Goal: Task Accomplishment & Management: Manage account settings

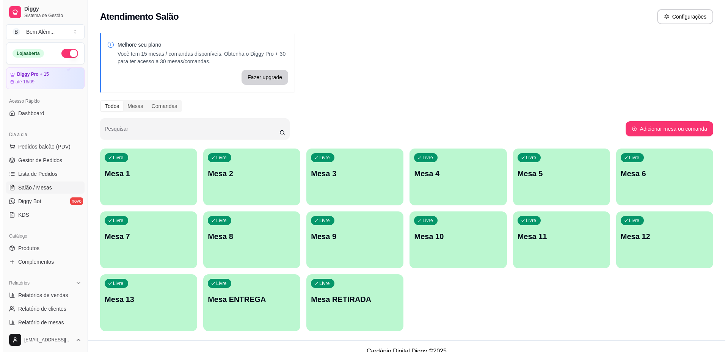
scroll to position [10, 0]
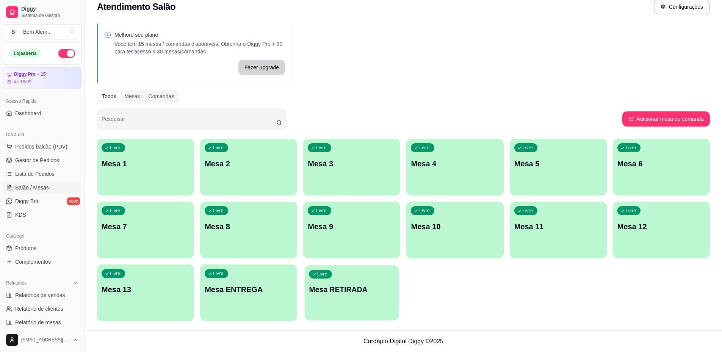
click at [327, 298] on div "Livre Mesa RETIRADA" at bounding box center [352, 288] width 94 height 46
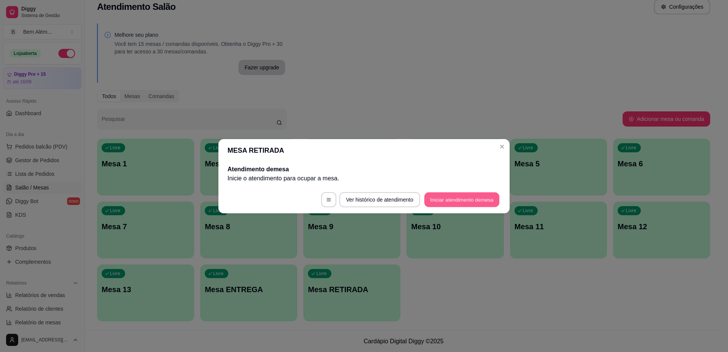
click at [460, 200] on button "Iniciar atendimento de mesa" at bounding box center [461, 199] width 75 height 15
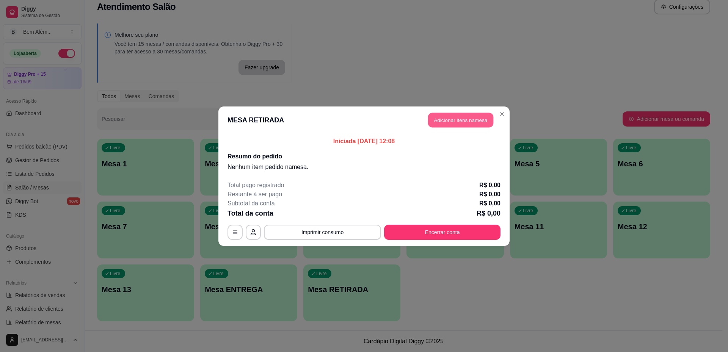
click at [444, 121] on button "Adicionar itens na mesa" at bounding box center [460, 120] width 65 height 15
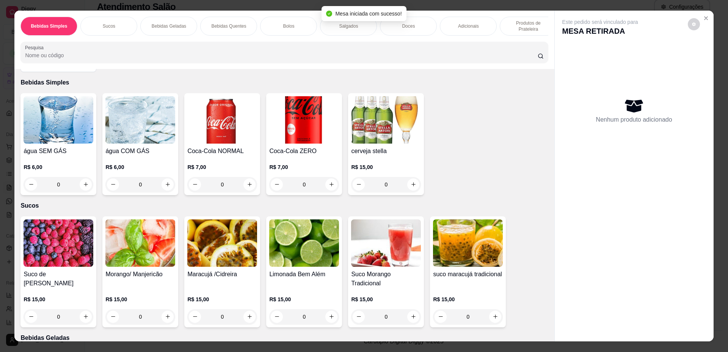
scroll to position [38, 0]
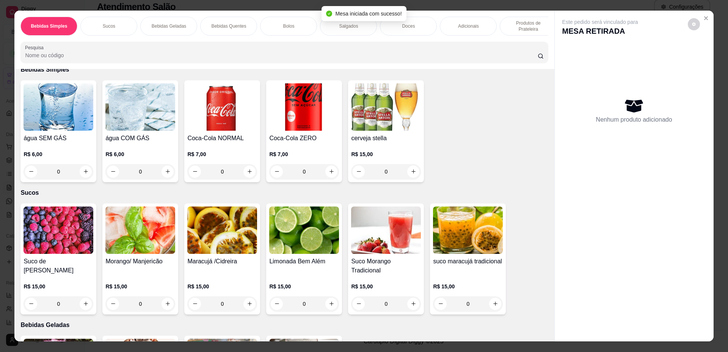
click at [357, 25] on div "Salgados" at bounding box center [348, 26] width 57 height 19
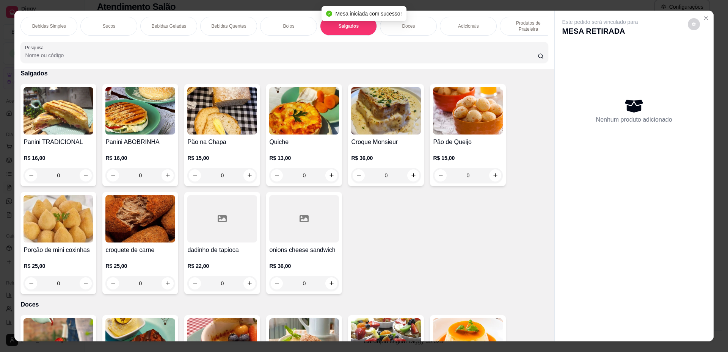
scroll to position [14, 0]
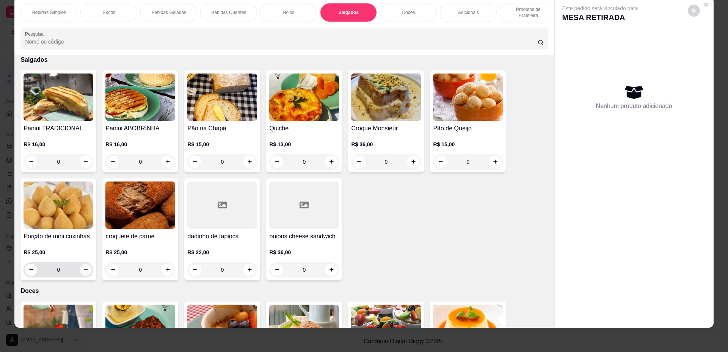
click at [84, 272] on icon "increase-product-quantity" at bounding box center [86, 270] width 4 height 4
type input "1"
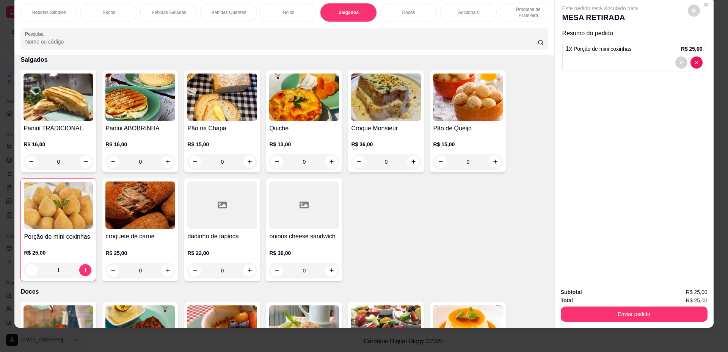
click at [391, 9] on div "Doces" at bounding box center [408, 12] width 57 height 19
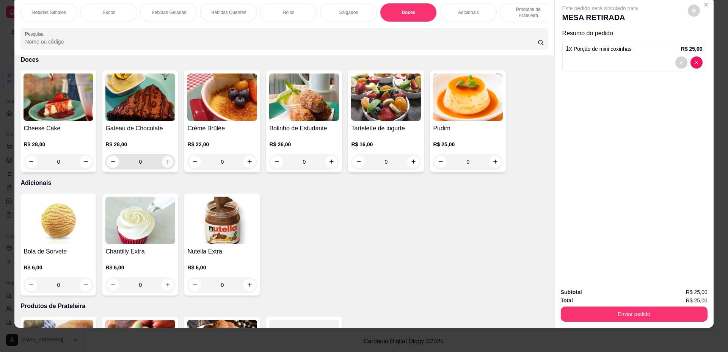
click at [167, 165] on icon "increase-product-quantity" at bounding box center [168, 162] width 6 height 6
type input "1"
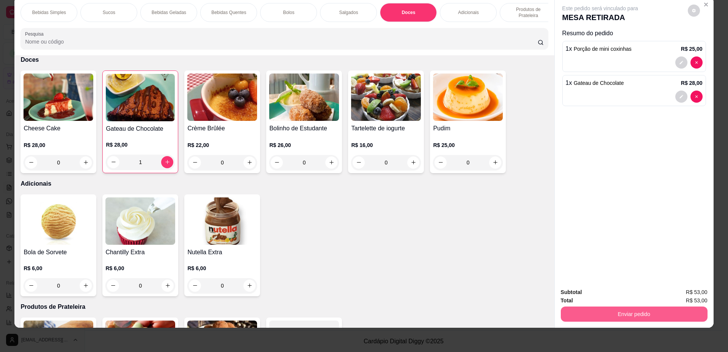
click at [591, 310] on button "Enviar pedido" at bounding box center [634, 314] width 147 height 15
click at [588, 294] on button "Não registrar e enviar pedido" at bounding box center [608, 295] width 79 height 14
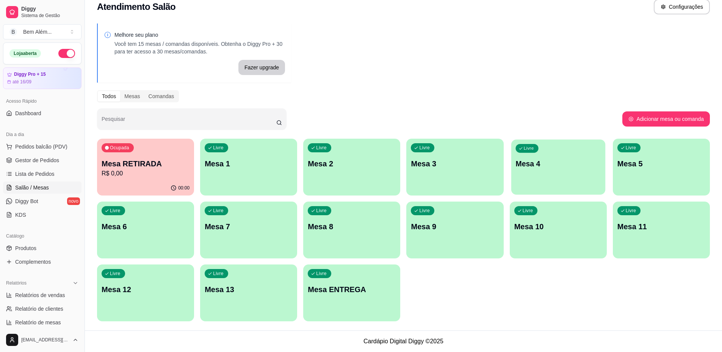
click at [527, 183] on div "Livre Mesa 4" at bounding box center [558, 162] width 94 height 46
click at [324, 180] on div "Livre Mesa 2" at bounding box center [351, 163] width 97 height 48
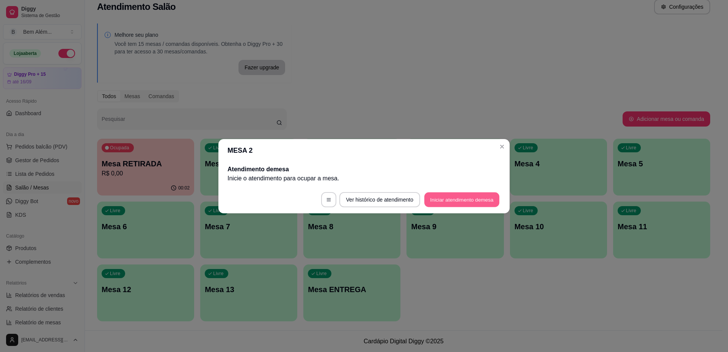
click at [482, 199] on button "Iniciar atendimento de mesa" at bounding box center [461, 199] width 75 height 15
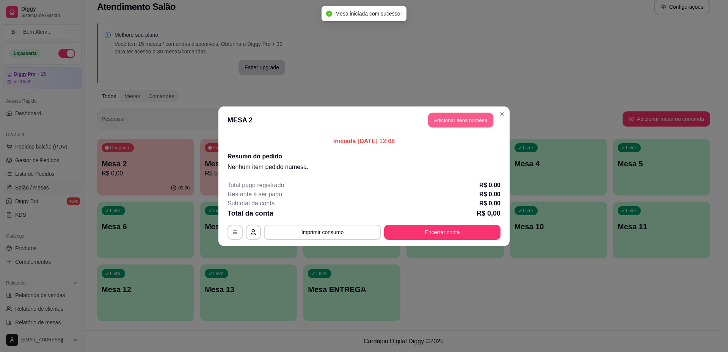
click at [459, 122] on button "Adicionar itens na mesa" at bounding box center [460, 120] width 65 height 15
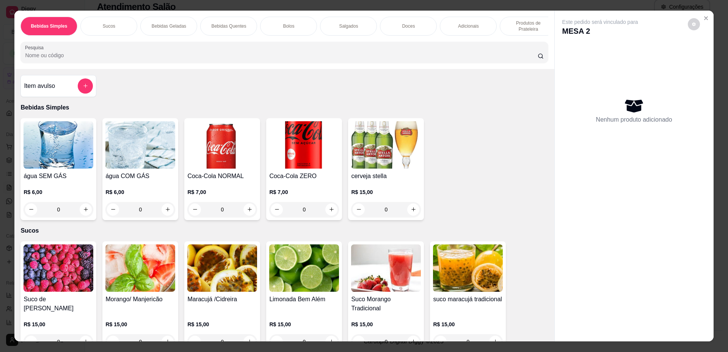
click at [329, 217] on div "0" at bounding box center [304, 209] width 70 height 15
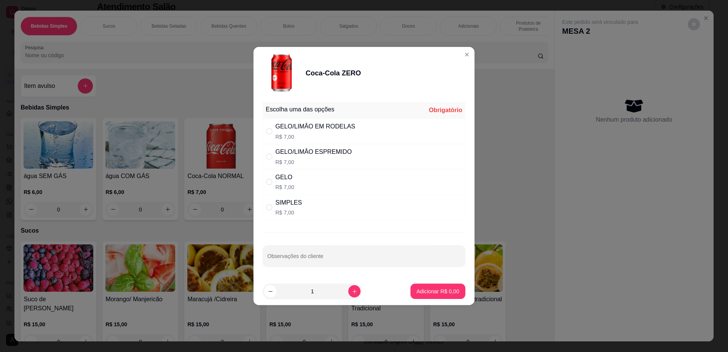
click at [329, 217] on div "SIMPLES R$ 7,00" at bounding box center [364, 207] width 203 height 25
radio input "true"
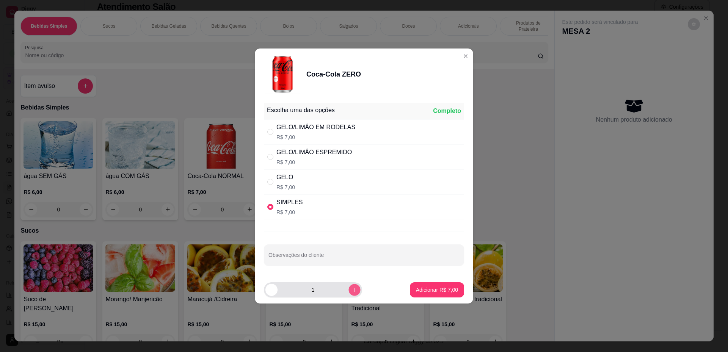
click at [352, 289] on icon "increase-product-quantity" at bounding box center [355, 290] width 6 height 6
type input "2"
click at [420, 289] on p "Adicionar R$ 14,00" at bounding box center [435, 290] width 45 height 8
type input "2"
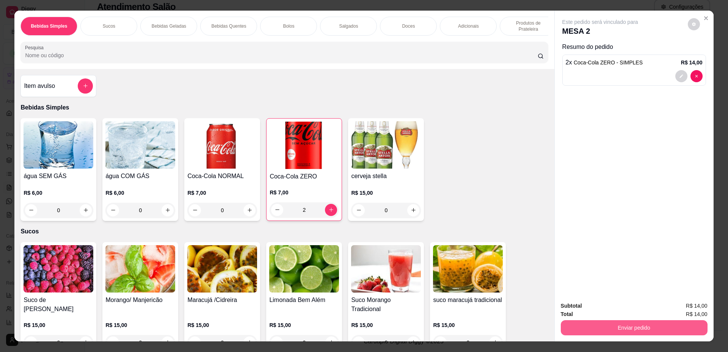
click at [595, 327] on button "Enviar pedido" at bounding box center [634, 327] width 147 height 15
click at [594, 310] on button "Não registrar e enviar pedido" at bounding box center [608, 309] width 79 height 14
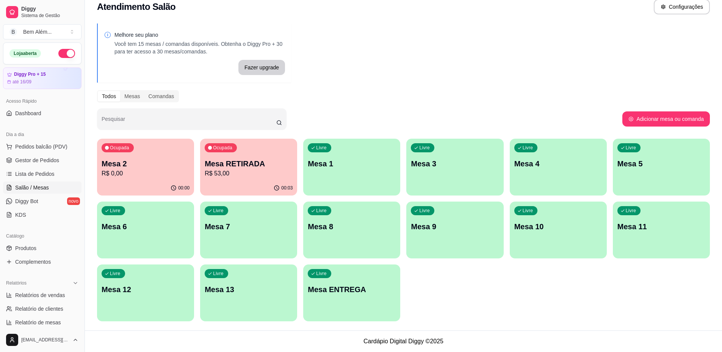
click at [234, 239] on div "Livre Mesa 7" at bounding box center [248, 226] width 97 height 48
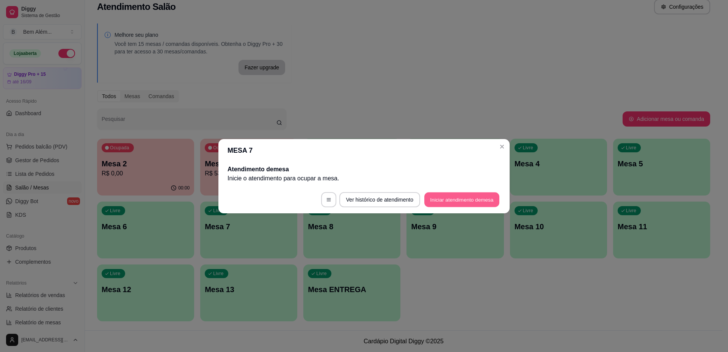
click at [466, 199] on button "Iniciar atendimento de mesa" at bounding box center [461, 199] width 75 height 15
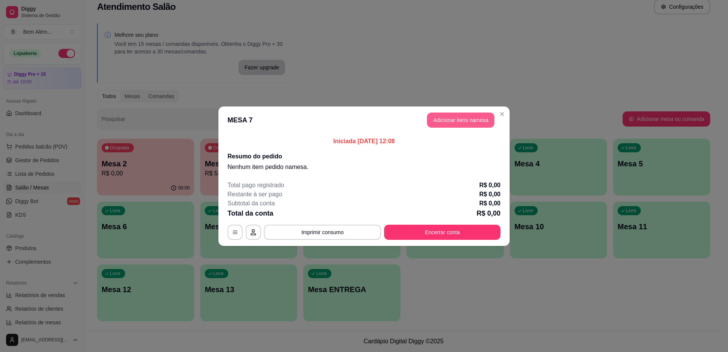
click at [478, 117] on button "Adicionar itens na mesa" at bounding box center [460, 120] width 67 height 15
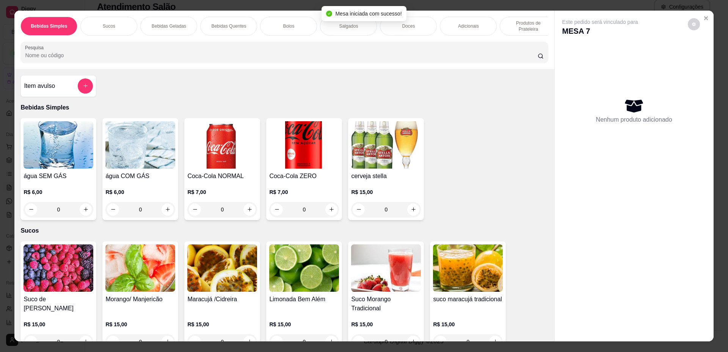
click at [506, 26] on p "Produtos de Prateleira" at bounding box center [528, 26] width 44 height 12
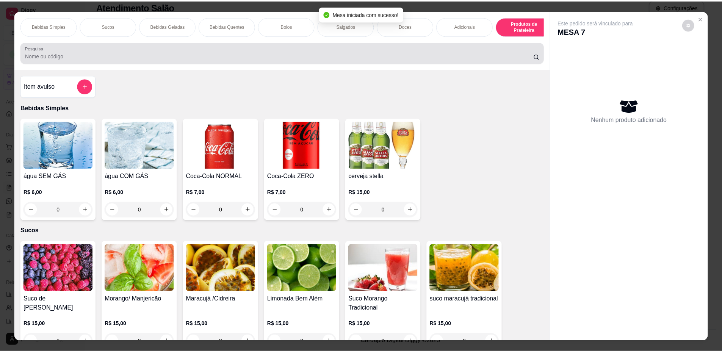
scroll to position [14, 0]
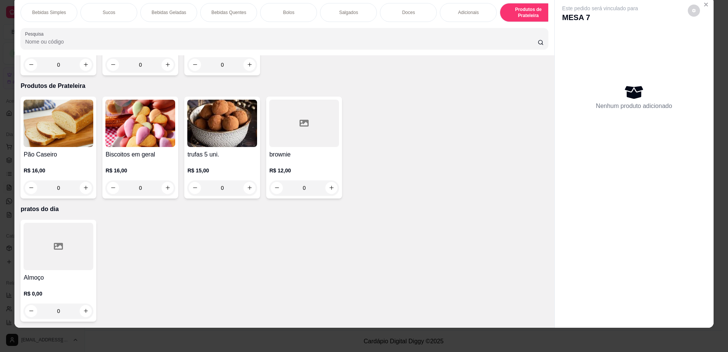
click at [60, 257] on div at bounding box center [58, 246] width 70 height 47
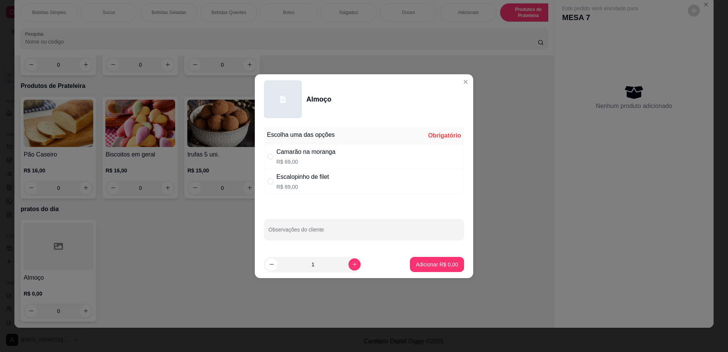
click at [354, 177] on div "Escalopinho de filet R$ 69,00" at bounding box center [364, 181] width 200 height 25
radio input "true"
click at [352, 264] on icon "increase-product-quantity" at bounding box center [355, 265] width 6 height 6
click at [271, 268] on button "decrease-product-quantity" at bounding box center [271, 264] width 12 height 12
click at [269, 267] on icon "decrease-product-quantity" at bounding box center [272, 265] width 6 height 6
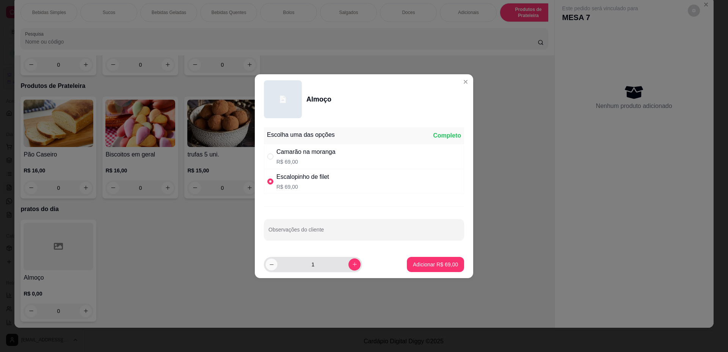
type input "0"
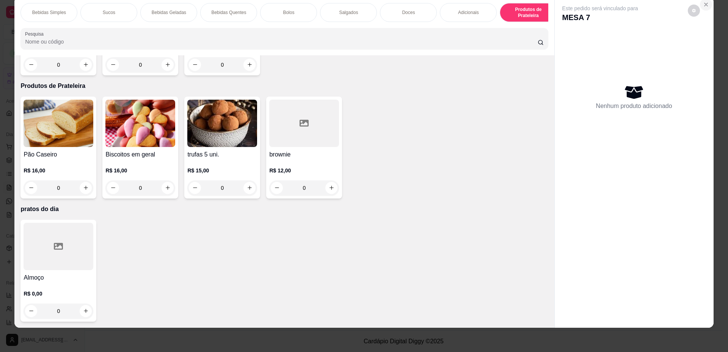
click at [703, 7] on icon "Close" at bounding box center [706, 5] width 6 height 6
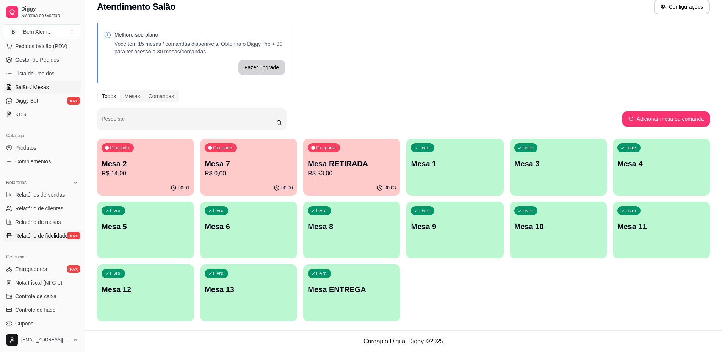
scroll to position [114, 0]
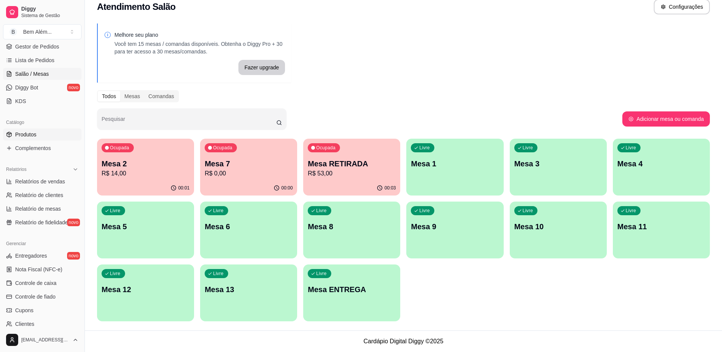
click at [51, 135] on link "Produtos" at bounding box center [42, 134] width 78 height 12
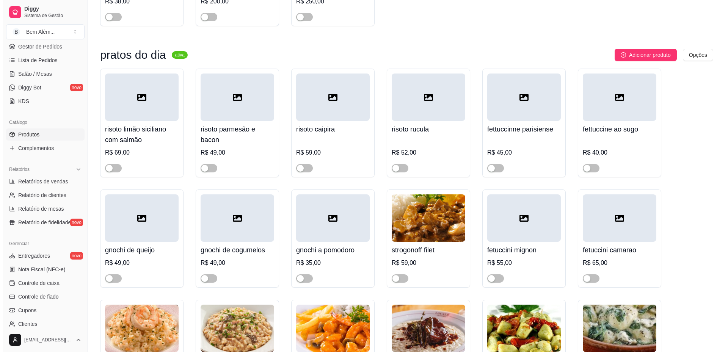
scroll to position [4481, 0]
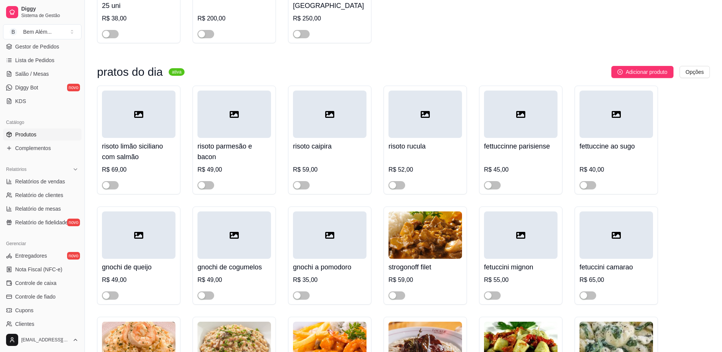
click at [627, 76] on span "Adicionar produto" at bounding box center [647, 72] width 42 height 8
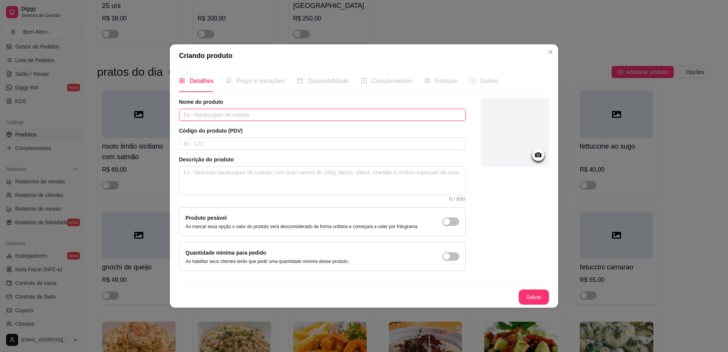
click at [351, 117] on input "text" at bounding box center [322, 115] width 287 height 12
type input "almoço"
click at [547, 298] on button "Salvar" at bounding box center [533, 297] width 30 height 15
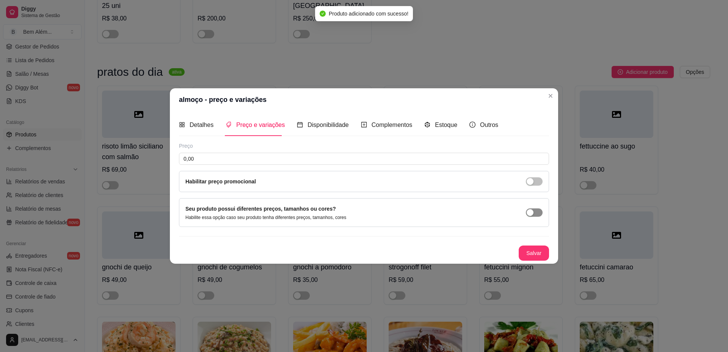
click at [529, 208] on button "button" at bounding box center [534, 212] width 17 height 8
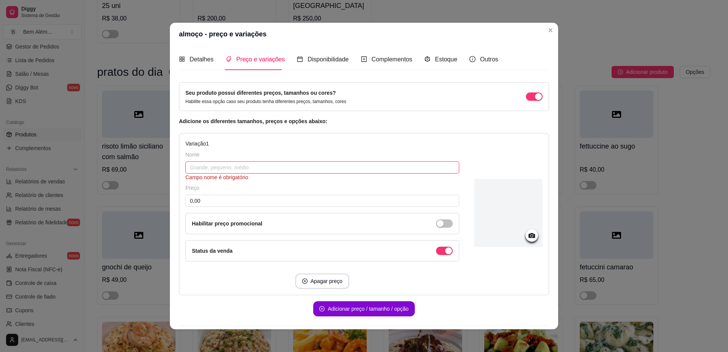
click at [263, 169] on input "text" at bounding box center [322, 167] width 274 height 12
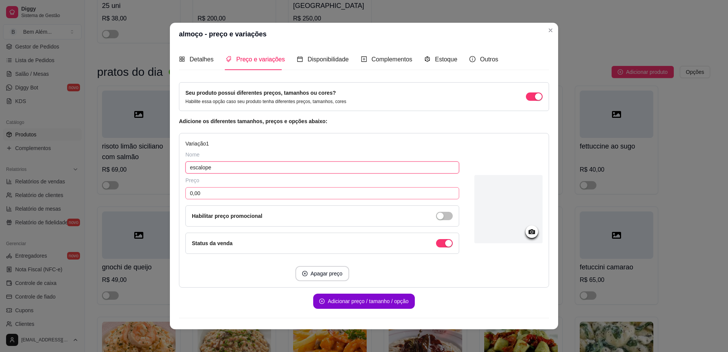
type input "escalope"
click at [242, 194] on input "0,00" at bounding box center [322, 193] width 274 height 12
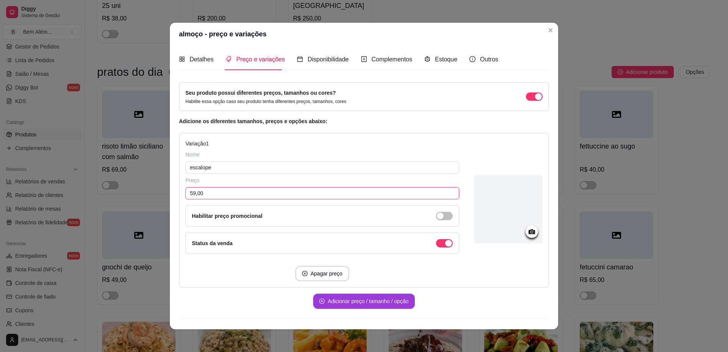
type input "59,00"
click at [346, 300] on button "Adicionar preço / tamanho / opção" at bounding box center [363, 301] width 101 height 15
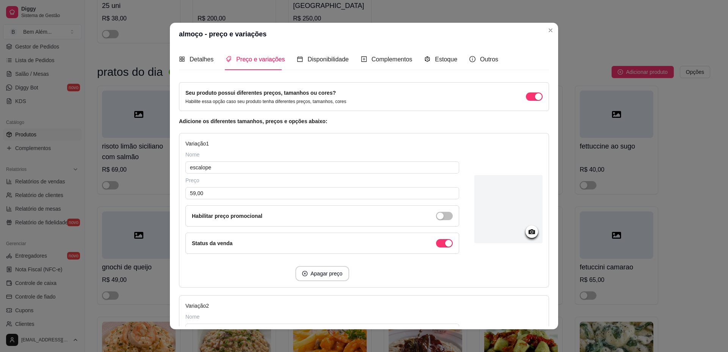
scroll to position [76, 0]
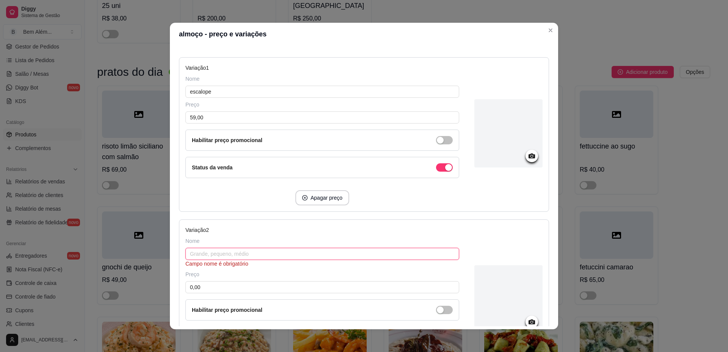
click at [247, 254] on input "text" at bounding box center [322, 254] width 274 height 12
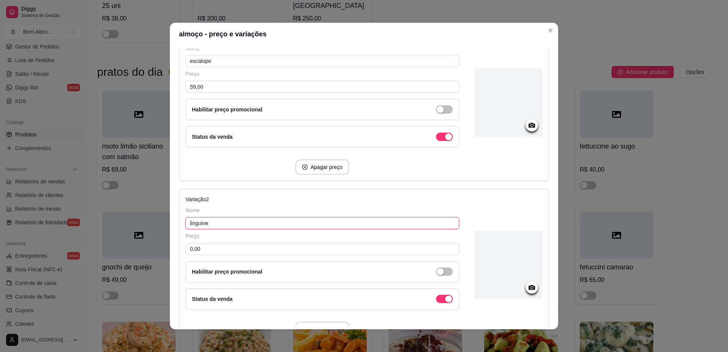
scroll to position [114, 0]
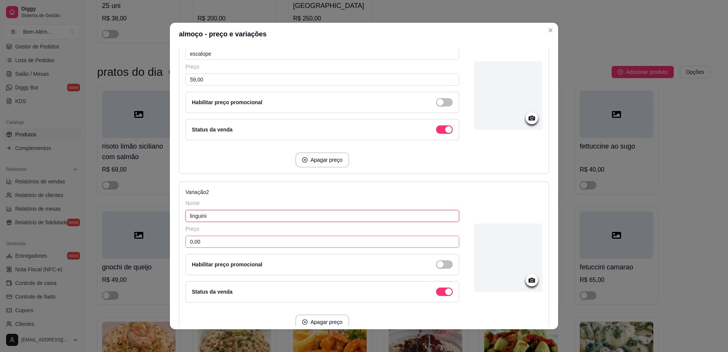
type input "linguini"
click at [278, 240] on input "0,00" at bounding box center [322, 242] width 274 height 12
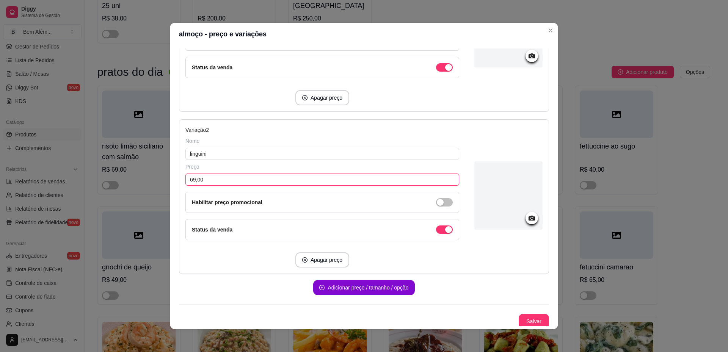
scroll to position [179, 0]
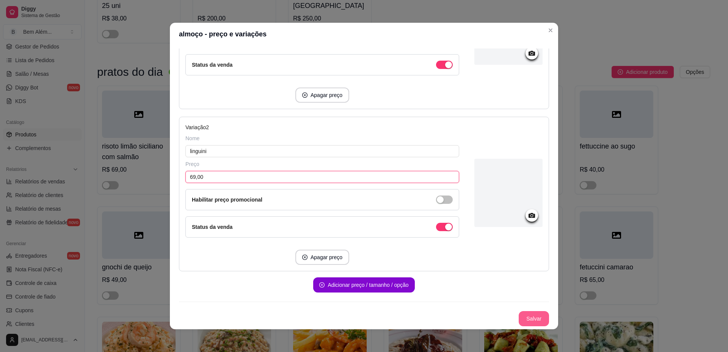
type input "69,00"
click at [528, 315] on button "Salvar" at bounding box center [533, 318] width 30 height 15
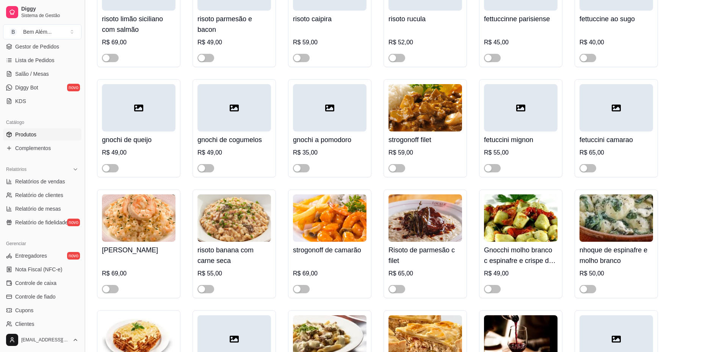
scroll to position [4557, 0]
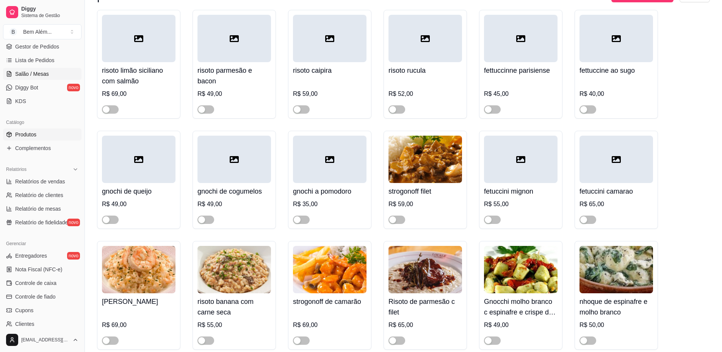
click at [59, 78] on link "Salão / Mesas" at bounding box center [42, 74] width 78 height 12
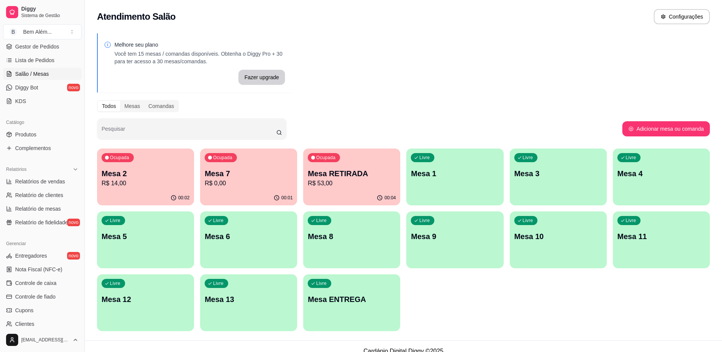
click at [272, 192] on div "00:01" at bounding box center [248, 198] width 97 height 15
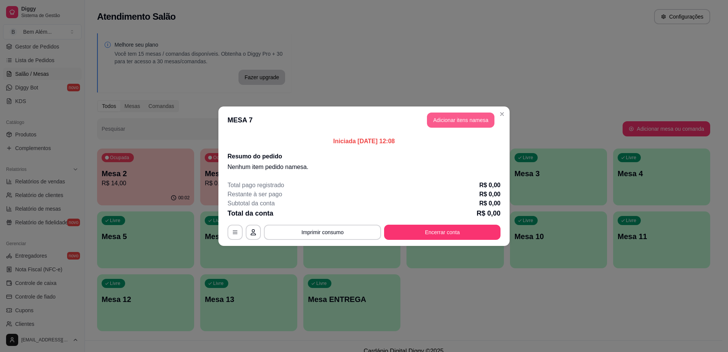
click at [465, 117] on button "Adicionar itens na mesa" at bounding box center [460, 120] width 67 height 15
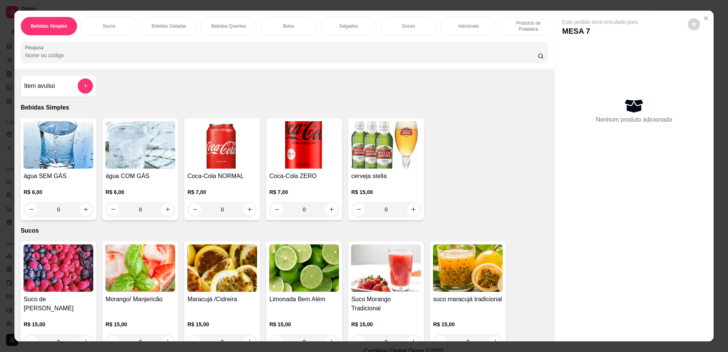
click at [142, 287] on img at bounding box center [140, 267] width 70 height 47
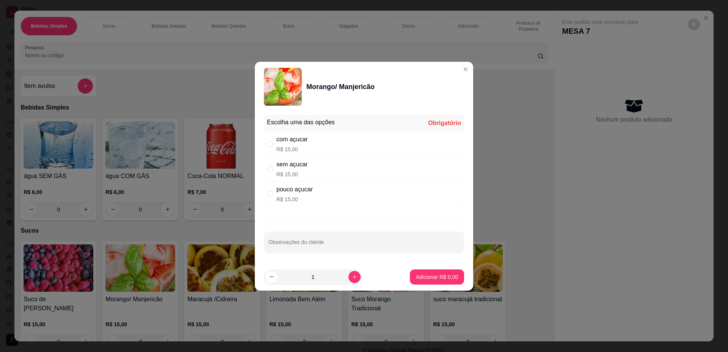
click at [312, 145] on div "com açucar R$ 15,00" at bounding box center [364, 144] width 200 height 25
radio input "true"
click at [424, 276] on p "Adicionar R$ 15,00" at bounding box center [435, 277] width 45 height 8
type input "1"
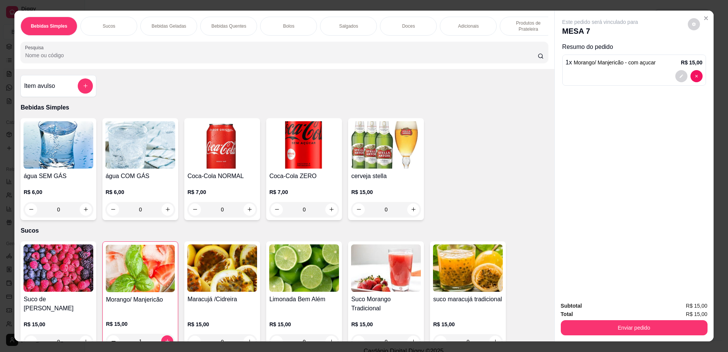
click at [155, 282] on img at bounding box center [140, 268] width 69 height 47
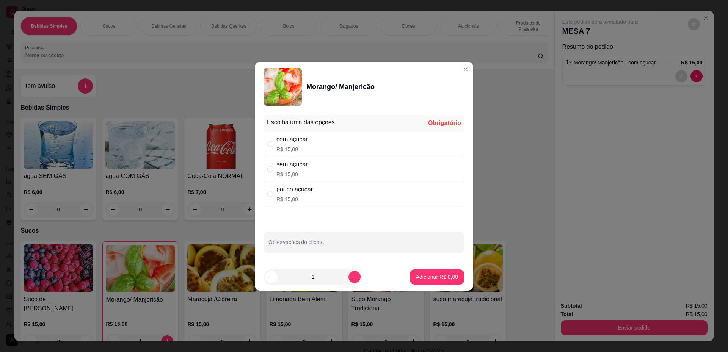
click at [298, 171] on p "R$ 15,00" at bounding box center [291, 175] width 31 height 8
radio input "true"
click at [431, 277] on p "Adicionar R$ 15,00" at bounding box center [436, 276] width 44 height 7
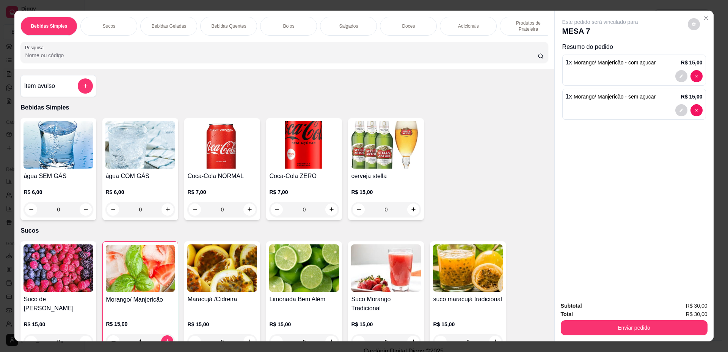
click at [42, 165] on img at bounding box center [58, 144] width 70 height 47
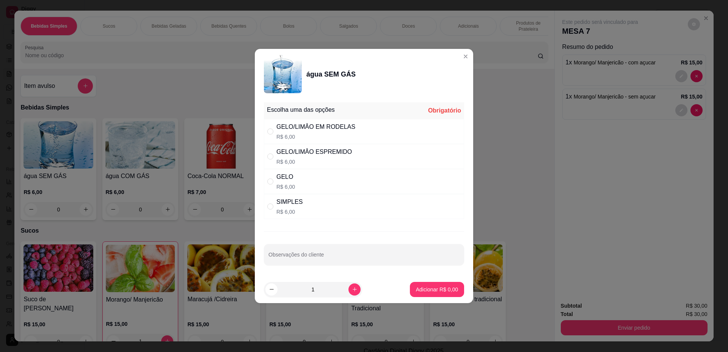
click at [279, 204] on div "SIMPLES" at bounding box center [289, 201] width 26 height 9
radio input "true"
click at [442, 286] on p "Adicionar R$ 6,00" at bounding box center [437, 290] width 42 height 8
type input "1"
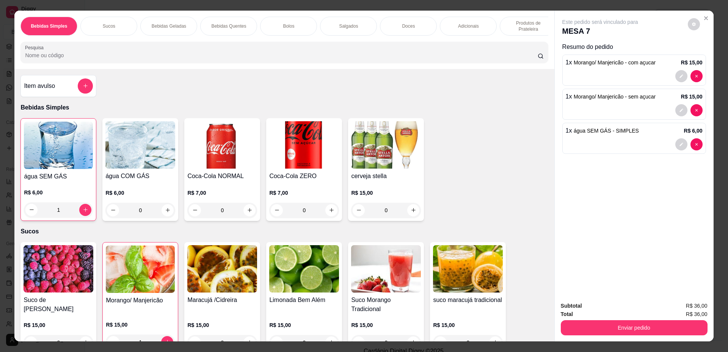
click at [528, 31] on p "Produtos de Prateleira" at bounding box center [528, 26] width 44 height 12
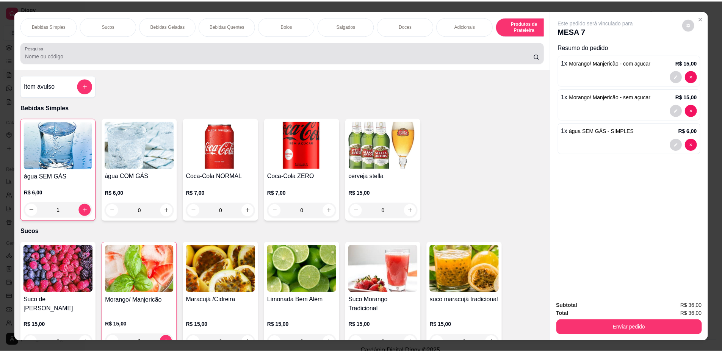
scroll to position [14, 0]
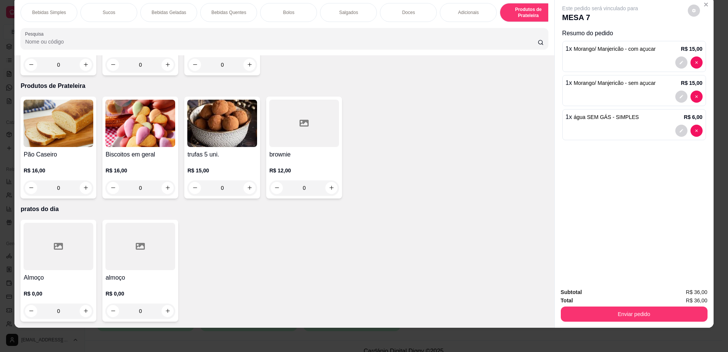
click at [135, 262] on div at bounding box center [140, 246] width 70 height 47
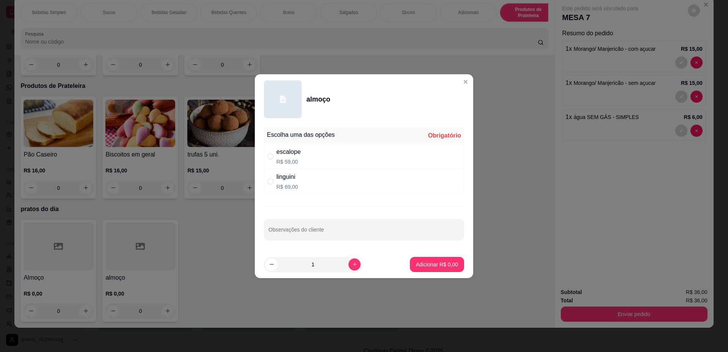
click at [305, 157] on div "escalope R$ 59,00" at bounding box center [364, 156] width 200 height 25
radio input "true"
click at [348, 261] on button "increase-product-quantity" at bounding box center [354, 264] width 12 height 12
type input "2"
click at [429, 266] on p "Adicionar R$ 118,00" at bounding box center [433, 264] width 47 height 7
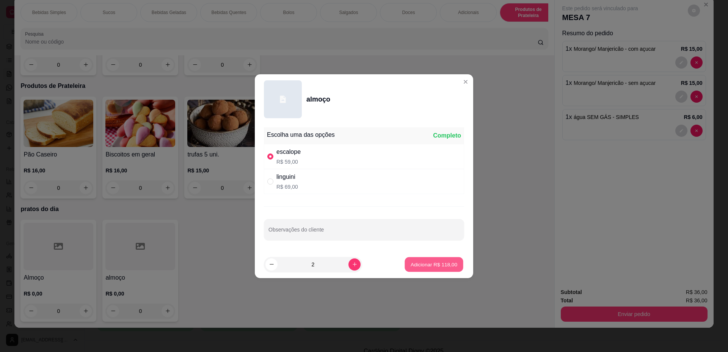
type input "2"
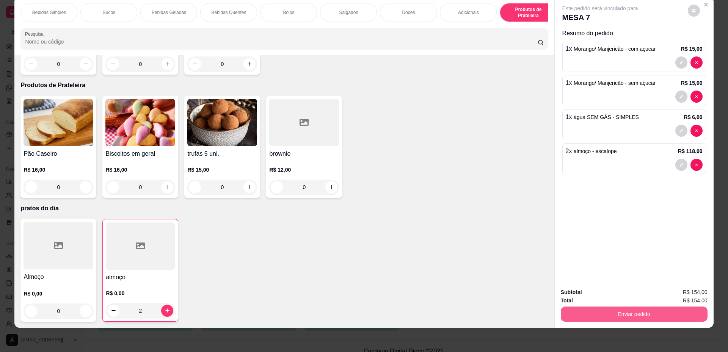
click at [605, 309] on button "Enviar pedido" at bounding box center [634, 314] width 147 height 15
click at [612, 294] on button "Não registrar e enviar pedido" at bounding box center [608, 295] width 77 height 14
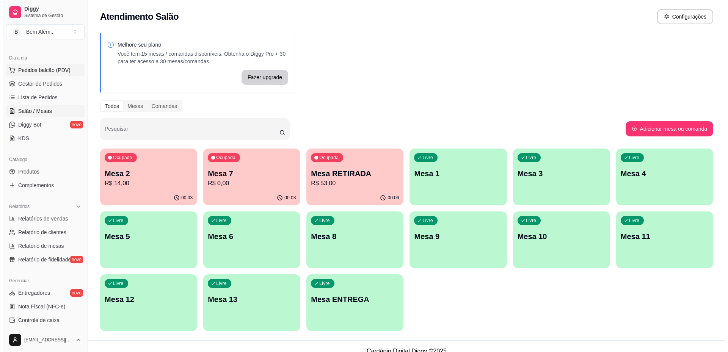
scroll to position [0, 0]
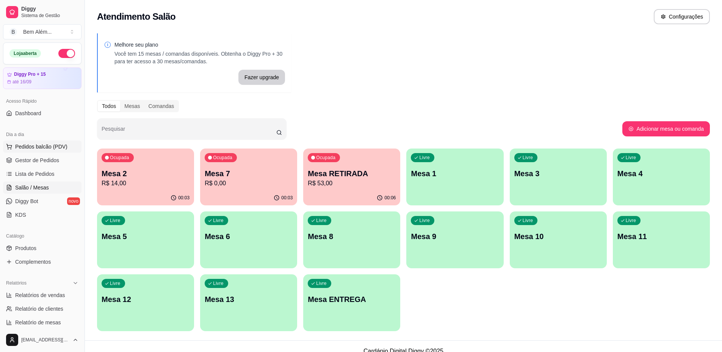
click at [59, 149] on span "Pedidos balcão (PDV)" at bounding box center [41, 147] width 52 height 8
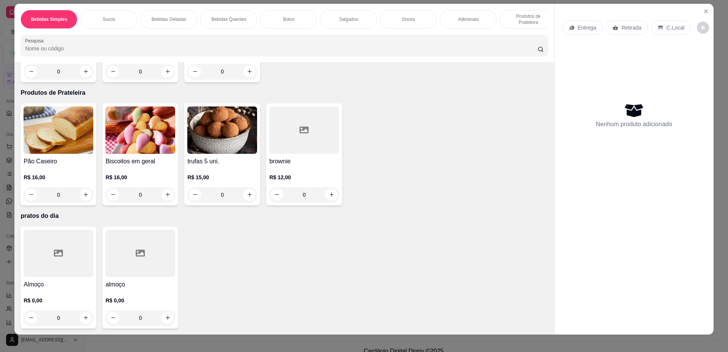
scroll to position [14, 0]
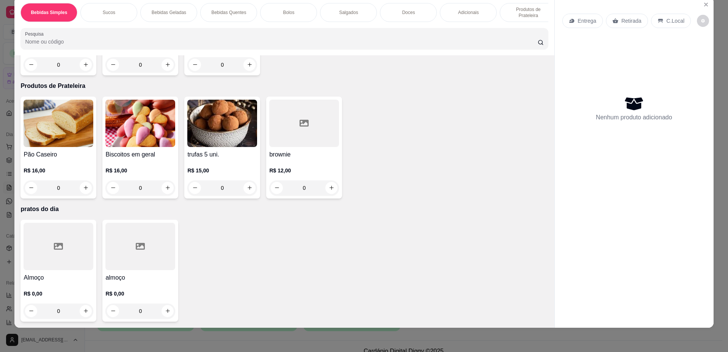
click at [111, 274] on h4 "almoço" at bounding box center [140, 277] width 70 height 9
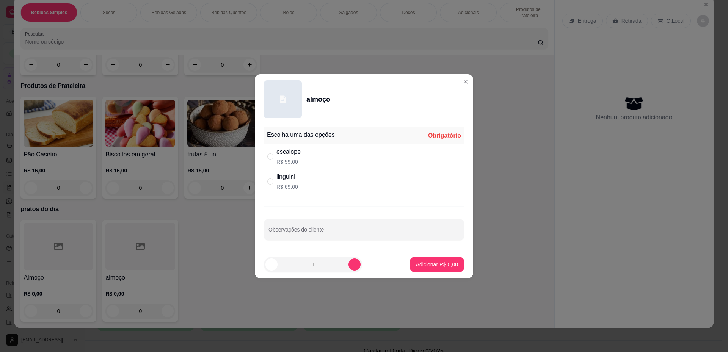
click at [276, 159] on div "" at bounding box center [271, 156] width 9 height 8
radio input "true"
click at [410, 271] on button "Adicionar R$ 59,00" at bounding box center [435, 264] width 57 height 15
type input "1"
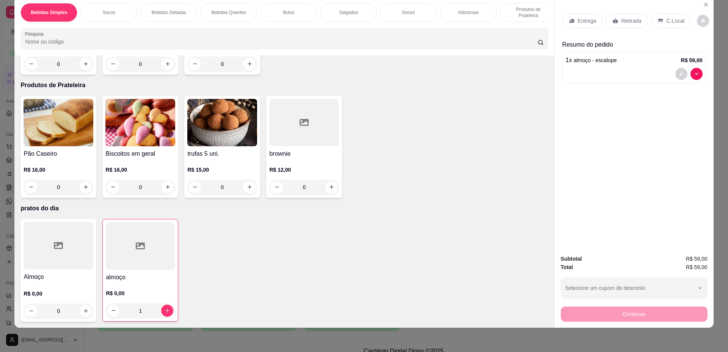
click at [621, 21] on p "Retirada" at bounding box center [631, 21] width 20 height 8
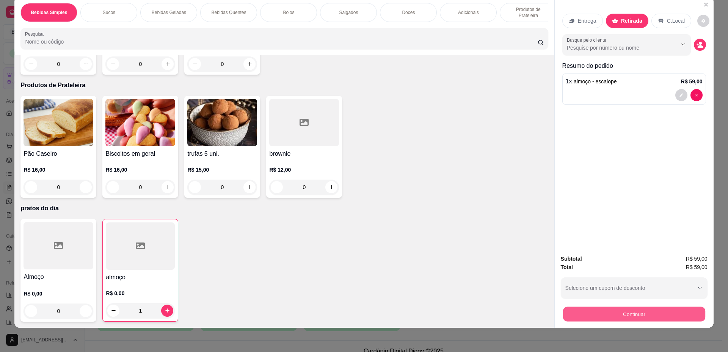
click at [623, 315] on button "Continuar" at bounding box center [633, 314] width 142 height 15
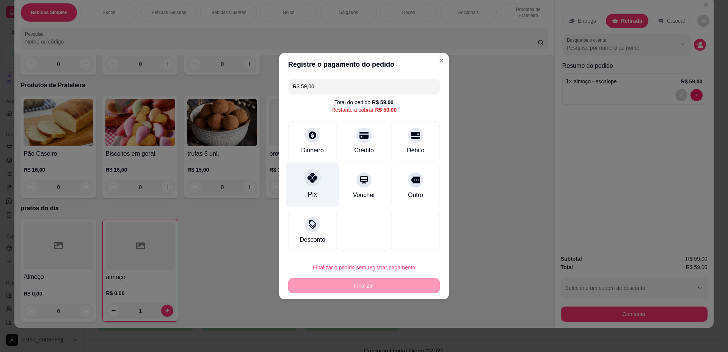
click at [316, 186] on div "Pix" at bounding box center [312, 184] width 53 height 44
type input "R$ 0,00"
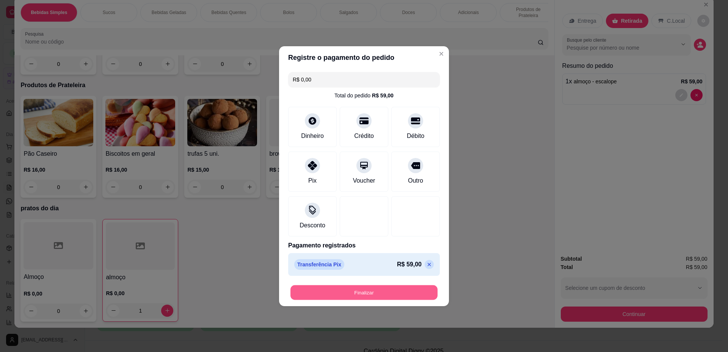
click at [356, 294] on button "Finalizar" at bounding box center [363, 292] width 147 height 15
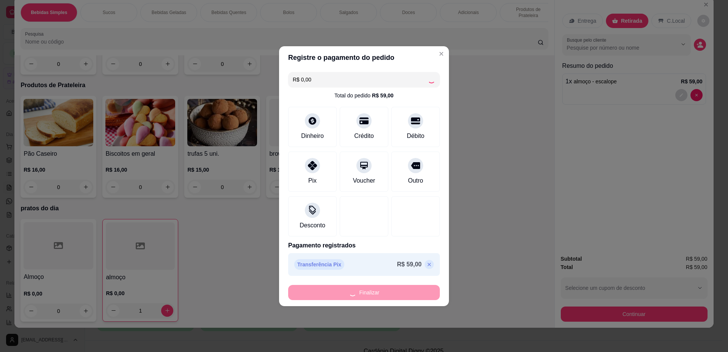
type input "0"
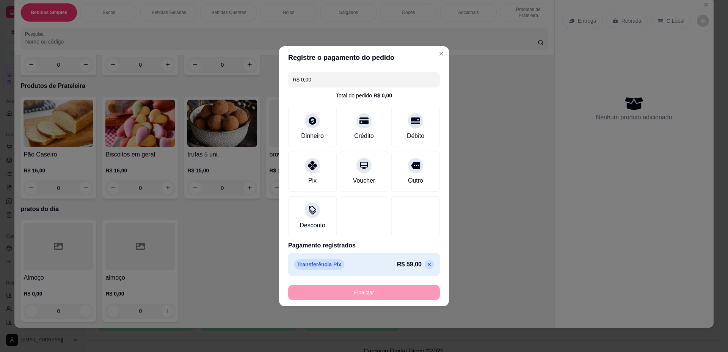
type input "-R$ 59,00"
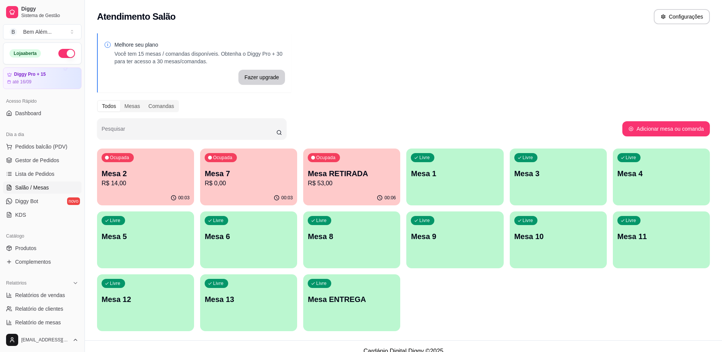
click at [529, 302] on div "Ocupada Mesa 2 R$ 14,00 00:03 Ocupada Mesa 7 R$ 0,00 00:03 Ocupada Mesa RETIRAD…" at bounding box center [403, 240] width 613 height 183
click at [373, 320] on div "Livre Mesa ENTREGA" at bounding box center [352, 298] width 94 height 46
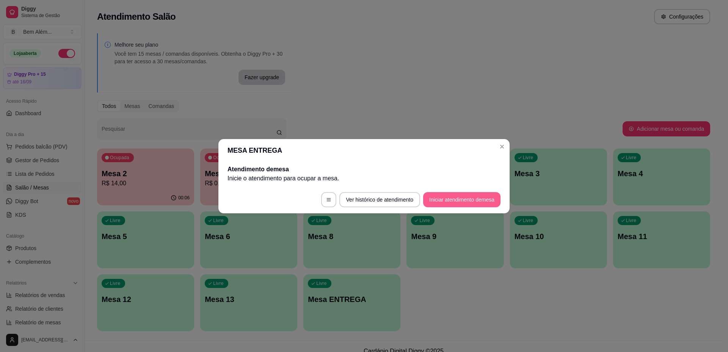
click at [443, 198] on button "Iniciar atendimento de mesa" at bounding box center [461, 199] width 77 height 15
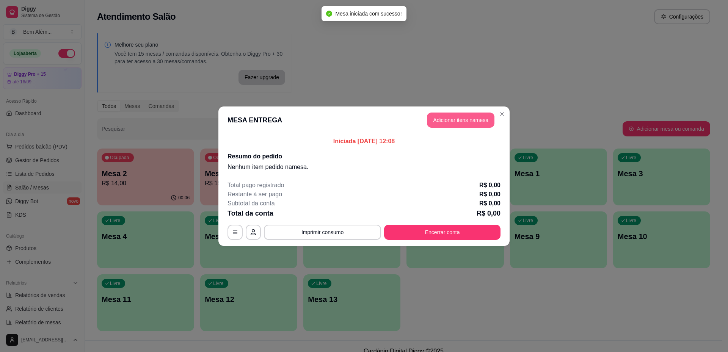
click at [465, 116] on button "Adicionar itens na mesa" at bounding box center [460, 120] width 67 height 15
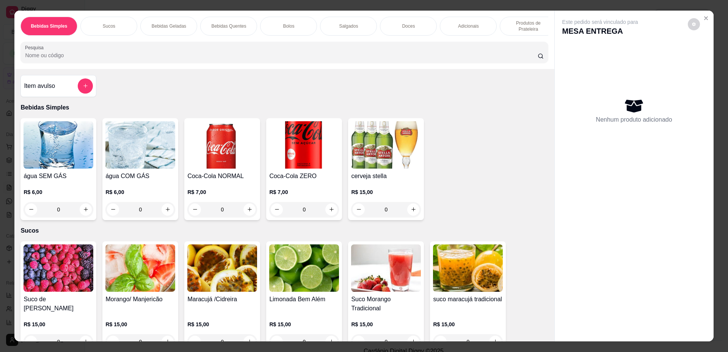
click at [523, 25] on p "Produtos de Prateleira" at bounding box center [528, 26] width 44 height 12
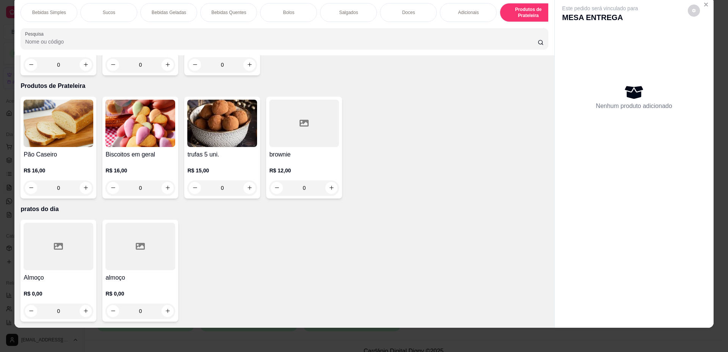
click at [139, 247] on icon at bounding box center [140, 246] width 9 height 9
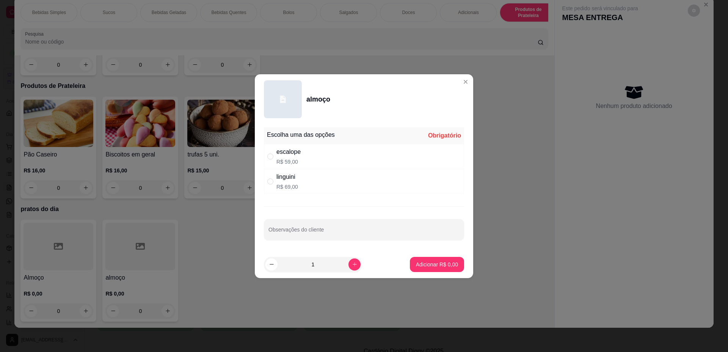
click at [266, 156] on div "escalope R$ 59,00" at bounding box center [364, 156] width 200 height 25
radio input "true"
click at [348, 266] on button "increase-product-quantity" at bounding box center [354, 264] width 12 height 12
click at [277, 262] on button "decrease-product-quantity" at bounding box center [271, 264] width 12 height 12
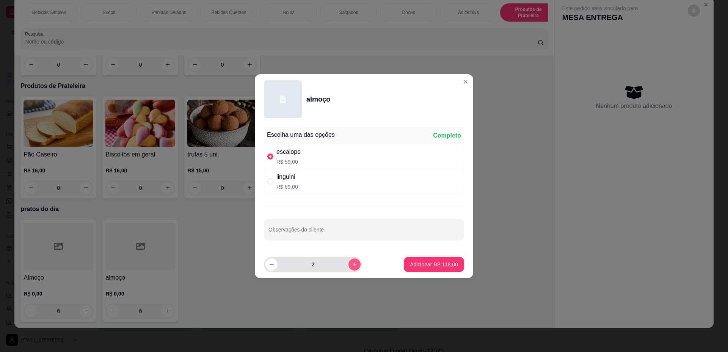
click at [352, 266] on icon "increase-product-quantity" at bounding box center [355, 265] width 6 height 6
click at [270, 266] on icon "decrease-product-quantity" at bounding box center [272, 265] width 6 height 6
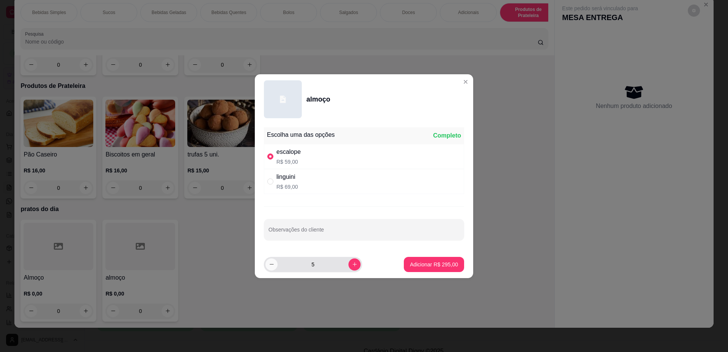
click at [270, 266] on icon "decrease-product-quantity" at bounding box center [272, 265] width 6 height 6
click at [352, 265] on icon "increase-product-quantity" at bounding box center [355, 265] width 6 height 6
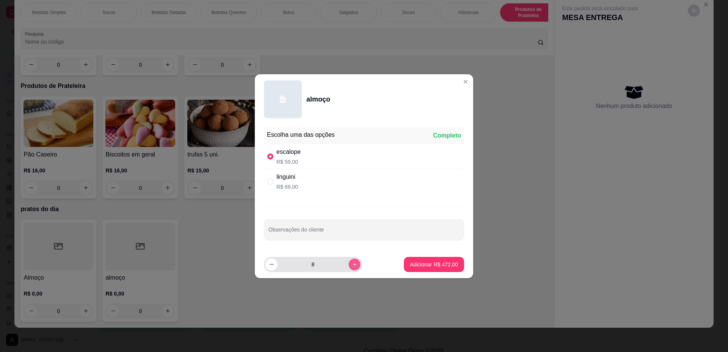
click at [352, 265] on icon "increase-product-quantity" at bounding box center [355, 265] width 6 height 6
type input "9"
click at [404, 268] on button "Adicionar R$ 531,00" at bounding box center [434, 264] width 60 height 15
type input "9"
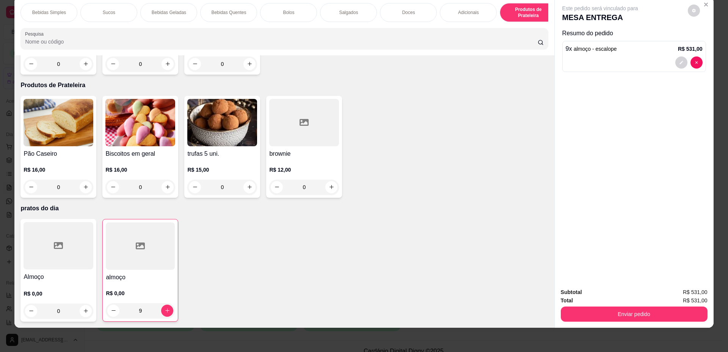
click at [132, 277] on h4 "almoço" at bounding box center [140, 277] width 69 height 9
click at [154, 252] on div at bounding box center [140, 245] width 69 height 47
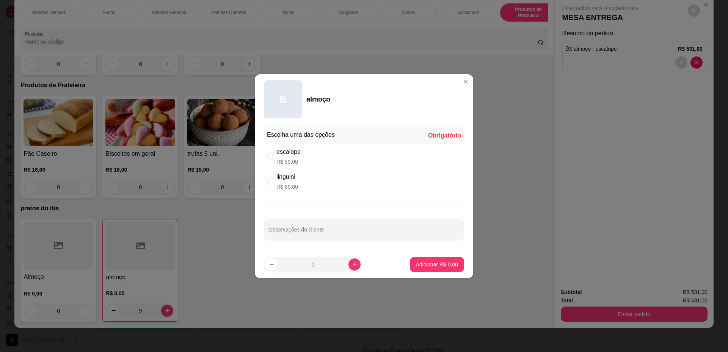
click at [308, 180] on div "linguini R$ 69,00" at bounding box center [364, 181] width 200 height 25
radio input "true"
click at [439, 263] on p "Adicionar R$ 69,00" at bounding box center [435, 265] width 45 height 8
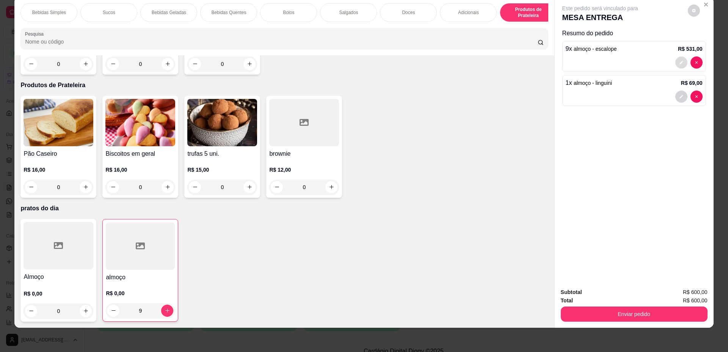
click at [679, 64] on icon "decrease-product-quantity" at bounding box center [681, 62] width 5 height 5
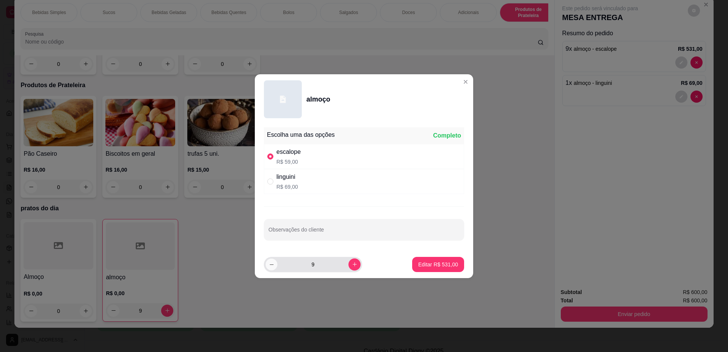
click at [273, 266] on icon "decrease-product-quantity" at bounding box center [272, 265] width 6 height 6
type input "8"
click at [438, 262] on p "Editar R$ 472,00" at bounding box center [437, 264] width 39 height 7
type input "8"
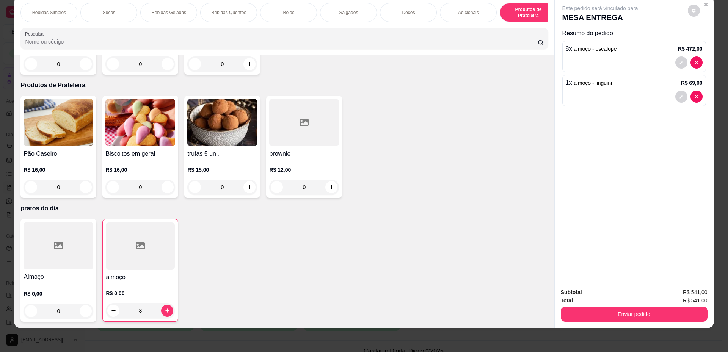
click at [348, 16] on div "Salgados" at bounding box center [348, 12] width 57 height 19
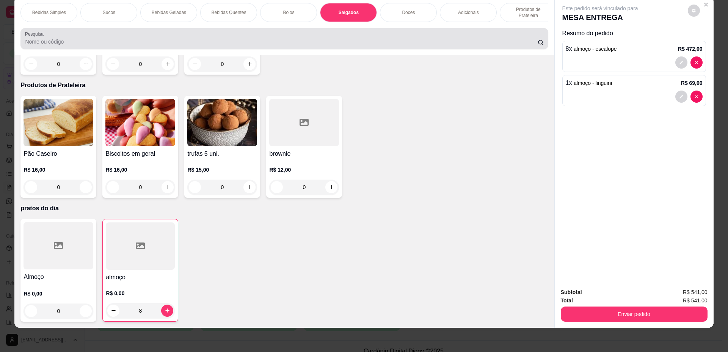
scroll to position [767, 0]
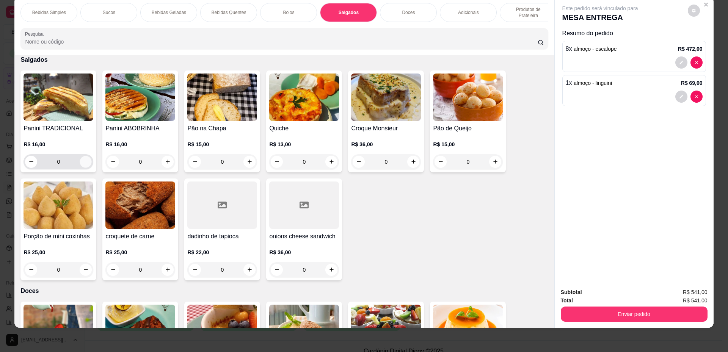
click at [83, 165] on icon "increase-product-quantity" at bounding box center [86, 162] width 6 height 6
type input "1"
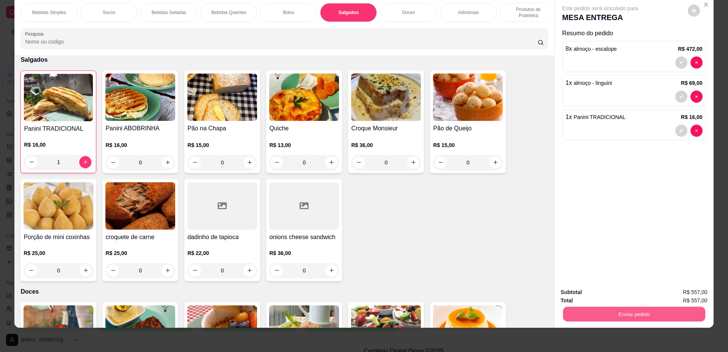
click at [587, 317] on button "Enviar pedido" at bounding box center [633, 314] width 142 height 15
click at [580, 298] on button "Não registrar e enviar pedido" at bounding box center [608, 295] width 79 height 14
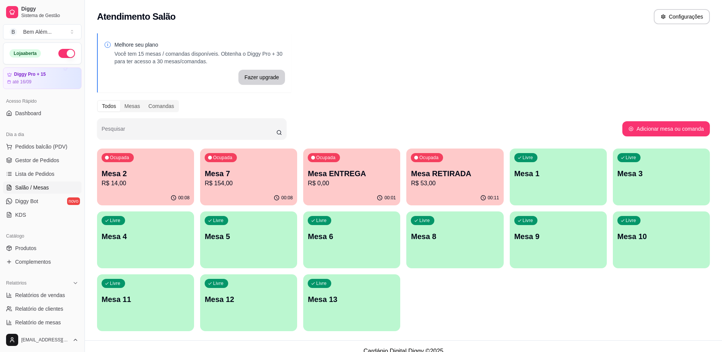
click at [352, 310] on div "Livre Mesa 13" at bounding box center [351, 298] width 97 height 48
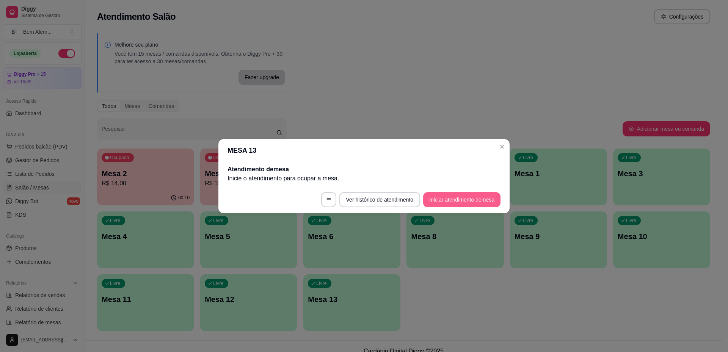
click at [434, 199] on button "Iniciar atendimento de mesa" at bounding box center [461, 199] width 77 height 15
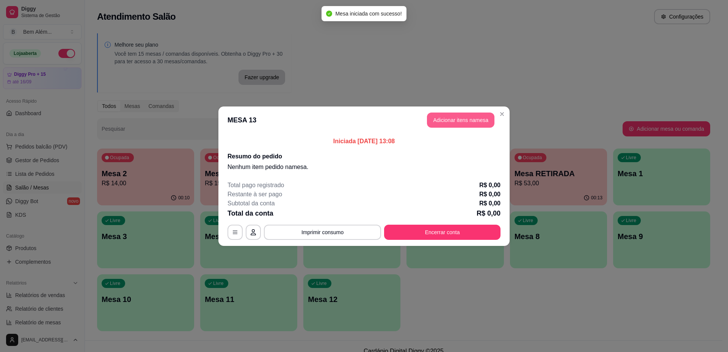
click at [460, 124] on button "Adicionar itens na mesa" at bounding box center [460, 120] width 67 height 15
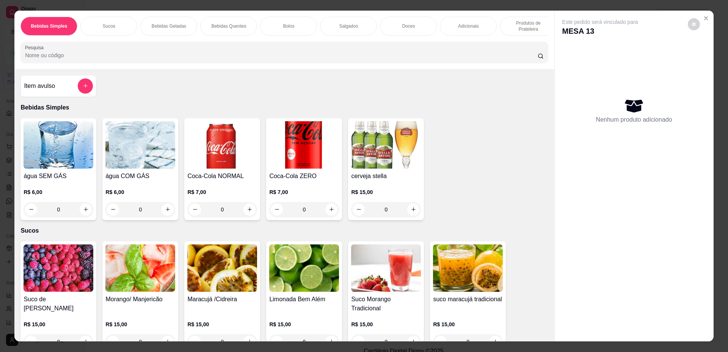
click at [63, 275] on img at bounding box center [58, 267] width 70 height 47
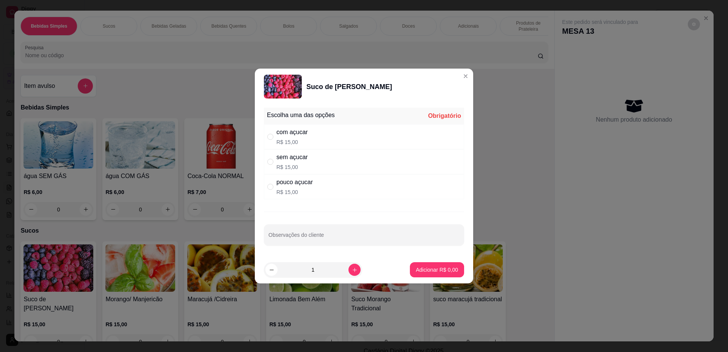
click at [294, 135] on div "com açucar" at bounding box center [291, 132] width 31 height 9
radio input "true"
click at [352, 272] on icon "increase-product-quantity" at bounding box center [355, 270] width 6 height 6
type input "2"
click at [443, 272] on p "Adicionar R$ 30,00" at bounding box center [435, 270] width 45 height 8
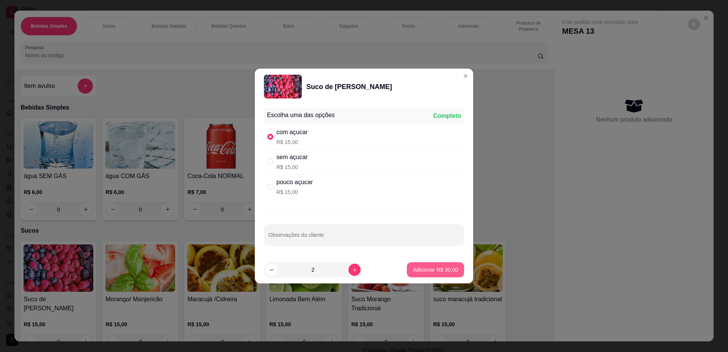
type input "2"
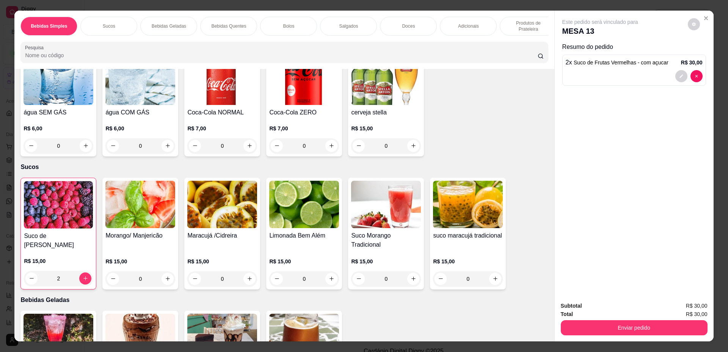
scroll to position [38, 0]
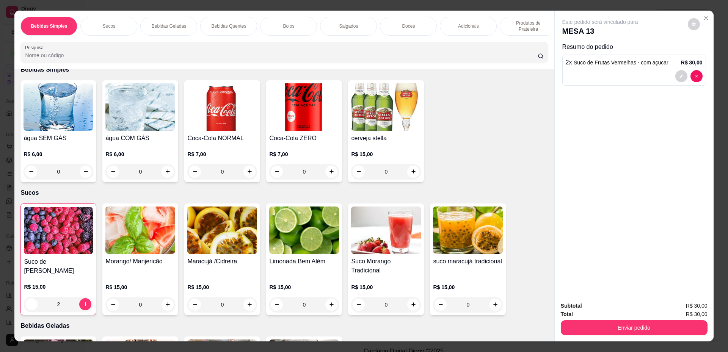
click at [287, 122] on img at bounding box center [304, 106] width 70 height 47
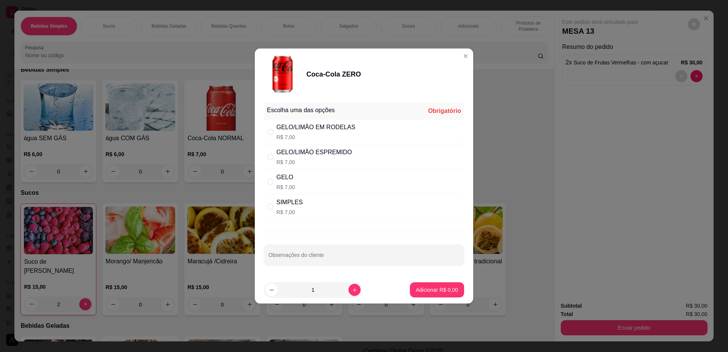
click at [300, 133] on p "R$ 7,00" at bounding box center [315, 137] width 79 height 8
radio input "true"
click at [417, 288] on p "Adicionar R$ 7,00" at bounding box center [437, 290] width 42 height 8
type input "1"
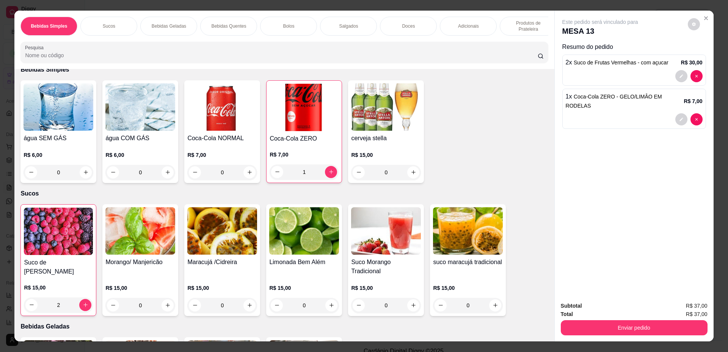
click at [224, 125] on img at bounding box center [222, 106] width 70 height 47
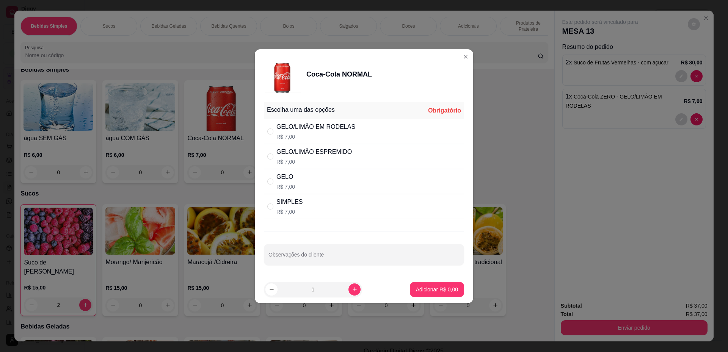
click at [315, 123] on div "GELO/LIMÂO EM RODELAS" at bounding box center [315, 126] width 79 height 9
radio input "true"
click at [432, 291] on p "Adicionar R$ 7,00" at bounding box center [436, 289] width 41 height 7
type input "1"
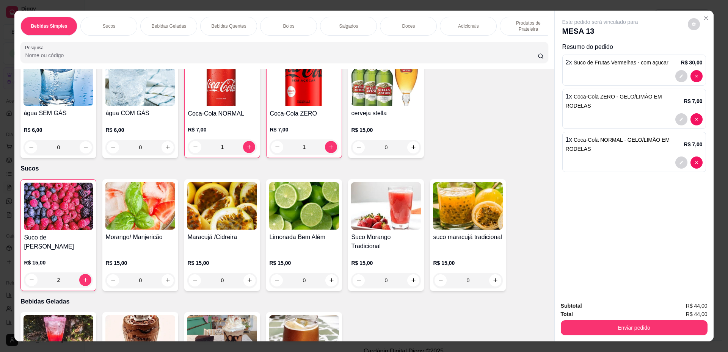
scroll to position [76, 0]
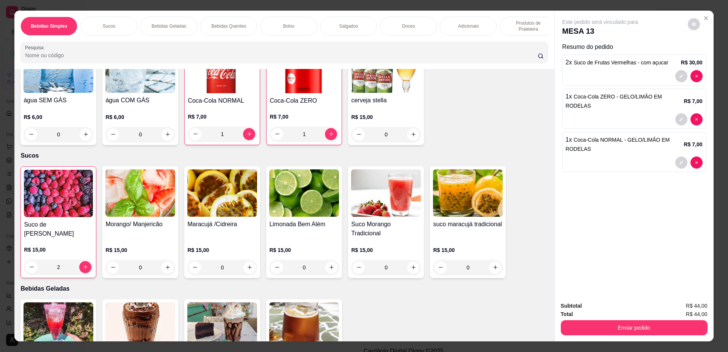
click at [249, 111] on div "Coca-Cola NORMAL R$ 7,00 1" at bounding box center [222, 93] width 76 height 103
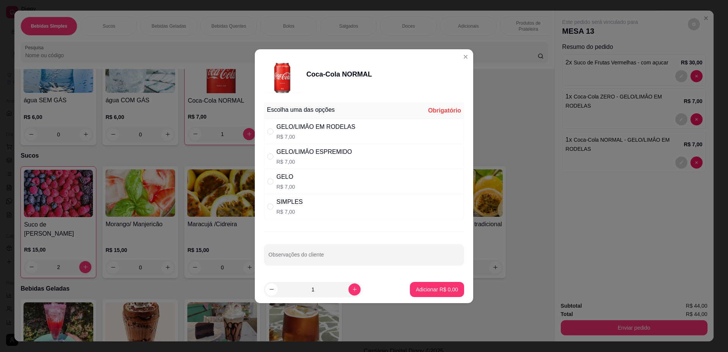
click at [331, 183] on div "GELO R$ 7,00" at bounding box center [364, 181] width 200 height 25
radio input "true"
click at [428, 293] on p "Adicionar R$ 7,00" at bounding box center [436, 289] width 41 height 7
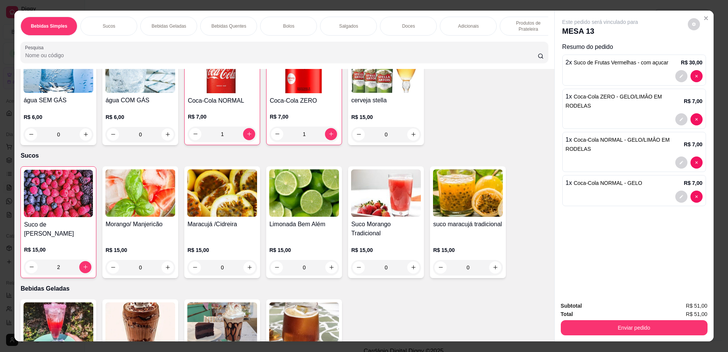
click at [149, 216] on img at bounding box center [140, 192] width 70 height 47
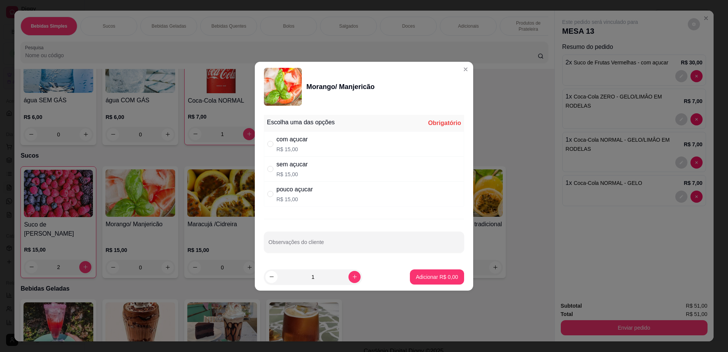
click at [370, 204] on div "pouco açucar R$ 15,00" at bounding box center [364, 194] width 200 height 25
radio input "true"
click at [422, 276] on p "Adicionar R$ 15,00" at bounding box center [436, 276] width 44 height 7
type input "1"
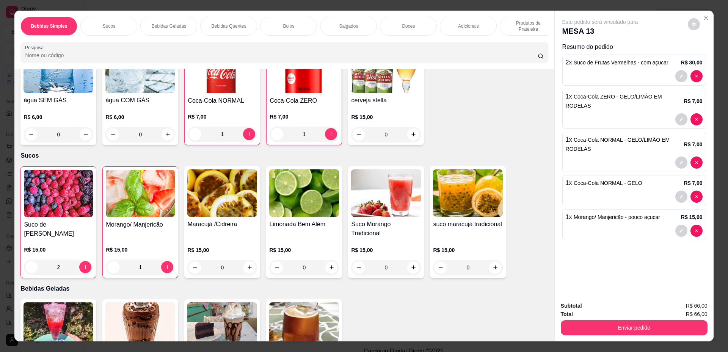
click at [136, 217] on img at bounding box center [140, 193] width 69 height 47
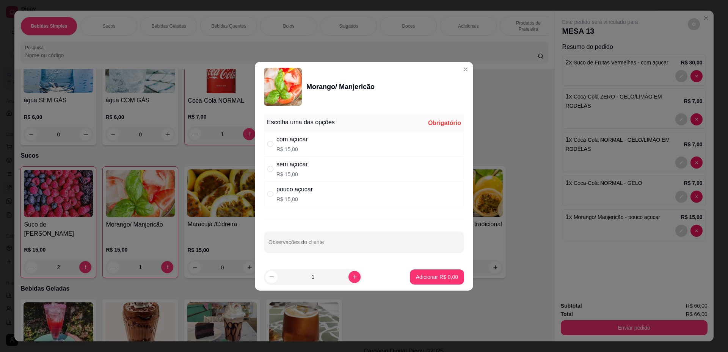
click at [302, 142] on div "com açucar" at bounding box center [291, 139] width 31 height 9
radio input "true"
click at [435, 276] on p "Adicionar R$ 15,00" at bounding box center [436, 276] width 44 height 7
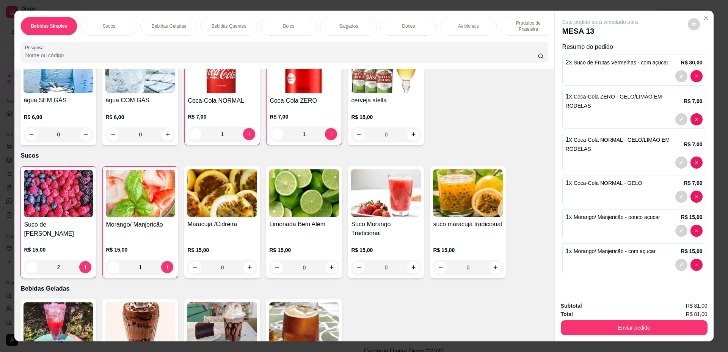
click at [219, 209] on img at bounding box center [222, 192] width 70 height 47
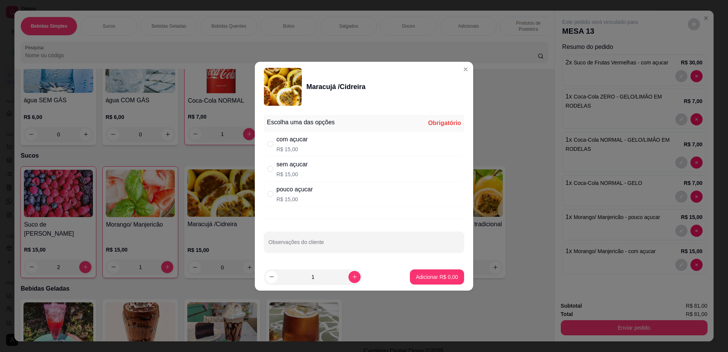
click at [316, 144] on div "com açucar R$ 15,00" at bounding box center [364, 144] width 200 height 25
radio input "true"
click at [431, 274] on p "Adicionar R$ 15,00" at bounding box center [435, 277] width 45 height 8
type input "1"
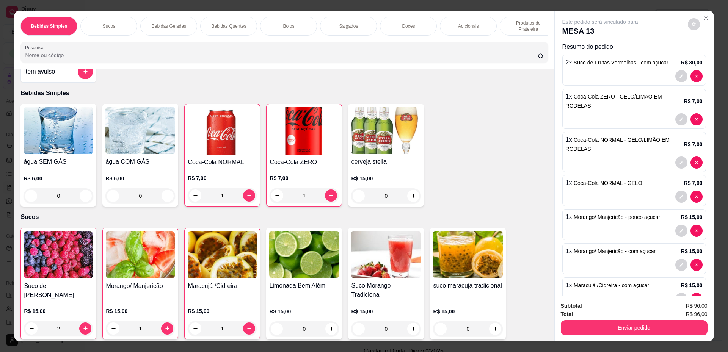
scroll to position [0, 0]
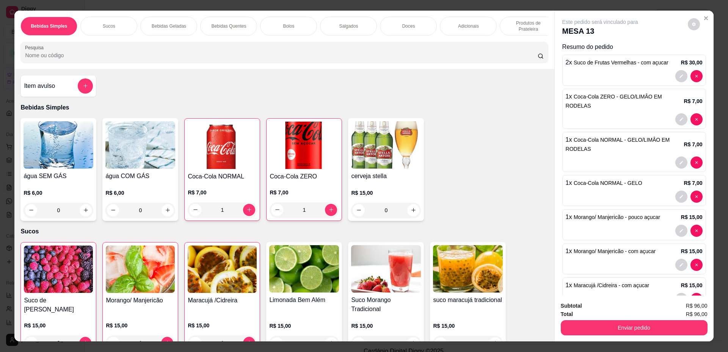
click at [220, 154] on img at bounding box center [222, 145] width 69 height 47
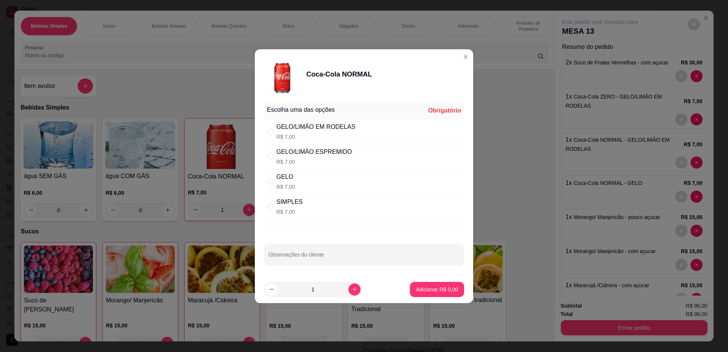
click at [317, 211] on div "SIMPLES R$ 7,00" at bounding box center [364, 206] width 200 height 25
radio input "true"
click at [438, 290] on p "Adicionar R$ 7,00" at bounding box center [437, 290] width 42 height 8
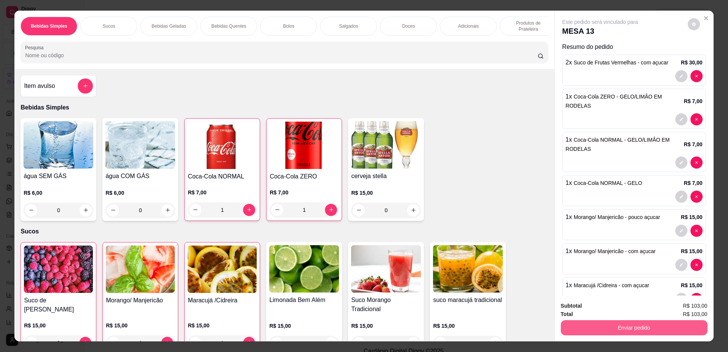
click at [579, 330] on button "Enviar pedido" at bounding box center [634, 327] width 147 height 15
click at [579, 307] on button "Não registrar e enviar pedido" at bounding box center [608, 309] width 79 height 14
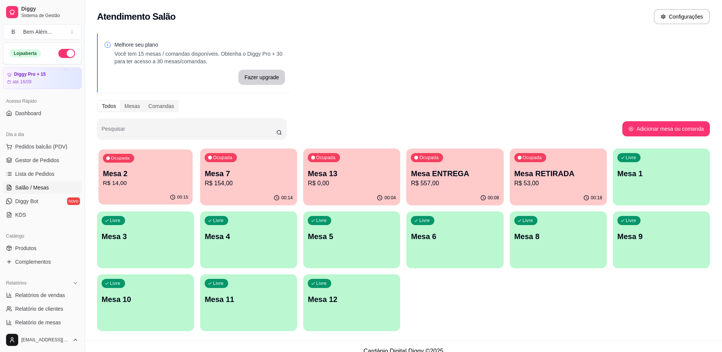
click at [158, 178] on p "Mesa 2" at bounding box center [145, 174] width 85 height 10
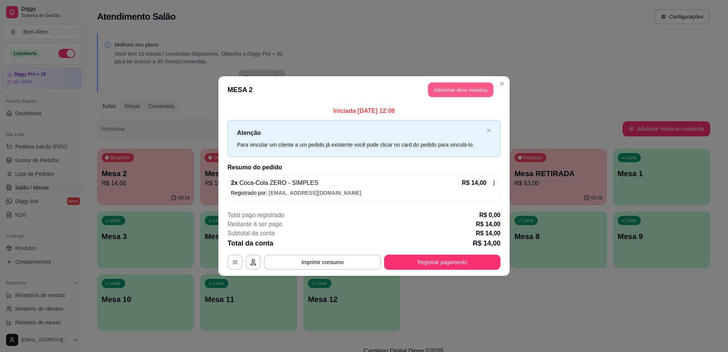
click at [447, 94] on button "Adicionar itens na mesa" at bounding box center [460, 90] width 65 height 15
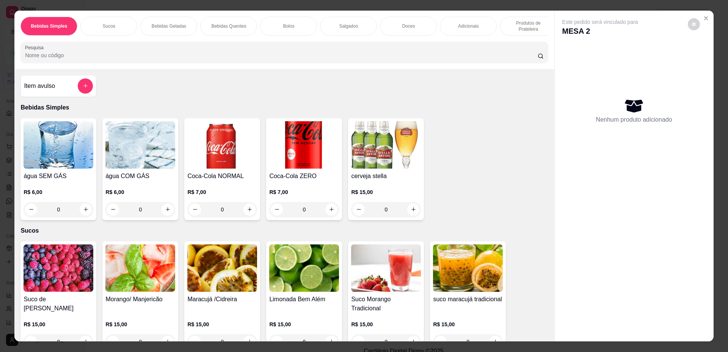
click at [512, 31] on p "Produtos de Prateleira" at bounding box center [528, 26] width 44 height 12
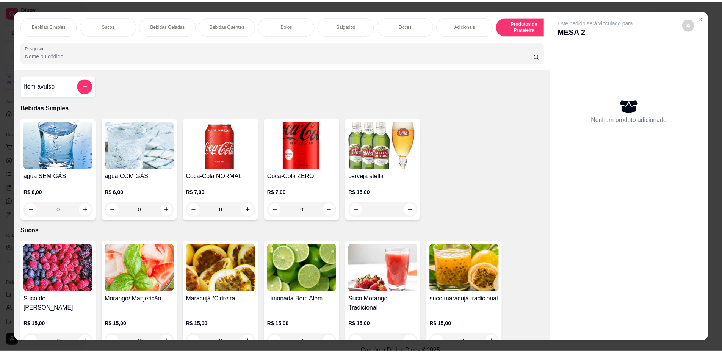
scroll to position [14, 0]
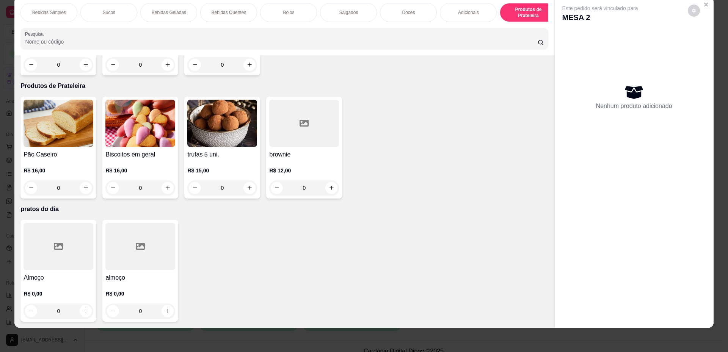
click at [168, 264] on div at bounding box center [140, 246] width 70 height 47
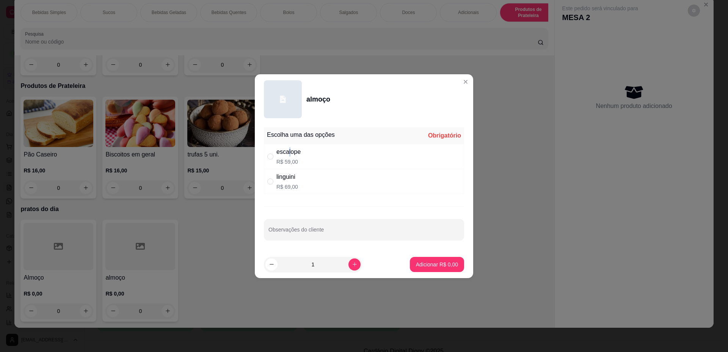
drag, startPoint x: 289, startPoint y: 152, endPoint x: 289, endPoint y: 162, distance: 9.9
click at [289, 151] on div "escalope" at bounding box center [288, 151] width 24 height 9
radio input "true"
click at [352, 265] on icon "increase-product-quantity" at bounding box center [355, 265] width 6 height 6
type input "2"
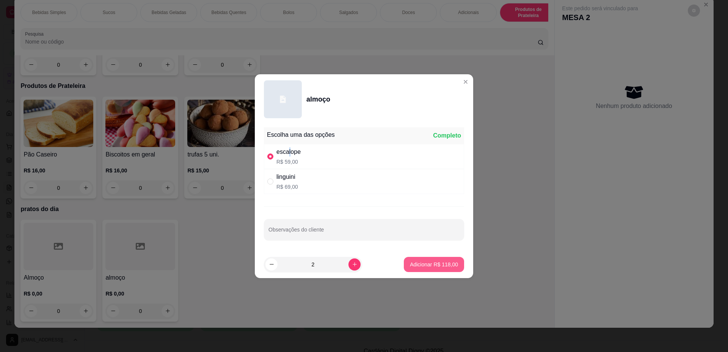
click at [410, 266] on p "Adicionar R$ 118,00" at bounding box center [434, 265] width 48 height 8
type input "2"
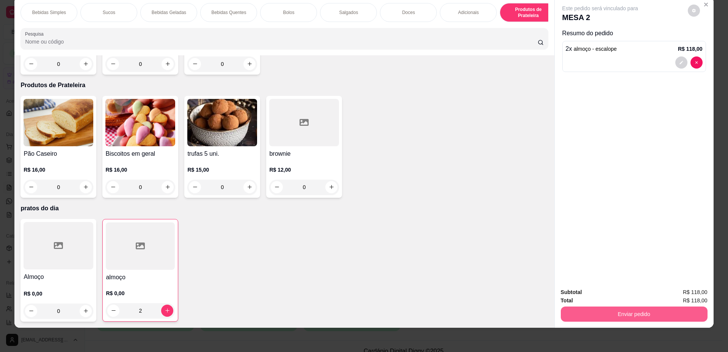
click at [594, 322] on div "Enviar pedido" at bounding box center [634, 313] width 147 height 17
click at [591, 296] on button "Não registrar e enviar pedido" at bounding box center [608, 295] width 77 height 14
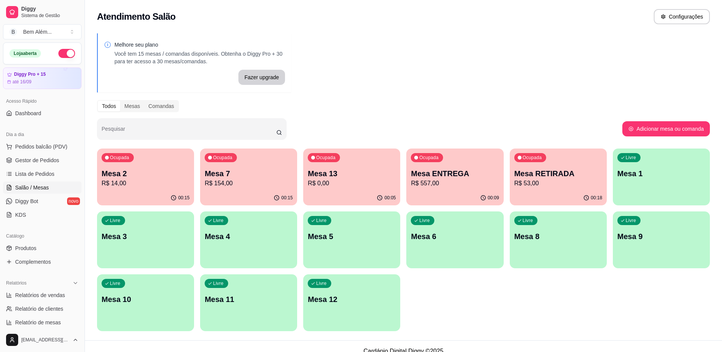
click at [534, 185] on p "R$ 53,00" at bounding box center [558, 183] width 88 height 9
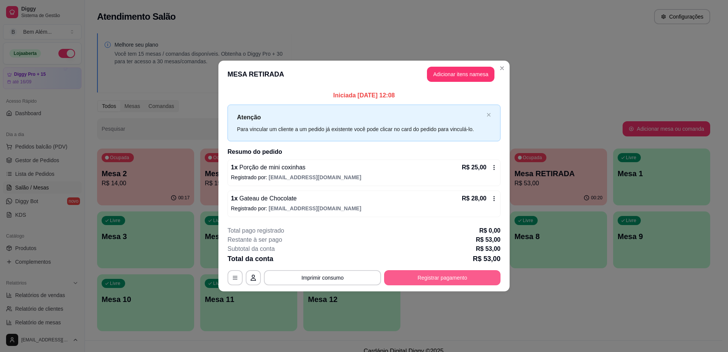
click at [423, 284] on button "Registrar pagamento" at bounding box center [442, 277] width 116 height 15
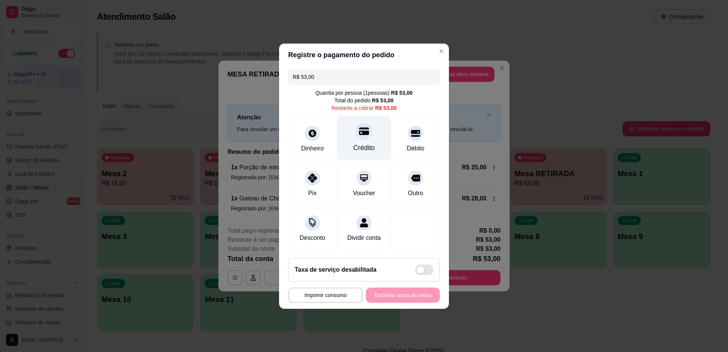
click at [353, 143] on div "Crédito" at bounding box center [364, 148] width 22 height 10
type input "R$ 0,00"
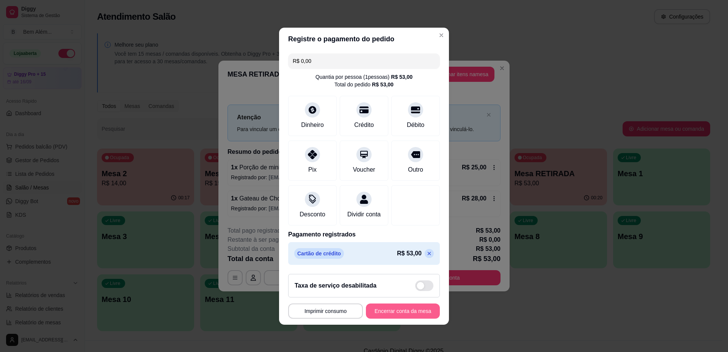
click at [390, 314] on button "Encerrar conta da mesa" at bounding box center [403, 311] width 74 height 15
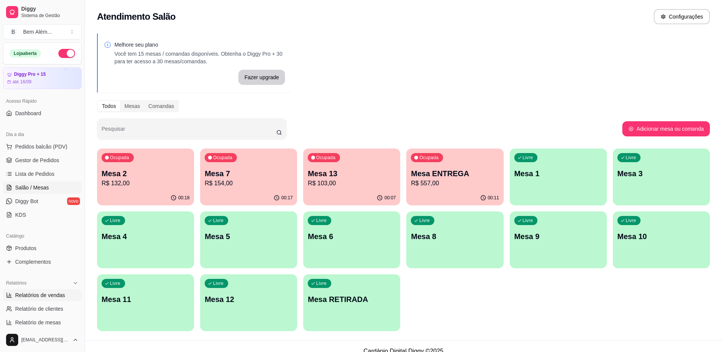
click at [44, 299] on span "Relatórios de vendas" at bounding box center [40, 295] width 50 height 8
select select "ALL"
select select "0"
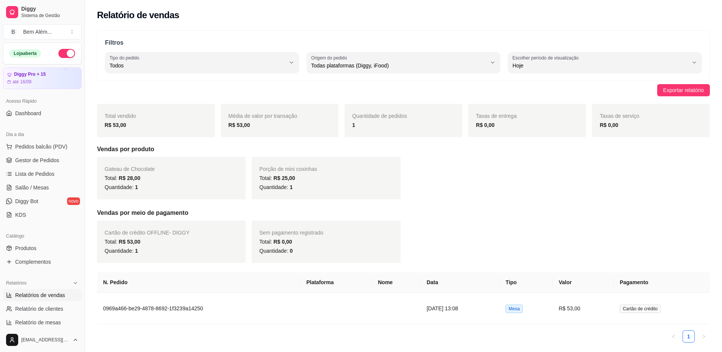
scroll to position [27, 0]
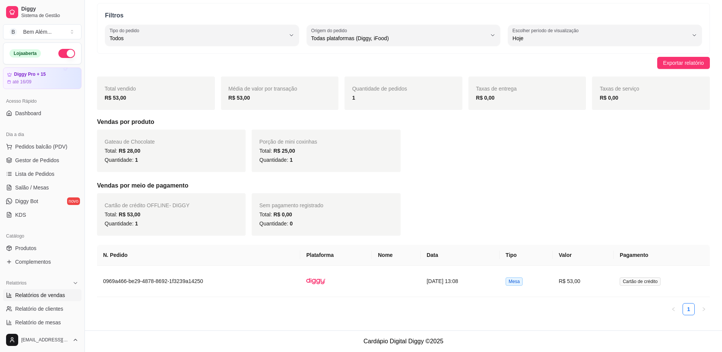
click at [213, 304] on ul "1" at bounding box center [403, 309] width 613 height 12
click at [220, 286] on td "0969a466-be29-4878-8692-1f3239a14250" at bounding box center [198, 281] width 203 height 31
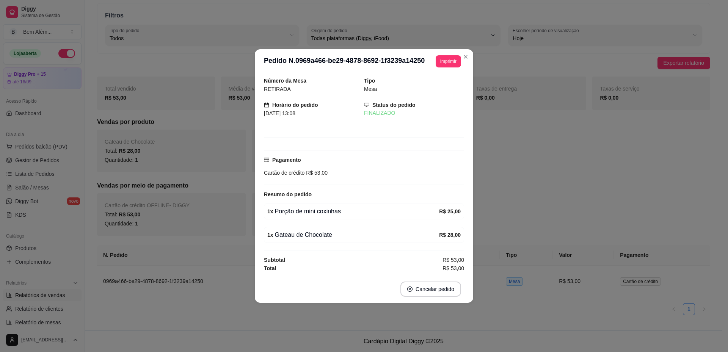
click at [432, 58] on div "**********" at bounding box center [444, 61] width 31 height 12
click at [435, 62] on button "Imprimir" at bounding box center [447, 61] width 25 height 12
click at [428, 92] on button "impressao computador" at bounding box center [428, 88] width 55 height 12
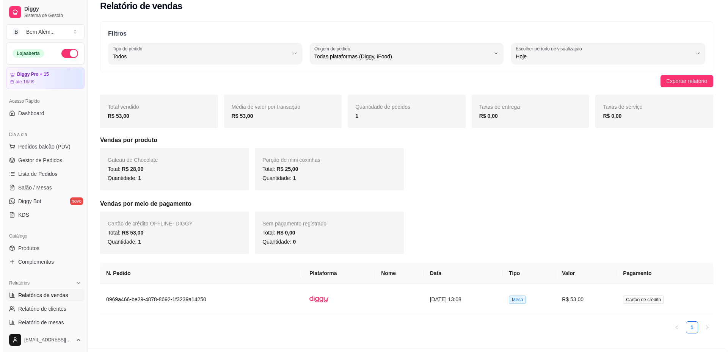
scroll to position [0, 0]
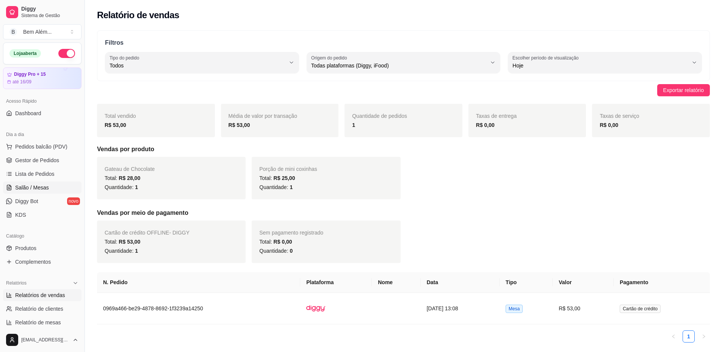
click at [47, 188] on span "Salão / Mesas" at bounding box center [32, 188] width 34 height 8
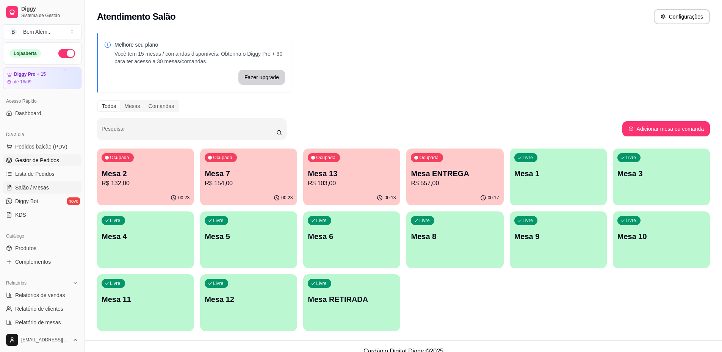
click at [33, 158] on span "Gestor de Pedidos" at bounding box center [37, 161] width 44 height 8
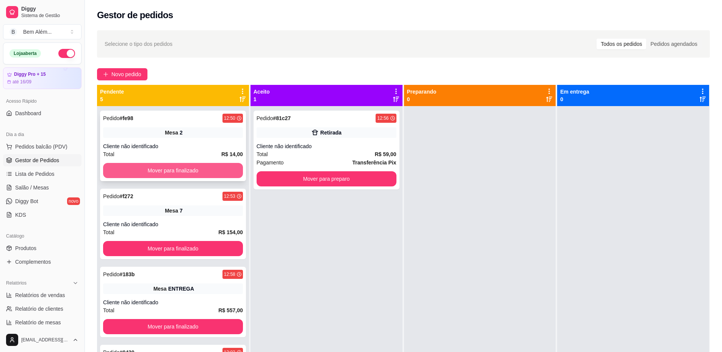
click at [129, 175] on button "Mover para finalizado" at bounding box center [173, 170] width 140 height 15
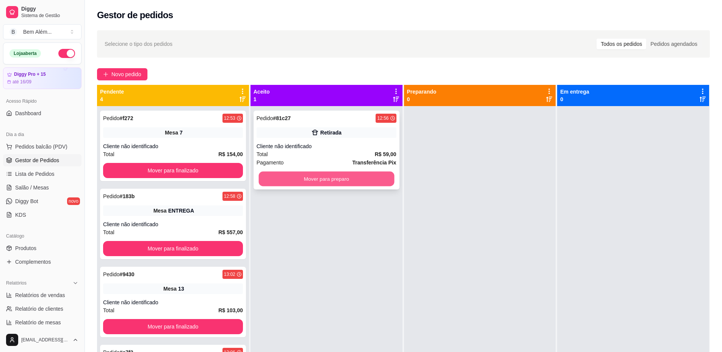
click at [348, 175] on button "Mover para preparo" at bounding box center [326, 179] width 136 height 15
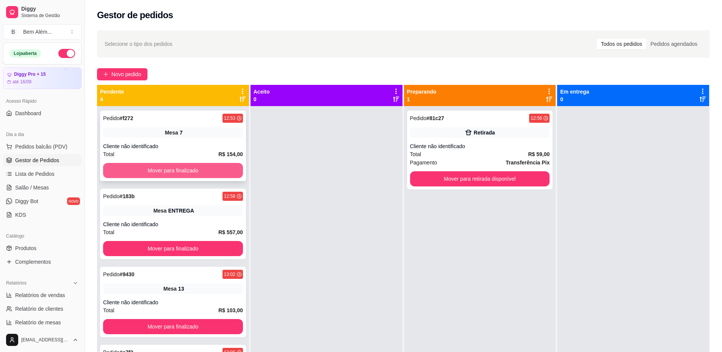
click at [213, 169] on button "Mover para finalizado" at bounding box center [173, 170] width 140 height 15
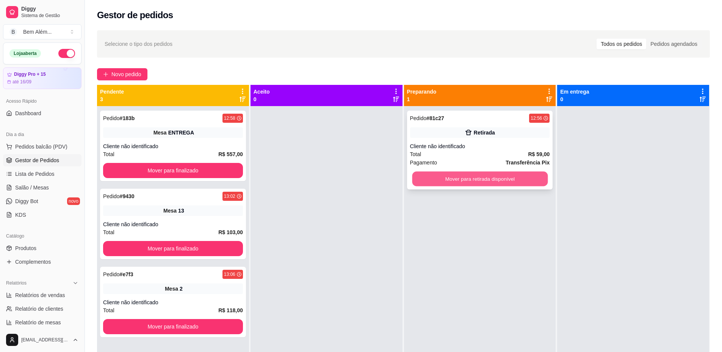
click at [426, 177] on button "Mover para retirada disponível" at bounding box center [480, 179] width 136 height 15
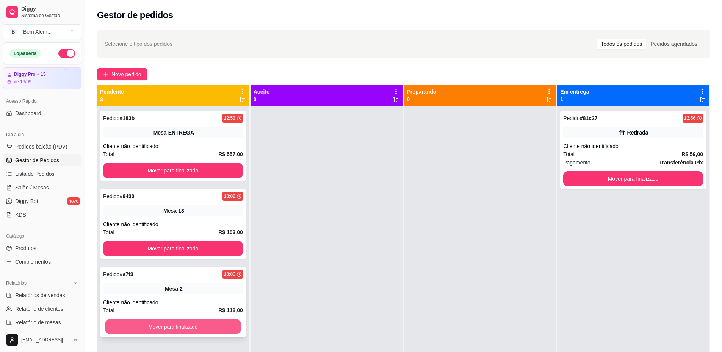
click at [173, 330] on button "Mover para finalizado" at bounding box center [173, 327] width 136 height 15
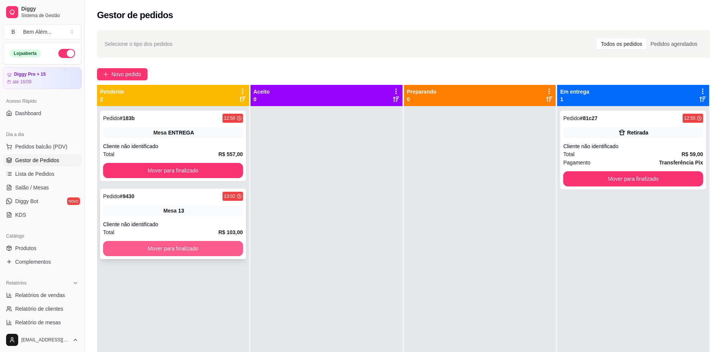
click at [168, 249] on button "Mover para finalizado" at bounding box center [173, 248] width 140 height 15
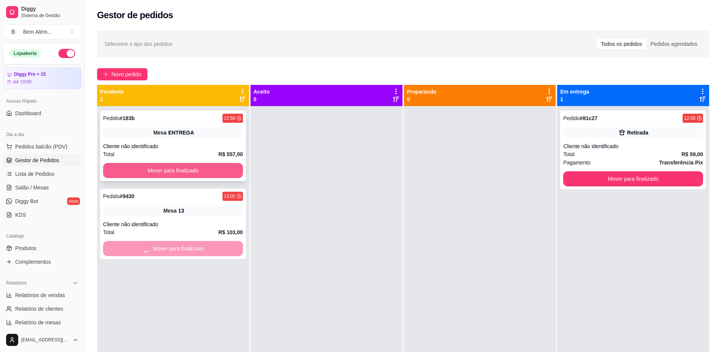
click at [173, 167] on button "Mover para finalizado" at bounding box center [173, 170] width 140 height 15
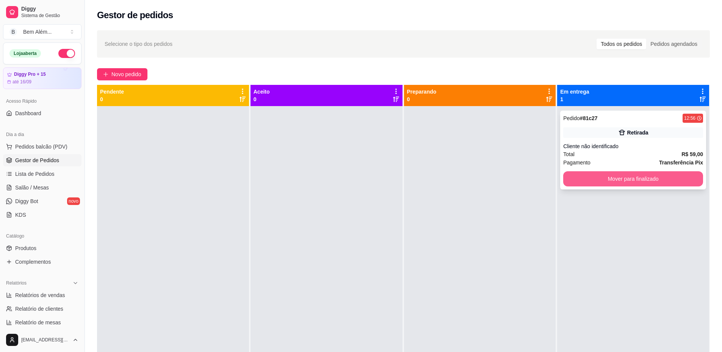
click at [586, 181] on button "Mover para finalizado" at bounding box center [633, 178] width 140 height 15
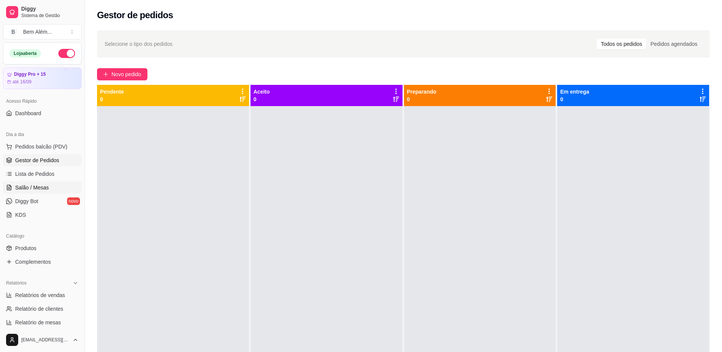
click at [53, 189] on link "Salão / Mesas" at bounding box center [42, 188] width 78 height 12
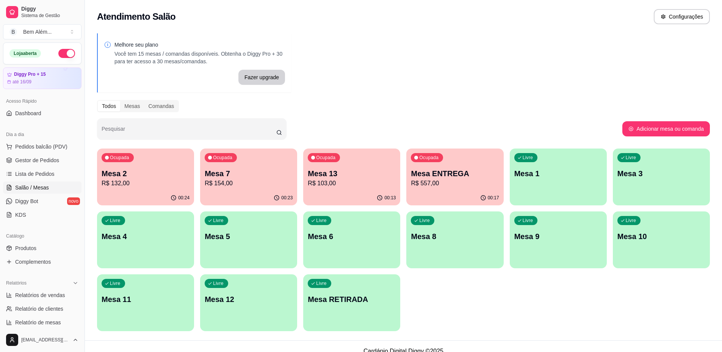
click at [178, 175] on p "Mesa 2" at bounding box center [146, 173] width 88 height 11
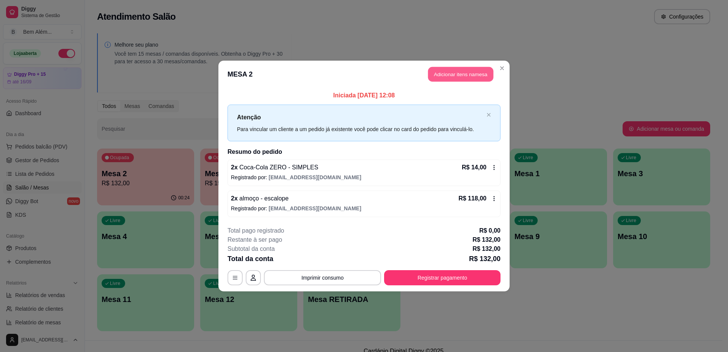
click at [465, 76] on button "Adicionar itens na mesa" at bounding box center [460, 74] width 65 height 15
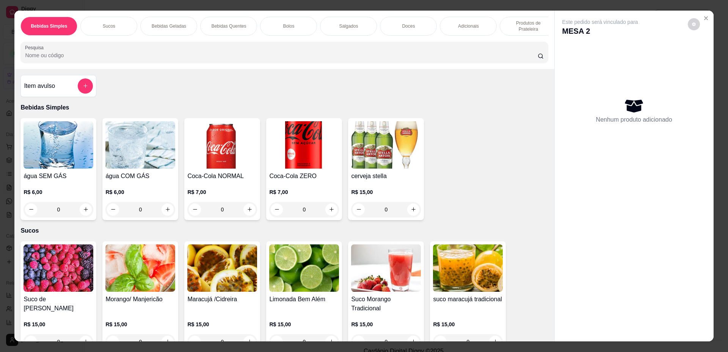
click at [287, 22] on div "Bolos" at bounding box center [288, 26] width 57 height 19
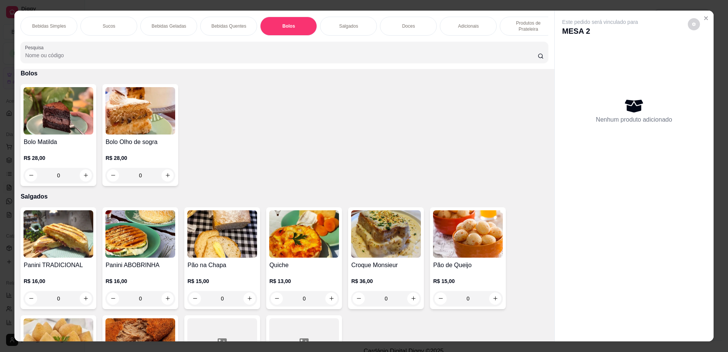
scroll to position [14, 0]
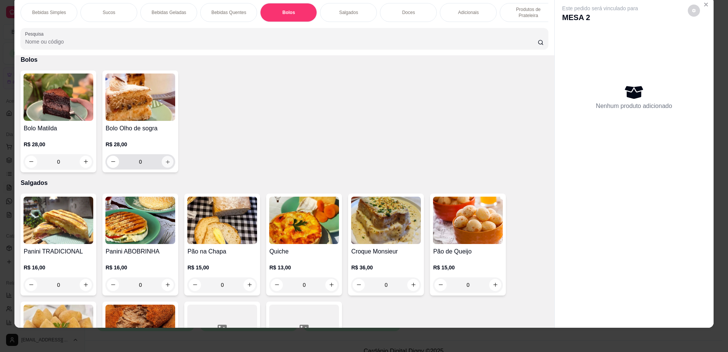
click at [169, 168] on button "increase-product-quantity" at bounding box center [168, 162] width 12 height 12
type input "1"
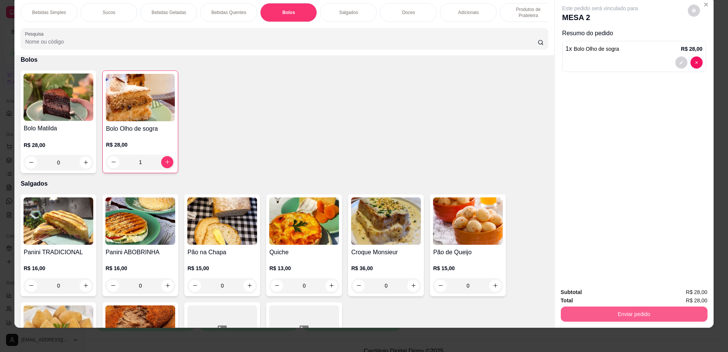
click at [577, 316] on button "Enviar pedido" at bounding box center [634, 314] width 147 height 15
click at [581, 296] on button "Não registrar e enviar pedido" at bounding box center [608, 295] width 79 height 14
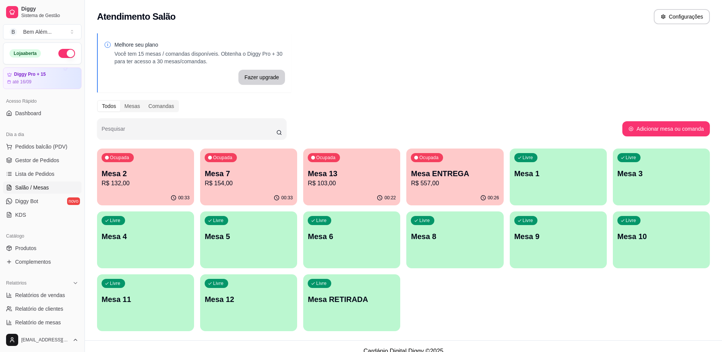
drag, startPoint x: 558, startPoint y: 300, endPoint x: 486, endPoint y: 226, distance: 102.4
click at [501, 312] on div "Ocupada Mesa 2 R$ 132,00 00:33 Ocupada Mesa 7 R$ 154,00 00:33 Ocupada Mesa 13 R…" at bounding box center [403, 240] width 613 height 183
click at [450, 156] on div "Ocupada Mesa ENTREGA R$ 557,00" at bounding box center [455, 169] width 94 height 41
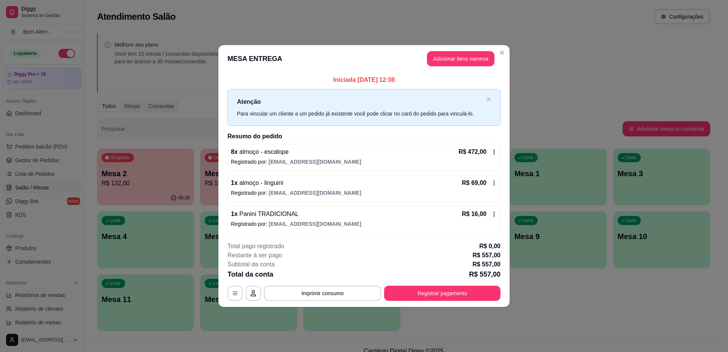
click at [266, 162] on p "Registrado por: [EMAIL_ADDRESS][DOMAIN_NAME]" at bounding box center [364, 162] width 266 height 8
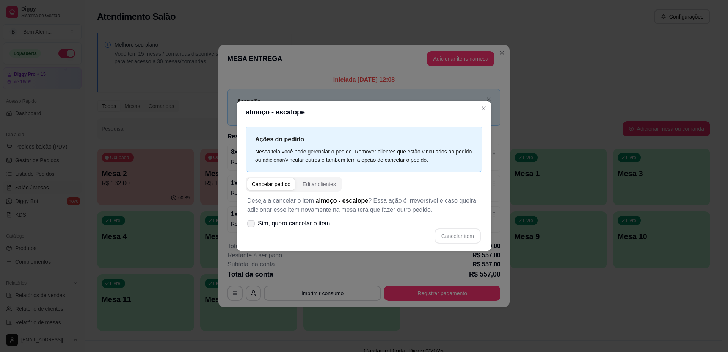
click at [285, 218] on label "Sim, quero cancelar o item." at bounding box center [289, 223] width 91 height 15
click at [252, 225] on input "Sim, quero cancelar o item." at bounding box center [249, 227] width 5 height 5
checkbox input "true"
click at [461, 240] on button "Cancelar item" at bounding box center [457, 236] width 46 height 15
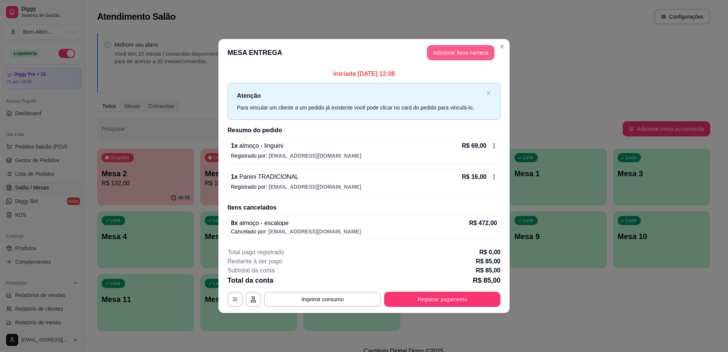
click at [464, 52] on button "Adicionar itens na mesa" at bounding box center [460, 52] width 67 height 15
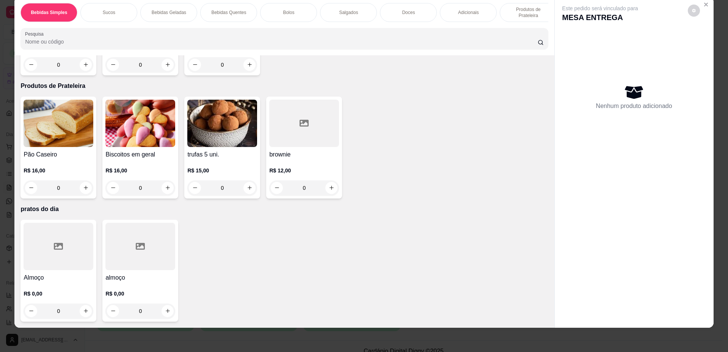
click at [132, 239] on div at bounding box center [140, 246] width 70 height 47
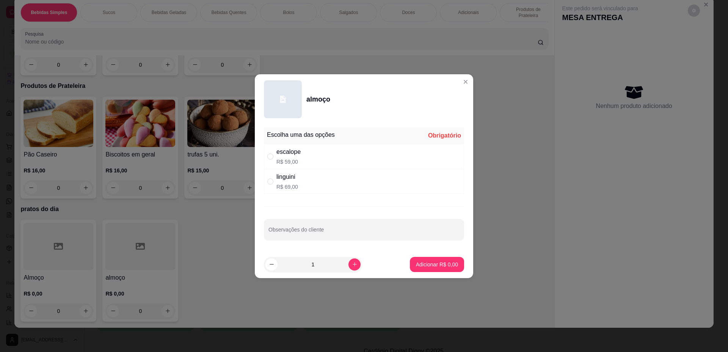
click at [299, 157] on div "escalope R$ 59,00" at bounding box center [288, 156] width 24 height 18
radio input "true"
click at [352, 264] on icon "increase-product-quantity" at bounding box center [355, 265] width 6 height 6
click at [352, 264] on button "increase-product-quantity" at bounding box center [354, 264] width 12 height 12
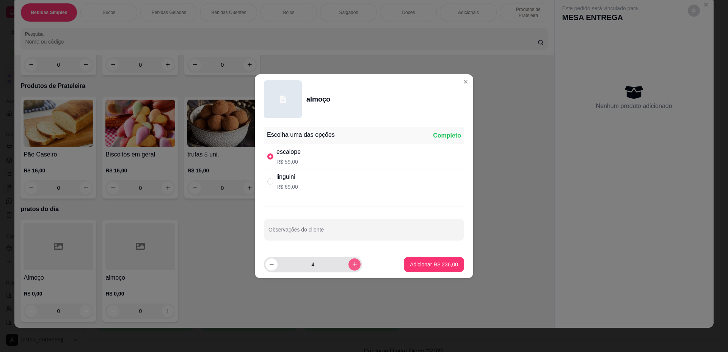
click at [352, 264] on button "increase-product-quantity" at bounding box center [354, 264] width 12 height 12
click at [352, 263] on button "increase-product-quantity" at bounding box center [354, 264] width 12 height 12
type input "7"
click at [444, 269] on button "Adicionar R$ 413,00" at bounding box center [434, 264] width 60 height 15
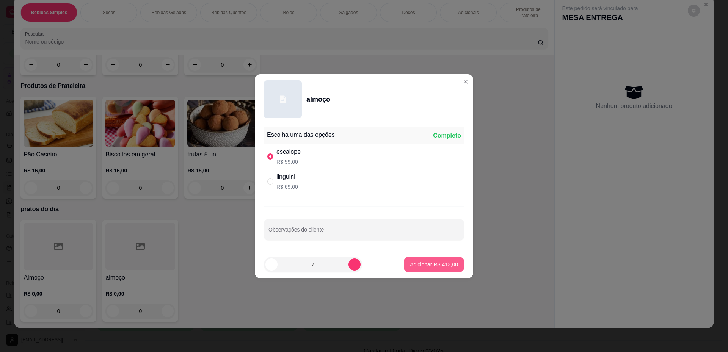
type input "7"
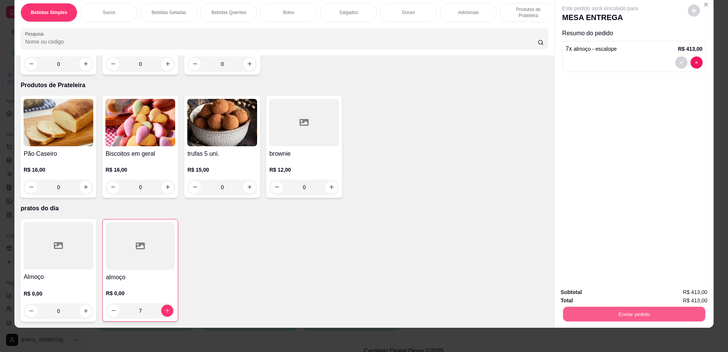
click at [662, 318] on button "Enviar pedido" at bounding box center [633, 314] width 142 height 15
click at [616, 300] on button "Não registrar e enviar pedido" at bounding box center [608, 295] width 79 height 14
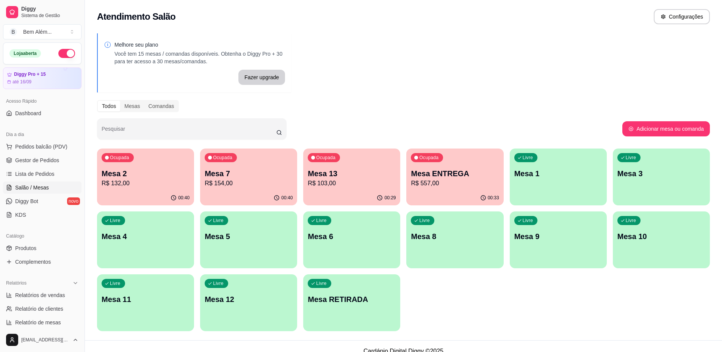
click at [445, 174] on p "Mesa ENTREGA" at bounding box center [455, 173] width 88 height 11
click at [351, 178] on p "Mesa 13" at bounding box center [351, 174] width 85 height 10
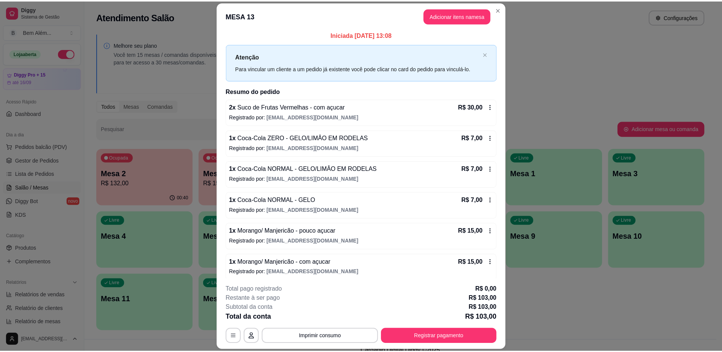
scroll to position [0, 0]
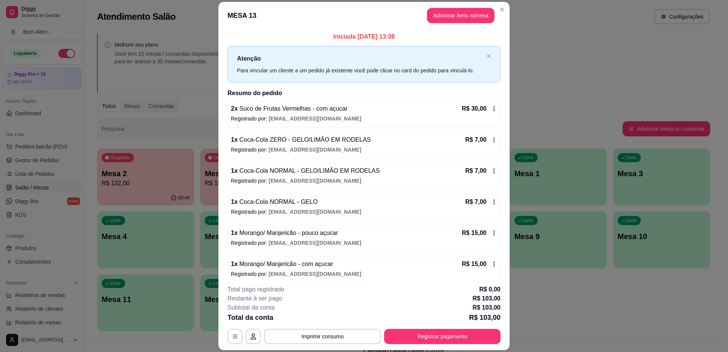
click at [504, 13] on header "MESA 13 Adicionar itens na mesa" at bounding box center [363, 15] width 291 height 27
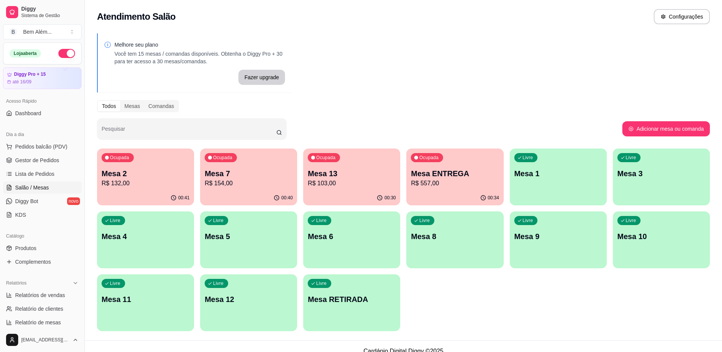
click at [146, 186] on p "R$ 132,00" at bounding box center [146, 183] width 88 height 9
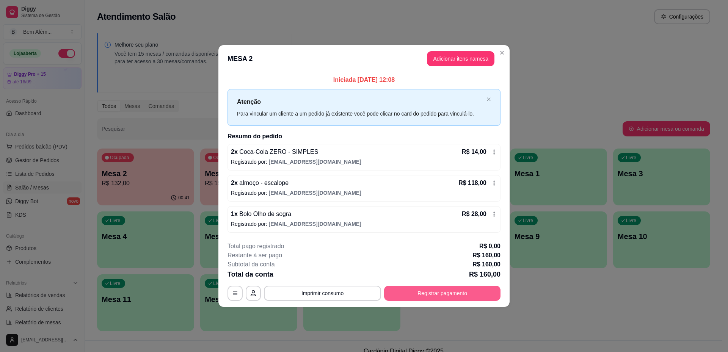
click at [470, 291] on button "Registrar pagamento" at bounding box center [442, 293] width 116 height 15
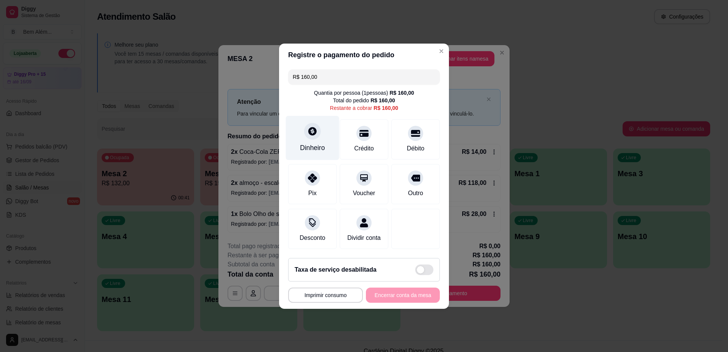
click at [309, 143] on div "Dinheiro" at bounding box center [312, 148] width 25 height 10
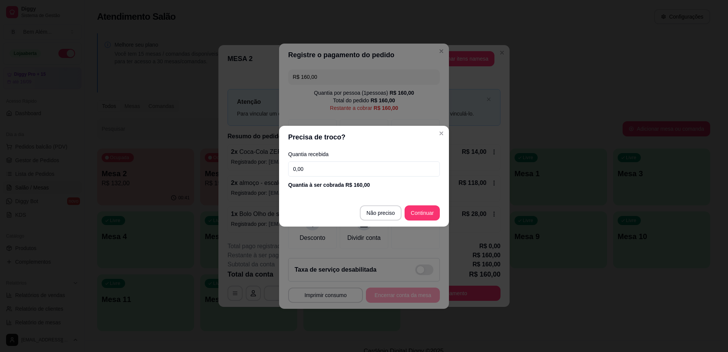
click at [340, 168] on input "0,00" at bounding box center [364, 168] width 152 height 15
click at [401, 173] on input "0,00" at bounding box center [364, 168] width 152 height 15
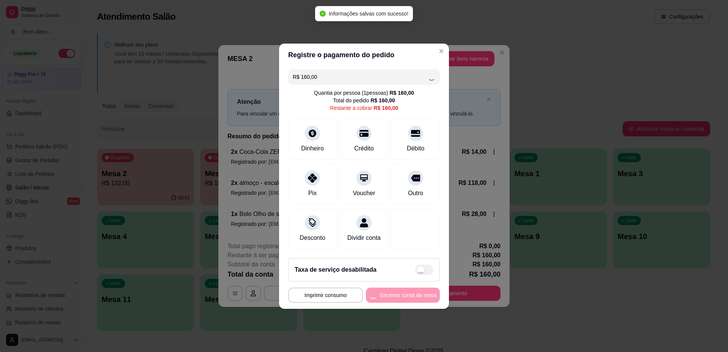
type input "R$ 0,00"
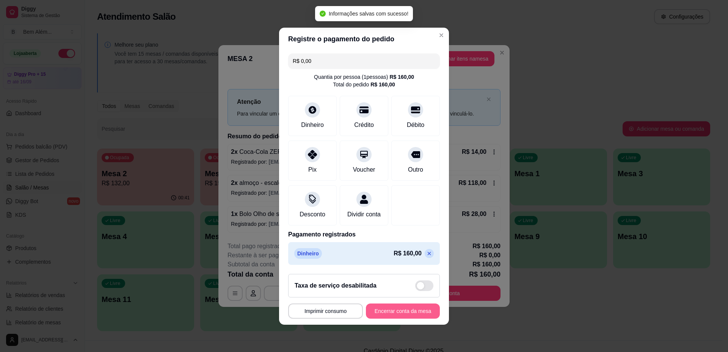
click at [379, 315] on button "Encerrar conta da mesa" at bounding box center [403, 311] width 74 height 15
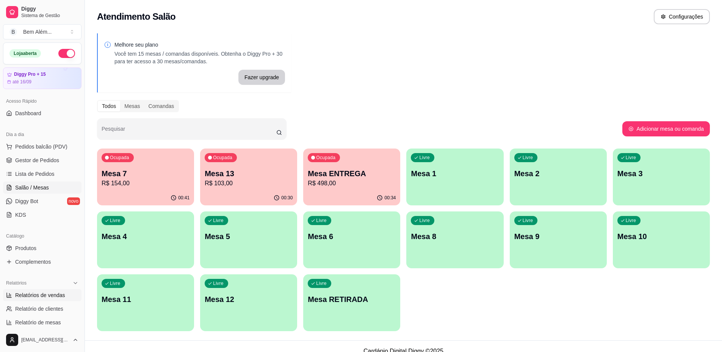
click at [63, 295] on span "Relatórios de vendas" at bounding box center [40, 295] width 50 height 8
select select "ALL"
select select "0"
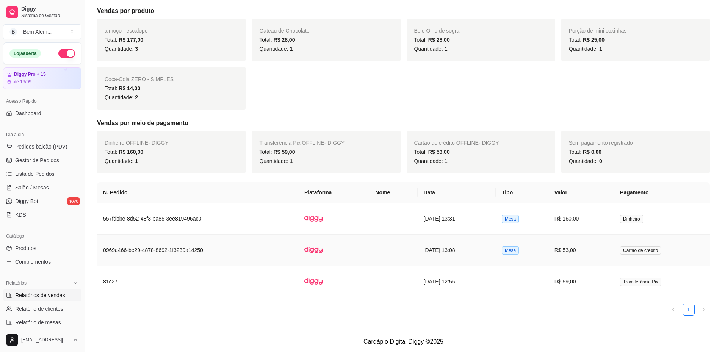
scroll to position [139, 0]
click at [175, 215] on td "557fdbbe-8d52-48f3-ba85-3ee819496ac0" at bounding box center [197, 218] width 201 height 31
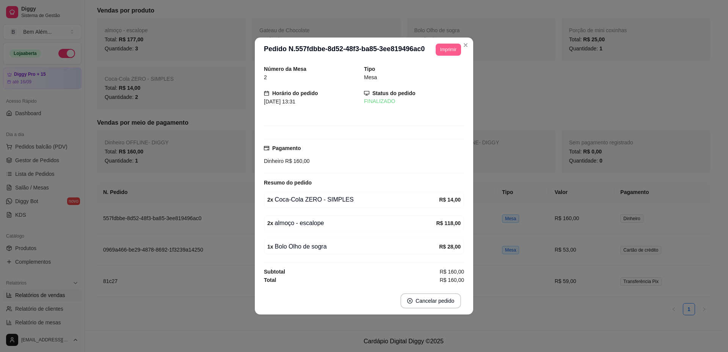
click at [446, 51] on button "Imprimir" at bounding box center [447, 50] width 25 height 12
click at [428, 77] on button "impressao computador" at bounding box center [428, 76] width 57 height 12
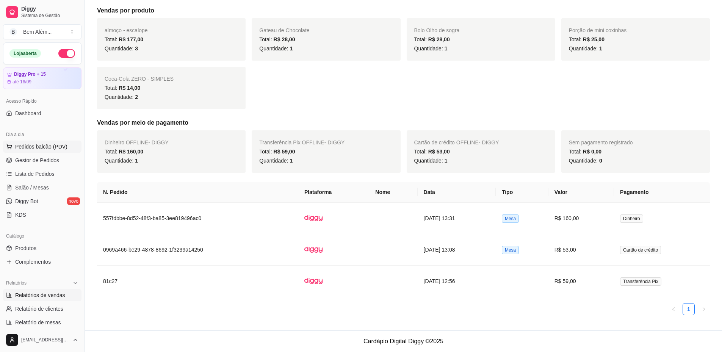
click at [37, 149] on span "Pedidos balcão (PDV)" at bounding box center [41, 147] width 52 height 8
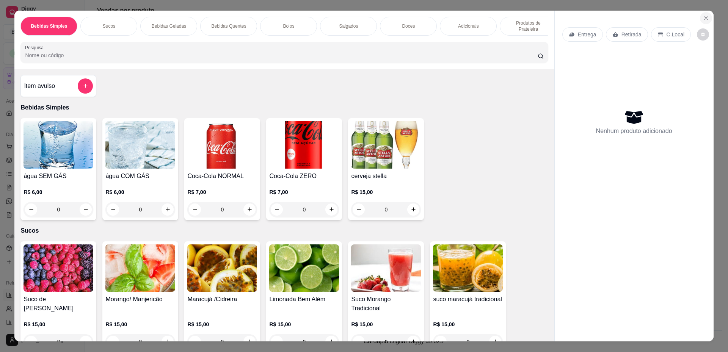
click at [706, 17] on button "Close" at bounding box center [706, 18] width 12 height 12
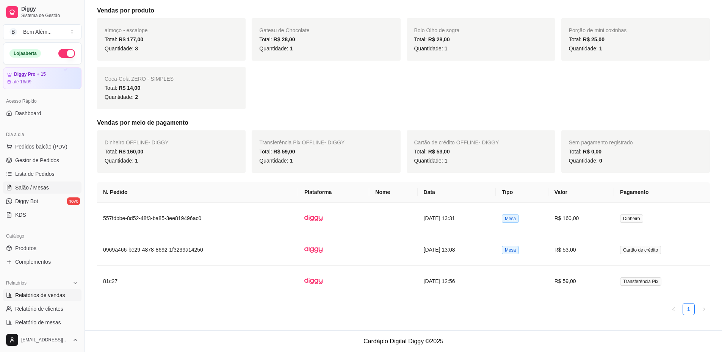
click at [53, 190] on link "Salão / Mesas" at bounding box center [42, 188] width 78 height 12
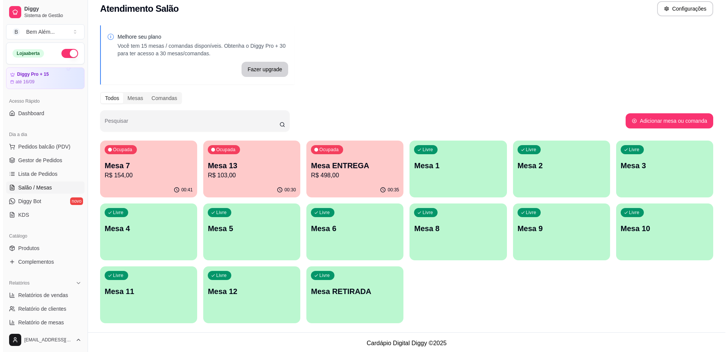
scroll to position [10, 0]
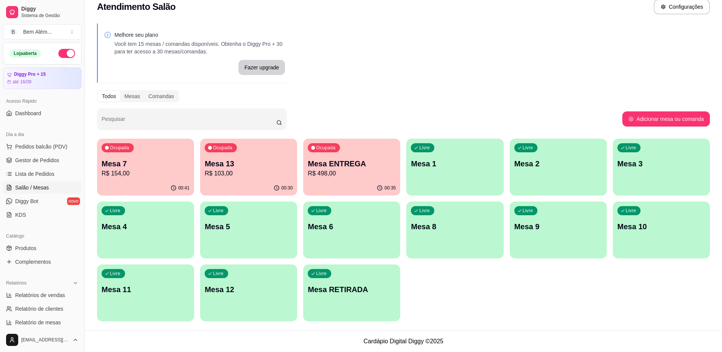
click at [187, 179] on div "Ocupada Mesa 7 R$ 154,00" at bounding box center [145, 160] width 97 height 42
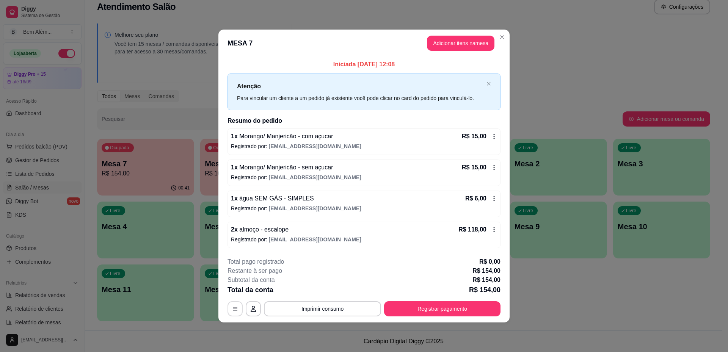
click at [231, 307] on button "button" at bounding box center [234, 308] width 15 height 15
click at [453, 134] on div "1 x Morango/ Manjericão - com açucar R$ 15,00" at bounding box center [364, 136] width 266 height 9
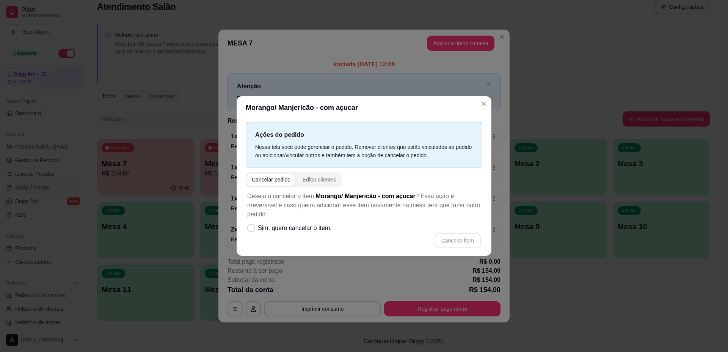
click at [278, 186] on span "button" at bounding box center [271, 180] width 48 height 12
click at [276, 186] on span "button" at bounding box center [271, 180] width 48 height 12
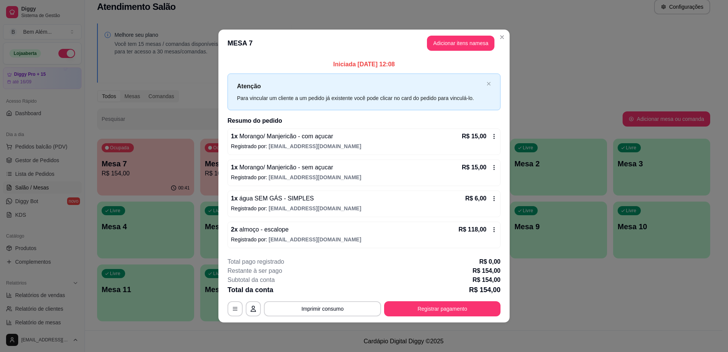
click at [331, 159] on div "1 x Morango/ Manjericão - com açucar R$ 15,00 Registrado por: [EMAIL_ADDRESS][D…" at bounding box center [363, 188] width 273 height 120
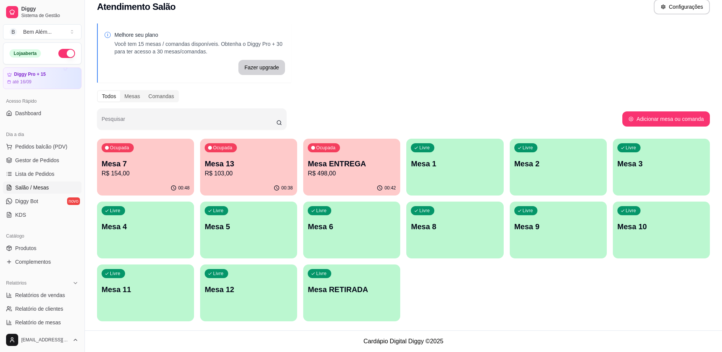
drag, startPoint x: 127, startPoint y: 170, endPoint x: 187, endPoint y: 132, distance: 71.4
click at [187, 132] on div "Melhore seu plano Você tem 15 mesas / comandas disponíveis. Obtenha o Diggy Pro…" at bounding box center [403, 175] width 637 height 312
click at [169, 154] on div "Ocupada Mesa 7 R$ 154,00" at bounding box center [145, 160] width 97 height 42
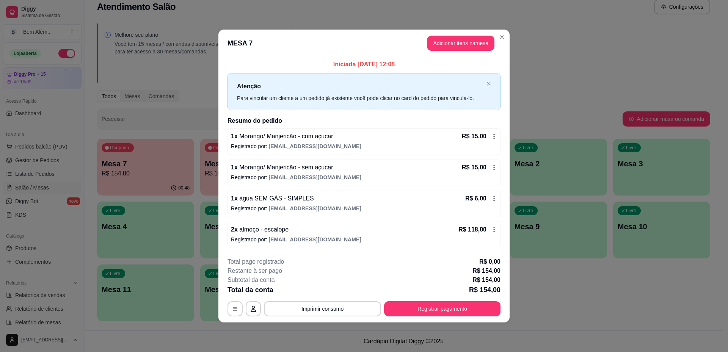
drag, startPoint x: 337, startPoint y: 138, endPoint x: 301, endPoint y: 172, distance: 49.3
click at [246, 189] on div "1 x Morango/ Manjericão - com açucar R$ 15,00 Registrado por: [EMAIL_ADDRESS][D…" at bounding box center [363, 188] width 273 height 120
click at [491, 134] on icon at bounding box center [494, 136] width 6 height 6
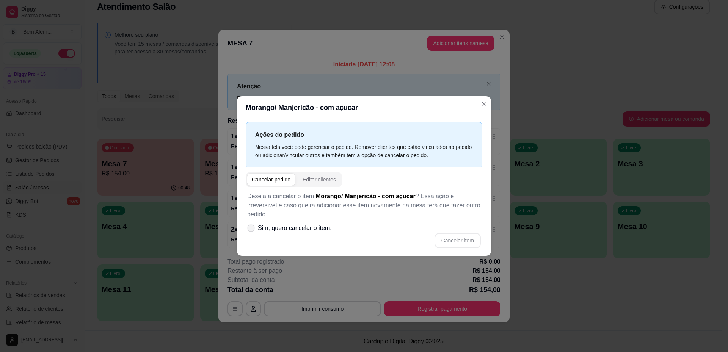
click at [266, 224] on span "Sim, quero cancelar o item." at bounding box center [295, 228] width 74 height 9
click at [252, 229] on input "Sim, quero cancelar o item." at bounding box center [249, 231] width 5 height 5
checkbox input "true"
click at [468, 242] on button "Cancelar item" at bounding box center [457, 240] width 46 height 15
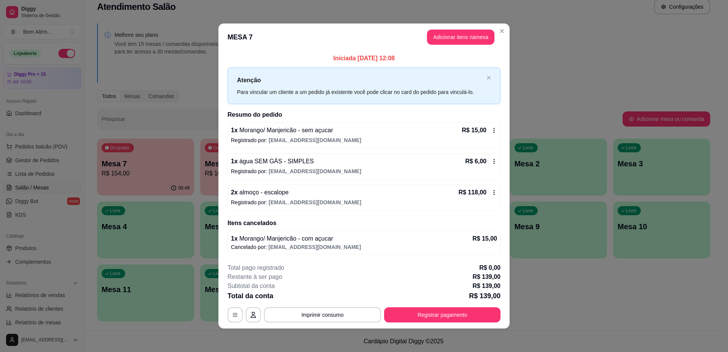
click at [370, 125] on div "1 x Morango/ Manjericão - sem açucar R$ 15,00 Registrado por: [EMAIL_ADDRESS][D…" at bounding box center [363, 135] width 273 height 27
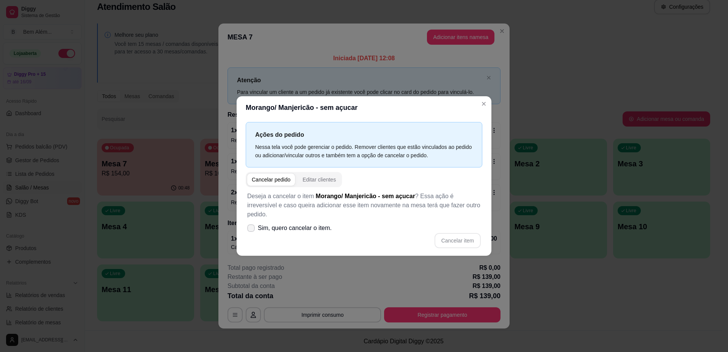
click at [302, 224] on span "Sim, quero cancelar o item." at bounding box center [295, 228] width 74 height 9
click at [252, 229] on input "Sim, quero cancelar o item." at bounding box center [249, 231] width 5 height 5
checkbox input "true"
click at [468, 234] on button "Cancelar item" at bounding box center [457, 240] width 45 height 15
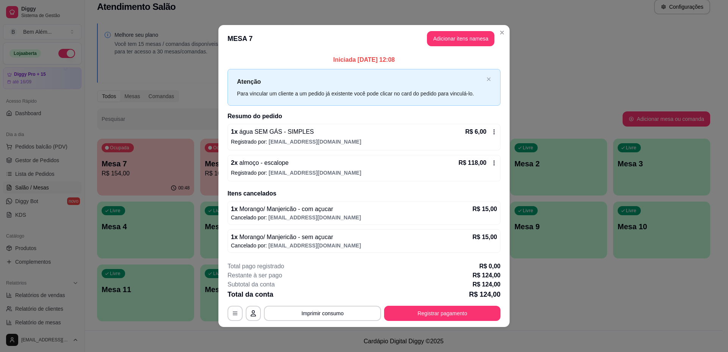
click at [297, 140] on span "[EMAIL_ADDRESS][DOMAIN_NAME]" at bounding box center [315, 142] width 92 height 6
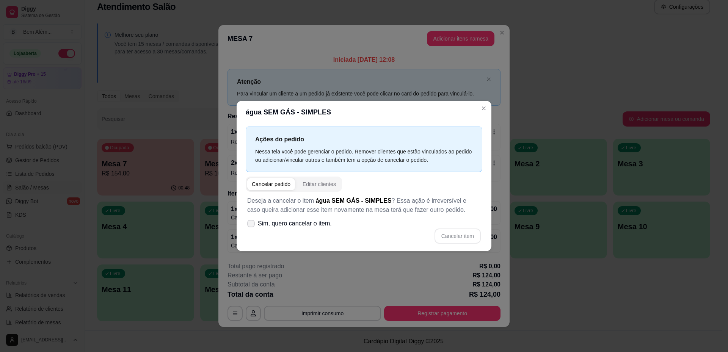
click at [303, 224] on span "Sim, quero cancelar o item." at bounding box center [295, 223] width 74 height 9
click at [252, 225] on input "Sim, quero cancelar o item." at bounding box center [249, 227] width 5 height 5
checkbox input "true"
click at [456, 238] on button "Cancelar item" at bounding box center [457, 236] width 46 height 15
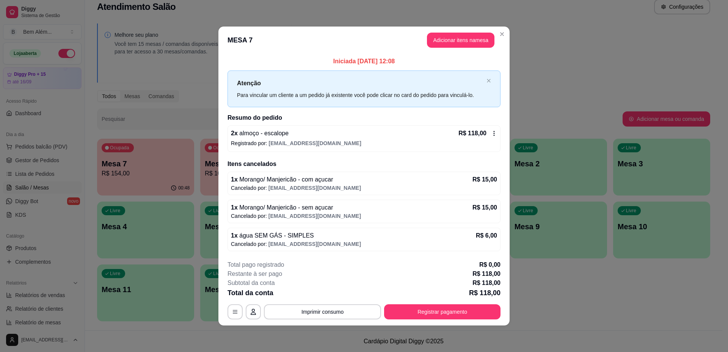
click at [316, 135] on div "2 x almoço - escalope R$ 118,00" at bounding box center [364, 133] width 266 height 9
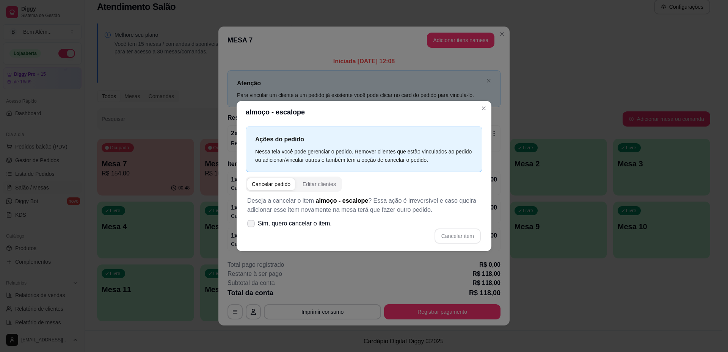
click at [320, 226] on span "Sim, quero cancelar o item." at bounding box center [295, 223] width 74 height 9
click at [252, 226] on input "Sim, quero cancelar o item." at bounding box center [249, 227] width 5 height 5
checkbox input "true"
click at [452, 240] on button "Cancelar item" at bounding box center [457, 236] width 46 height 15
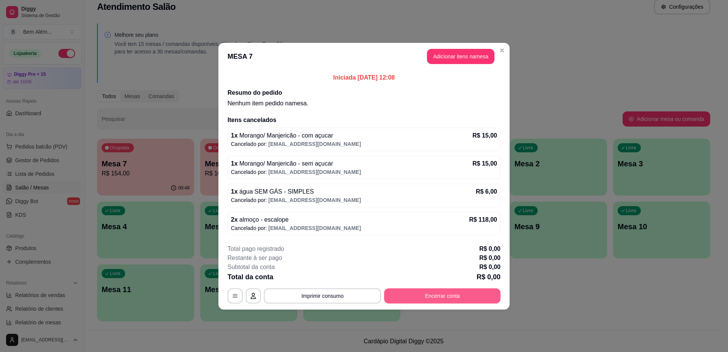
click at [422, 292] on button "Encerrar conta" at bounding box center [442, 295] width 116 height 15
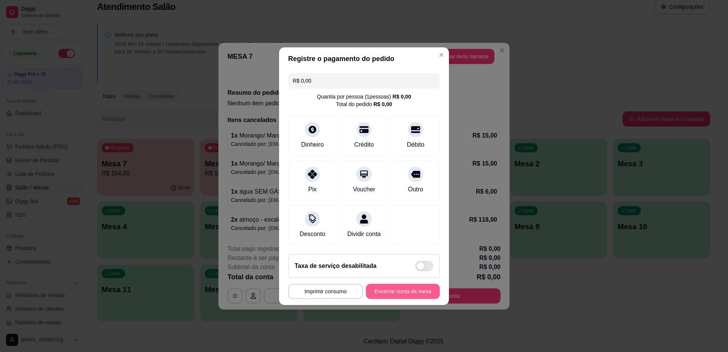
click at [402, 299] on button "Encerrar conta da mesa" at bounding box center [403, 291] width 74 height 15
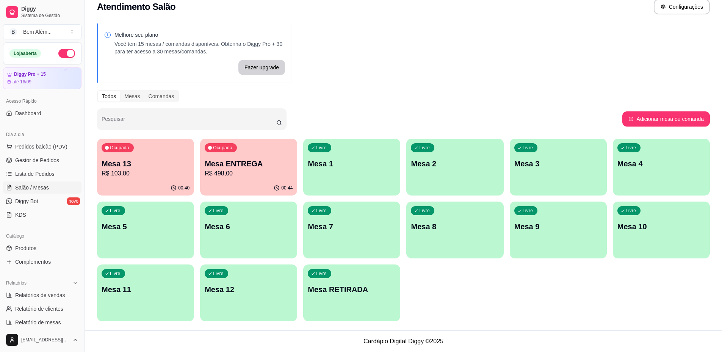
click at [224, 279] on div "Livre Mesa 12" at bounding box center [248, 289] width 97 height 48
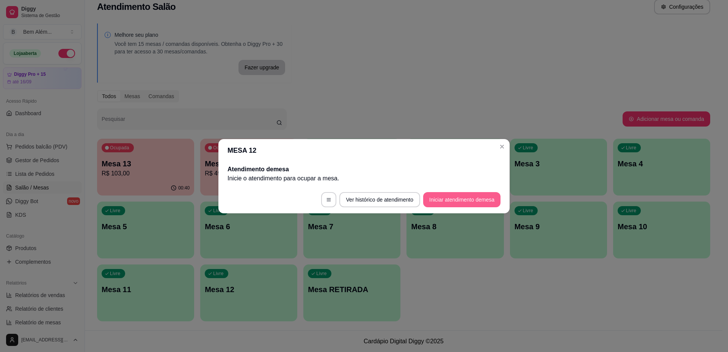
click at [460, 192] on footer "Ver histórico de atendimento Iniciar atendimento de mesa" at bounding box center [363, 199] width 291 height 27
click at [459, 201] on button "Iniciar atendimento de mesa" at bounding box center [461, 199] width 77 height 15
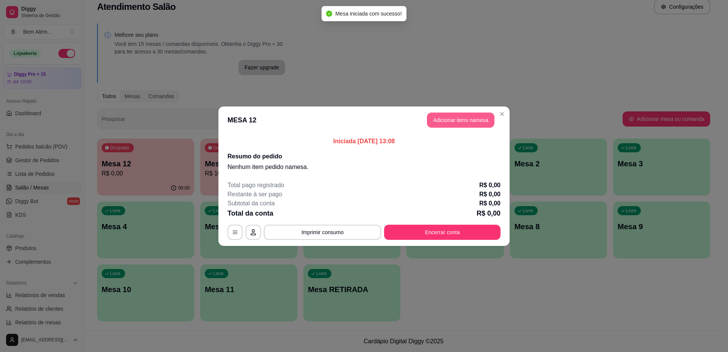
click at [462, 118] on button "Adicionar itens na mesa" at bounding box center [460, 120] width 67 height 15
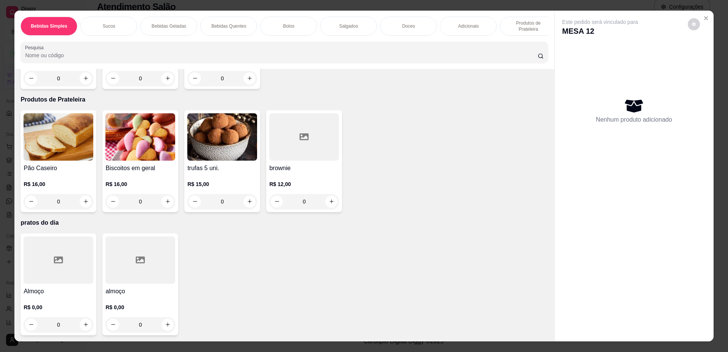
scroll to position [1224, 0]
click at [142, 248] on div at bounding box center [140, 260] width 70 height 47
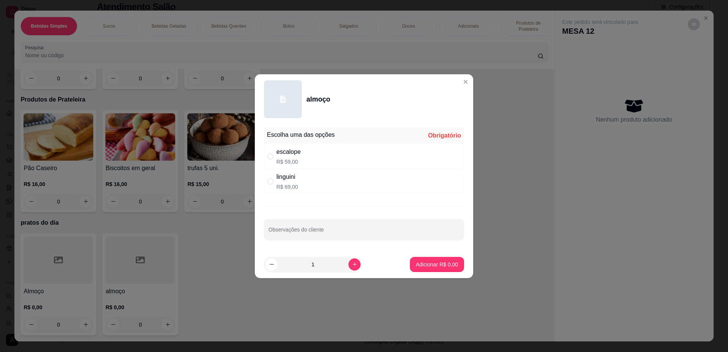
click at [313, 183] on div "linguini R$ 69,00" at bounding box center [364, 181] width 200 height 25
radio input "true"
click at [352, 262] on icon "increase-product-quantity" at bounding box center [355, 265] width 6 height 6
type input "2"
click at [451, 268] on button "Adicionar R$ 138,00" at bounding box center [434, 264] width 60 height 15
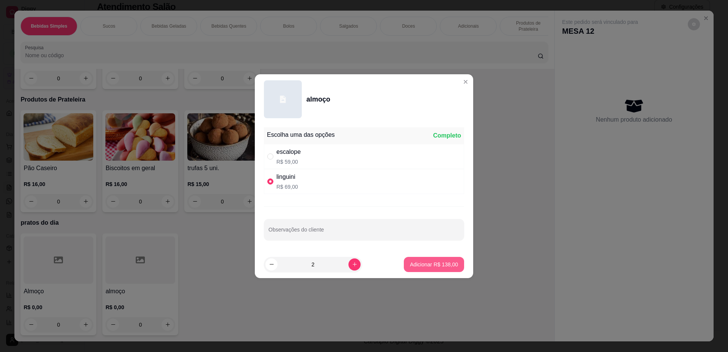
type input "2"
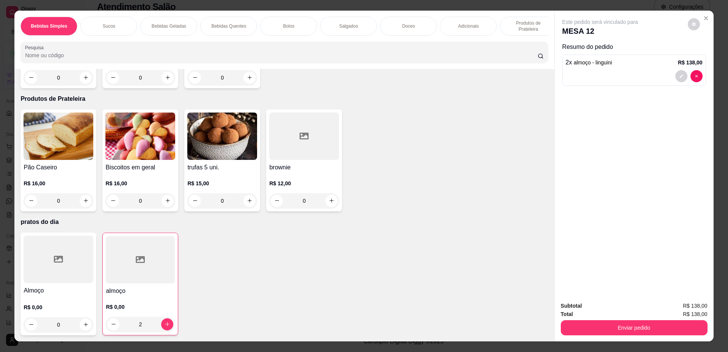
click at [175, 268] on div "Almoço R$ 0,00 0 almoço R$ 0,00 2" at bounding box center [283, 284] width 527 height 103
click at [141, 264] on icon at bounding box center [140, 259] width 9 height 9
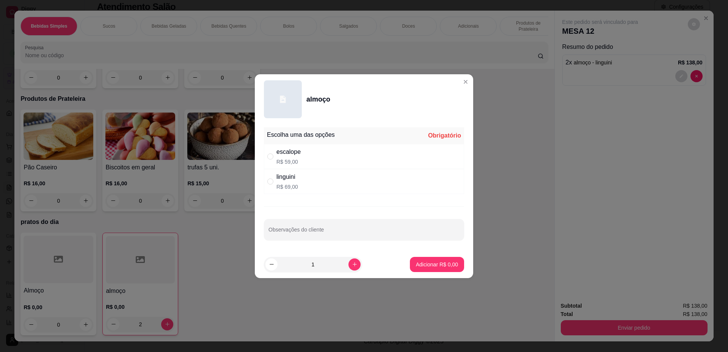
click at [315, 164] on div "escalope R$ 59,00" at bounding box center [364, 156] width 200 height 25
radio input "true"
click at [437, 265] on p "Adicionar R$ 59,00" at bounding box center [436, 264] width 44 height 7
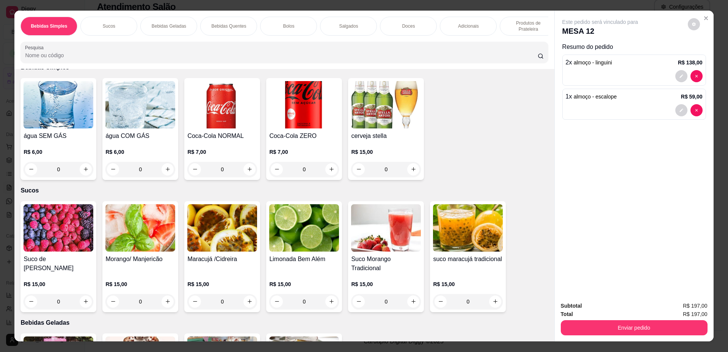
scroll to position [11, 0]
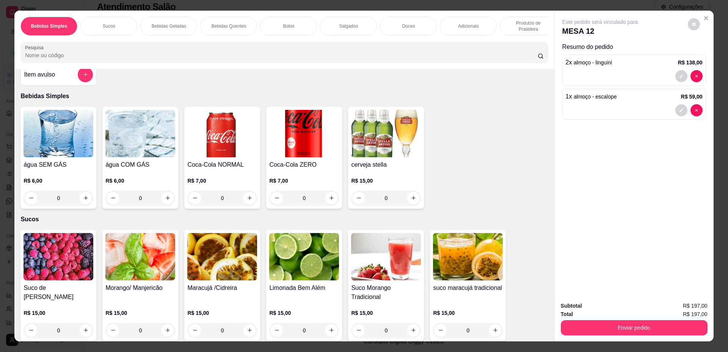
click at [362, 177] on div "R$ 15,00 0" at bounding box center [386, 187] width 70 height 36
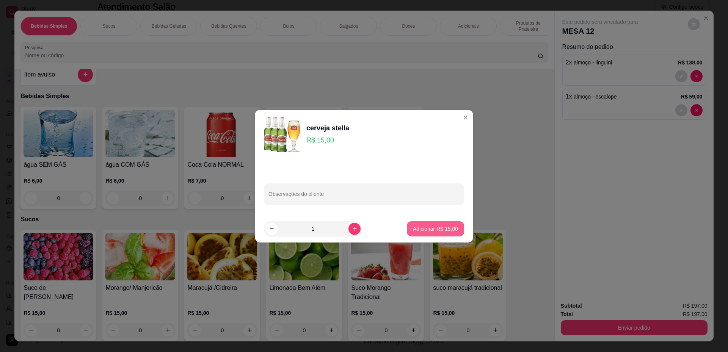
click at [419, 227] on p "Adicionar R$ 15,00" at bounding box center [435, 229] width 45 height 8
type input "1"
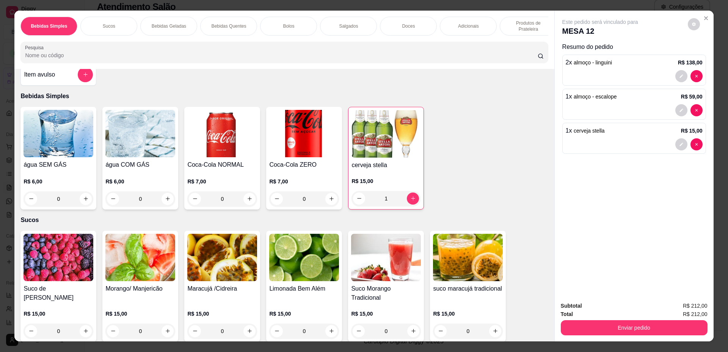
click at [247, 205] on div "0" at bounding box center [222, 198] width 70 height 15
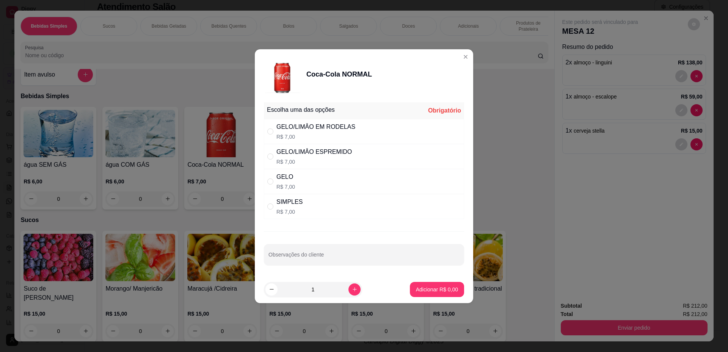
click at [348, 206] on div "SIMPLES R$ 7,00" at bounding box center [364, 206] width 200 height 25
radio input "true"
click at [420, 289] on p "Adicionar R$ 7,00" at bounding box center [437, 290] width 42 height 8
type input "1"
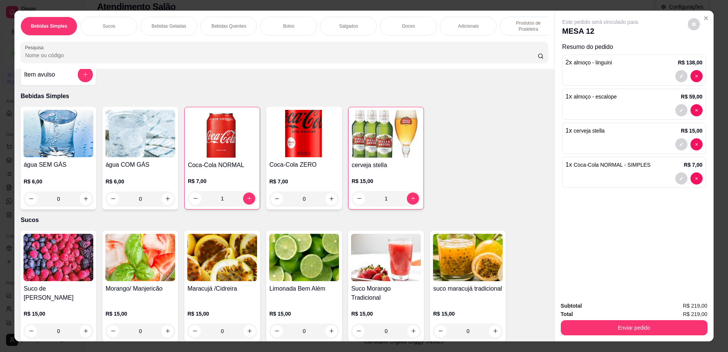
click at [285, 266] on img at bounding box center [304, 257] width 70 height 47
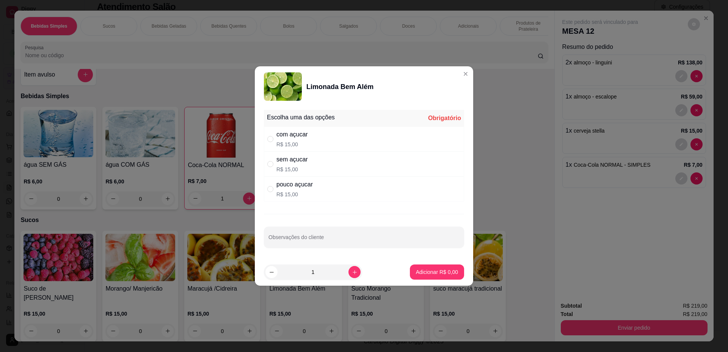
click at [368, 198] on div "pouco açucar R$ 15,00" at bounding box center [364, 189] width 200 height 25
radio input "true"
click at [421, 274] on p "Adicionar R$ 15,00" at bounding box center [436, 271] width 44 height 7
type input "1"
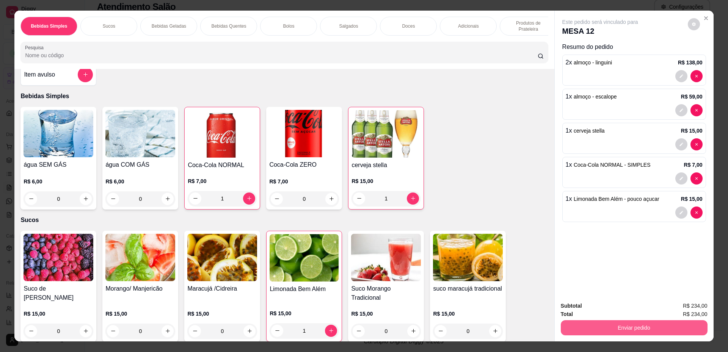
click at [630, 329] on button "Enviar pedido" at bounding box center [634, 327] width 147 height 15
click at [617, 316] on button "Não registrar e enviar pedido" at bounding box center [608, 309] width 79 height 14
click at [619, 310] on button "Não registrar e enviar pedido" at bounding box center [608, 309] width 79 height 14
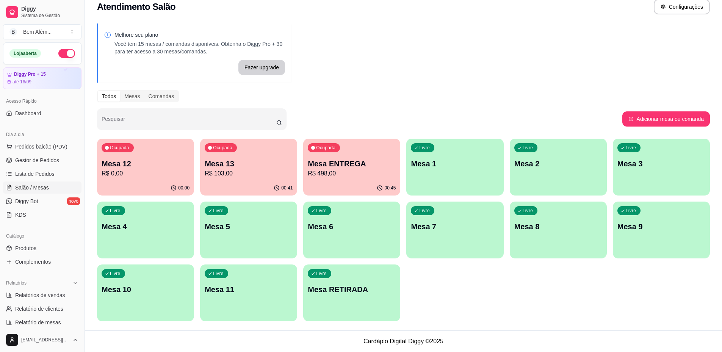
click at [534, 169] on div "Livre Mesa 2" at bounding box center [558, 163] width 97 height 48
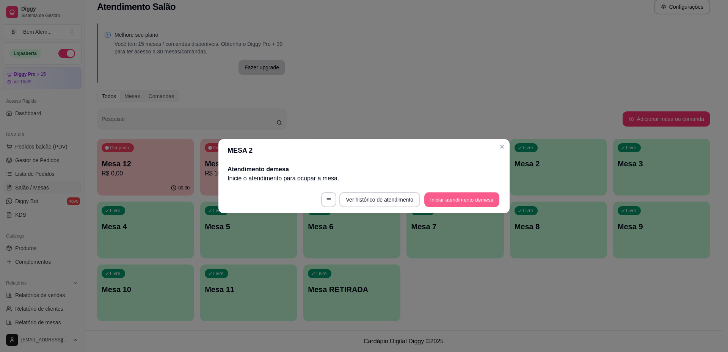
click at [481, 194] on button "Iniciar atendimento de mesa" at bounding box center [461, 199] width 75 height 15
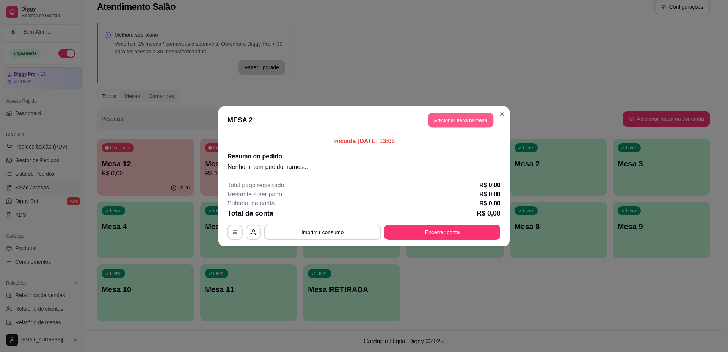
click at [445, 123] on button "Adicionar itens na mesa" at bounding box center [460, 120] width 65 height 15
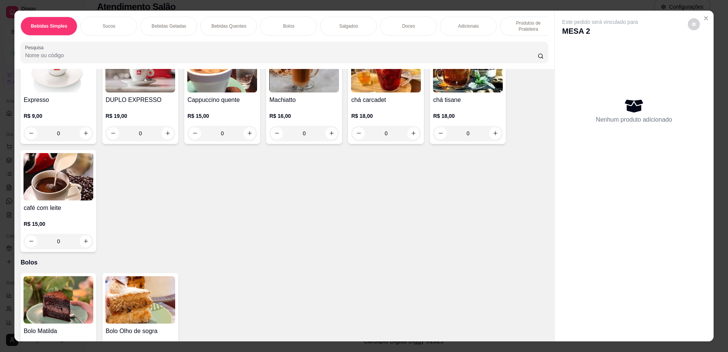
scroll to position [114, 0]
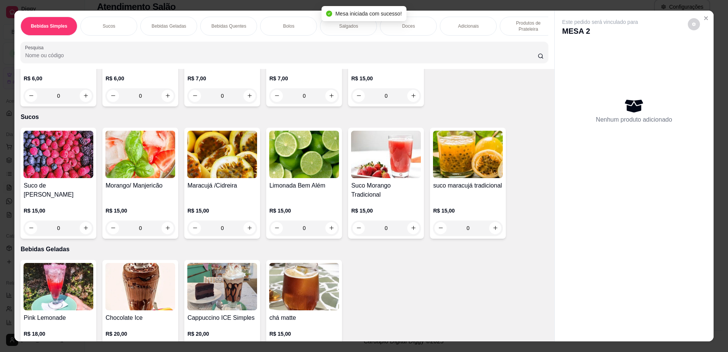
click at [37, 168] on img at bounding box center [58, 154] width 70 height 47
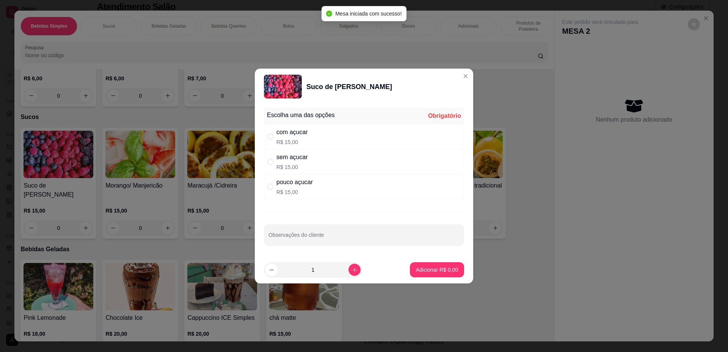
click at [325, 136] on div "com açucar R$ 15,00" at bounding box center [364, 136] width 200 height 25
radio input "true"
click at [407, 266] on button "Adicionar R$ 15,00" at bounding box center [435, 269] width 57 height 15
type input "1"
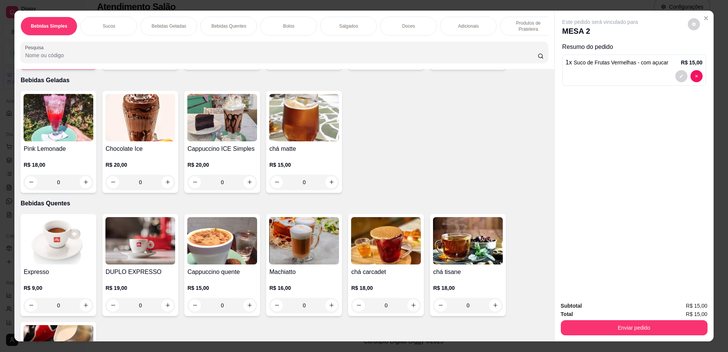
scroll to position [227, 0]
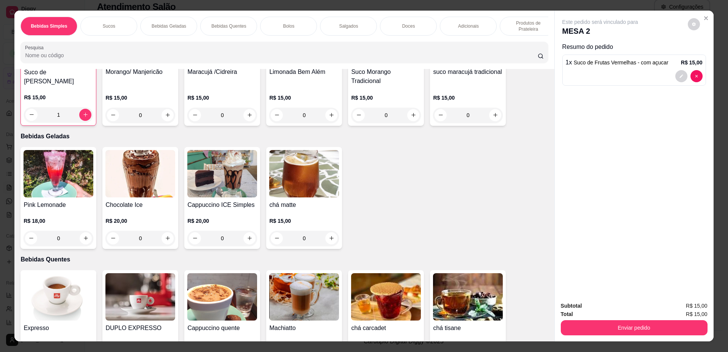
click at [166, 197] on img at bounding box center [140, 173] width 70 height 47
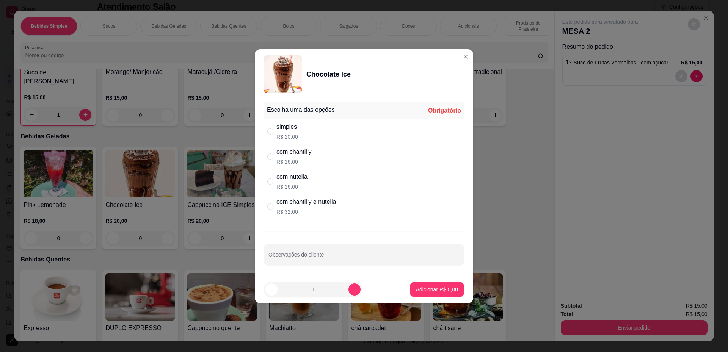
click at [342, 131] on div "simples R$ 20,00" at bounding box center [364, 131] width 200 height 25
radio input "true"
click at [429, 295] on button "Adicionar R$ 20,00" at bounding box center [435, 289] width 57 height 15
type input "1"
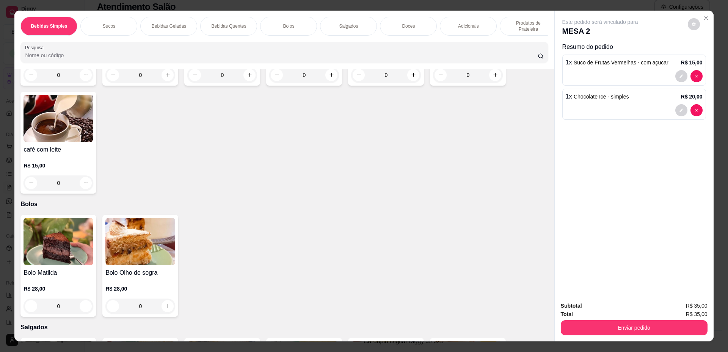
scroll to position [531, 0]
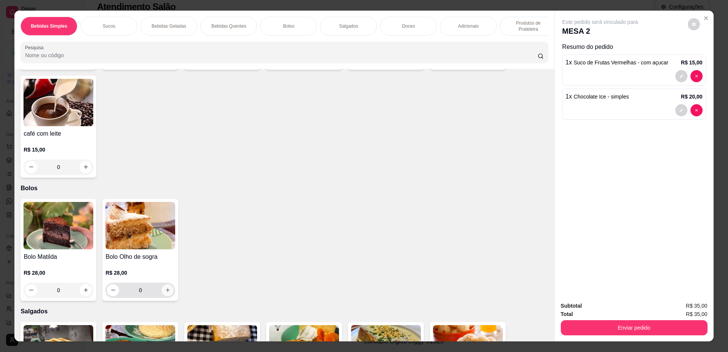
click at [165, 293] on icon "increase-product-quantity" at bounding box center [168, 290] width 6 height 6
type input "1"
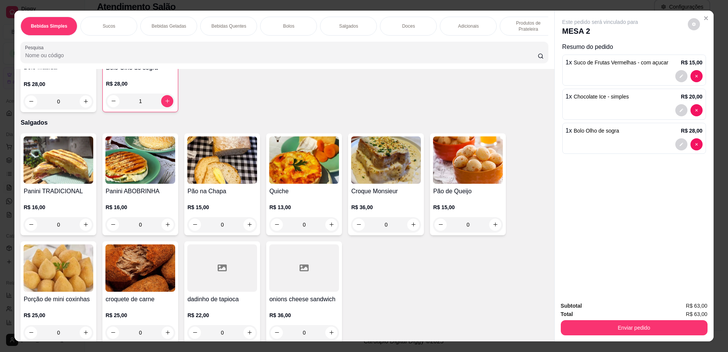
scroll to position [910, 0]
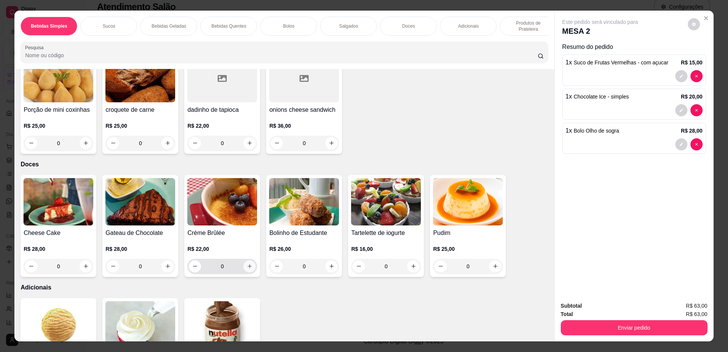
click at [247, 269] on icon "increase-product-quantity" at bounding box center [250, 266] width 6 height 6
type input "1"
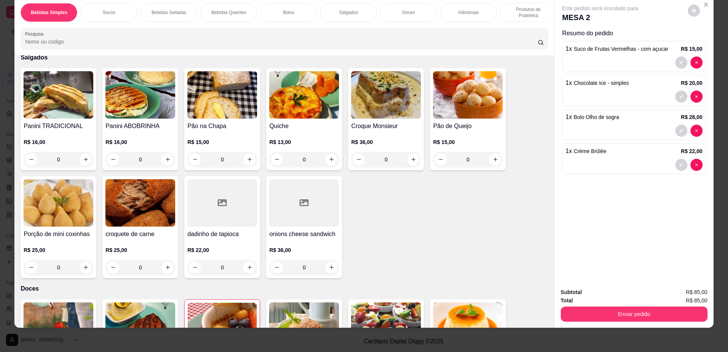
scroll to position [696, 0]
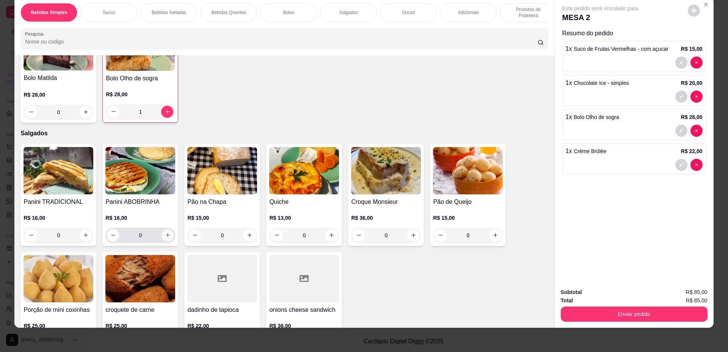
click at [167, 238] on icon "increase-product-quantity" at bounding box center [168, 235] width 6 height 6
type input "1"
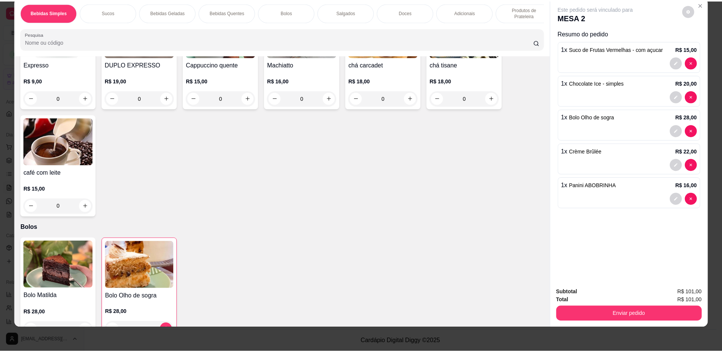
scroll to position [582, 0]
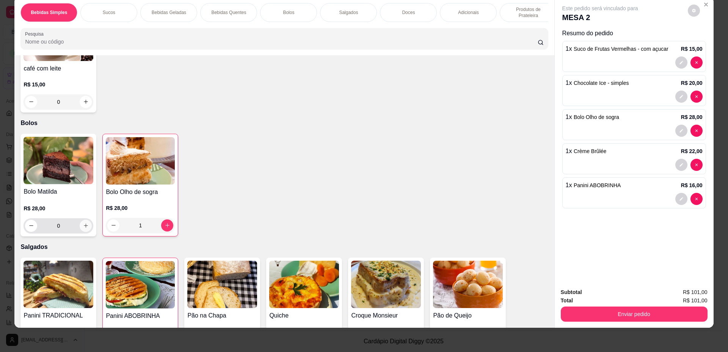
click at [85, 229] on icon "increase-product-quantity" at bounding box center [86, 226] width 6 height 6
type input "1"
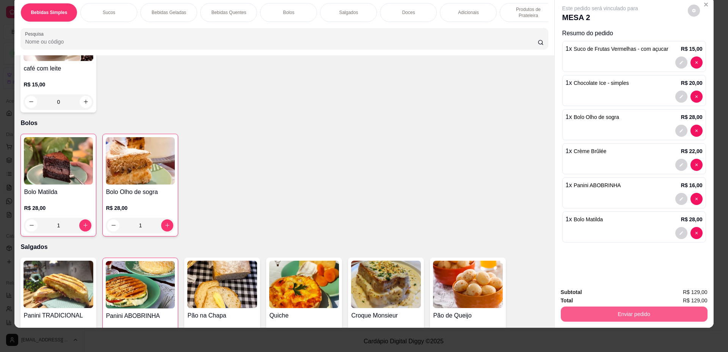
click at [600, 309] on button "Enviar pedido" at bounding box center [634, 314] width 147 height 15
click at [595, 297] on button "Não registrar e enviar pedido" at bounding box center [608, 295] width 79 height 14
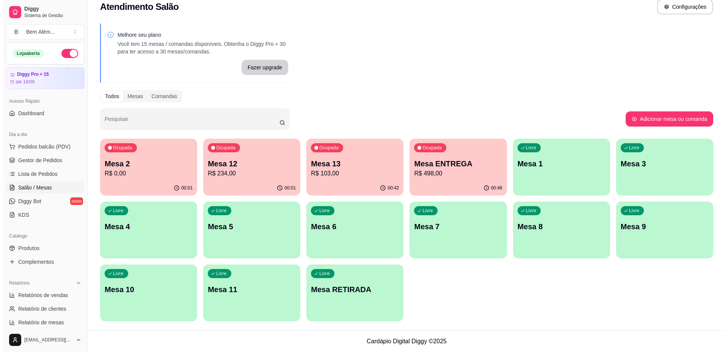
scroll to position [0, 0]
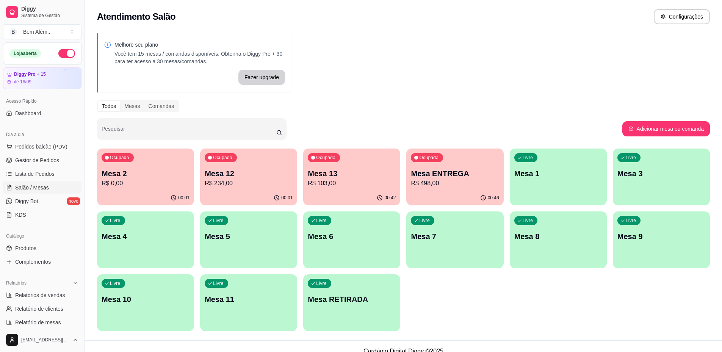
click at [219, 230] on div "Livre Mesa 5" at bounding box center [248, 235] width 97 height 48
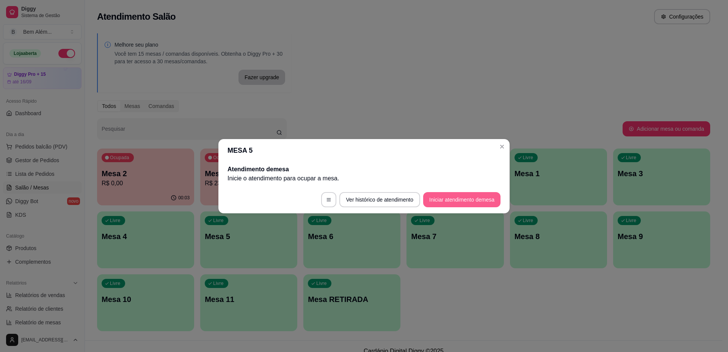
click at [459, 204] on button "Iniciar atendimento de mesa" at bounding box center [461, 199] width 77 height 15
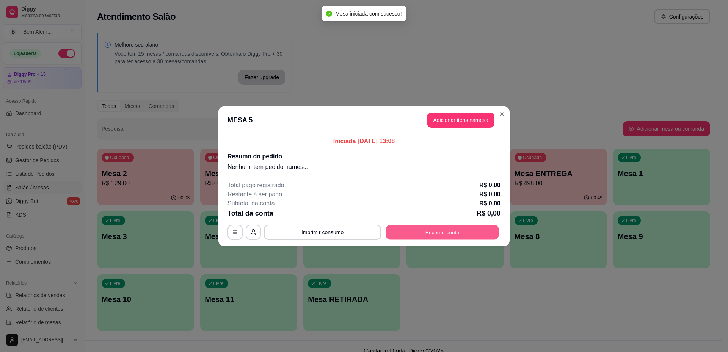
click at [444, 236] on button "Encerrar conta" at bounding box center [442, 232] width 113 height 15
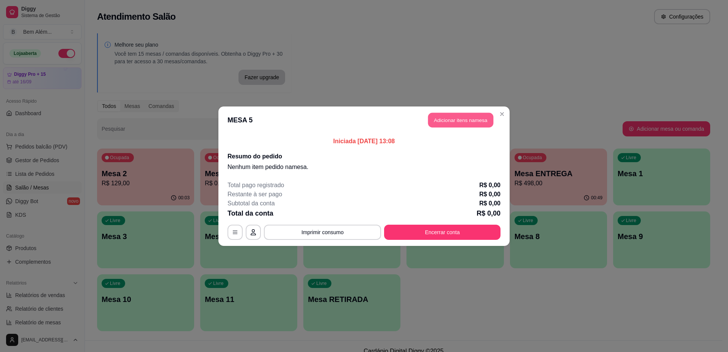
click at [477, 122] on button "Adicionar itens na mesa" at bounding box center [460, 120] width 65 height 15
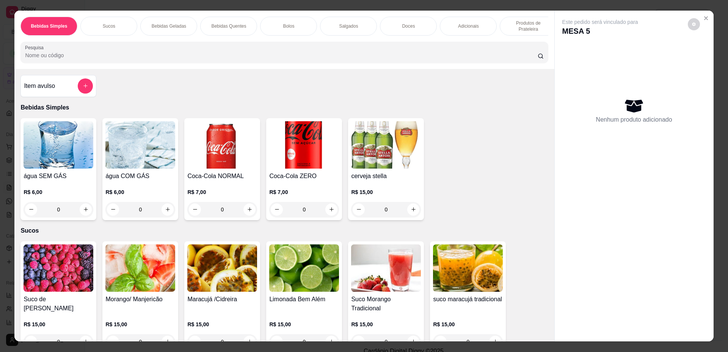
click at [213, 27] on p "Bebidas Quentes" at bounding box center [228, 26] width 35 height 6
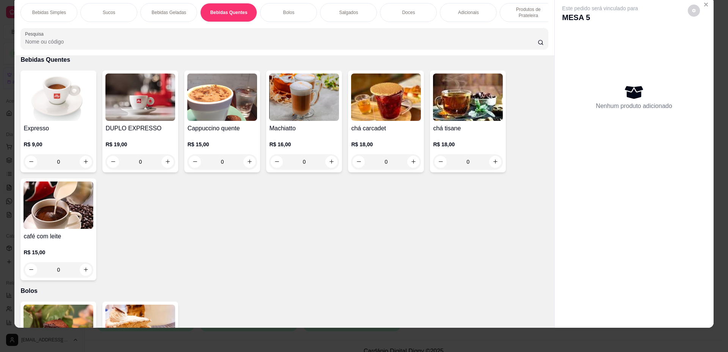
click at [65, 157] on div "R$ 9,00 0" at bounding box center [58, 155] width 70 height 29
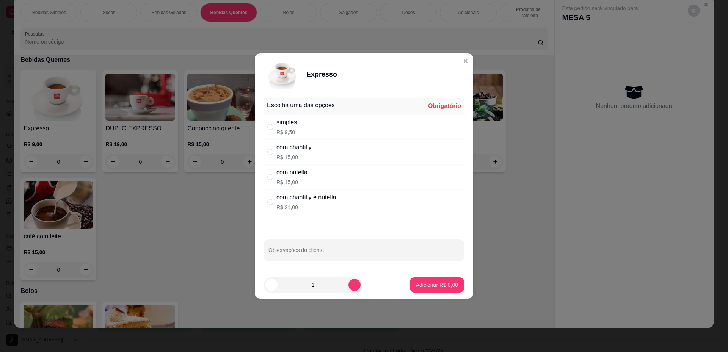
click at [274, 131] on div "simples R$ 9,50" at bounding box center [364, 126] width 200 height 25
radio input "true"
click at [417, 282] on p "Adicionar R$ 9,50" at bounding box center [436, 284] width 41 height 7
type input "1"
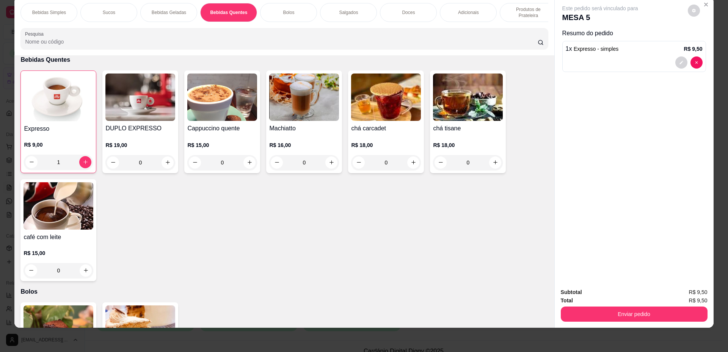
click at [537, 17] on p "Produtos de Prateleira" at bounding box center [528, 12] width 44 height 12
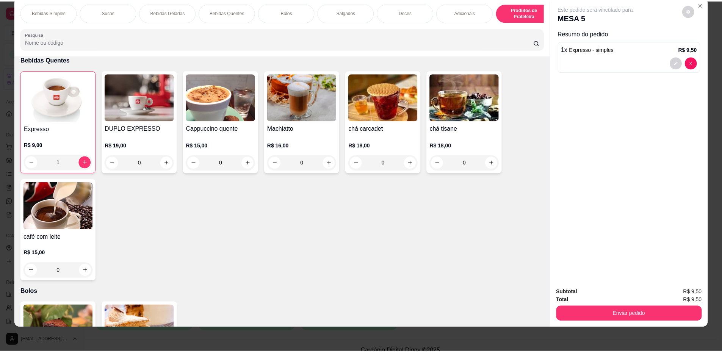
scroll to position [1225, 0]
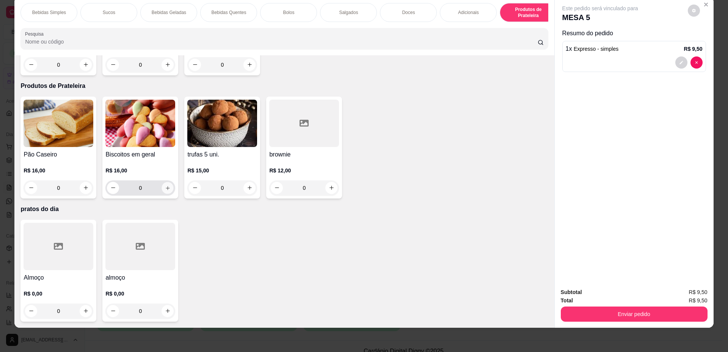
click at [165, 189] on icon "increase-product-quantity" at bounding box center [168, 188] width 6 height 6
type input "1"
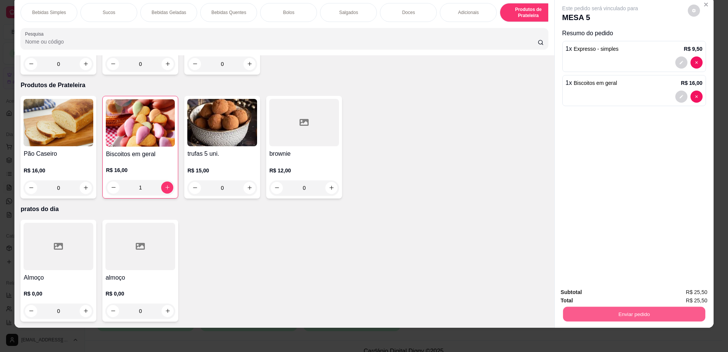
click at [591, 318] on button "Enviar pedido" at bounding box center [633, 314] width 142 height 15
click at [599, 296] on button "Não registrar e enviar pedido" at bounding box center [608, 295] width 77 height 14
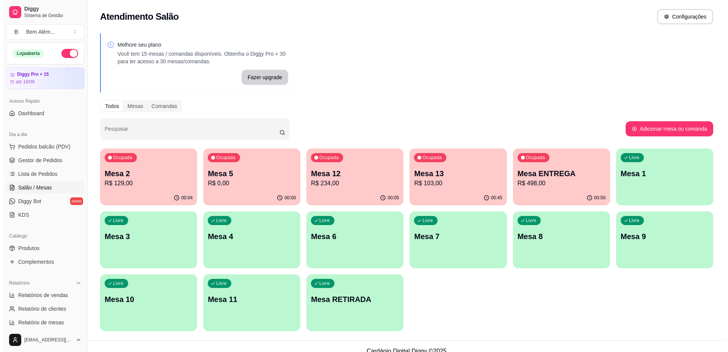
scroll to position [10, 0]
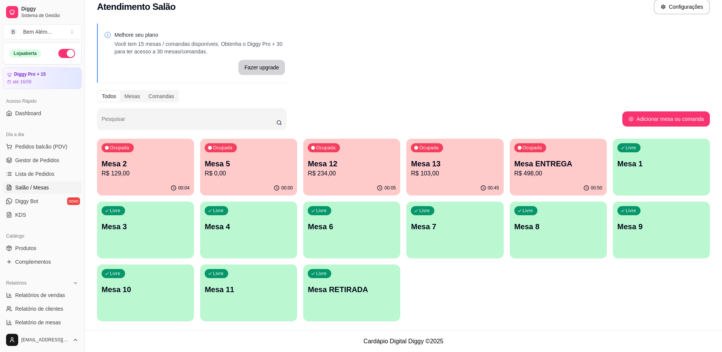
click at [180, 158] on p "Mesa 2" at bounding box center [146, 163] width 88 height 11
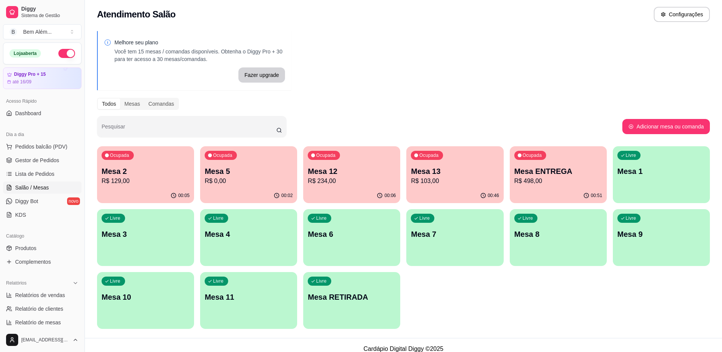
scroll to position [0, 0]
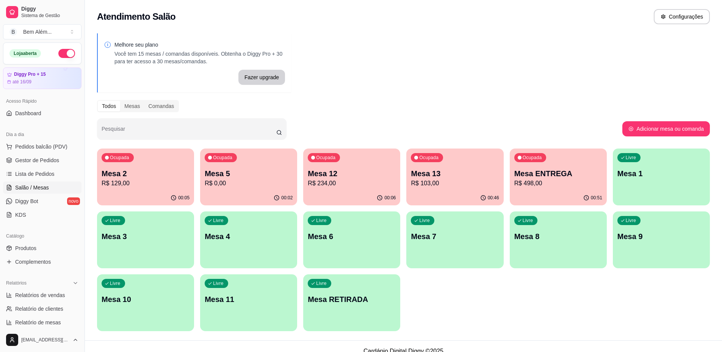
click at [238, 185] on p "R$ 0,00" at bounding box center [249, 183] width 88 height 9
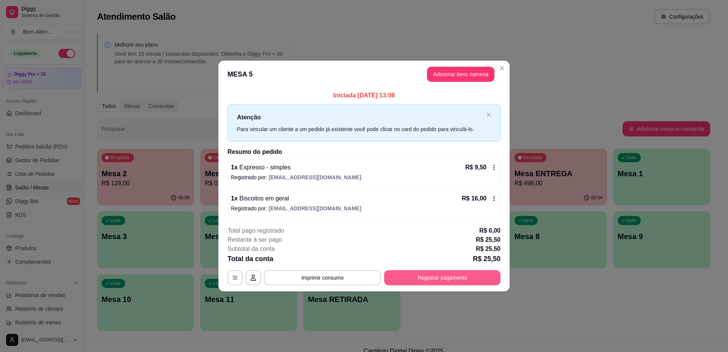
click at [460, 273] on button "Registrar pagamento" at bounding box center [442, 277] width 116 height 15
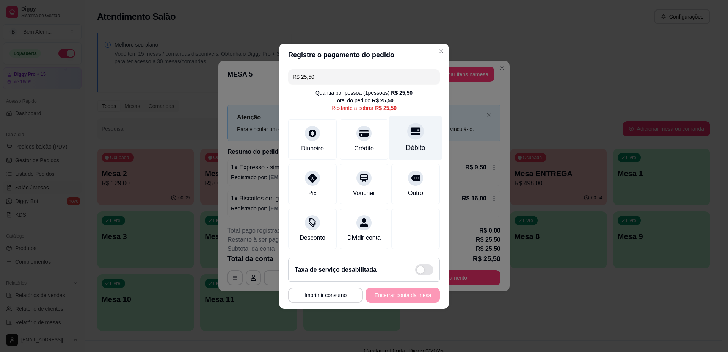
click at [406, 143] on div "Débito" at bounding box center [415, 148] width 19 height 10
type input "R$ 0,00"
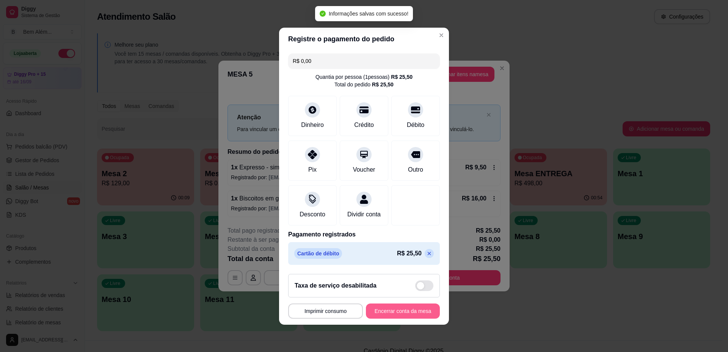
click at [404, 313] on button "Encerrar conta da mesa" at bounding box center [403, 311] width 74 height 15
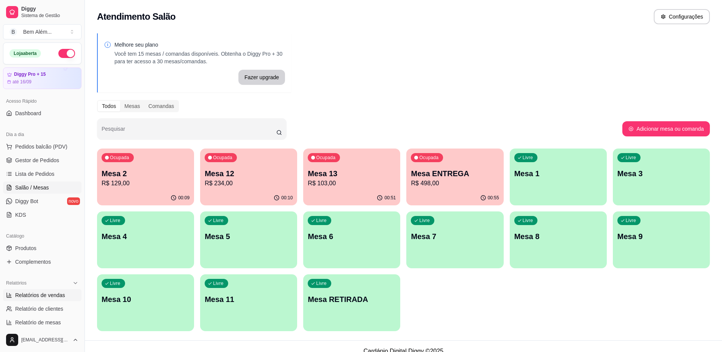
click at [34, 296] on span "Relatórios de vendas" at bounding box center [40, 295] width 50 height 8
select select "ALL"
select select "0"
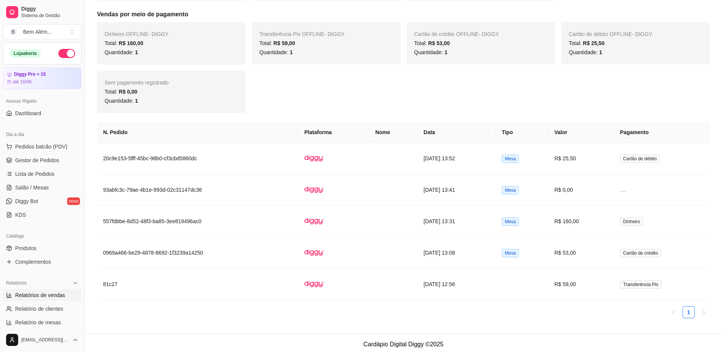
scroll to position [250, 0]
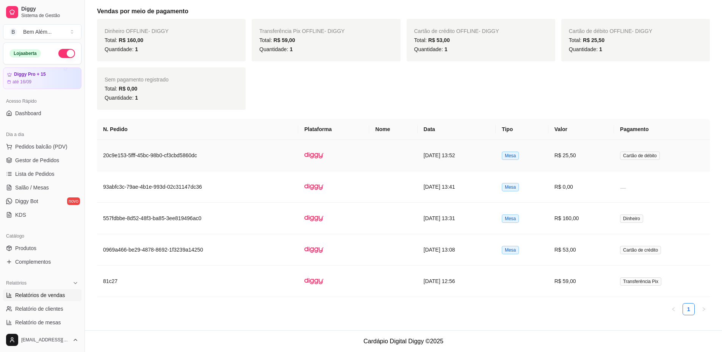
click at [327, 154] on td at bounding box center [333, 155] width 71 height 31
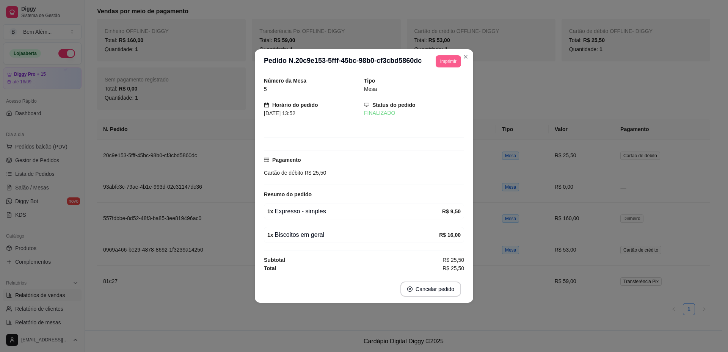
click at [452, 64] on button "Imprimir" at bounding box center [447, 61] width 25 height 12
click at [448, 96] on div "Número da Mesa 5 Tipo Mesa Horário do pedido [DATE] 13:52 Status do pedido FINA…" at bounding box center [364, 175] width 200 height 196
click at [442, 57] on button "Imprimir" at bounding box center [447, 61] width 25 height 12
click at [440, 86] on button "impressao computador" at bounding box center [428, 88] width 57 height 12
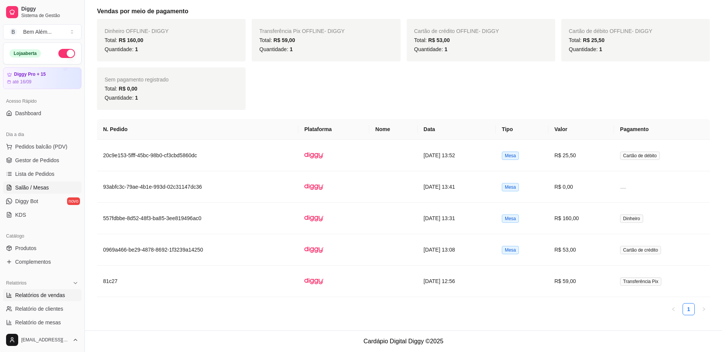
click at [60, 187] on link "Salão / Mesas" at bounding box center [42, 188] width 78 height 12
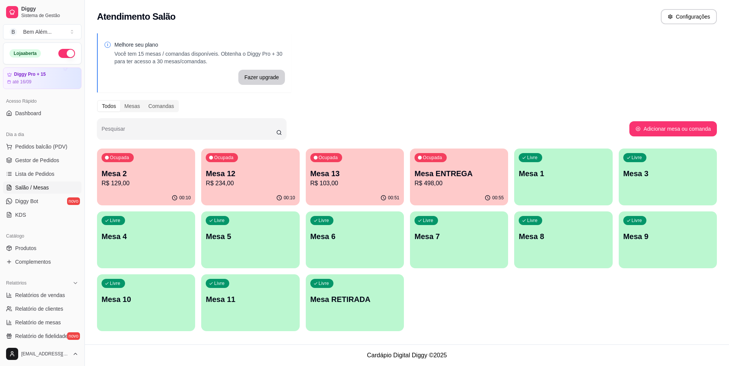
click at [365, 288] on div "Livre Mesa RETIRADA" at bounding box center [355, 298] width 98 height 48
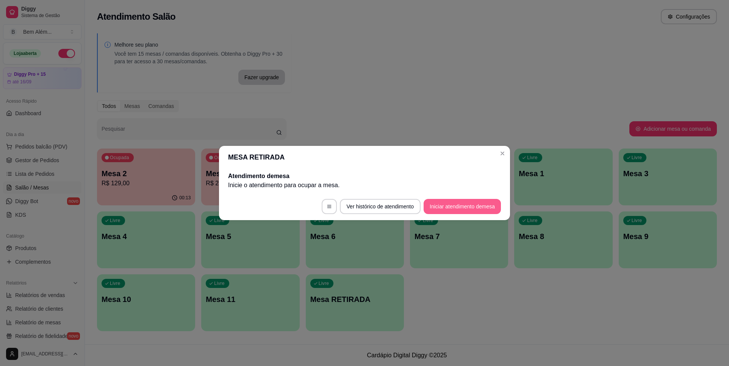
click at [476, 207] on button "Iniciar atendimento de mesa" at bounding box center [462, 206] width 77 height 15
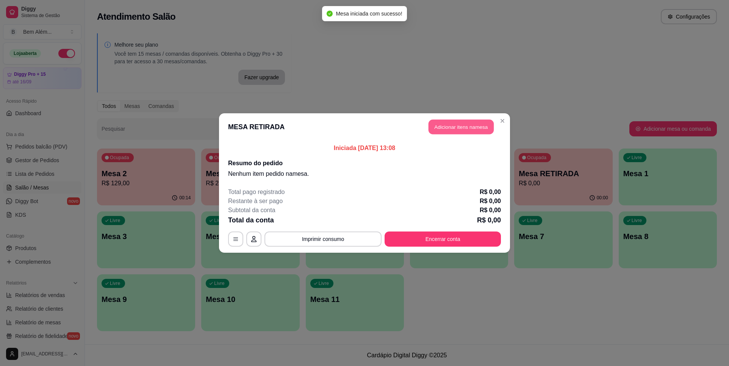
click at [454, 130] on button "Adicionar itens na mesa" at bounding box center [461, 127] width 65 height 15
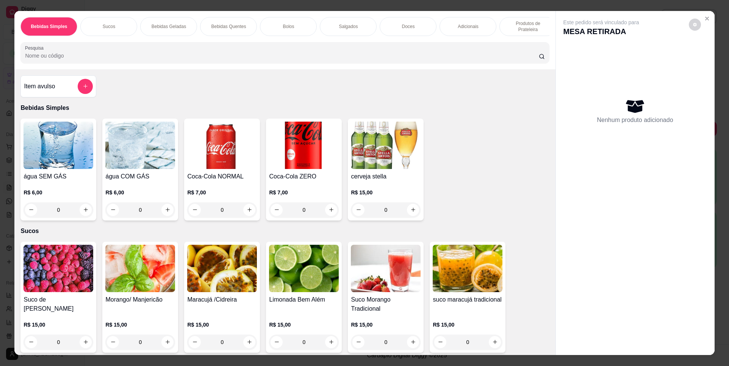
click at [161, 280] on img at bounding box center [140, 268] width 70 height 47
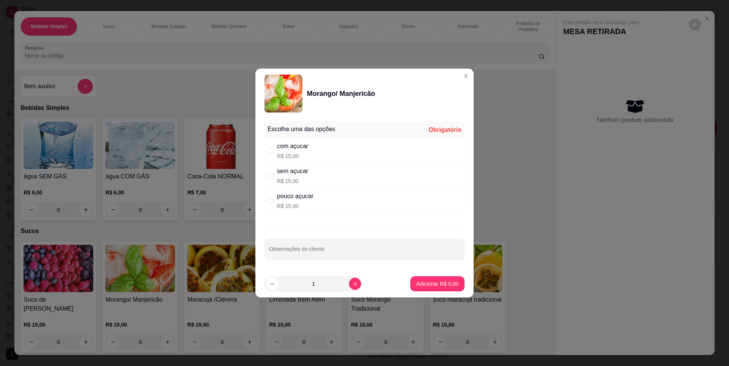
click at [337, 152] on div "com açucar R$ 15,00" at bounding box center [365, 150] width 200 height 25
radio input "true"
click at [437, 284] on p "Adicionar R$ 15,00" at bounding box center [436, 283] width 44 height 7
type input "1"
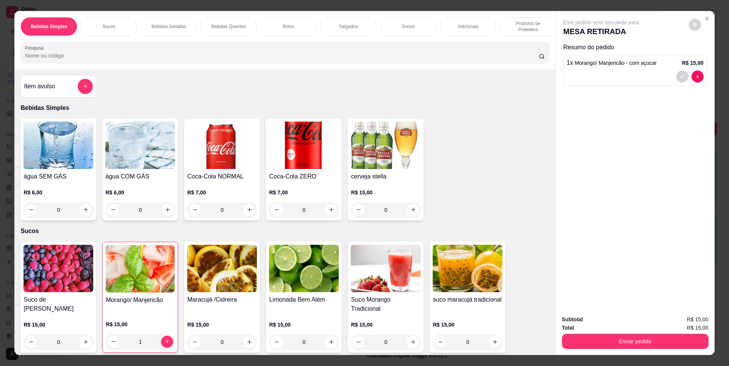
click at [47, 169] on img at bounding box center [58, 145] width 70 height 47
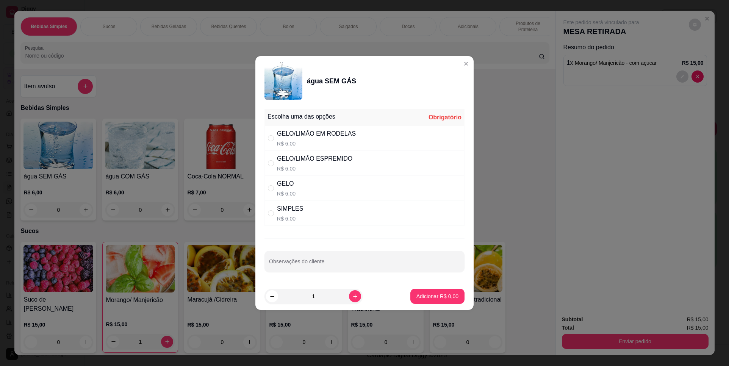
click at [304, 207] on div "SIMPLES R$ 6,00" at bounding box center [365, 213] width 200 height 25
radio input "true"
click at [348, 290] on div "1" at bounding box center [313, 296] width 95 height 15
click at [352, 299] on button "increase-product-quantity" at bounding box center [355, 296] width 12 height 12
click at [352, 299] on button "increase-product-quantity" at bounding box center [355, 297] width 12 height 12
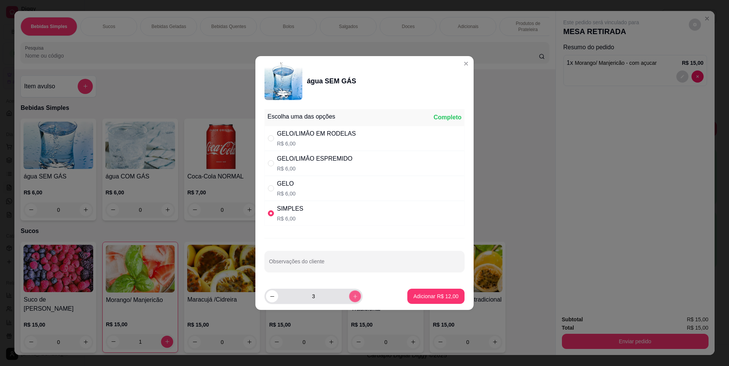
click at [352, 299] on button "increase-product-quantity" at bounding box center [355, 297] width 12 height 12
type input "4"
click at [410, 292] on button "Adicionar R$ 24,00" at bounding box center [436, 296] width 56 height 15
type input "4"
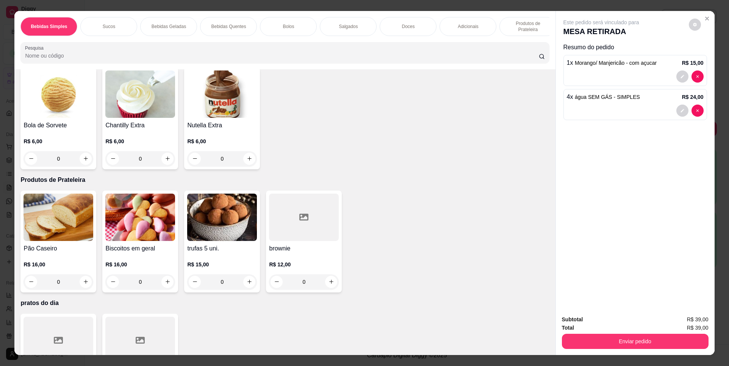
scroll to position [1212, 0]
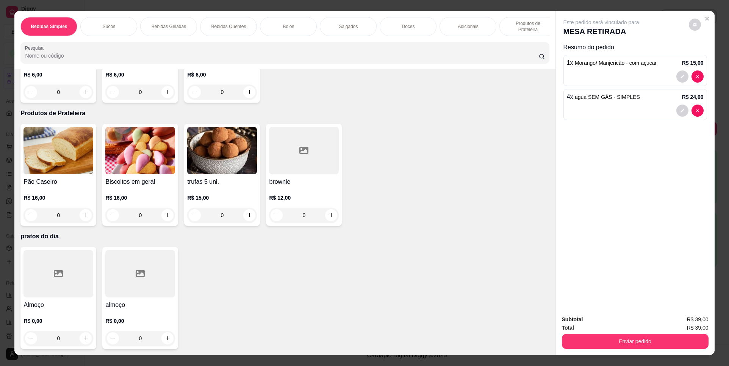
click at [126, 284] on div at bounding box center [140, 273] width 70 height 47
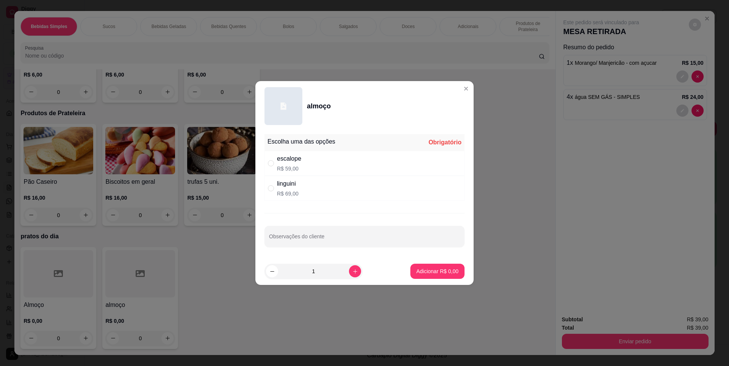
click at [306, 166] on div "escalope R$ 59,00" at bounding box center [365, 163] width 200 height 25
radio input "true"
click at [352, 272] on icon "increase-product-quantity" at bounding box center [355, 272] width 6 height 6
type input "2"
click at [415, 267] on button "Adicionar R$ 118,00" at bounding box center [434, 271] width 60 height 15
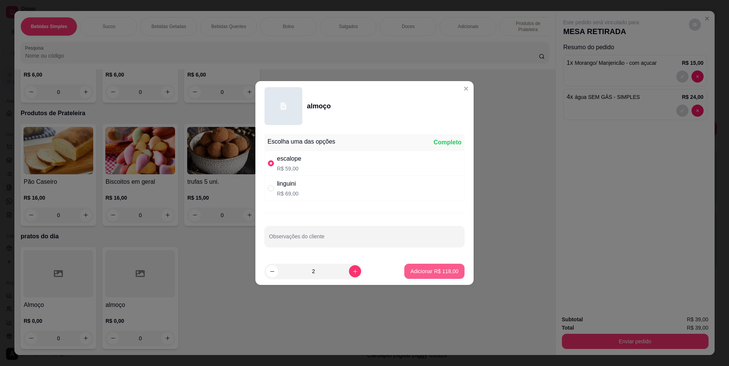
type input "2"
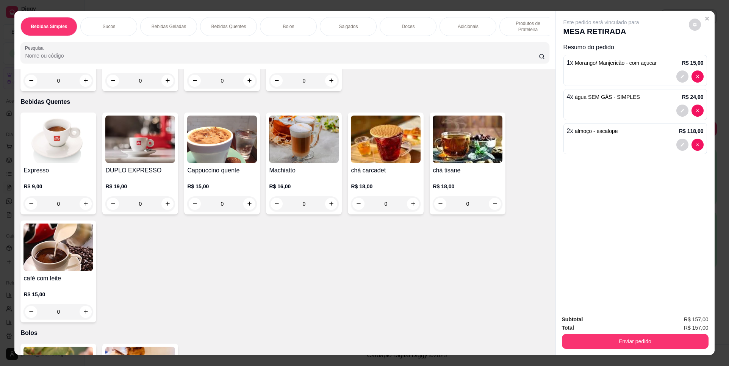
scroll to position [378, 0]
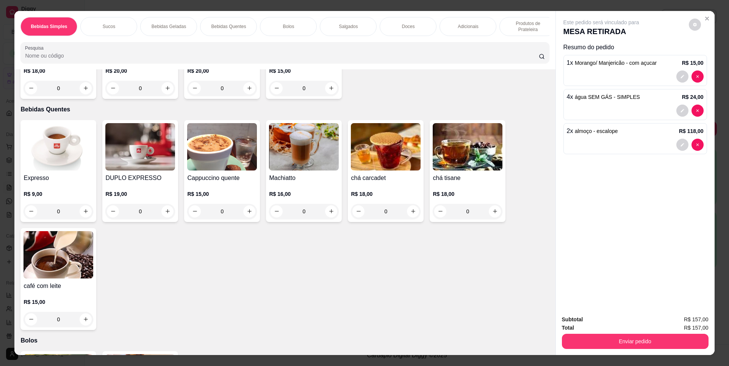
click at [67, 161] on img at bounding box center [58, 146] width 70 height 47
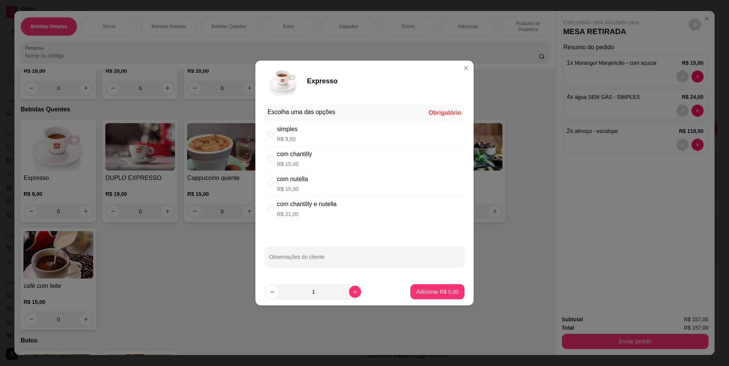
click at [309, 133] on div "simples R$ 9,50" at bounding box center [365, 133] width 200 height 25
radio input "true"
click at [418, 290] on p "Adicionar R$ 9,50" at bounding box center [438, 292] width 42 height 8
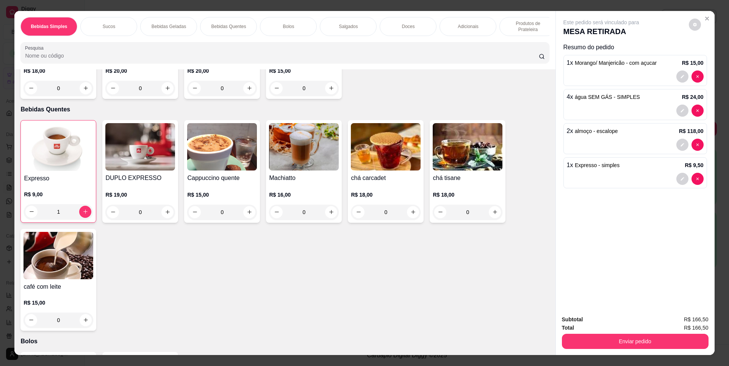
type input "1"
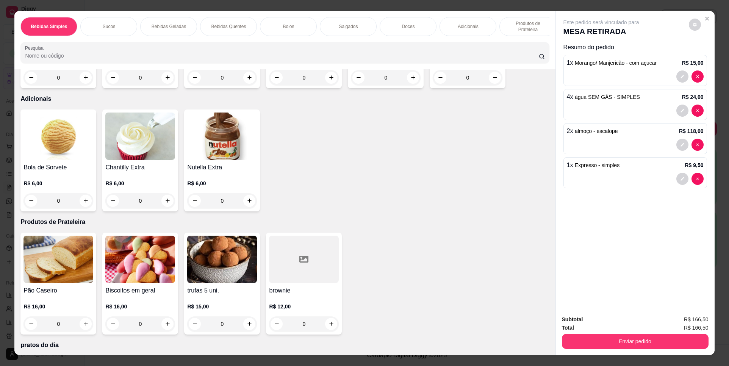
scroll to position [946, 0]
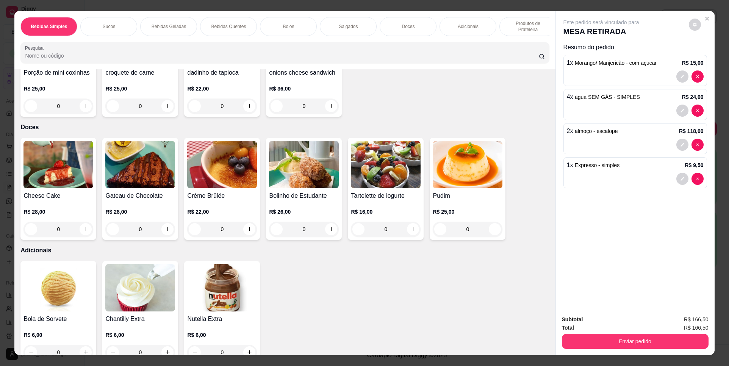
click at [142, 172] on img at bounding box center [140, 164] width 70 height 47
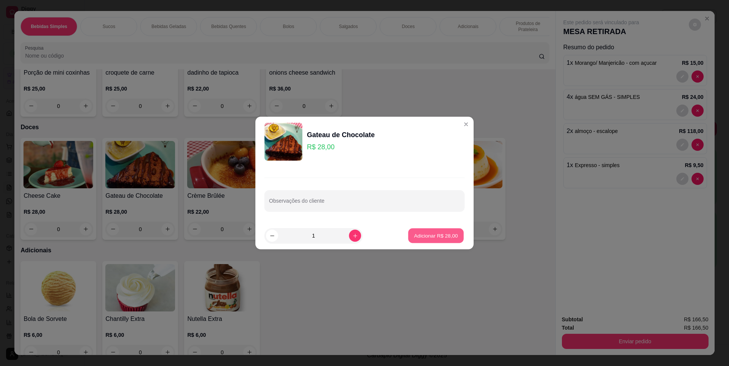
click at [414, 235] on p "Adicionar R$ 28,00" at bounding box center [436, 235] width 44 height 7
type input "1"
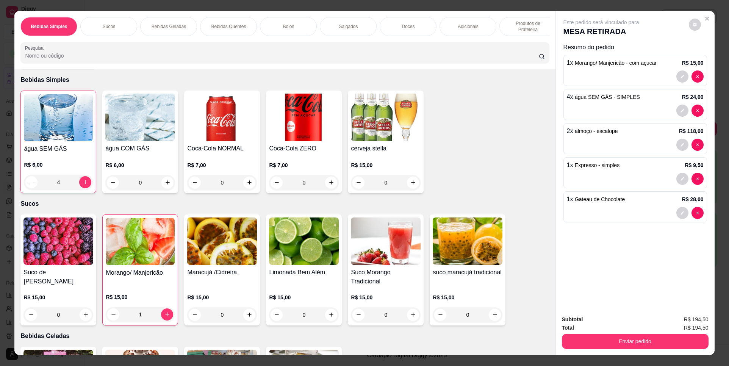
scroll to position [0, 0]
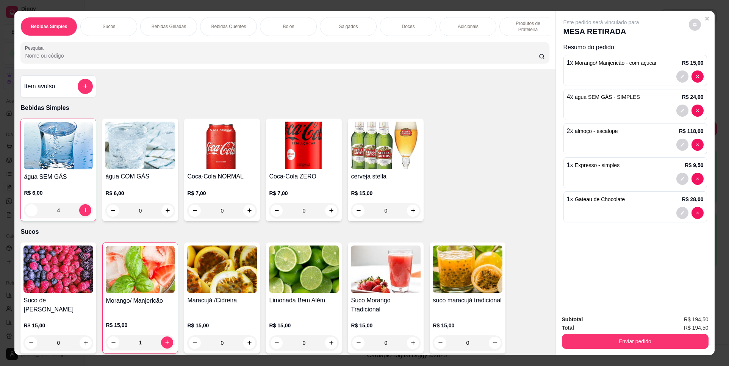
click at [132, 247] on div "Item avulso Bebidas Simples água SEM GÁS R$ 6,00 4 água COM GÁS R$ 6,00 0 Coca-…" at bounding box center [284, 212] width 541 height 286
click at [146, 277] on img at bounding box center [140, 269] width 69 height 47
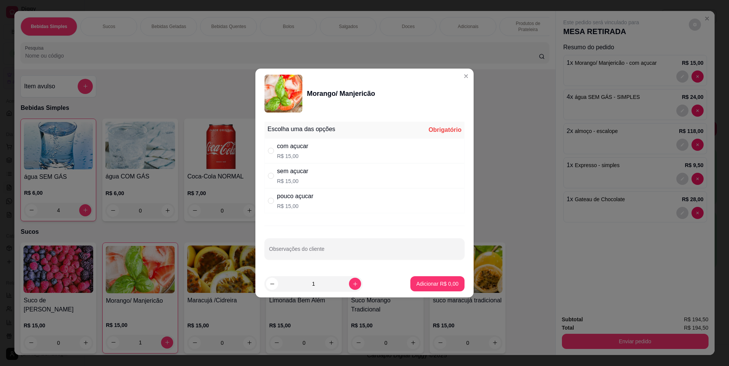
click at [309, 155] on div "com açucar R$ 15,00" at bounding box center [365, 150] width 200 height 25
radio input "true"
click at [349, 282] on button "increase-product-quantity" at bounding box center [355, 284] width 12 height 12
type input "2"
click at [454, 283] on button "Adicionar R$ 30,00" at bounding box center [435, 283] width 57 height 15
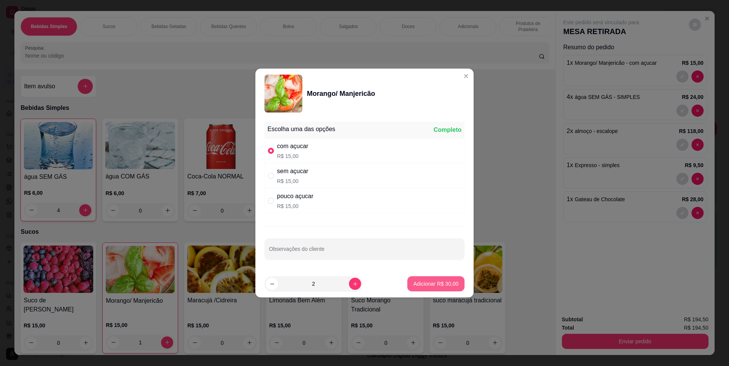
type input "3"
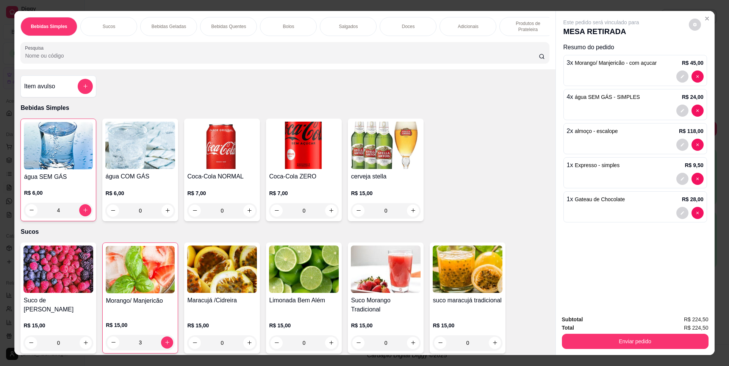
click at [615, 351] on div "Subtotal R$ 224,50 Total R$ 224,50 Enviar pedido" at bounding box center [635, 332] width 159 height 46
click at [616, 348] on button "Enviar pedido" at bounding box center [635, 341] width 147 height 15
click at [603, 252] on div "Este pedido será vinculado para MESA RETIRADA Resumo do pedido 3 x Morango/ Man…" at bounding box center [635, 160] width 159 height 298
click at [681, 75] on icon "decrease-product-quantity" at bounding box center [682, 76] width 5 height 5
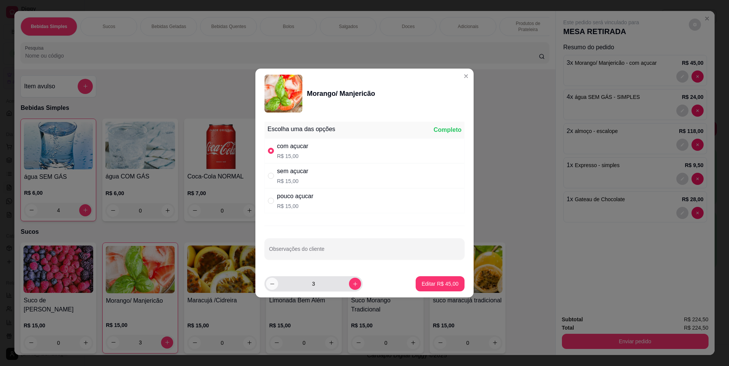
click at [276, 283] on button "decrease-product-quantity" at bounding box center [272, 284] width 12 height 12
type input "2"
click at [437, 280] on p "Editar R$ 30,00" at bounding box center [440, 284] width 37 height 8
type input "2"
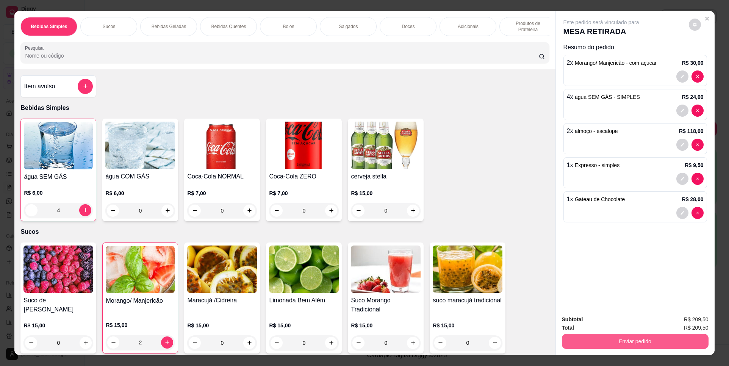
click at [628, 346] on button "Enviar pedido" at bounding box center [635, 341] width 147 height 15
click at [613, 325] on button "Não registrar e enviar pedido" at bounding box center [610, 323] width 77 height 14
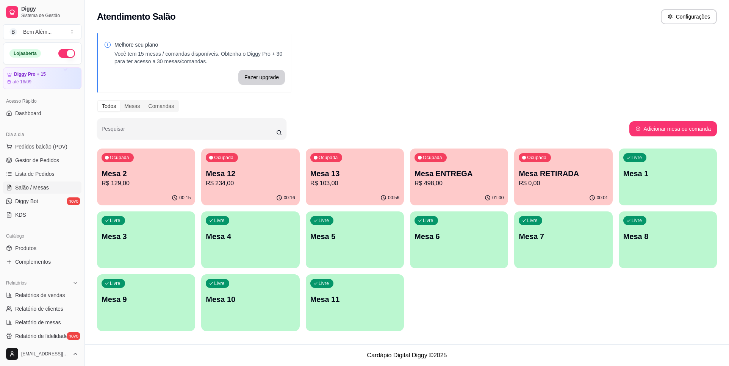
click at [578, 187] on p "R$ 0,00" at bounding box center [563, 183] width 89 height 9
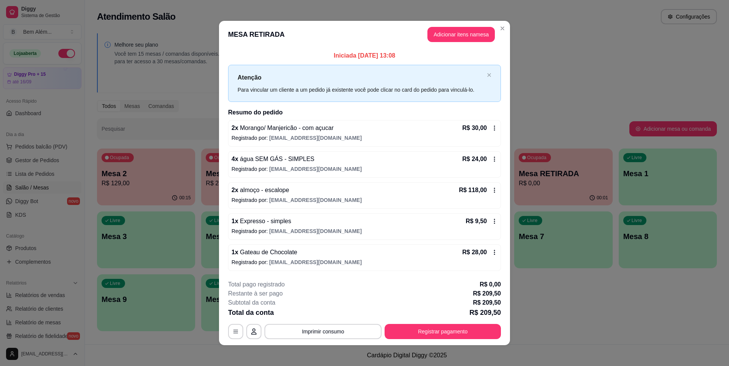
click at [368, 138] on p "Registrado por: [EMAIL_ADDRESS][DOMAIN_NAME]" at bounding box center [365, 138] width 266 height 8
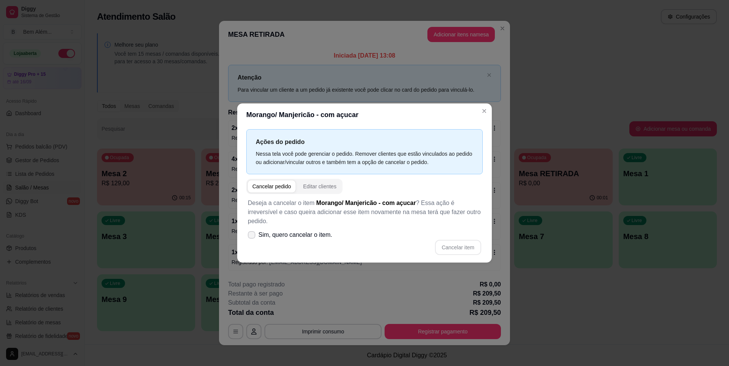
click at [258, 228] on label "Sim, quero cancelar o item." at bounding box center [290, 234] width 91 height 15
click at [252, 237] on input "Sim, quero cancelar o item." at bounding box center [249, 239] width 5 height 5
checkbox input "true"
click at [462, 240] on button "Cancelar item" at bounding box center [458, 247] width 46 height 15
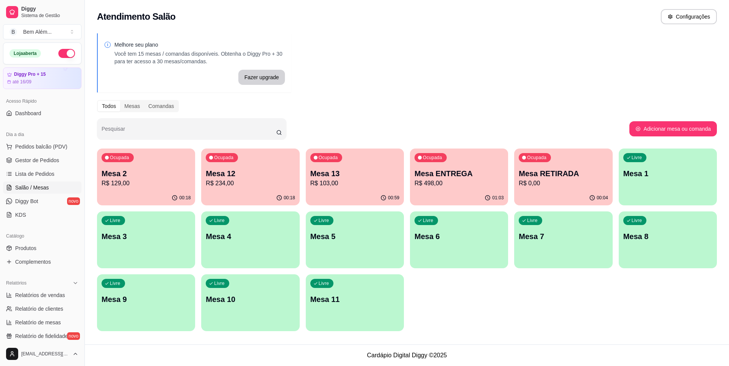
click at [202, 180] on div "Ocupada Mesa 12 R$ 234,00" at bounding box center [250, 170] width 98 height 42
click at [242, 186] on p "R$ 234,00" at bounding box center [250, 183] width 89 height 9
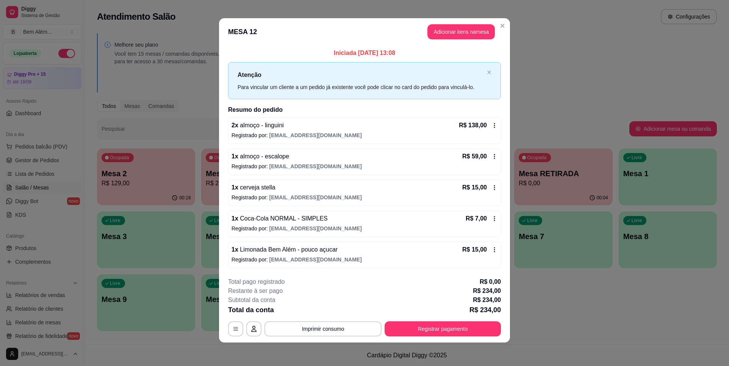
scroll to position [3, 0]
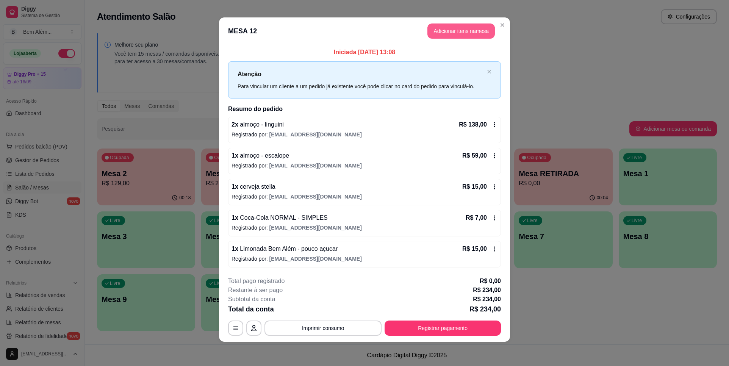
click at [463, 35] on button "Adicionar itens na mesa" at bounding box center [461, 30] width 67 height 15
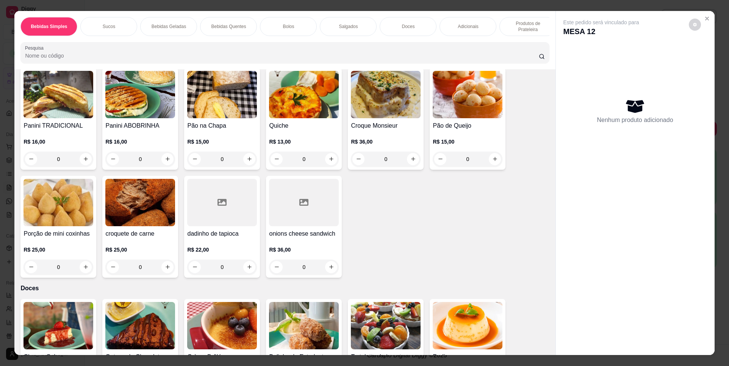
scroll to position [910, 0]
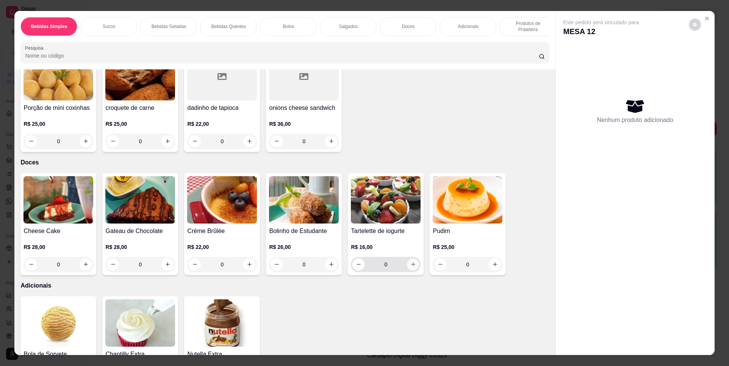
click at [413, 267] on icon "increase-product-quantity" at bounding box center [413, 265] width 6 height 6
click at [413, 271] on button "increase-product-quantity" at bounding box center [413, 264] width 12 height 12
type input "2"
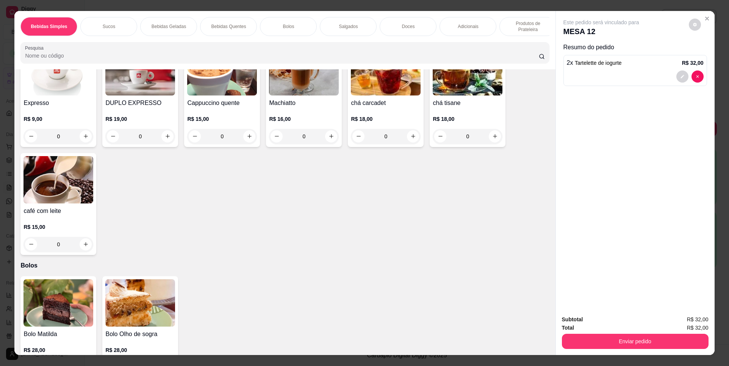
scroll to position [417, 0]
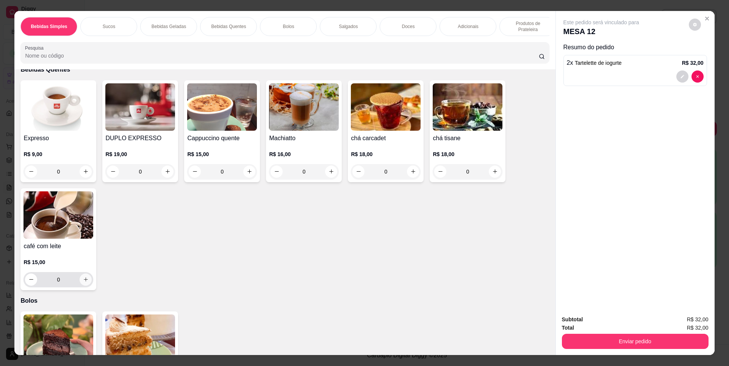
click at [83, 282] on icon "increase-product-quantity" at bounding box center [86, 280] width 6 height 6
type input "1"
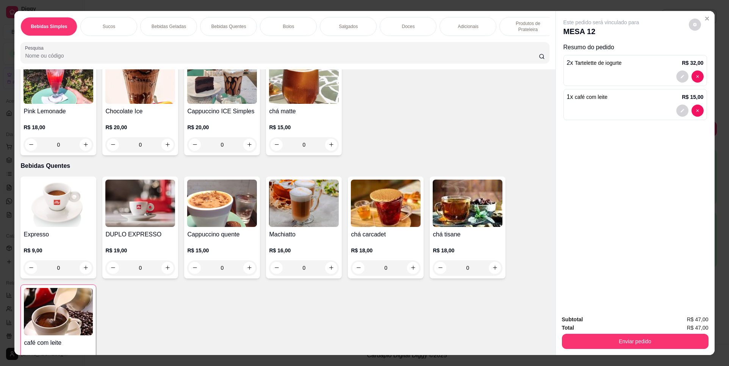
scroll to position [331, 0]
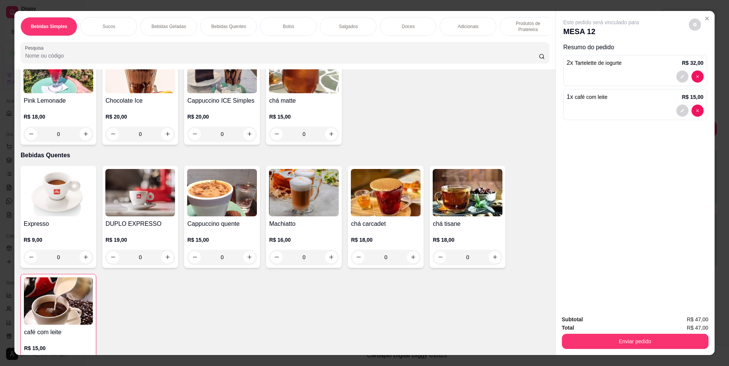
click at [244, 264] on div "0" at bounding box center [222, 257] width 70 height 15
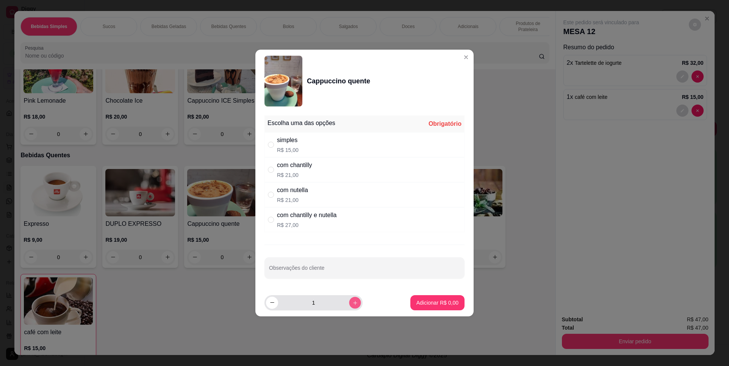
click at [352, 302] on icon "increase-product-quantity" at bounding box center [355, 303] width 6 height 6
type input "2"
click at [280, 141] on div "simples" at bounding box center [288, 140] width 22 height 9
radio input "true"
click at [441, 299] on p "Adicionar R$ 30,00" at bounding box center [436, 302] width 44 height 7
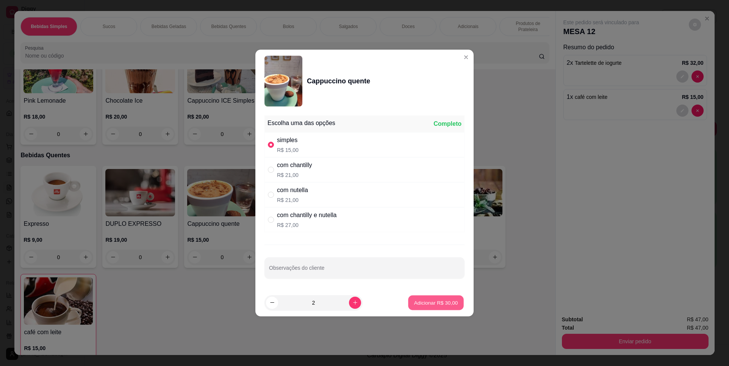
type input "2"
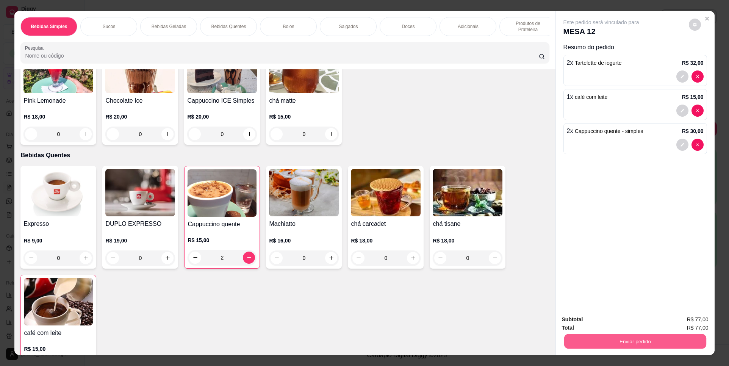
click at [634, 339] on button "Enviar pedido" at bounding box center [635, 341] width 142 height 15
click at [621, 325] on button "Não registrar e enviar pedido" at bounding box center [610, 323] width 79 height 14
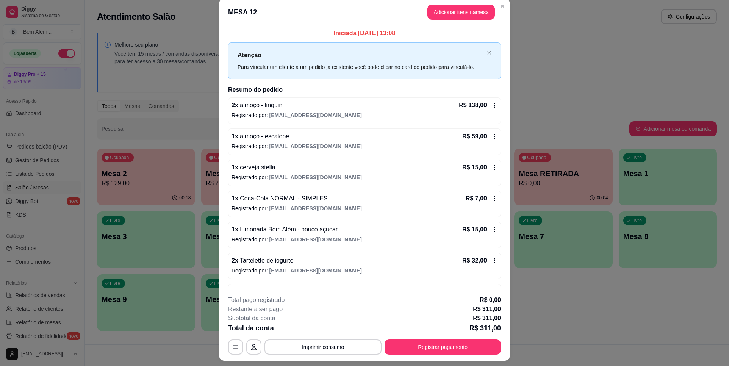
scroll to position [0, 0]
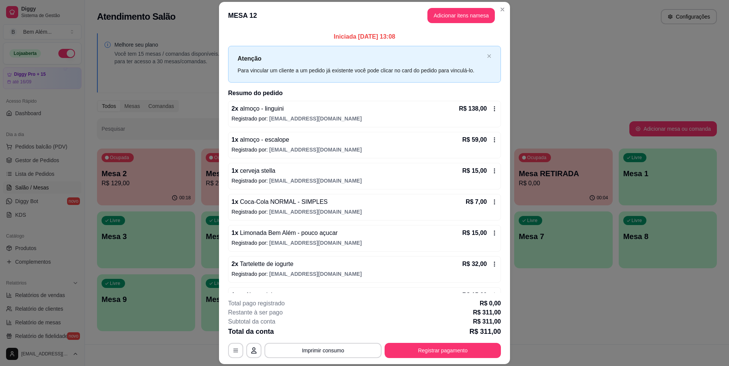
click at [415, 115] on p "Registrado por: [EMAIL_ADDRESS][DOMAIN_NAME]" at bounding box center [365, 119] width 266 height 8
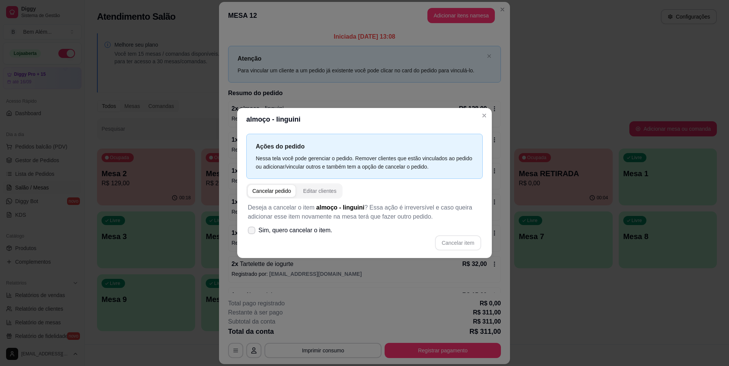
click at [328, 229] on span "Sim, quero cancelar o item." at bounding box center [295, 230] width 74 height 9
click at [252, 232] on input "Sim, quero cancelar o item." at bounding box center [249, 234] width 5 height 5
checkbox input "true"
click at [471, 246] on button "Cancelar item" at bounding box center [457, 243] width 45 height 15
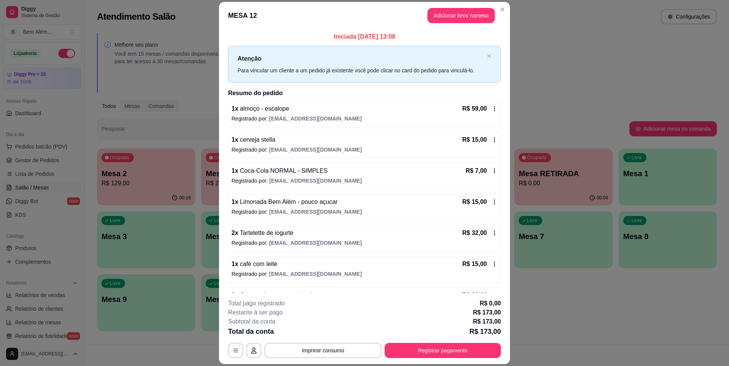
click at [320, 107] on div "1 x almoço - escalope R$ 59,00" at bounding box center [365, 108] width 266 height 9
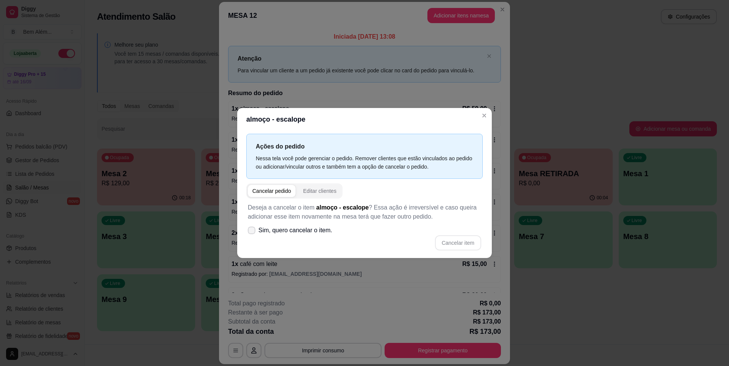
click at [312, 226] on label "Sim, quero cancelar o item." at bounding box center [290, 230] width 91 height 15
click at [252, 232] on input "Sim, quero cancelar o item." at bounding box center [249, 234] width 5 height 5
checkbox input "true"
click at [452, 245] on button "Cancelar item" at bounding box center [458, 242] width 46 height 15
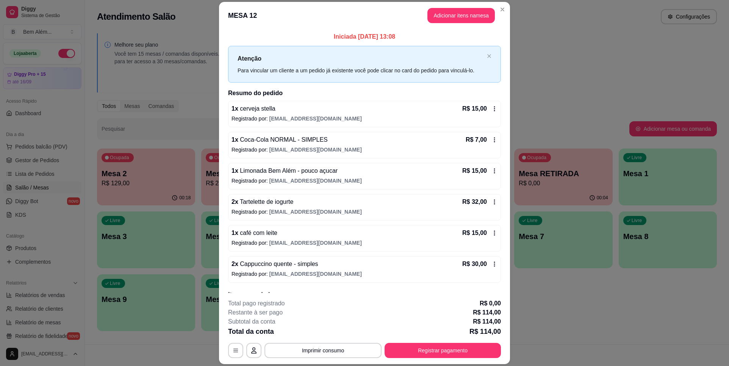
click at [412, 116] on p "Registrado por: [EMAIL_ADDRESS][DOMAIN_NAME]" at bounding box center [365, 119] width 266 height 8
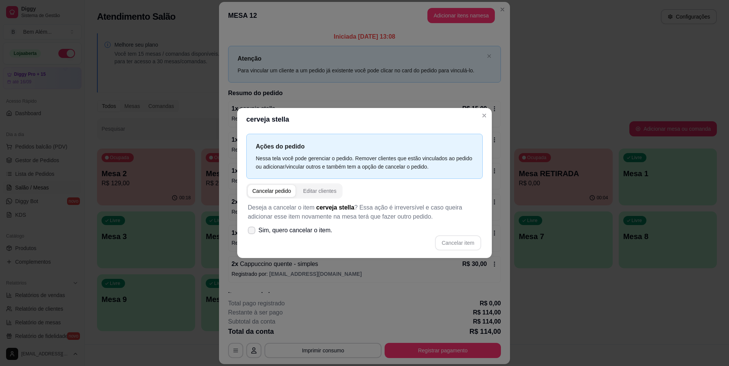
click at [320, 224] on label "Sim, quero cancelar o item." at bounding box center [290, 230] width 91 height 15
click at [252, 232] on input "Sim, quero cancelar o item." at bounding box center [249, 234] width 5 height 5
checkbox input "true"
click at [439, 235] on button "Cancelar item" at bounding box center [458, 242] width 46 height 15
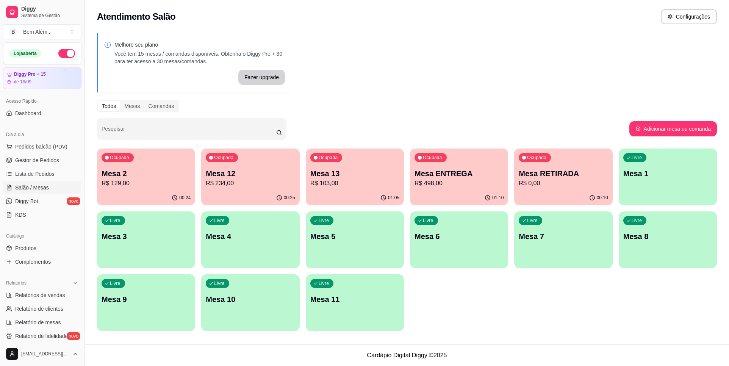
click at [532, 184] on p "R$ 0,00" at bounding box center [563, 183] width 89 height 9
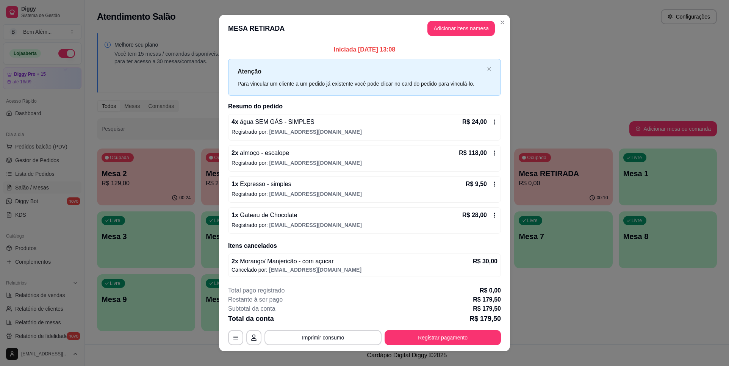
click at [493, 119] on icon at bounding box center [495, 122] width 6 height 6
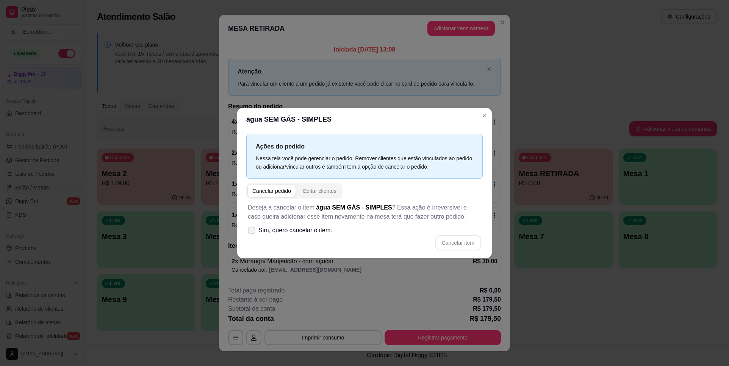
click at [317, 237] on label "Sim, quero cancelar o item." at bounding box center [290, 230] width 91 height 15
click at [252, 237] on input "Sim, quero cancelar o item." at bounding box center [249, 234] width 5 height 5
checkbox input "true"
click at [450, 245] on button "Cancelar item" at bounding box center [458, 242] width 46 height 15
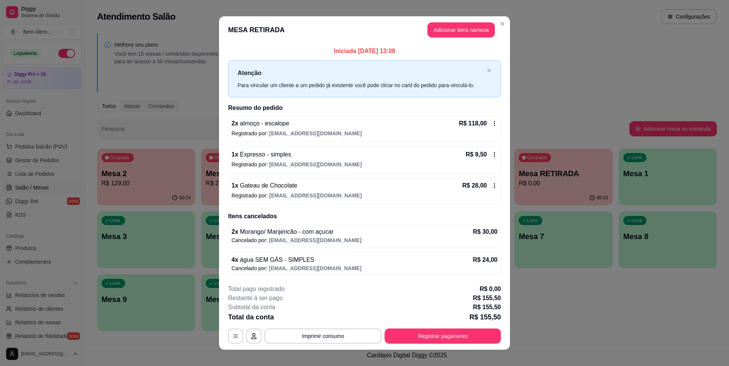
click at [490, 128] on div "R$ 118,00" at bounding box center [478, 123] width 39 height 9
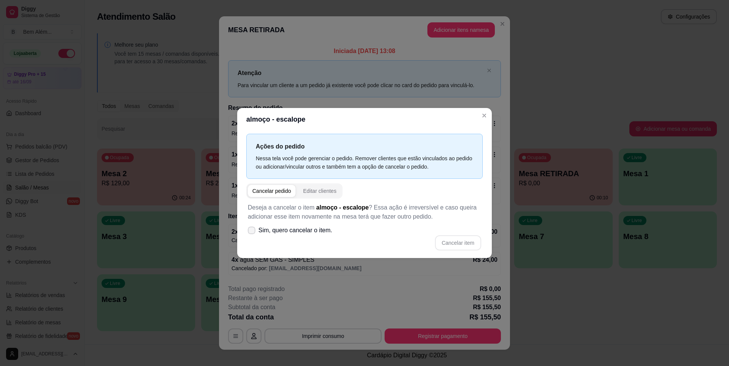
click at [292, 232] on span "Sim, quero cancelar o item." at bounding box center [295, 230] width 74 height 9
click at [252, 232] on input "Sim, quero cancelar o item." at bounding box center [249, 234] width 5 height 5
checkbox input "true"
click at [462, 240] on button "Cancelar item" at bounding box center [457, 243] width 45 height 15
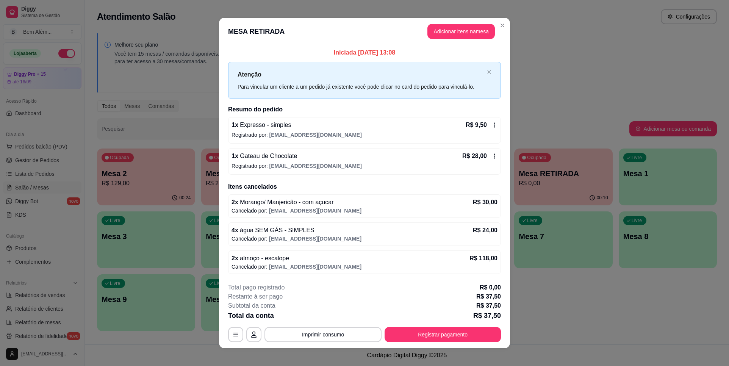
click at [493, 127] on icon at bounding box center [495, 125] width 6 height 6
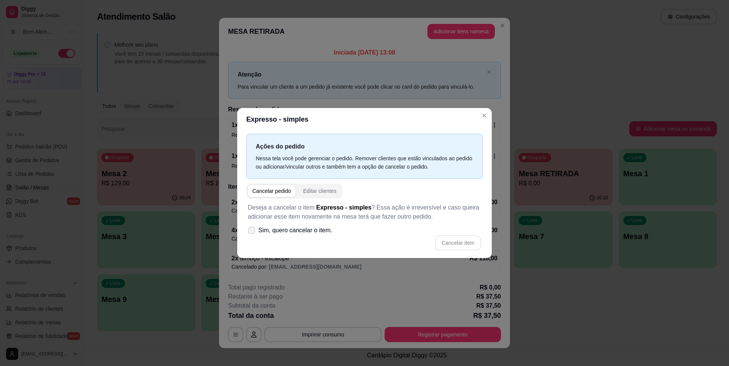
click at [300, 229] on span "Sim, quero cancelar o item." at bounding box center [295, 230] width 74 height 9
click at [252, 232] on input "Sim, quero cancelar o item." at bounding box center [249, 234] width 5 height 5
checkbox input "true"
click at [462, 237] on button "Cancelar item" at bounding box center [457, 243] width 45 height 15
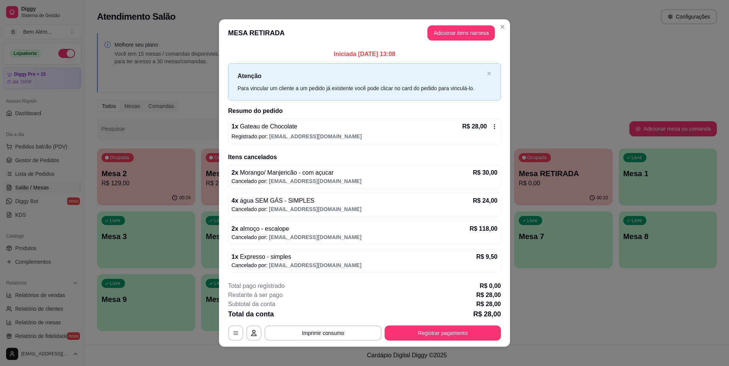
click at [492, 125] on icon at bounding box center [495, 127] width 6 height 6
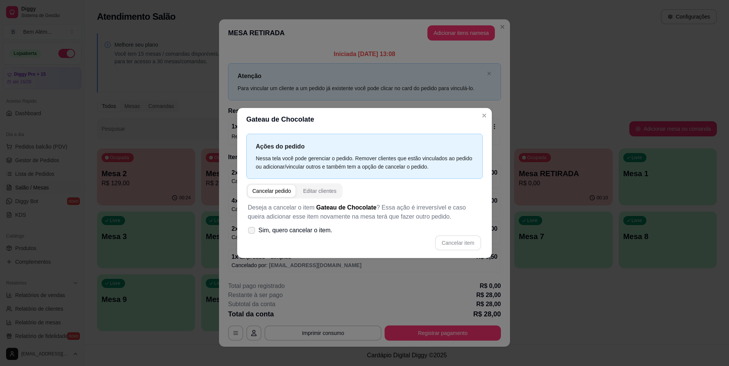
click at [285, 236] on label "Sim, quero cancelar o item." at bounding box center [290, 230] width 91 height 15
click at [252, 236] on input "Sim, quero cancelar o item." at bounding box center [249, 234] width 5 height 5
checkbox input "true"
click at [468, 241] on button "Cancelar item" at bounding box center [457, 243] width 45 height 15
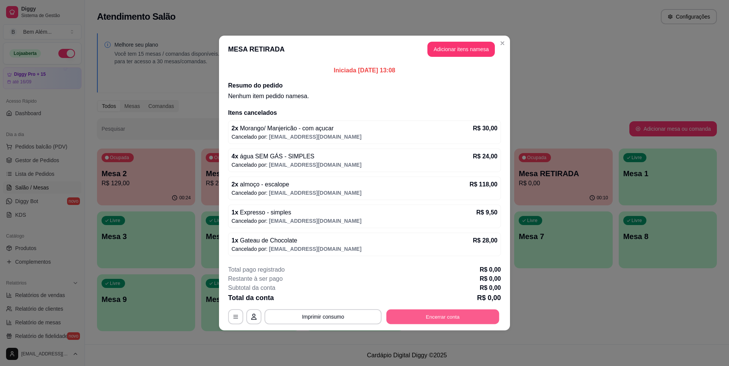
click at [386, 312] on div "MESA RETIRADA Tempo de permanência: 11 minutos Cod. Segurança: 6159 Qtd. de Ped…" at bounding box center [364, 316] width 273 height 15
click at [387, 312] on button "Encerrar conta" at bounding box center [443, 317] width 113 height 15
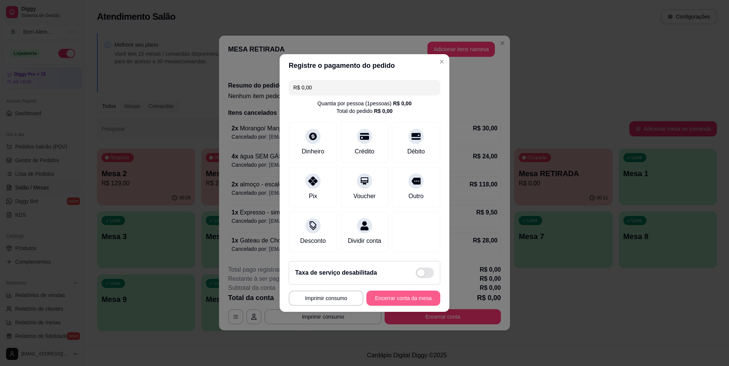
click at [372, 300] on button "Encerrar conta da mesa" at bounding box center [404, 298] width 74 height 15
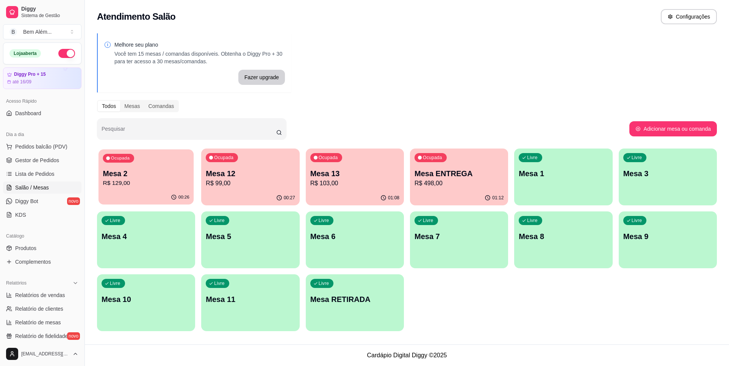
click at [163, 169] on p "Mesa 2" at bounding box center [146, 174] width 86 height 10
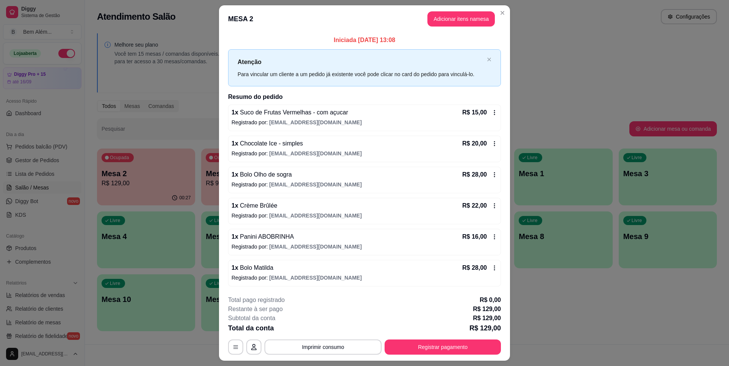
click at [506, 16] on header "MESA 2 Adicionar itens na mesa" at bounding box center [364, 18] width 291 height 27
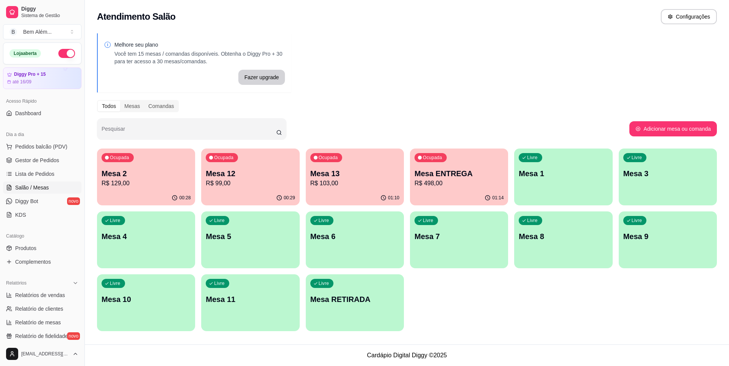
click at [270, 193] on div "00:29" at bounding box center [250, 198] width 98 height 15
click at [364, 184] on p "R$ 103,00" at bounding box center [354, 183] width 89 height 9
click at [442, 187] on p "R$ 498,00" at bounding box center [459, 183] width 89 height 9
click at [321, 309] on div "Livre Mesa RETIRADA" at bounding box center [355, 298] width 96 height 46
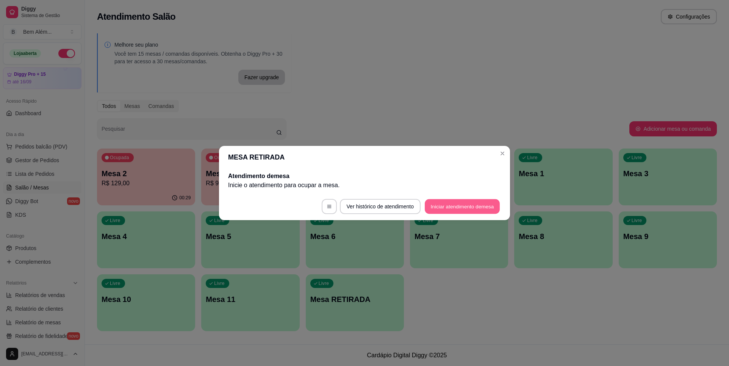
click at [461, 202] on button "Iniciar atendimento de mesa" at bounding box center [462, 206] width 75 height 15
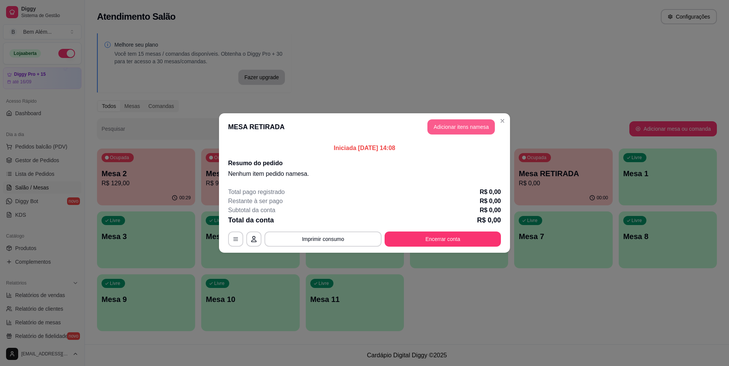
click at [465, 129] on button "Adicionar itens na mesa" at bounding box center [461, 126] width 67 height 15
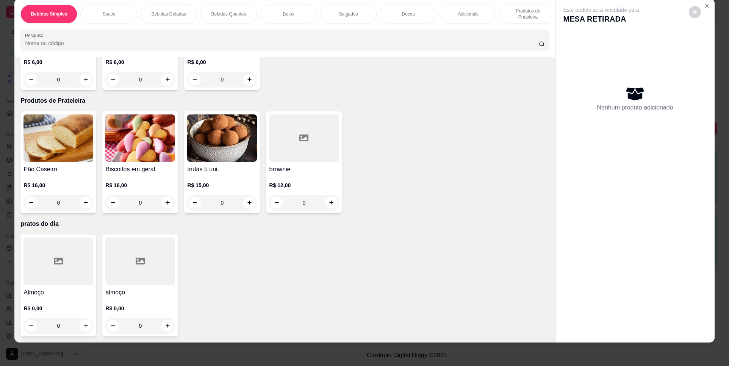
scroll to position [13, 0]
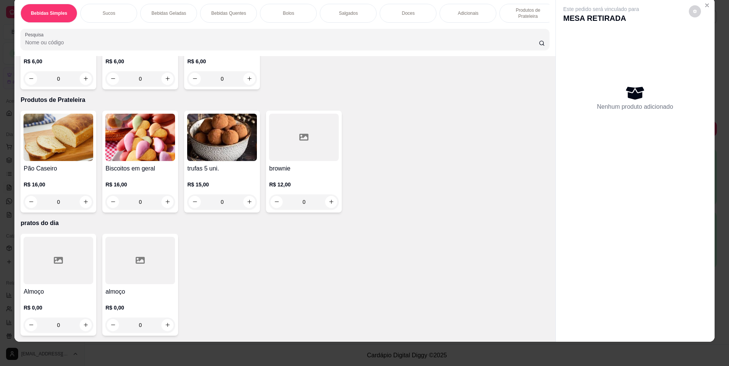
click at [154, 255] on div at bounding box center [140, 260] width 70 height 47
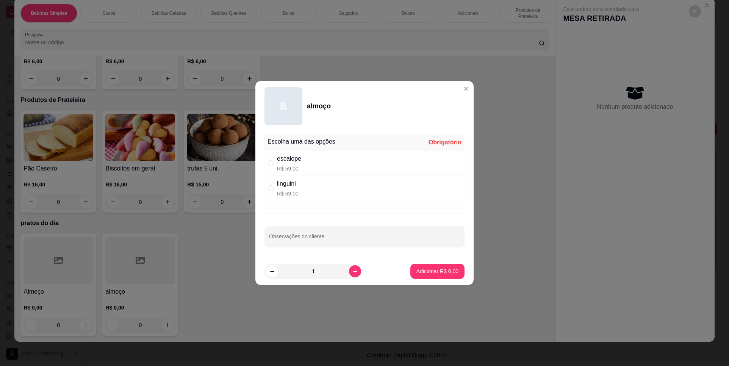
click at [149, 264] on div at bounding box center [140, 260] width 70 height 47
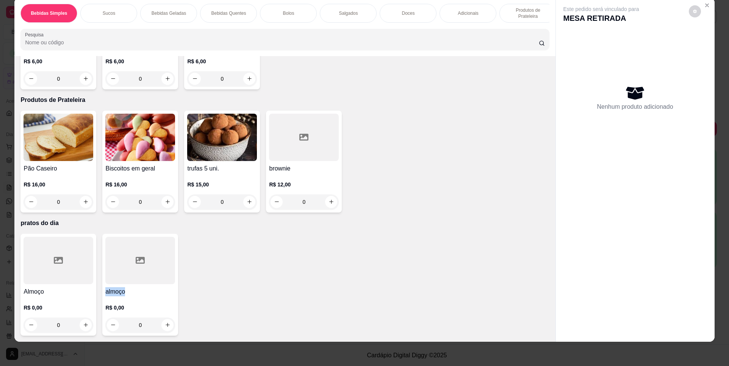
click at [134, 289] on h4 "almoço" at bounding box center [140, 291] width 70 height 9
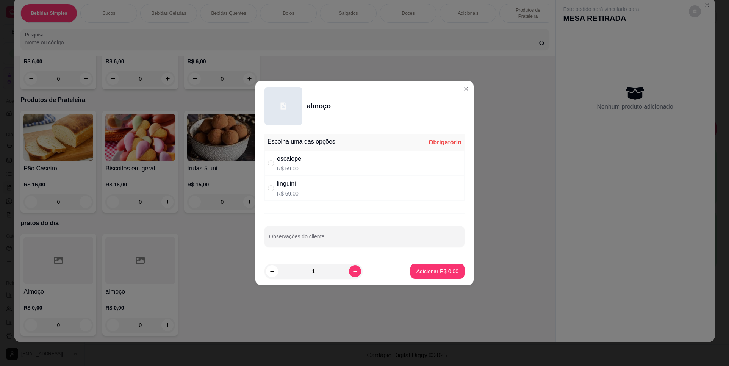
click at [324, 190] on div "linguini R$ 69,00" at bounding box center [365, 188] width 200 height 25
radio input "true"
click at [414, 274] on p "Adicionar R$ 69,00" at bounding box center [436, 272] width 45 height 8
type input "1"
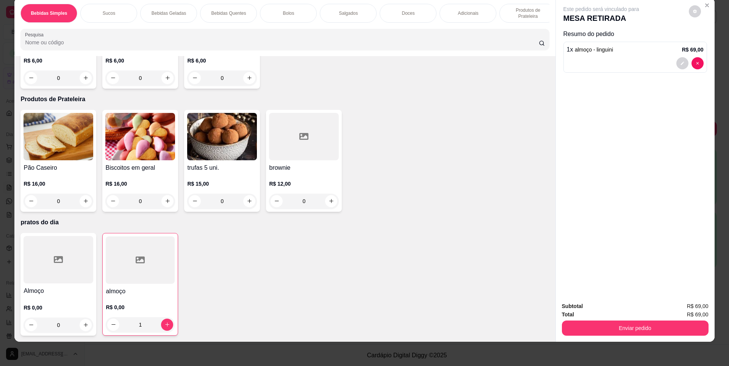
click at [140, 271] on div at bounding box center [140, 260] width 69 height 47
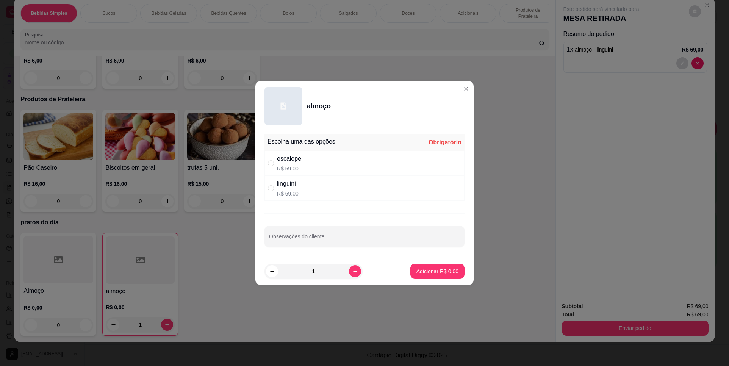
click at [334, 162] on div "escalope R$ 59,00" at bounding box center [365, 163] width 200 height 25
radio input "true"
click at [352, 271] on button "increase-product-quantity" at bounding box center [355, 271] width 12 height 12
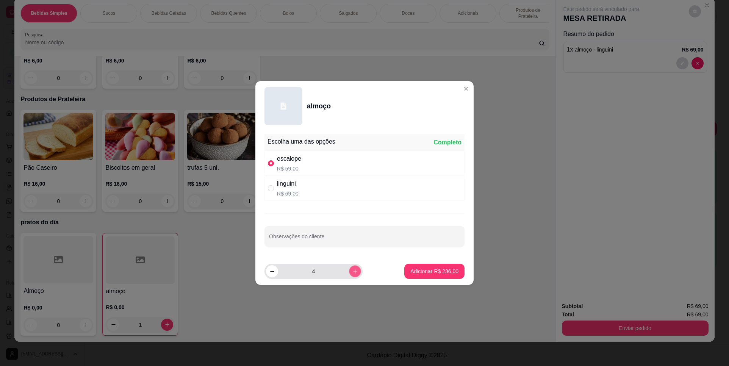
click at [352, 271] on button "increase-product-quantity" at bounding box center [355, 271] width 12 height 12
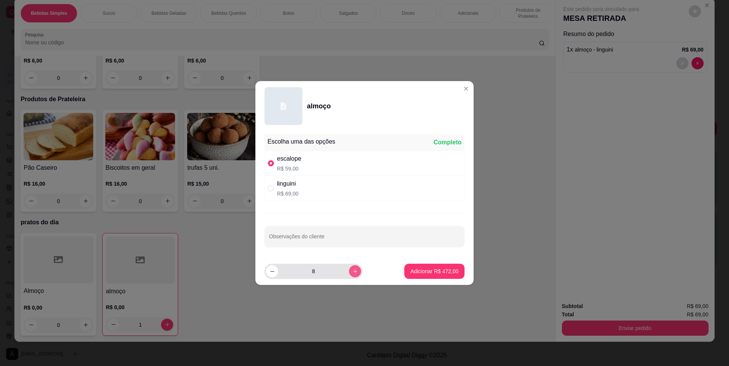
type input "9"
click at [446, 266] on button "Adicionar R$ 531,00" at bounding box center [434, 271] width 60 height 15
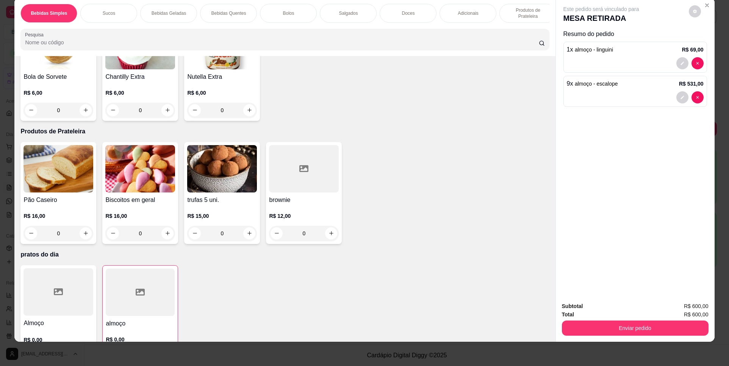
scroll to position [1212, 0]
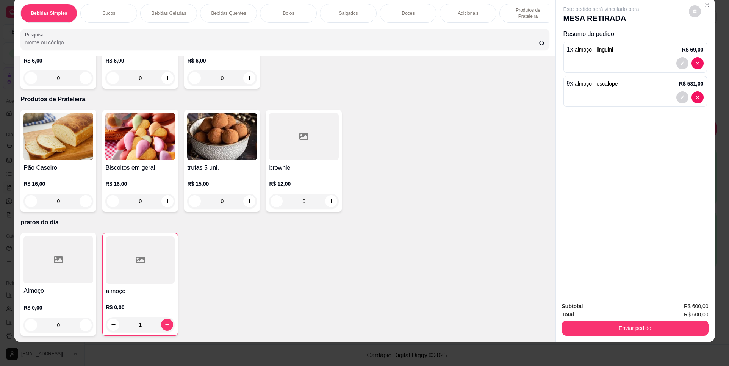
click at [117, 270] on div at bounding box center [140, 260] width 69 height 47
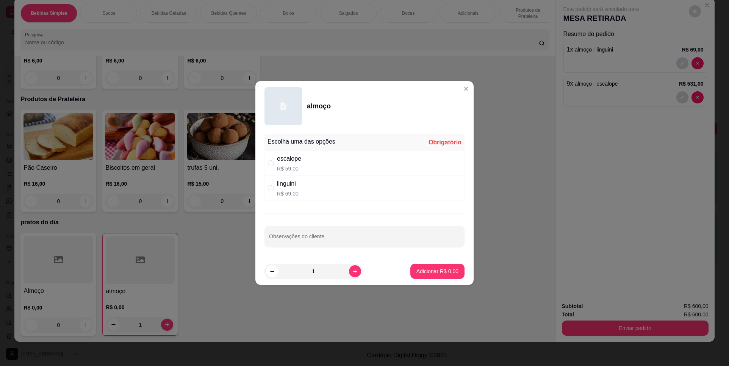
click at [277, 188] on div "linguini" at bounding box center [288, 183] width 22 height 9
radio input "true"
click at [352, 274] on button "increase-product-quantity" at bounding box center [355, 271] width 12 height 12
type input "2"
click at [423, 269] on p "Adicionar R$ 138,00" at bounding box center [434, 272] width 48 height 8
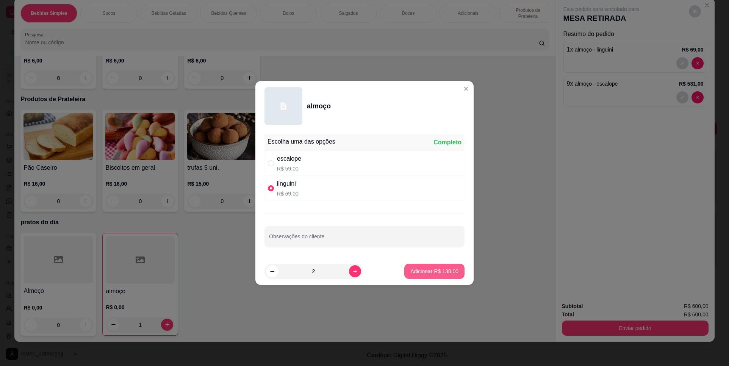
type input "3"
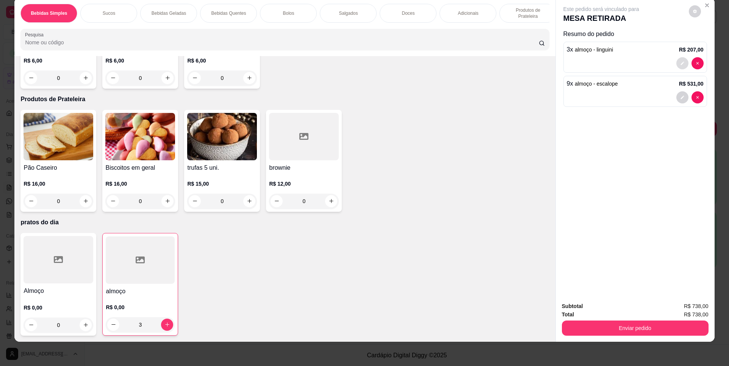
click at [680, 63] on icon "decrease-product-quantity" at bounding box center [682, 63] width 5 height 5
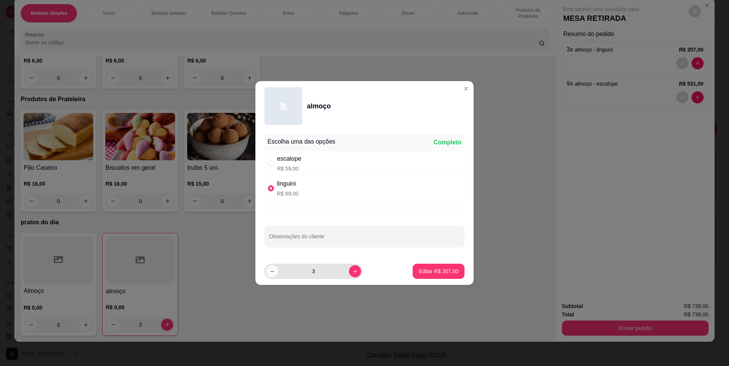
click at [277, 273] on button "decrease-product-quantity" at bounding box center [272, 271] width 12 height 12
type input "2"
click at [434, 268] on p "Editar R$ 138,00" at bounding box center [439, 272] width 40 height 8
type input "2"
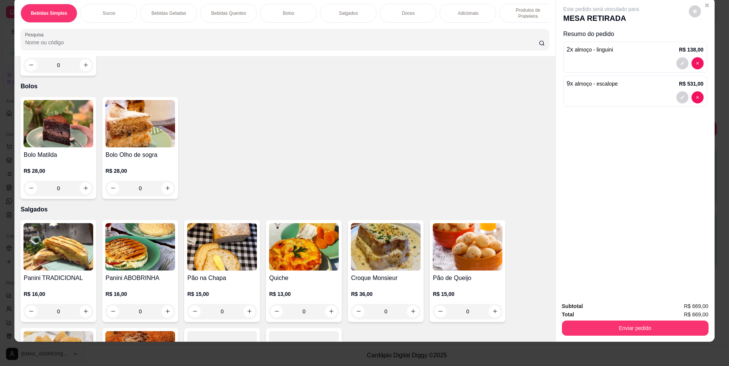
scroll to position [605, 0]
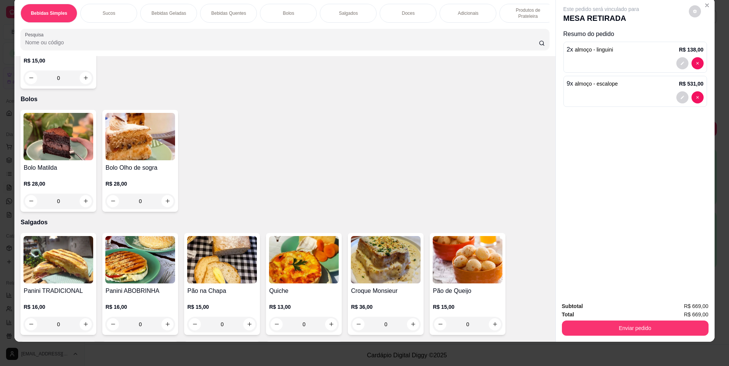
click at [61, 276] on img at bounding box center [58, 259] width 70 height 47
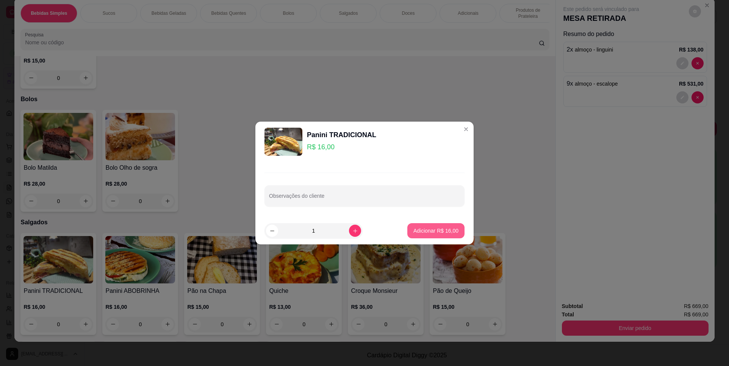
click at [441, 235] on button "Adicionar R$ 16,00" at bounding box center [435, 230] width 57 height 15
type input "1"
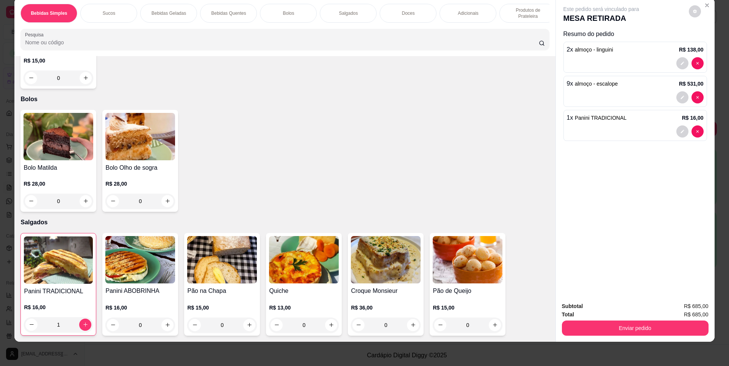
click at [141, 271] on img at bounding box center [140, 259] width 70 height 47
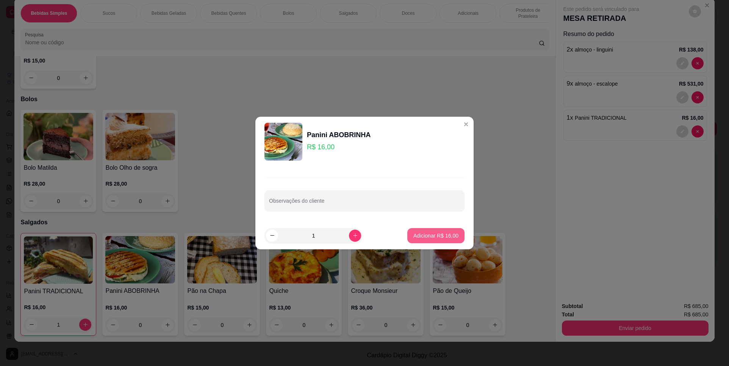
click at [442, 237] on p "Adicionar R$ 16,00" at bounding box center [436, 236] width 45 height 8
type input "1"
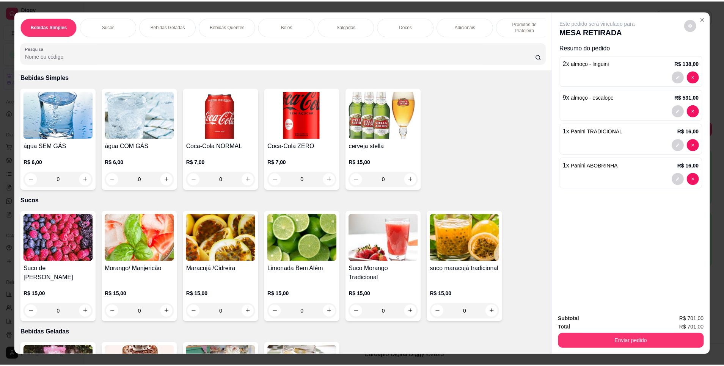
scroll to position [38, 0]
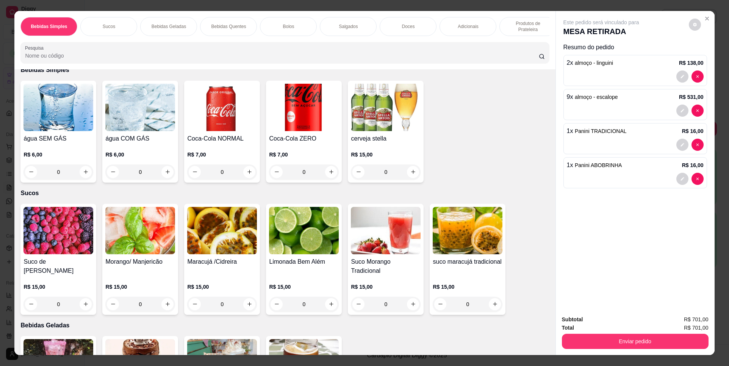
click at [666, 335] on button "Enviar pedido" at bounding box center [635, 341] width 147 height 15
click at [607, 325] on button "Não registrar e enviar pedido" at bounding box center [610, 323] width 79 height 14
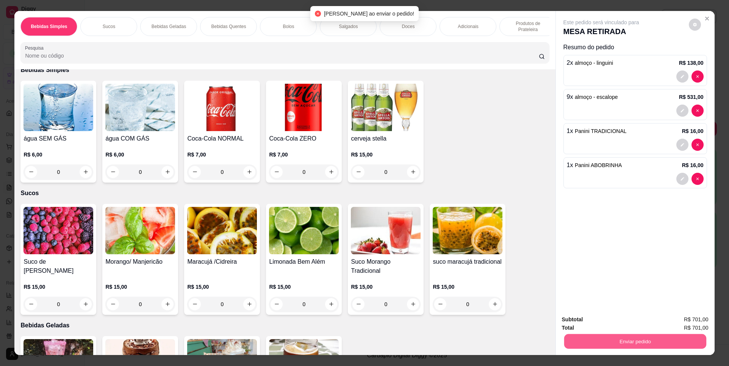
click at [642, 341] on button "Enviar pedido" at bounding box center [635, 341] width 142 height 15
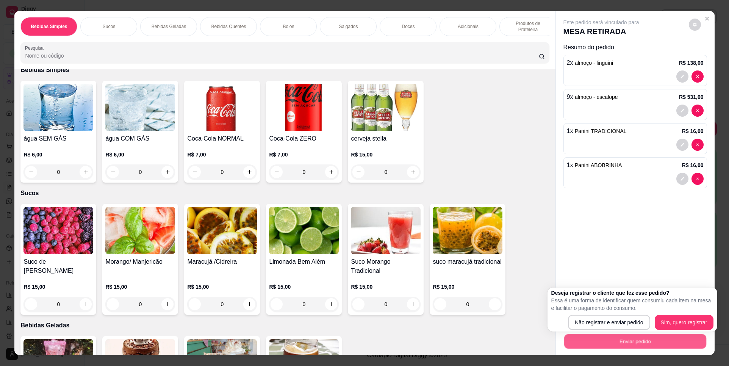
click at [667, 334] on button "Enviar pedido" at bounding box center [635, 341] width 142 height 15
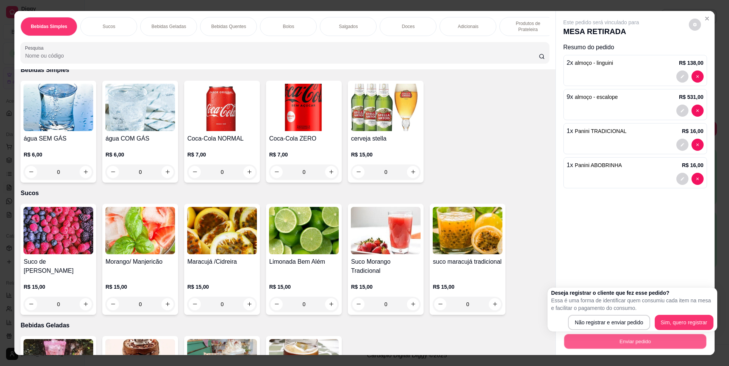
click at [667, 329] on body "Diggy Sistema de Gestão B Bem Além ... Loja aberta Diggy Pro + 15 até 16/09 Ace…" at bounding box center [364, 183] width 729 height 366
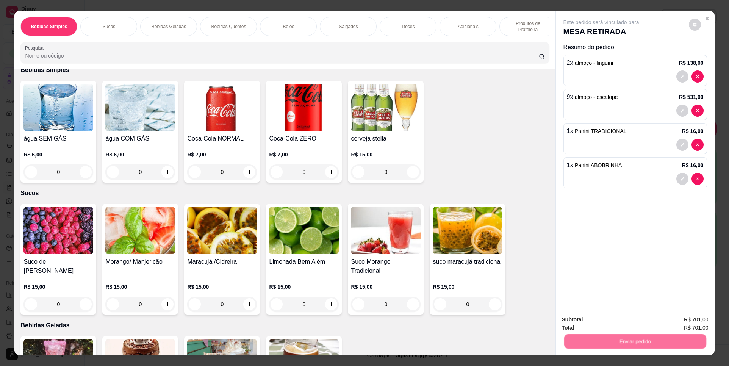
click at [591, 224] on div "Este pedido será vinculado para MESA RETIRADA Resumo do pedido 2 x almoço - lin…" at bounding box center [635, 160] width 159 height 298
click at [704, 17] on icon "Close" at bounding box center [707, 19] width 6 height 6
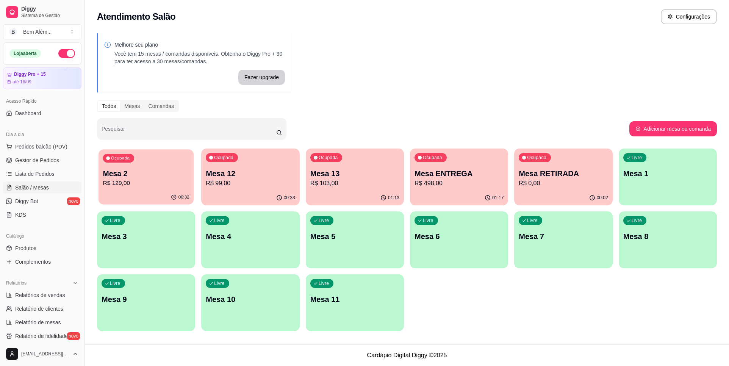
click at [132, 181] on p "R$ 129,00" at bounding box center [146, 183] width 86 height 9
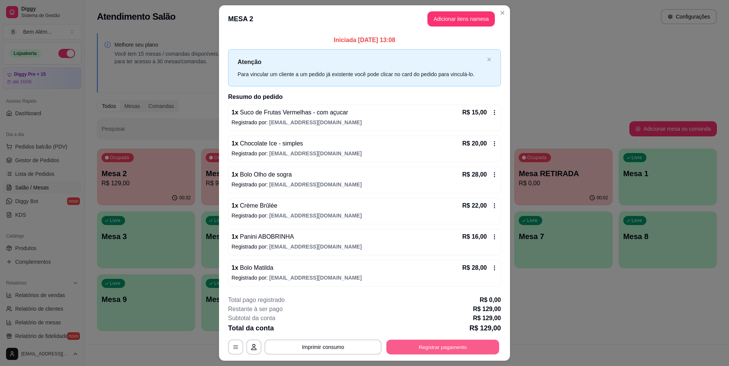
click at [429, 351] on button "Registrar pagamento" at bounding box center [443, 347] width 113 height 15
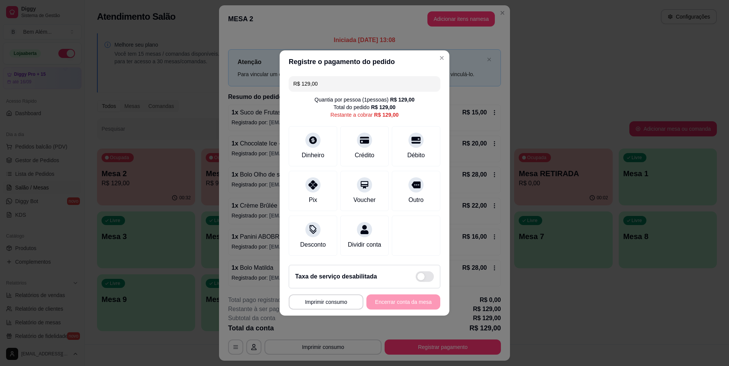
drag, startPoint x: 374, startPoint y: 77, endPoint x: 171, endPoint y: 81, distance: 203.2
click at [171, 81] on div "**********" at bounding box center [364, 183] width 729 height 366
click at [321, 140] on div "Dinheiro" at bounding box center [313, 145] width 53 height 44
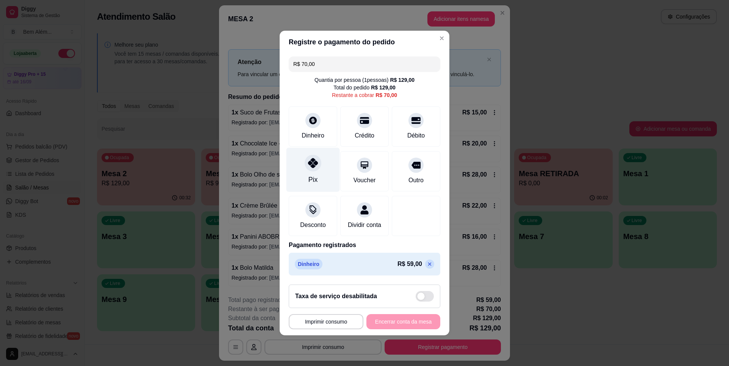
click at [304, 169] on div "Pix" at bounding box center [313, 170] width 53 height 44
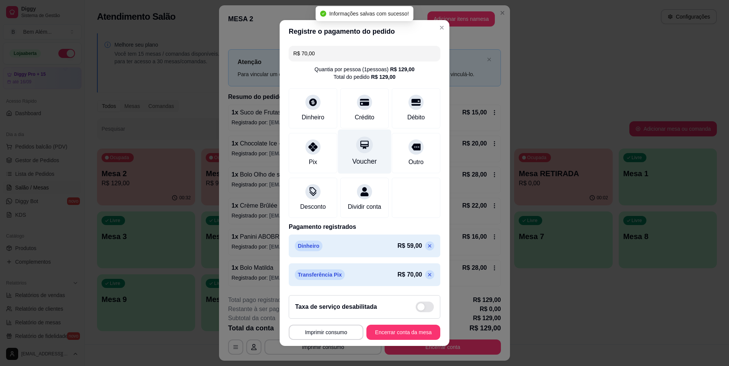
type input "R$ 0,00"
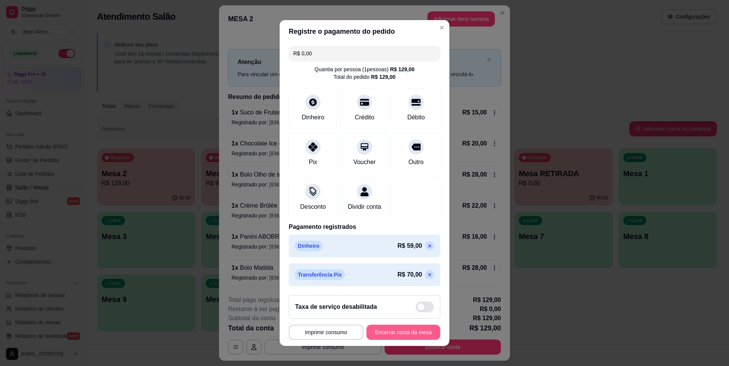
click at [406, 335] on button "Encerrar conta da mesa" at bounding box center [404, 332] width 74 height 15
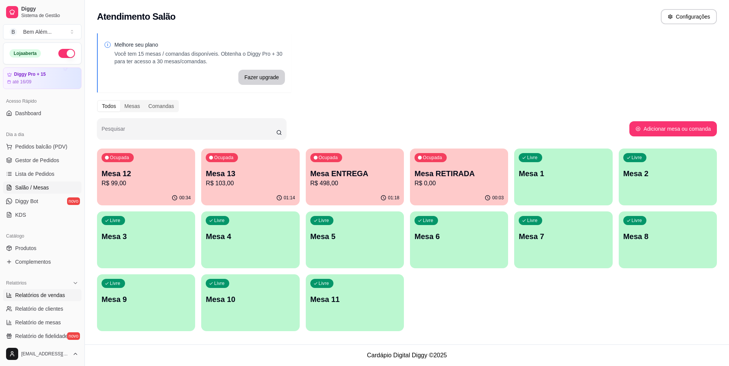
click at [49, 294] on span "Relatórios de vendas" at bounding box center [40, 295] width 50 height 8
click at [43, 297] on span "Relatórios de vendas" at bounding box center [40, 295] width 50 height 8
select select "ALL"
select select "0"
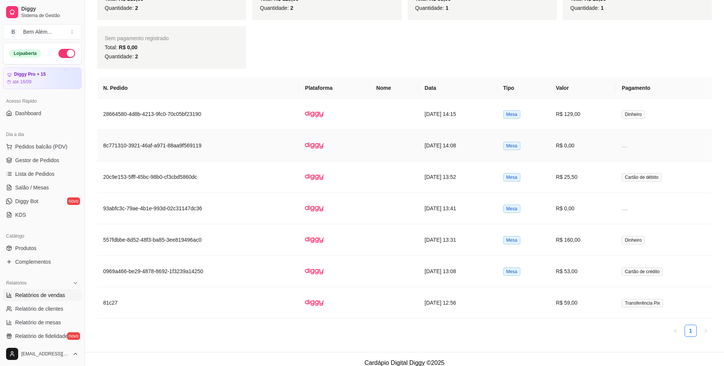
scroll to position [341, 0]
click at [426, 112] on td "[DATE] 14:15" at bounding box center [457, 112] width 78 height 31
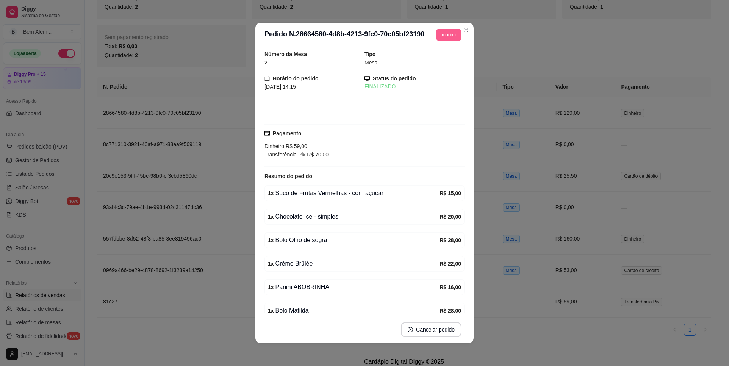
click at [443, 35] on button "Imprimir" at bounding box center [448, 35] width 25 height 12
click at [426, 62] on button "impressao computador" at bounding box center [426, 61] width 55 height 12
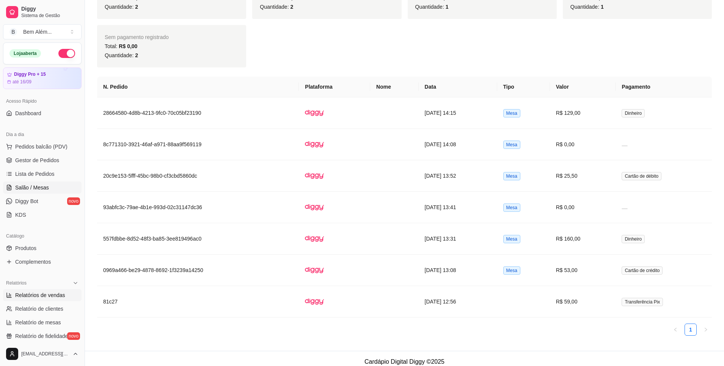
click at [39, 187] on span "Salão / Mesas" at bounding box center [32, 188] width 34 height 8
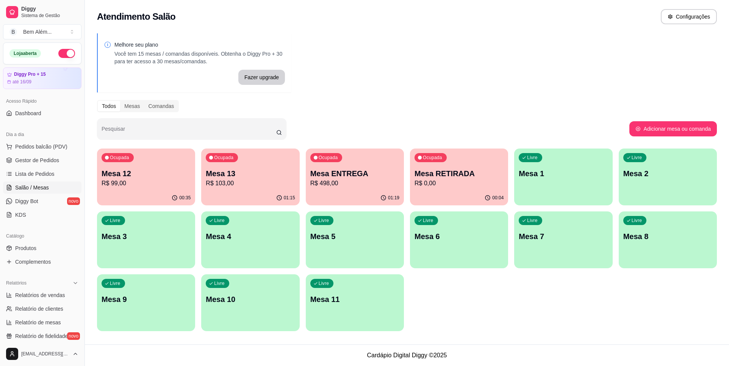
click at [361, 182] on p "R$ 498,00" at bounding box center [354, 183] width 89 height 9
click at [430, 199] on div "00:06" at bounding box center [459, 198] width 98 height 15
click at [370, 176] on p "Mesa ENTREGA" at bounding box center [354, 173] width 89 height 11
click at [217, 180] on p "R$ 103,00" at bounding box center [250, 183] width 89 height 9
click at [465, 176] on p "Mesa RETIRADA" at bounding box center [459, 173] width 89 height 11
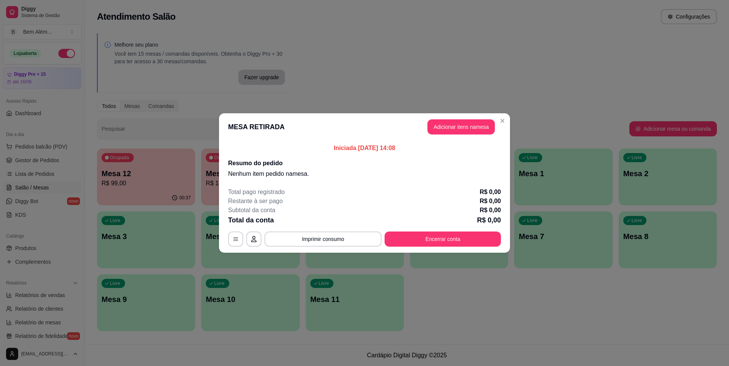
click at [462, 129] on button "Adicionar itens na mesa" at bounding box center [461, 126] width 67 height 15
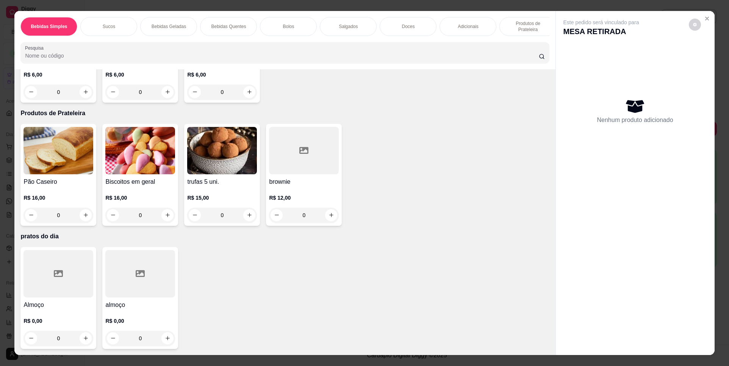
scroll to position [13, 0]
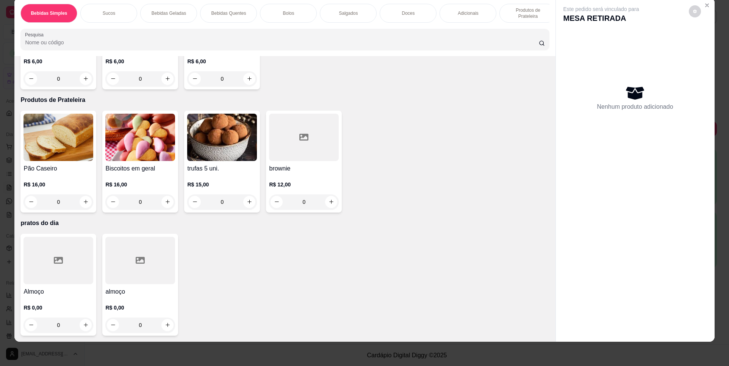
click at [127, 266] on div at bounding box center [140, 260] width 70 height 47
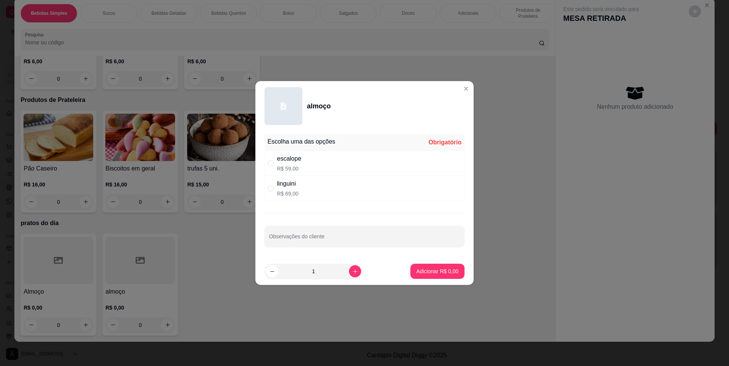
click at [331, 166] on div "escalope R$ 59,00" at bounding box center [365, 163] width 200 height 25
radio input "true"
click at [352, 274] on icon "increase-product-quantity" at bounding box center [355, 272] width 6 height 6
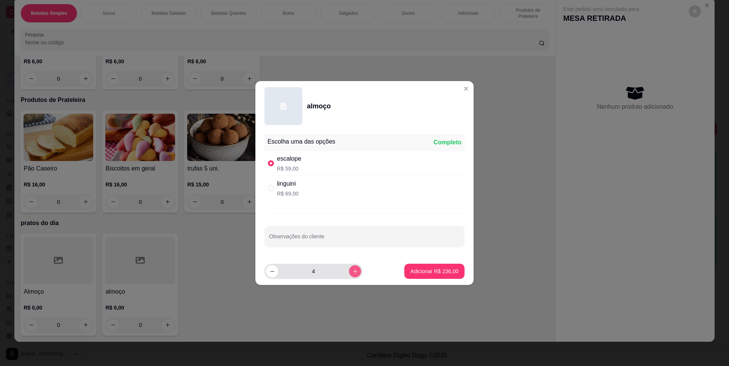
click at [352, 274] on icon "increase-product-quantity" at bounding box center [355, 272] width 6 height 6
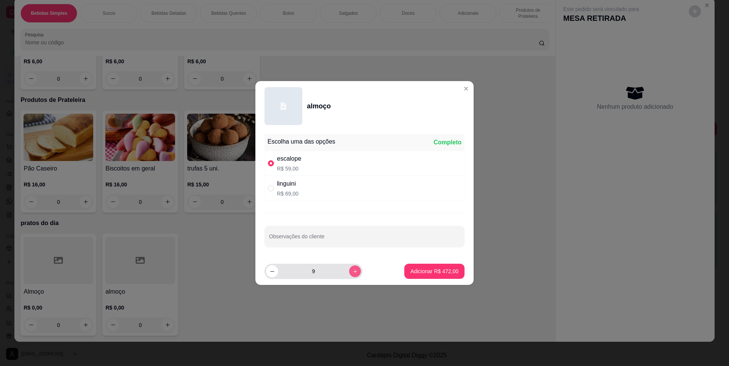
click at [352, 274] on icon "increase-product-quantity" at bounding box center [355, 272] width 6 height 6
type input "10"
click at [420, 268] on p "Adicionar R$ 590,00" at bounding box center [434, 272] width 48 height 8
type input "10"
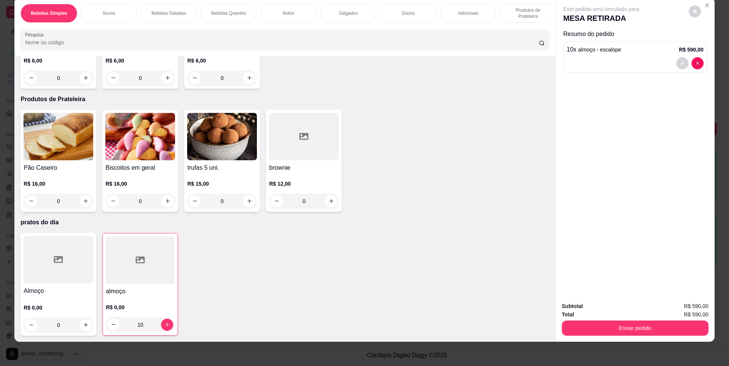
click at [125, 292] on h4 "almoço" at bounding box center [140, 291] width 69 height 9
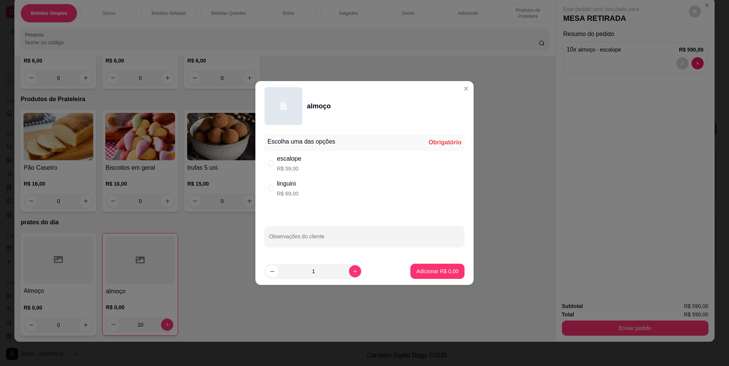
click at [312, 184] on div "linguini R$ 69,00" at bounding box center [365, 188] width 200 height 25
radio input "true"
click at [352, 272] on icon "increase-product-quantity" at bounding box center [355, 272] width 6 height 6
type input "2"
click at [432, 269] on p "Adicionar R$ 138,00" at bounding box center [434, 272] width 48 height 8
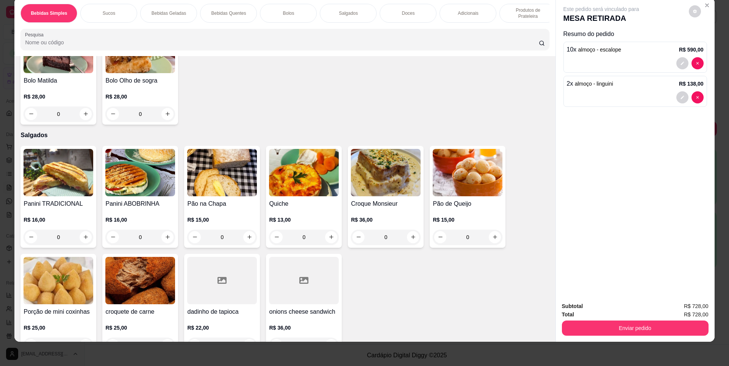
scroll to position [718, 0]
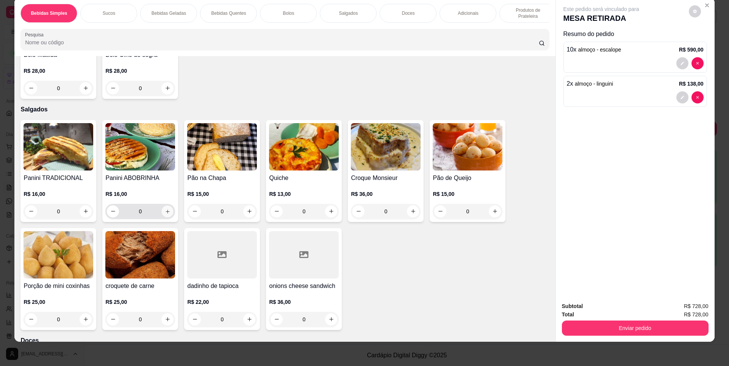
click at [165, 215] on icon "increase-product-quantity" at bounding box center [168, 212] width 6 height 6
type input "1"
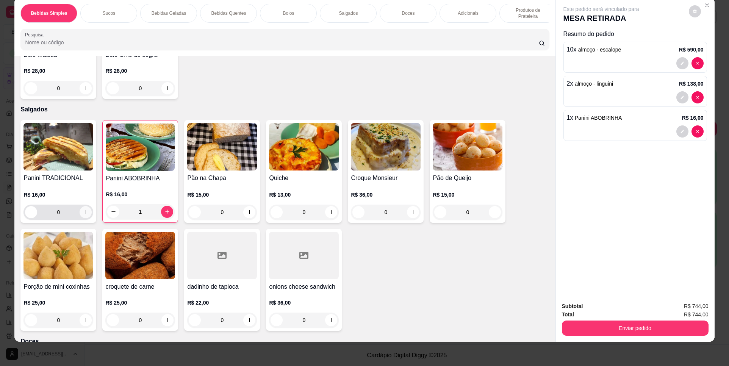
click at [84, 215] on icon "increase-product-quantity" at bounding box center [86, 212] width 4 height 4
type input "1"
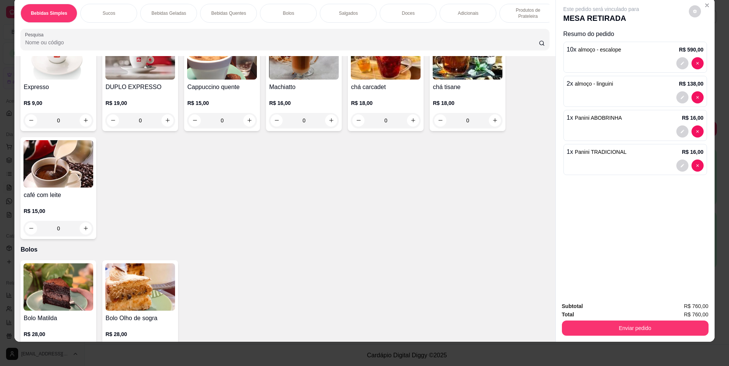
scroll to position [569, 0]
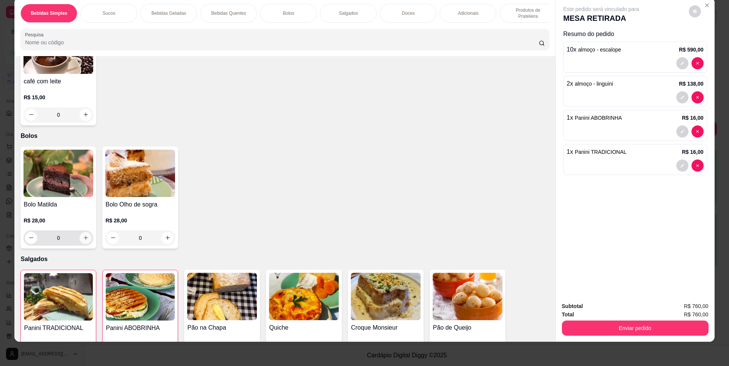
click at [82, 244] on button "increase-product-quantity" at bounding box center [86, 238] width 12 height 12
type input "1"
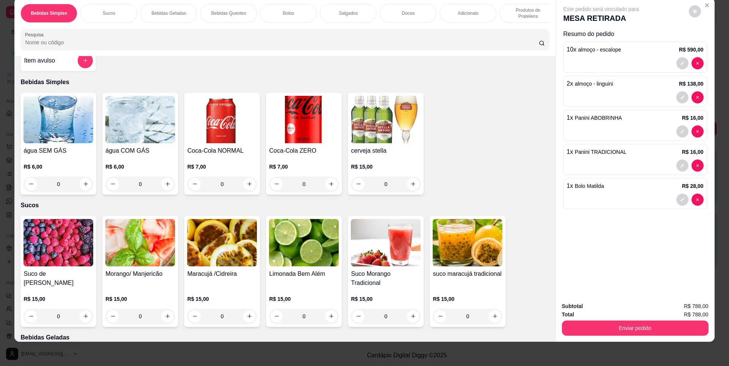
scroll to position [0, 0]
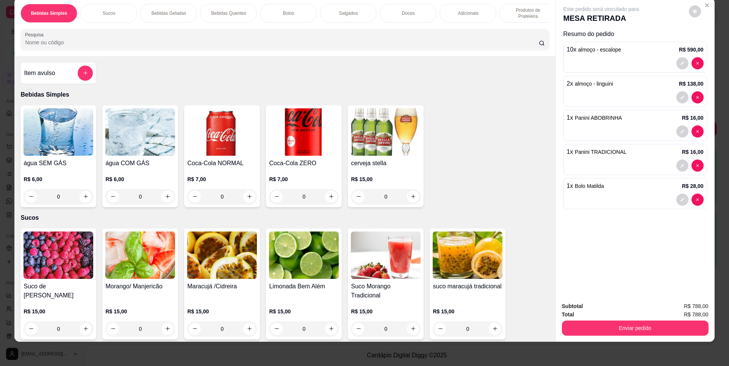
click at [111, 150] on img at bounding box center [140, 131] width 70 height 47
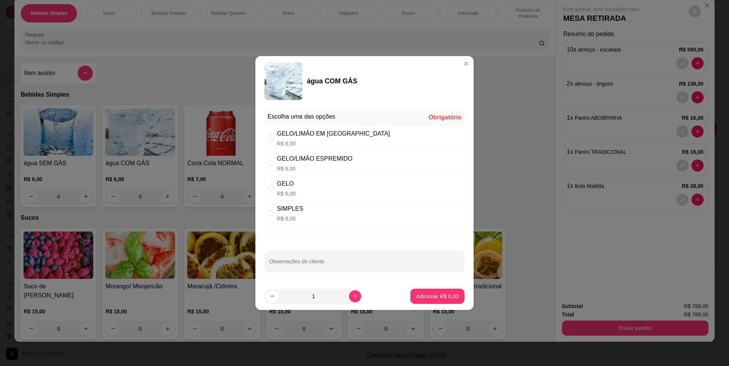
click at [325, 217] on div "SIMPLES R$ 6,00" at bounding box center [365, 213] width 200 height 25
radio input "true"
click at [429, 296] on p "Adicionar R$ 6,00" at bounding box center [438, 297] width 42 height 8
type input "1"
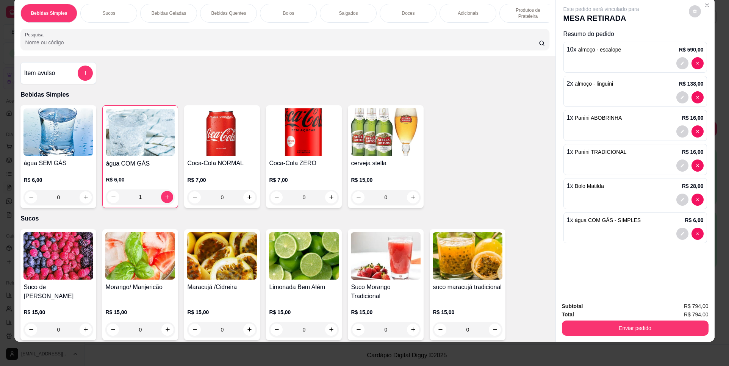
click at [52, 145] on img at bounding box center [58, 131] width 70 height 47
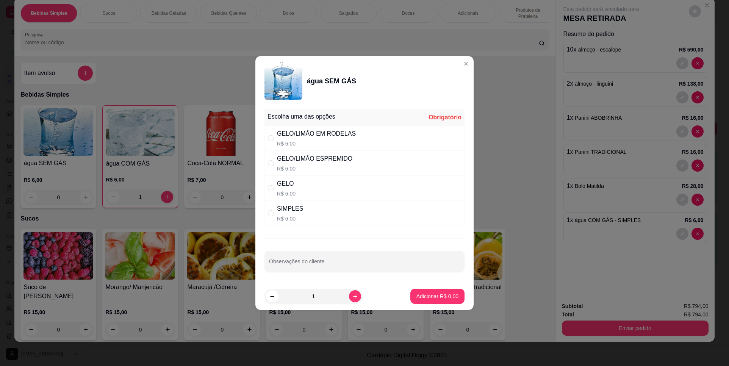
click at [312, 215] on div "SIMPLES R$ 6,00" at bounding box center [365, 213] width 200 height 25
radio input "true"
click at [411, 299] on button "Adicionar R$ 6,00" at bounding box center [437, 296] width 53 height 15
type input "1"
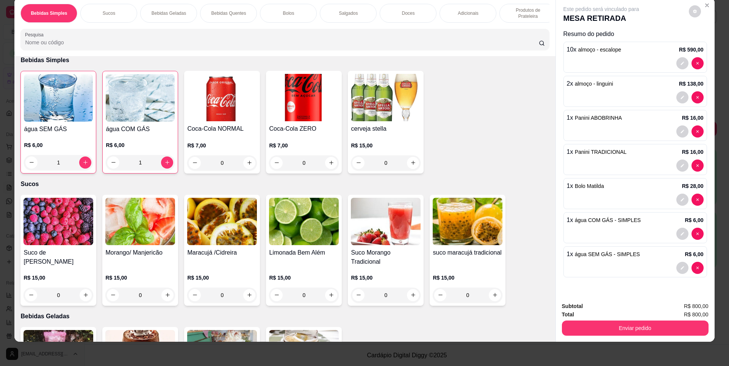
scroll to position [76, 0]
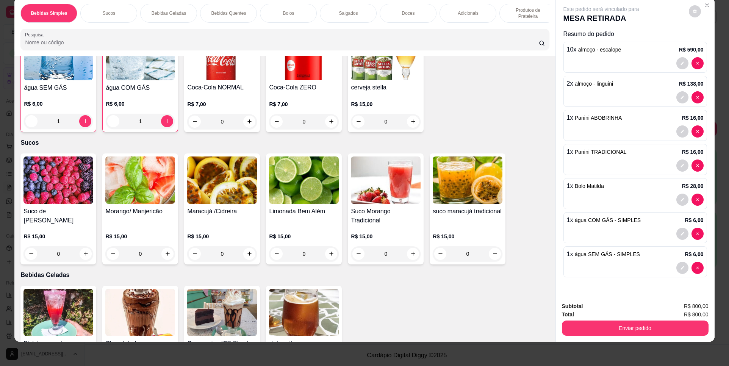
click at [126, 240] on p "R$ 15,00" at bounding box center [140, 237] width 70 height 8
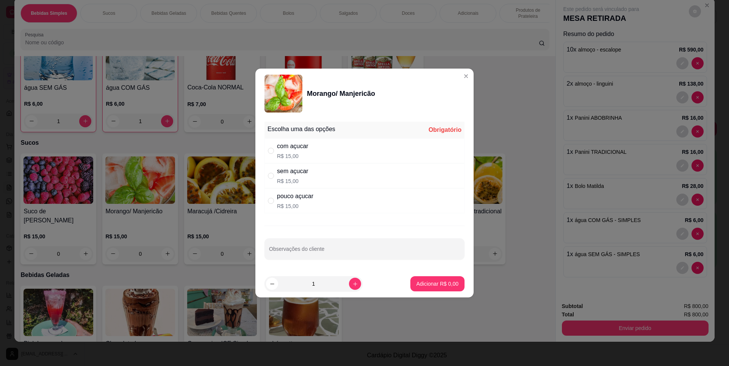
click at [323, 155] on div "com açucar R$ 15,00" at bounding box center [365, 150] width 200 height 25
radio input "true"
click at [421, 284] on p "Adicionar R$ 15,00" at bounding box center [436, 284] width 45 height 8
type input "1"
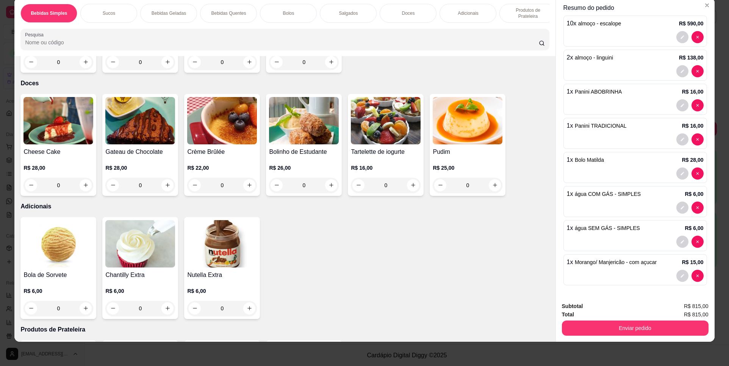
scroll to position [985, 0]
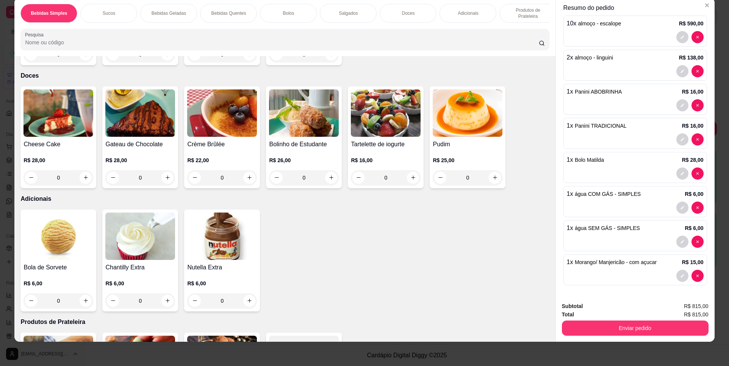
click at [139, 183] on input "0" at bounding box center [140, 177] width 42 height 15
click at [166, 180] on icon "increase-product-quantity" at bounding box center [168, 178] width 4 height 4
type input "1"
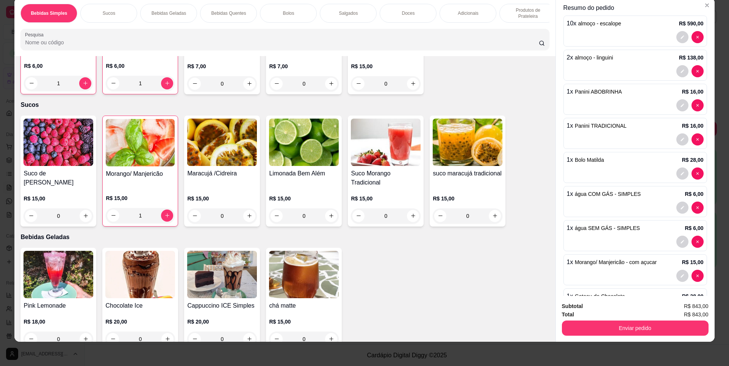
click at [67, 149] on img at bounding box center [58, 142] width 70 height 47
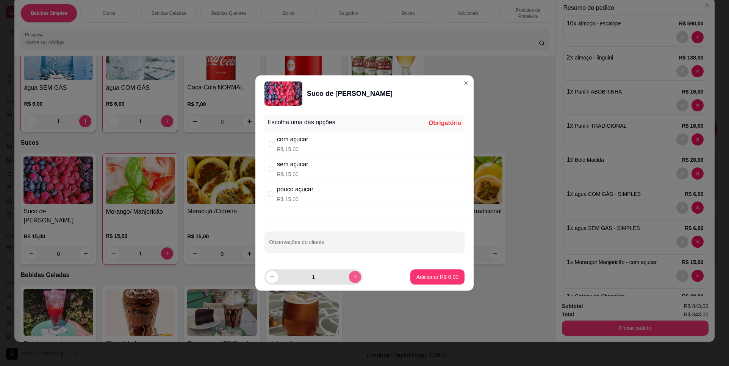
click at [349, 282] on button "increase-product-quantity" at bounding box center [355, 277] width 12 height 12
type input "2"
click at [331, 145] on div "com açucar R$ 15,00" at bounding box center [365, 144] width 200 height 25
radio input "true"
click at [420, 275] on p "Adicionar R$ 30,00" at bounding box center [436, 276] width 44 height 7
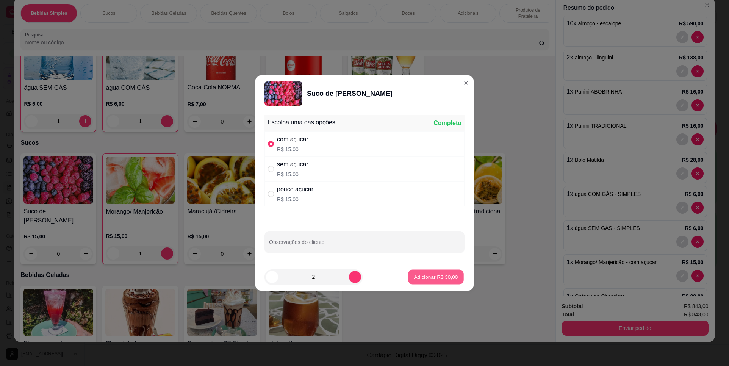
type input "2"
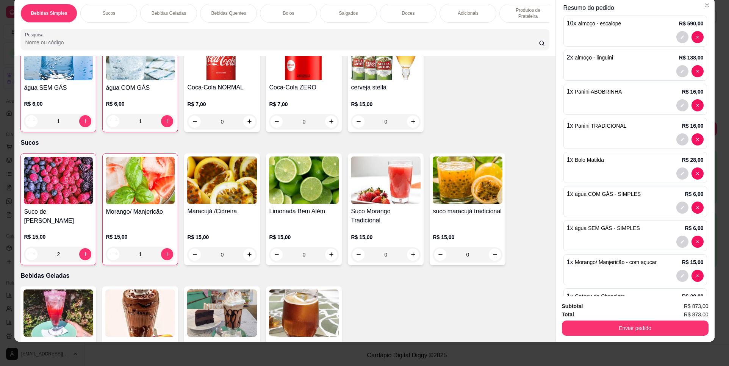
click at [241, 204] on img at bounding box center [222, 180] width 70 height 47
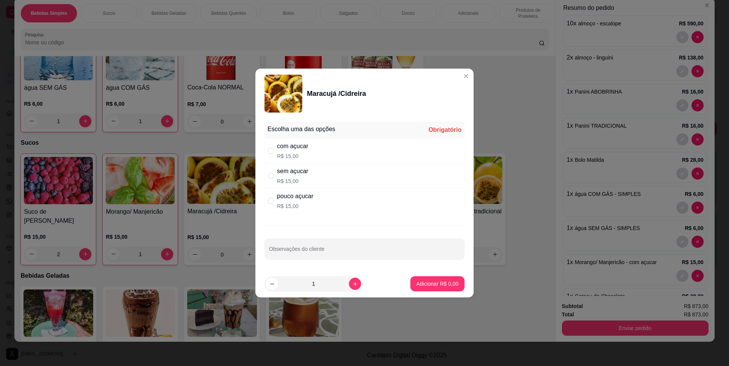
click at [384, 155] on div "com açucar R$ 15,00" at bounding box center [365, 150] width 200 height 25
radio input "true"
click at [416, 290] on button "Adicionar R$ 15,00" at bounding box center [435, 283] width 57 height 15
type input "1"
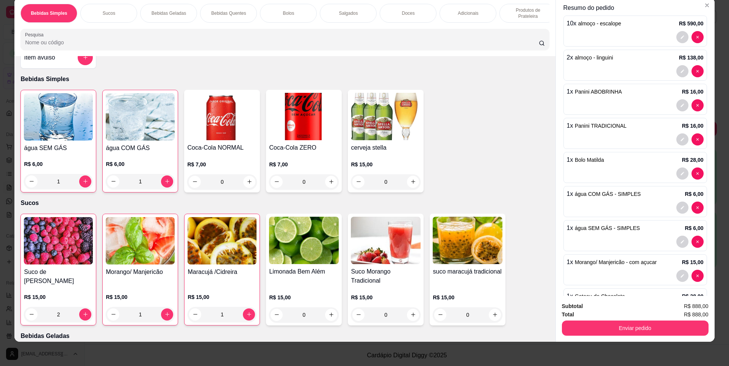
scroll to position [0, 0]
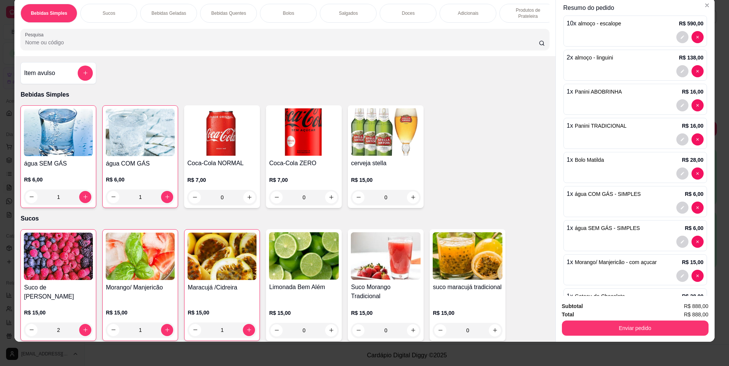
click at [253, 199] on div "0" at bounding box center [222, 197] width 70 height 15
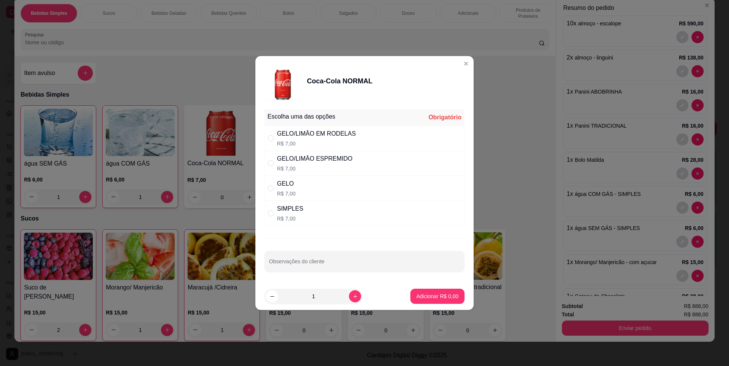
click at [321, 183] on div "GELO R$ 7,00" at bounding box center [365, 188] width 200 height 25
radio input "true"
click at [432, 292] on button "Adicionar R$ 7,00" at bounding box center [437, 296] width 54 height 15
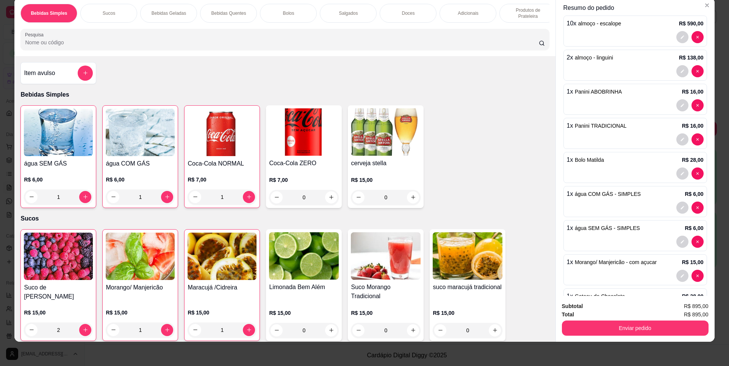
type input "1"
click at [247, 204] on div "1" at bounding box center [222, 197] width 69 height 15
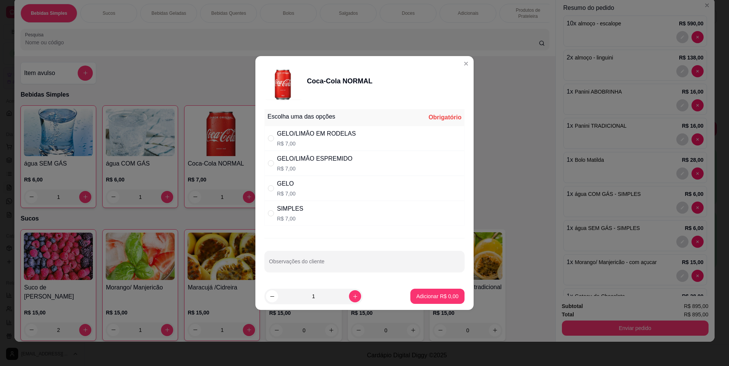
click at [310, 228] on div "Escolha uma das opções Obrigatório GELO/LIMÂO EM RODELAS R$ 7,00 GELO/LIMÂO ESP…" at bounding box center [364, 194] width 218 height 177
click at [326, 218] on div "SIMPLES R$ 7,00" at bounding box center [365, 213] width 200 height 25
radio input "true"
click at [443, 299] on p "Adicionar R$ 7,00" at bounding box center [438, 297] width 42 height 8
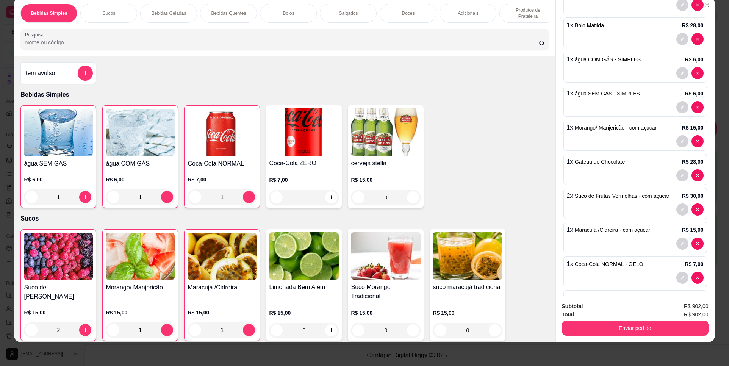
scroll to position [197, 0]
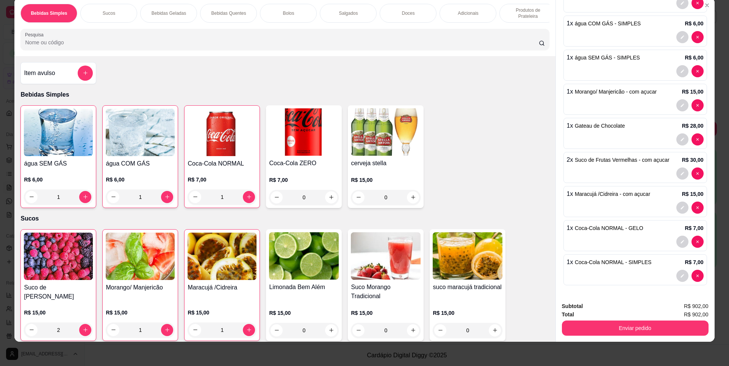
click at [332, 199] on div "0" at bounding box center [304, 197] width 70 height 15
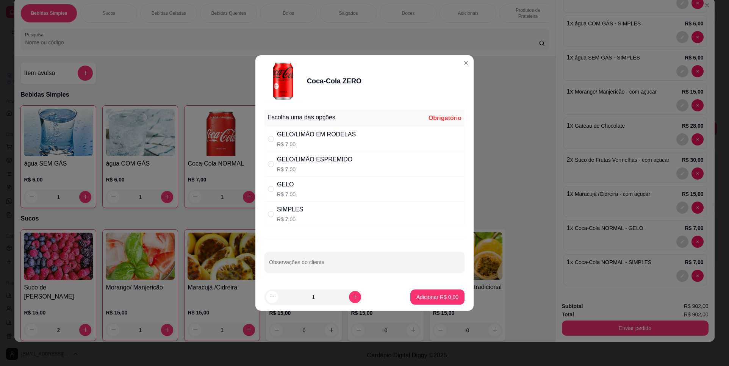
click at [355, 210] on div "SIMPLES R$ 7,00" at bounding box center [365, 214] width 200 height 25
radio input "true"
click at [442, 294] on p "Adicionar R$ 7,00" at bounding box center [437, 296] width 41 height 7
type input "1"
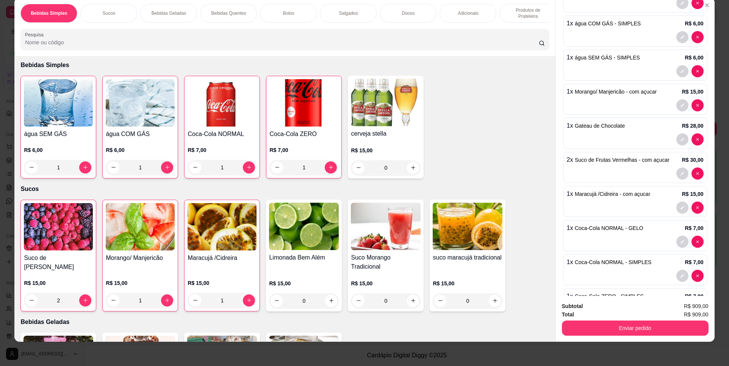
scroll to position [76, 0]
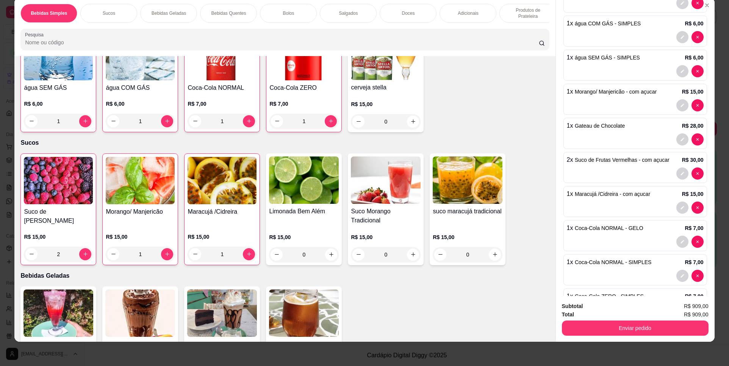
click at [133, 200] on img at bounding box center [140, 180] width 69 height 47
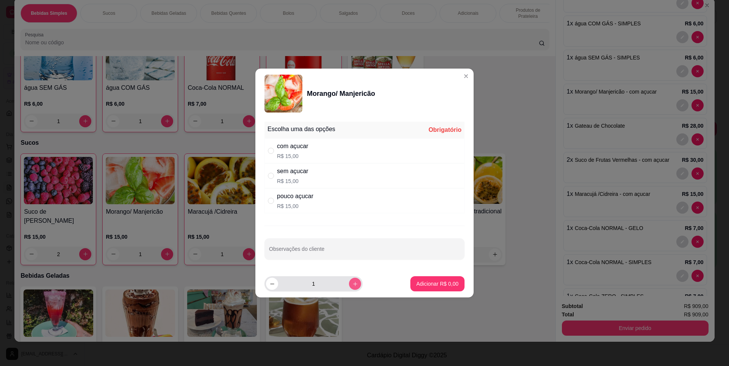
click at [352, 287] on icon "increase-product-quantity" at bounding box center [355, 284] width 6 height 6
type input "3"
click at [321, 154] on div "com açucar R$ 15,00" at bounding box center [365, 150] width 200 height 25
radio input "true"
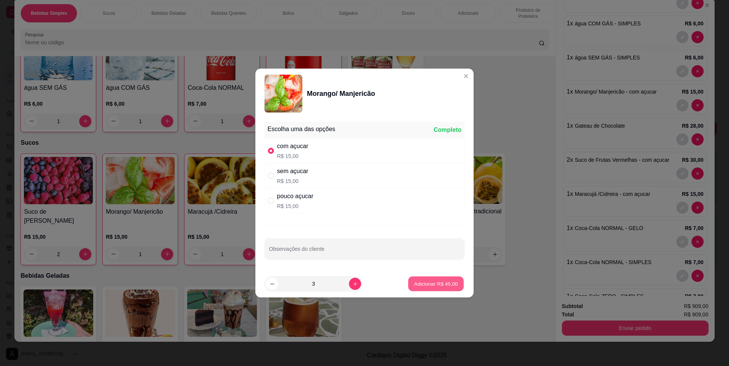
click at [428, 284] on p "Adicionar R$ 45,00" at bounding box center [436, 283] width 44 height 7
type input "4"
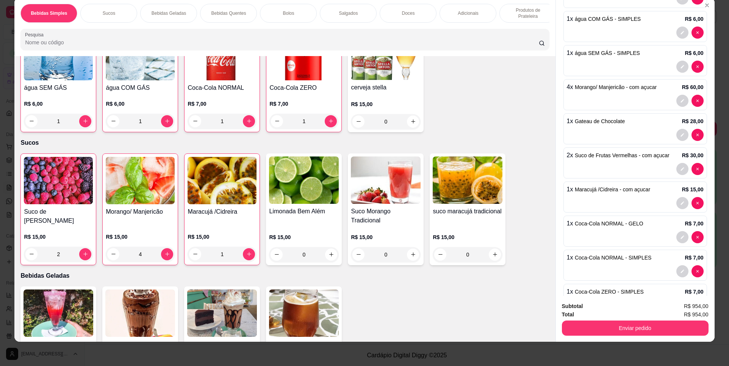
scroll to position [193, 0]
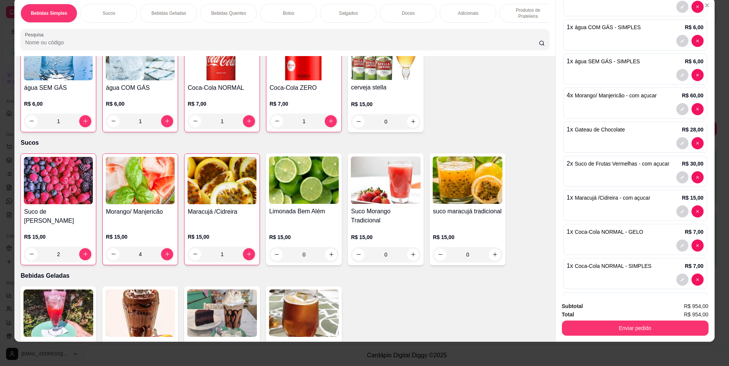
click at [608, 101] on div "4 x Morango/ Manjericão - com açucar R$ 60,00" at bounding box center [636, 103] width 144 height 31
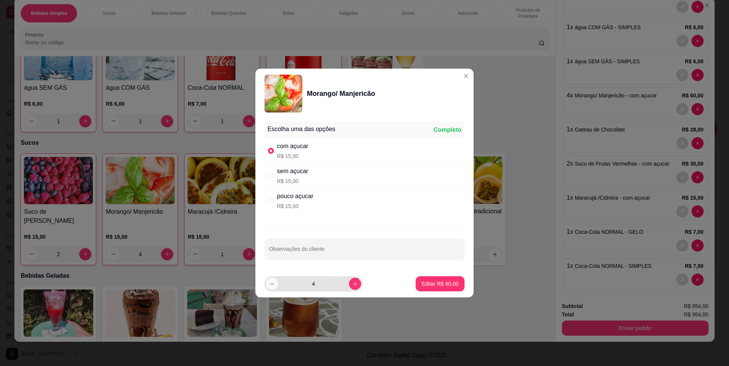
click at [273, 288] on button "decrease-product-quantity" at bounding box center [272, 284] width 12 height 12
type input "3"
click at [428, 285] on p "Editar R$ 45,00" at bounding box center [440, 284] width 37 height 8
type input "3"
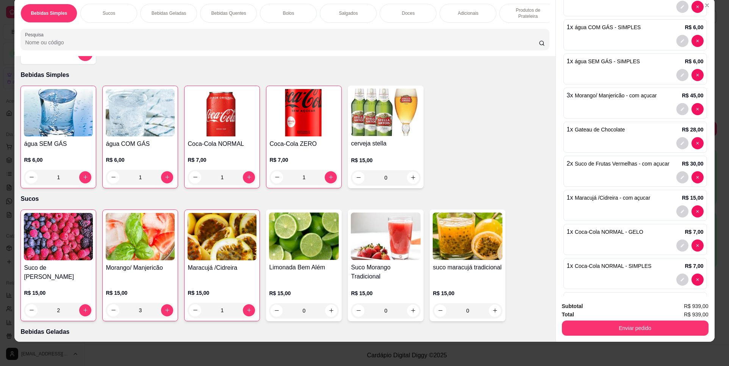
scroll to position [38, 0]
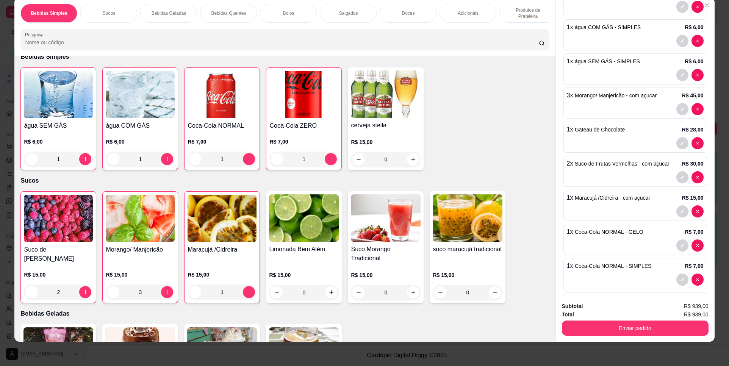
click at [69, 118] on img at bounding box center [58, 94] width 69 height 47
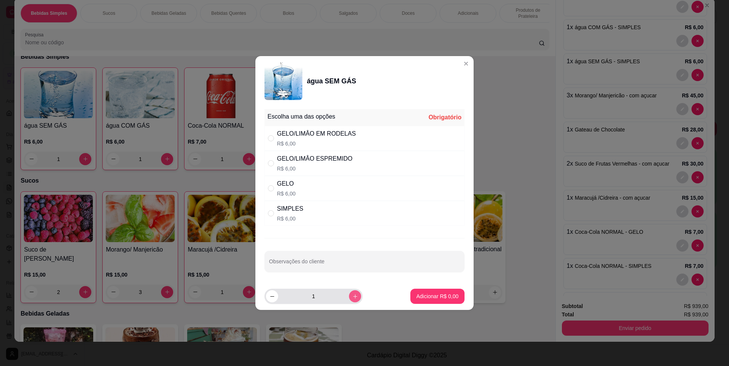
click at [352, 298] on icon "increase-product-quantity" at bounding box center [355, 297] width 6 height 6
type input "5"
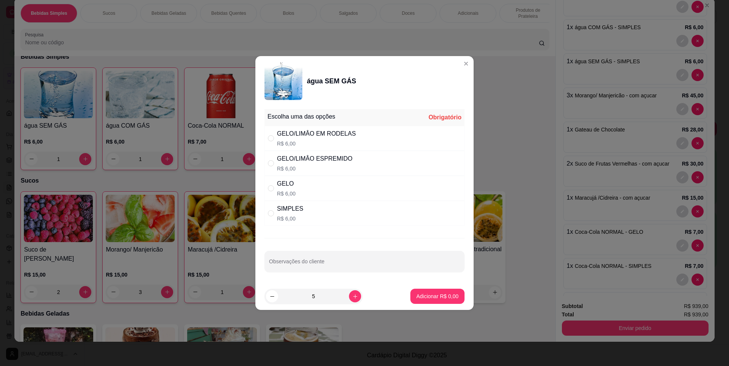
click at [346, 213] on div "SIMPLES R$ 6,00" at bounding box center [365, 213] width 200 height 25
radio input "true"
click at [438, 302] on button "Adicionar R$ 30,00" at bounding box center [435, 296] width 57 height 15
type input "6"
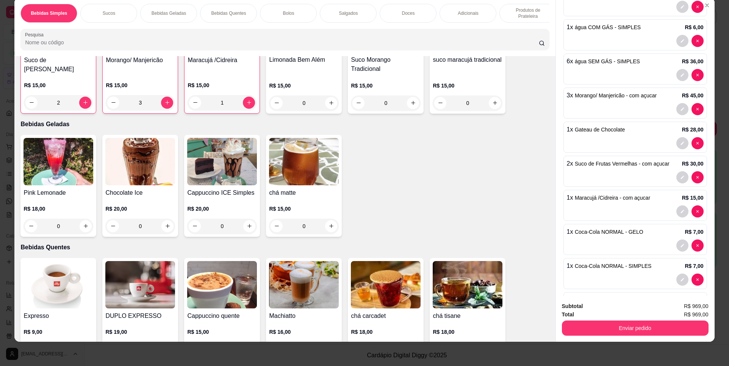
scroll to position [303, 0]
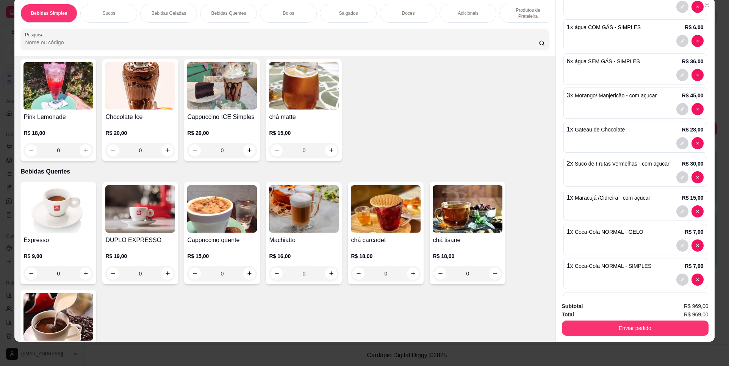
click at [51, 211] on img at bounding box center [58, 208] width 70 height 47
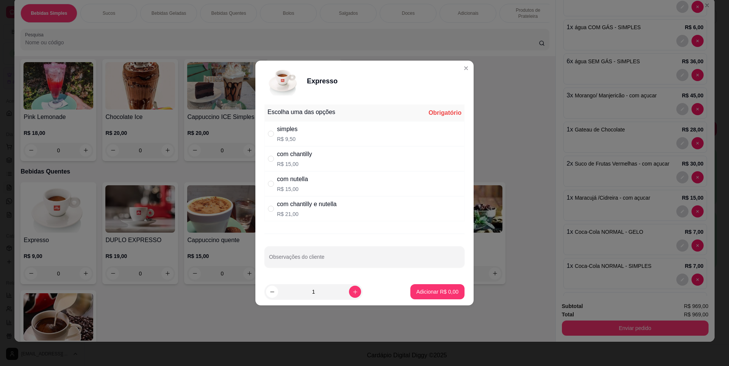
click at [346, 134] on div "simples R$ 9,50" at bounding box center [365, 133] width 200 height 25
radio input "true"
click at [439, 292] on p "Adicionar R$ 9,50" at bounding box center [437, 291] width 41 height 7
type input "1"
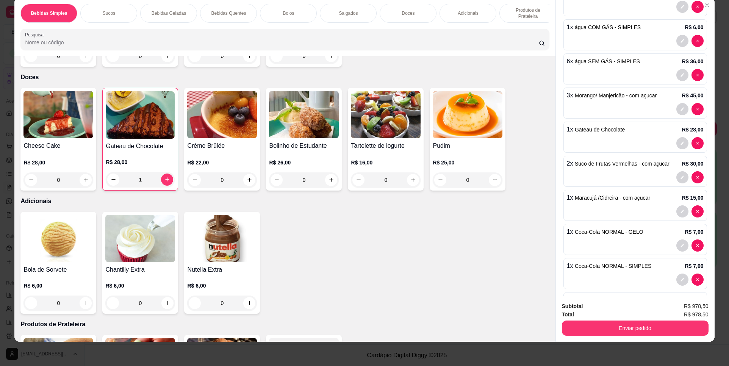
scroll to position [948, 0]
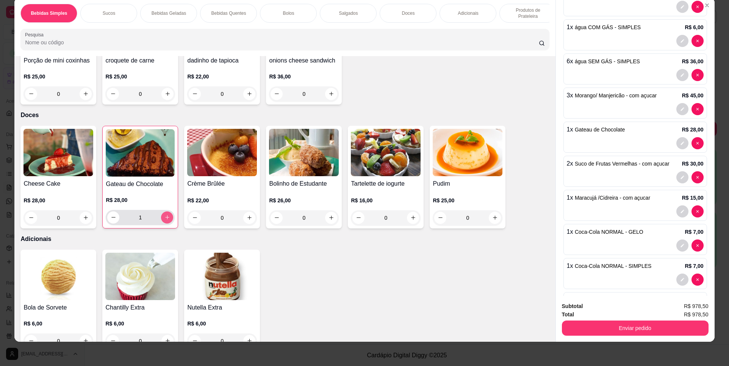
click at [164, 224] on button "increase-product-quantity" at bounding box center [167, 217] width 12 height 12
type input "2"
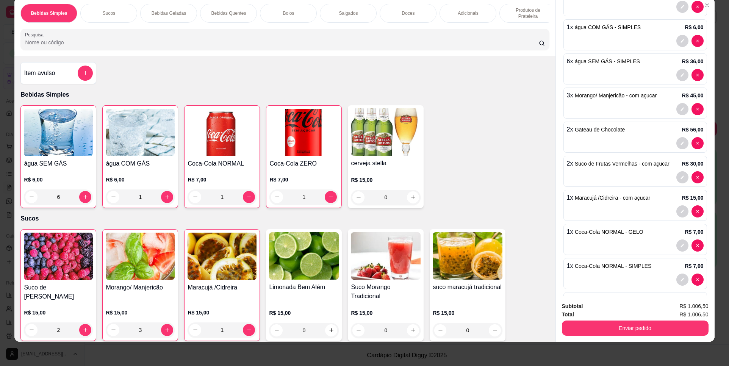
scroll to position [0, 0]
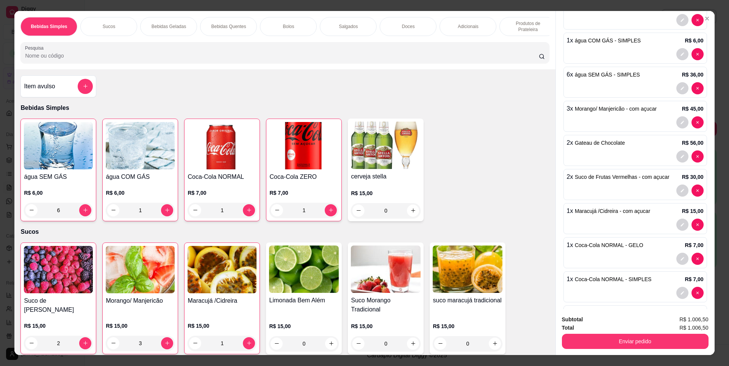
click at [227, 177] on div "Coca-Cola NORMAL R$ 7,00 1" at bounding box center [222, 170] width 76 height 103
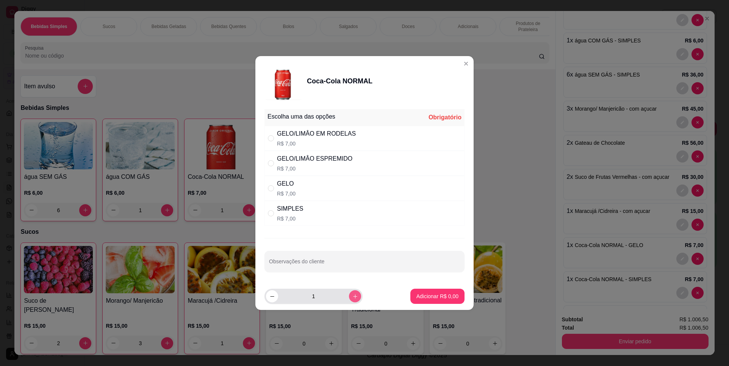
click at [350, 299] on button "increase-product-quantity" at bounding box center [355, 296] width 12 height 12
type input "2"
click at [350, 212] on div "SIMPLES R$ 7,00" at bounding box center [365, 213] width 200 height 25
radio input "true"
click at [434, 293] on p "Adicionar R$ 14,00" at bounding box center [436, 297] width 45 height 8
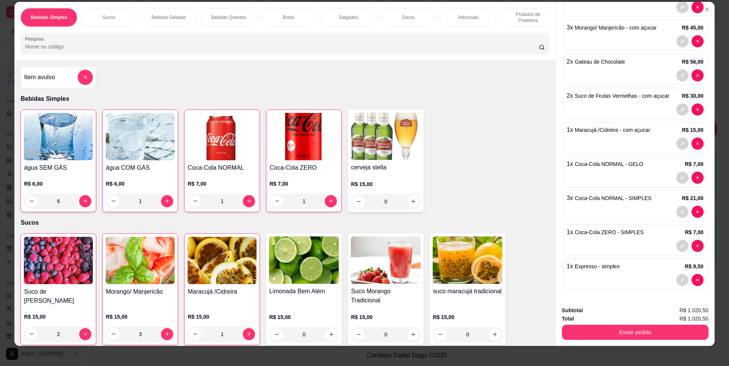
scroll to position [13, 0]
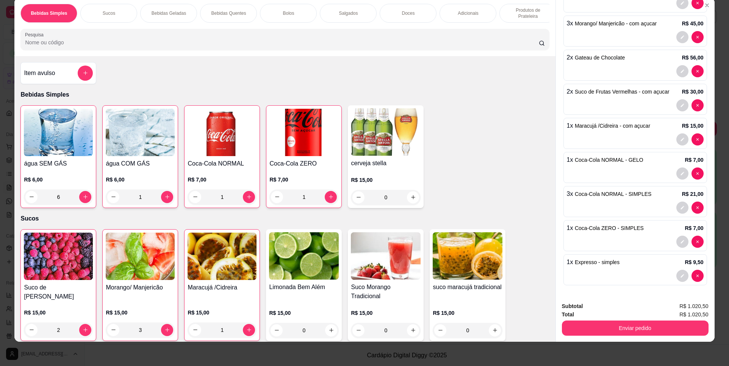
click at [150, 263] on img at bounding box center [140, 256] width 69 height 47
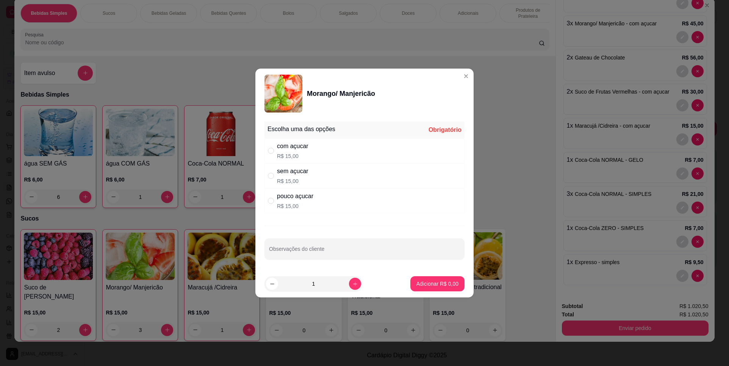
click at [328, 149] on div "com açucar R$ 15,00" at bounding box center [365, 150] width 200 height 25
radio input "true"
click at [424, 282] on p "Adicionar R$ 15,00" at bounding box center [436, 284] width 45 height 8
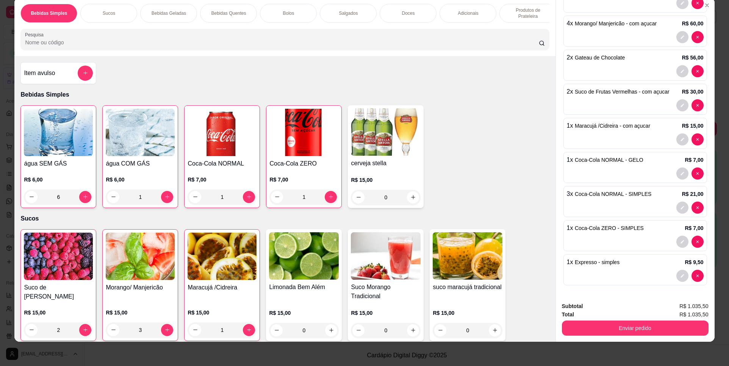
type input "4"
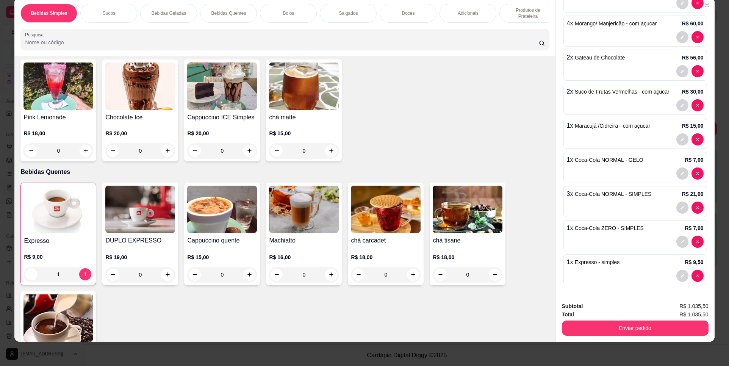
scroll to position [303, 0]
click at [84, 278] on div "1" at bounding box center [58, 273] width 69 height 15
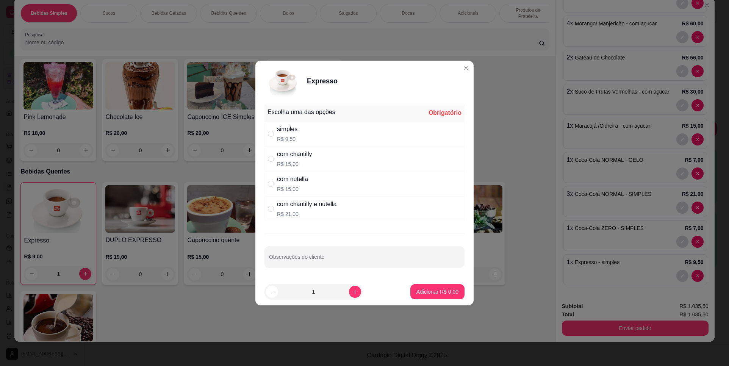
click at [352, 136] on div "simples R$ 9,50" at bounding box center [365, 133] width 200 height 25
radio input "true"
click at [428, 289] on p "Adicionar R$ 9,50" at bounding box center [438, 292] width 42 height 8
type input "2"
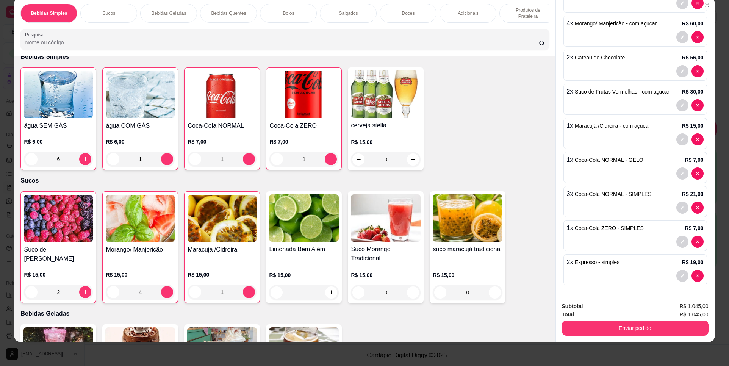
scroll to position [0, 0]
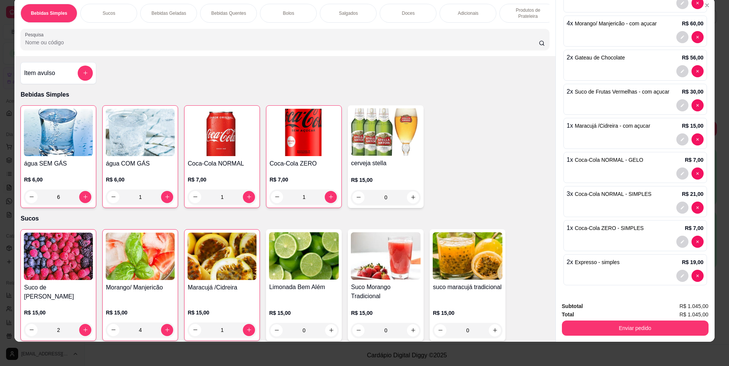
click at [58, 269] on img at bounding box center [58, 256] width 69 height 47
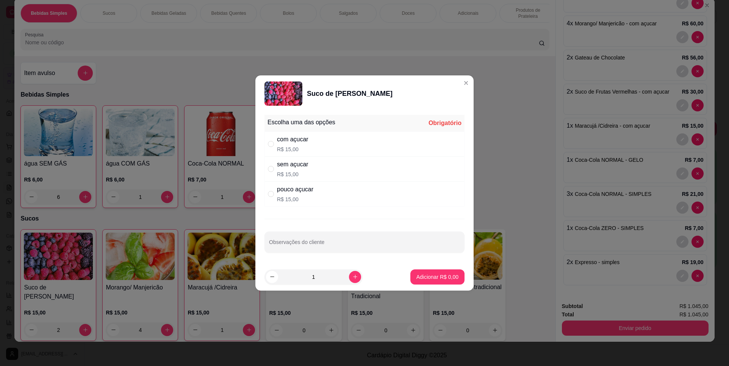
click at [293, 139] on div "com açucar" at bounding box center [292, 139] width 31 height 9
radio input "true"
click at [415, 279] on p "Adicionar R$ 15,00" at bounding box center [436, 277] width 45 height 8
type input "3"
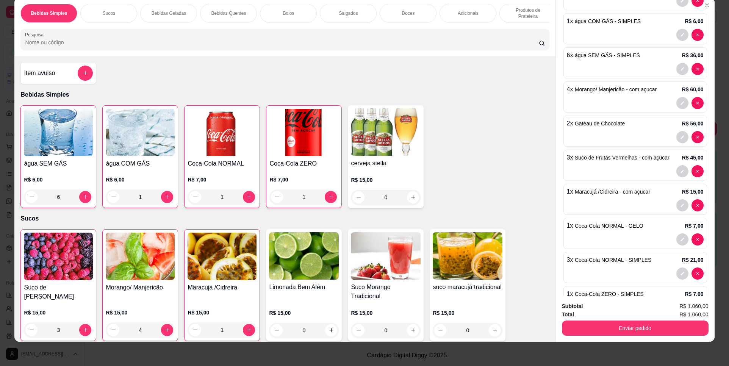
scroll to position [265, 0]
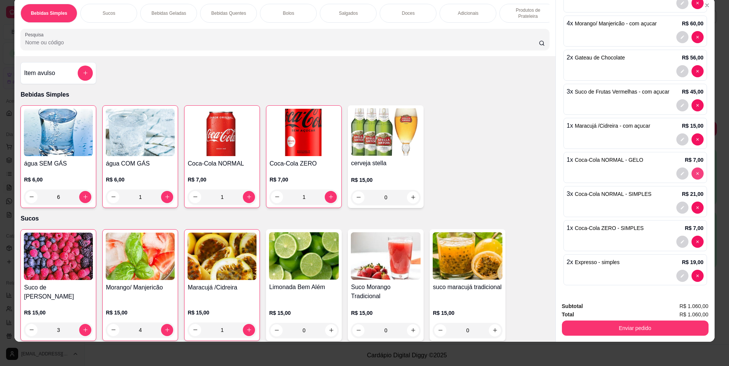
type input "3"
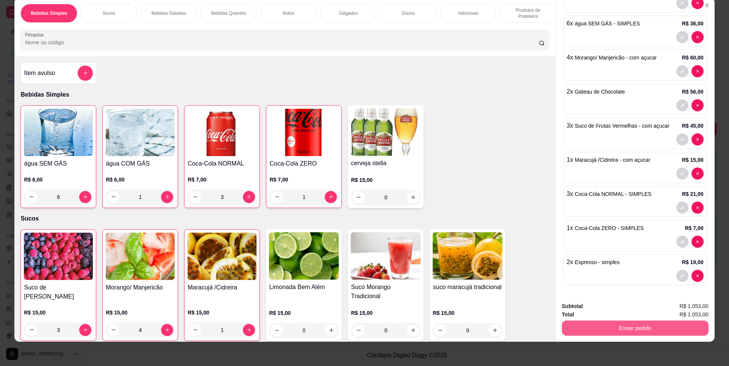
click at [657, 326] on button "Enviar pedido" at bounding box center [635, 328] width 147 height 15
click at [606, 312] on button "Não registrar e enviar pedido" at bounding box center [610, 309] width 79 height 14
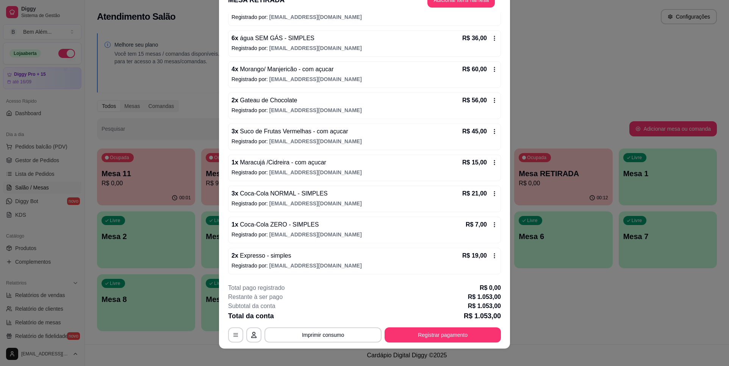
scroll to position [22, 0]
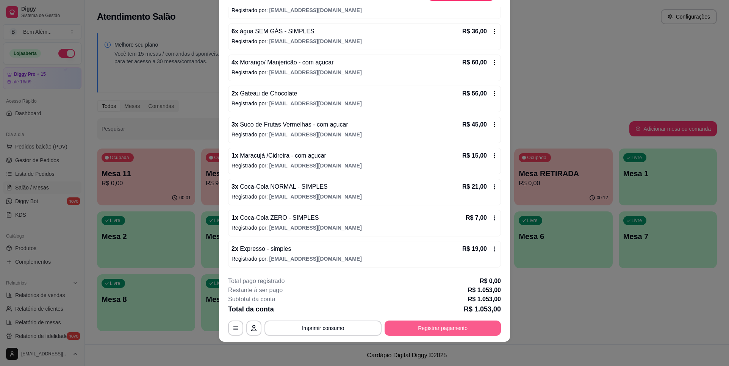
click at [448, 326] on button "Registrar pagamento" at bounding box center [443, 328] width 116 height 15
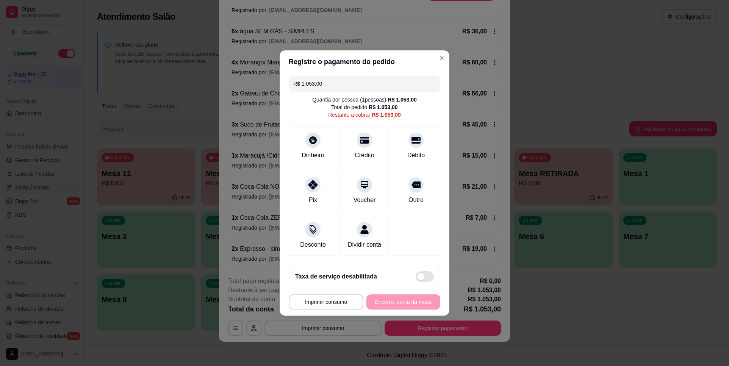
drag, startPoint x: 332, startPoint y: 79, endPoint x: 240, endPoint y: 83, distance: 92.2
click at [240, 83] on div "**********" at bounding box center [364, 183] width 729 height 366
click at [359, 141] on div at bounding box center [364, 138] width 17 height 17
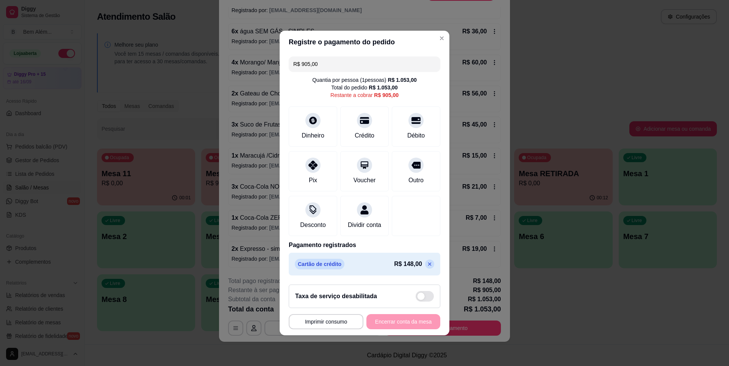
click at [377, 56] on input "R$ 905,00" at bounding box center [364, 63] width 143 height 15
drag, startPoint x: 377, startPoint y: 54, endPoint x: 251, endPoint y: 65, distance: 125.9
click at [251, 65] on div "**********" at bounding box center [364, 183] width 729 height 366
drag, startPoint x: 397, startPoint y: 128, endPoint x: 392, endPoint y: 129, distance: 4.6
click at [395, 129] on div "Débito" at bounding box center [416, 125] width 53 height 44
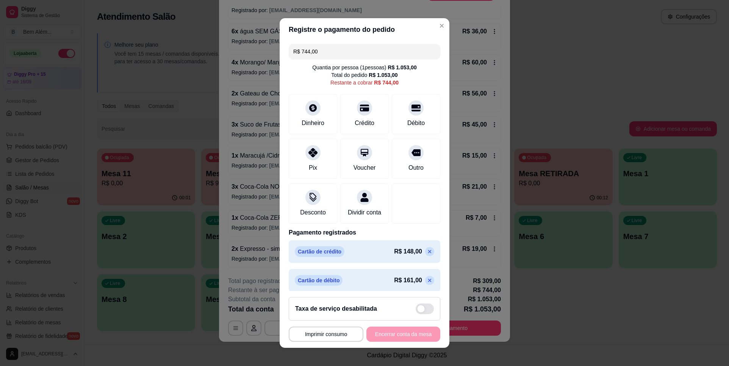
drag, startPoint x: 360, startPoint y: 53, endPoint x: 188, endPoint y: 80, distance: 174.2
click at [188, 80] on div "**********" at bounding box center [364, 183] width 729 height 366
click at [407, 122] on div "Débito" at bounding box center [416, 123] width 19 height 10
drag, startPoint x: 366, startPoint y: 52, endPoint x: 150, endPoint y: 53, distance: 215.7
click at [150, 53] on div "**********" at bounding box center [364, 183] width 729 height 366
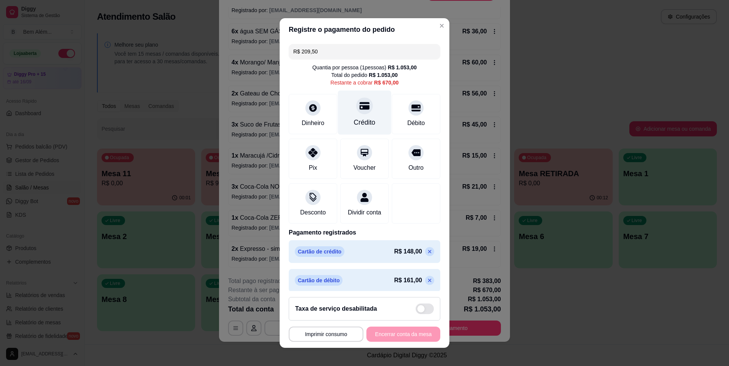
click at [357, 126] on div "Crédito" at bounding box center [365, 123] width 22 height 10
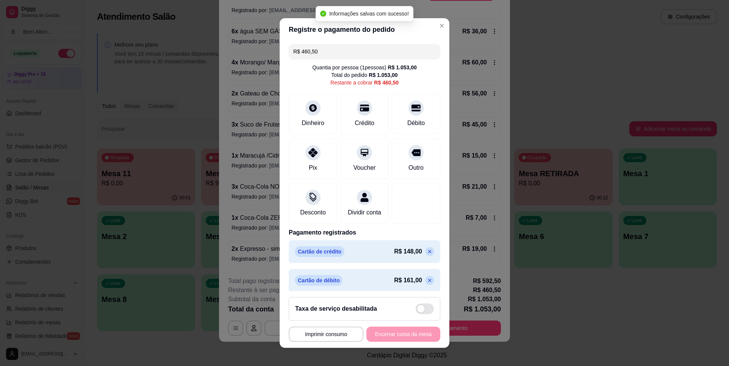
drag, startPoint x: 323, startPoint y: 54, endPoint x: 232, endPoint y: 54, distance: 90.6
click at [232, 54] on div "**********" at bounding box center [364, 183] width 729 height 366
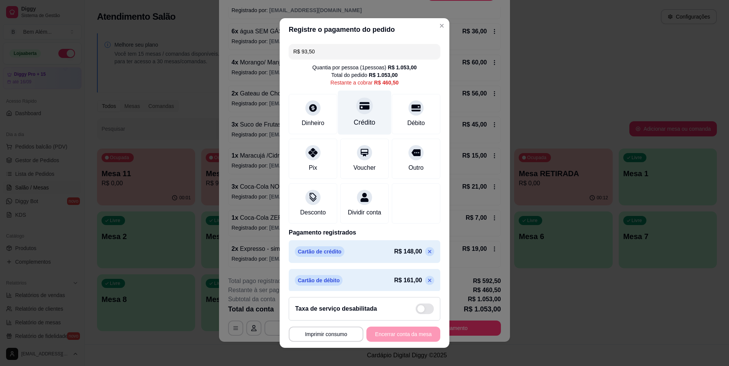
click at [354, 126] on div "Crédito" at bounding box center [365, 123] width 22 height 10
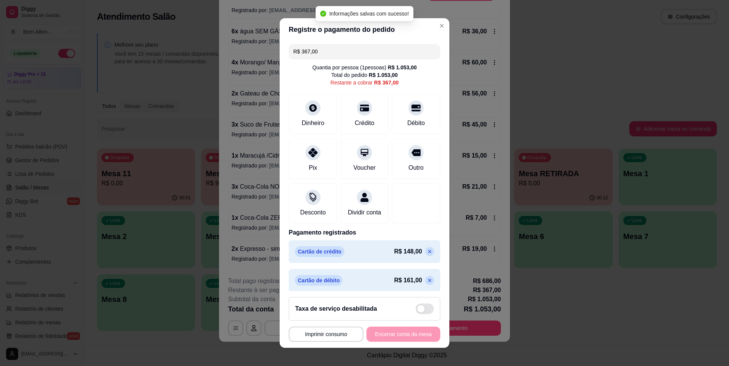
drag, startPoint x: 307, startPoint y: 56, endPoint x: 240, endPoint y: 56, distance: 66.3
click at [240, 56] on div "**********" at bounding box center [364, 183] width 729 height 366
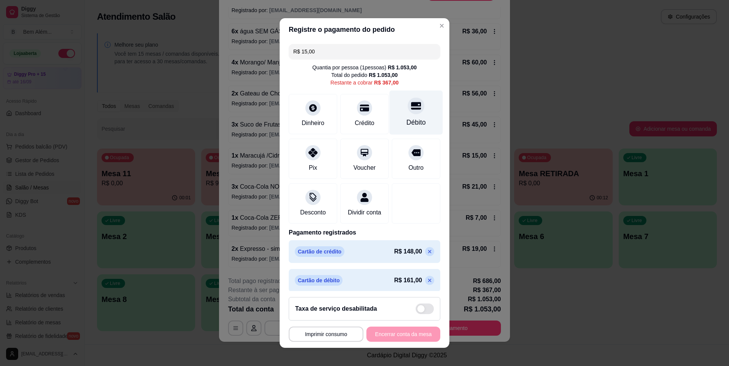
click at [411, 102] on icon at bounding box center [416, 106] width 10 height 10
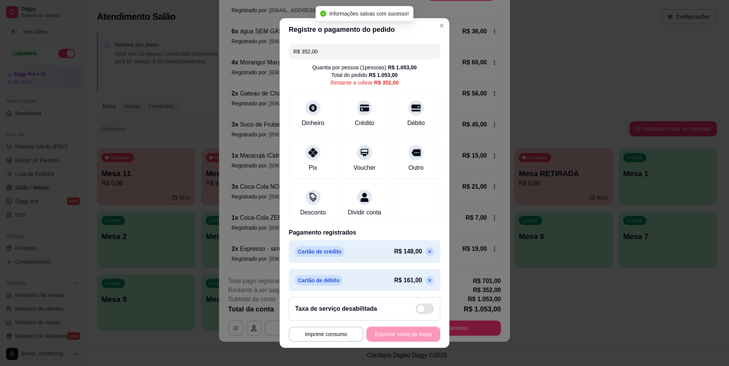
drag, startPoint x: 346, startPoint y: 49, endPoint x: 273, endPoint y: 60, distance: 73.7
click at [273, 60] on div "**********" at bounding box center [364, 183] width 729 height 366
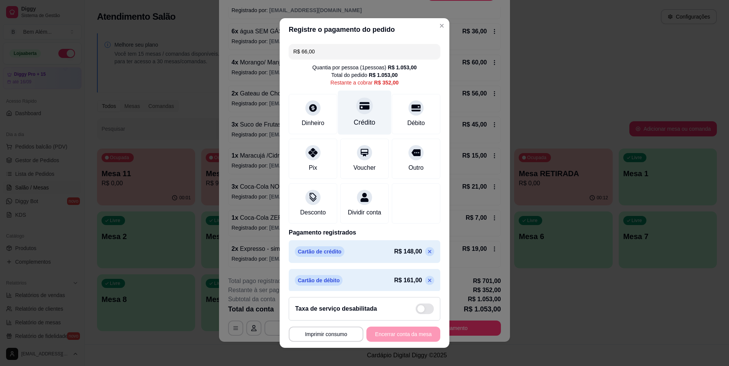
click at [347, 106] on div "Crédito" at bounding box center [364, 113] width 53 height 44
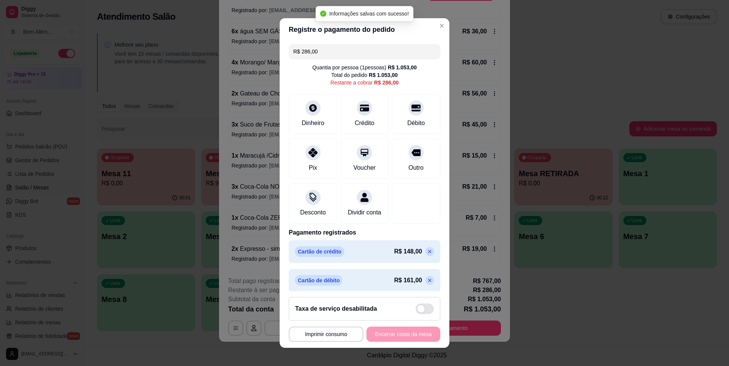
drag, startPoint x: 351, startPoint y: 55, endPoint x: 253, endPoint y: 61, distance: 98.3
click at [253, 61] on div "**********" at bounding box center [364, 183] width 729 height 366
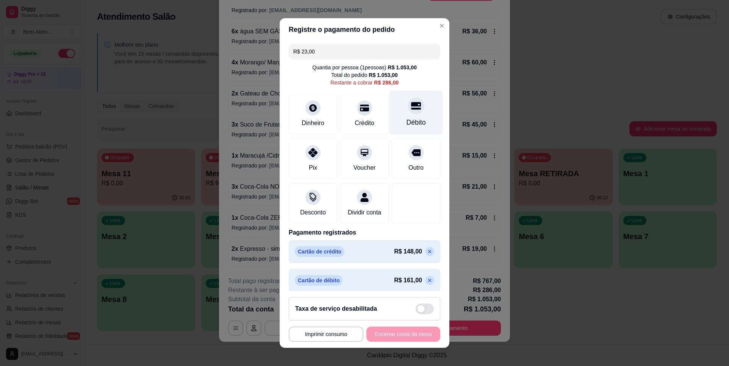
click at [390, 110] on div "Débito" at bounding box center [416, 113] width 53 height 44
drag, startPoint x: 359, startPoint y: 53, endPoint x: 204, endPoint y: 50, distance: 155.0
click at [204, 50] on div "**********" at bounding box center [364, 183] width 729 height 366
click at [310, 159] on div at bounding box center [313, 151] width 17 height 17
drag, startPoint x: 340, startPoint y: 55, endPoint x: 172, endPoint y: 57, distance: 167.9
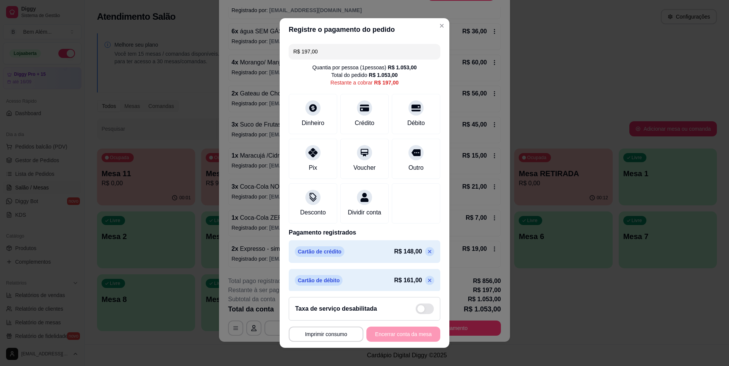
click at [172, 57] on div "**********" at bounding box center [364, 183] width 729 height 366
click at [390, 115] on div "Débito" at bounding box center [416, 113] width 53 height 44
drag, startPoint x: 373, startPoint y: 55, endPoint x: 263, endPoint y: 56, distance: 109.2
click at [263, 56] on div "**********" at bounding box center [364, 183] width 729 height 366
click at [359, 112] on div at bounding box center [364, 106] width 17 height 17
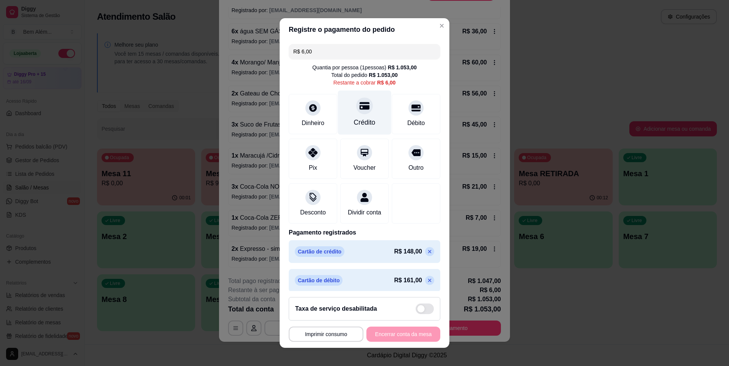
click at [359, 122] on div "Crédito" at bounding box center [365, 123] width 22 height 10
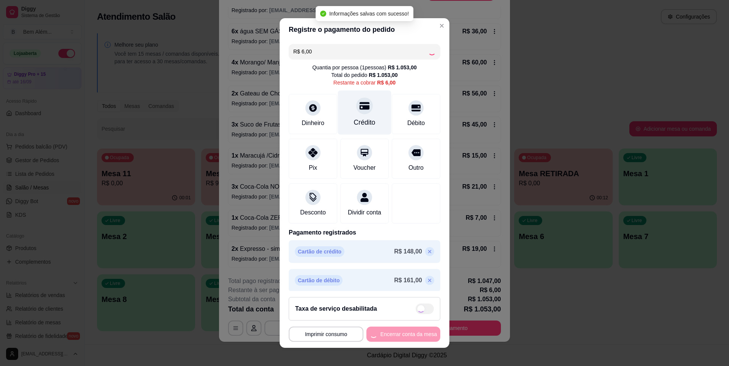
type input "R$ 0,00"
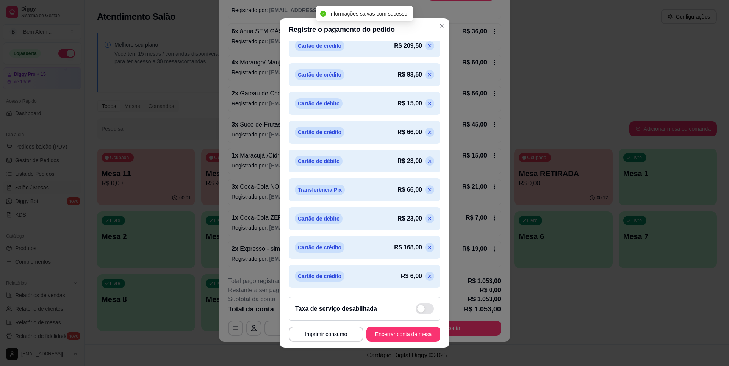
scroll to position [6, 0]
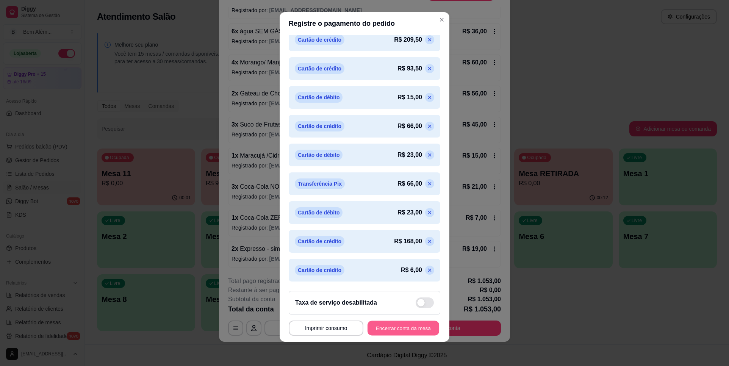
click at [397, 327] on button "Encerrar conta da mesa" at bounding box center [404, 328] width 72 height 15
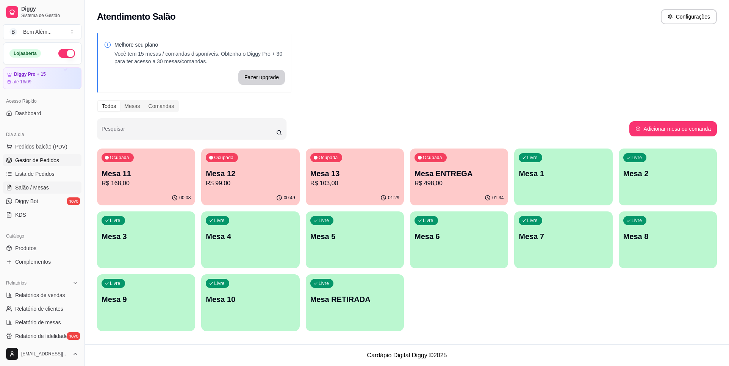
click at [69, 161] on link "Gestor de Pedidos" at bounding box center [42, 160] width 78 height 12
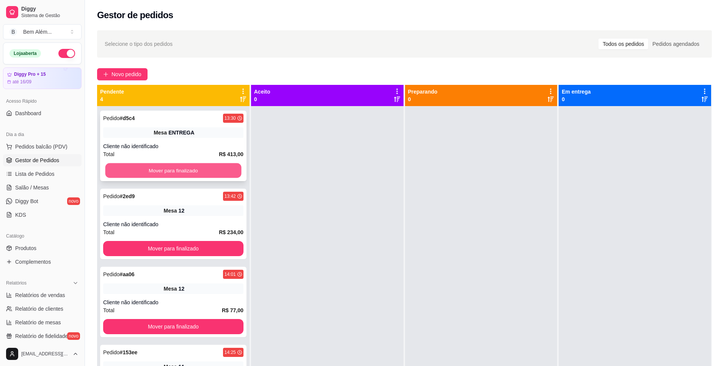
click at [148, 166] on button "Mover para finalizado" at bounding box center [173, 170] width 136 height 15
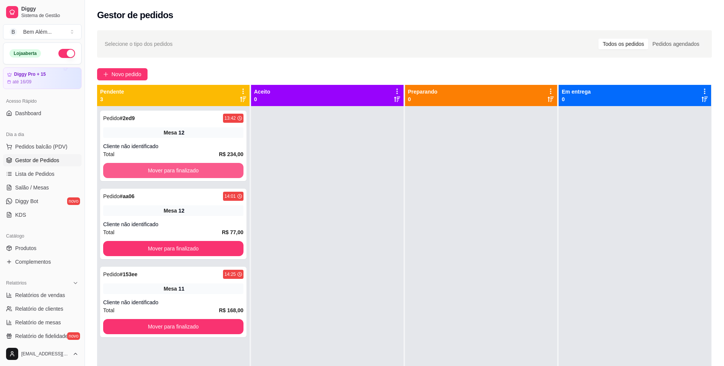
click at [148, 166] on button "Mover para finalizado" at bounding box center [173, 170] width 140 height 15
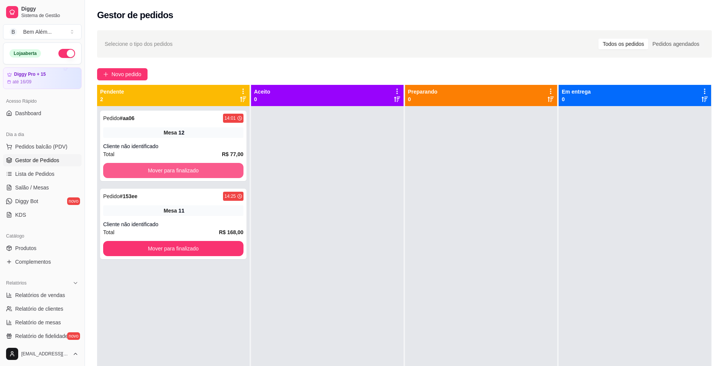
click at [148, 166] on button "Mover para finalizado" at bounding box center [173, 170] width 140 height 15
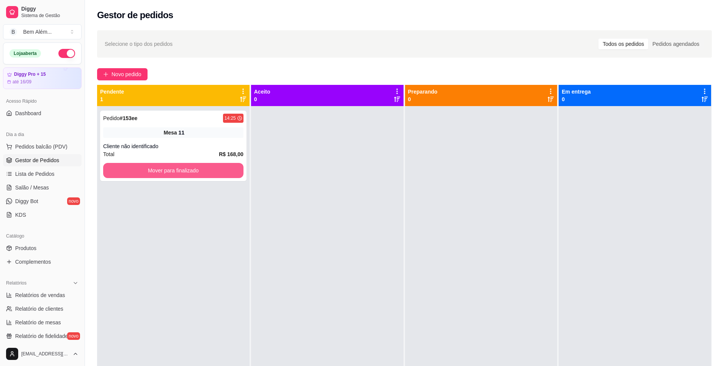
click at [148, 166] on button "Mover para finalizado" at bounding box center [173, 170] width 140 height 15
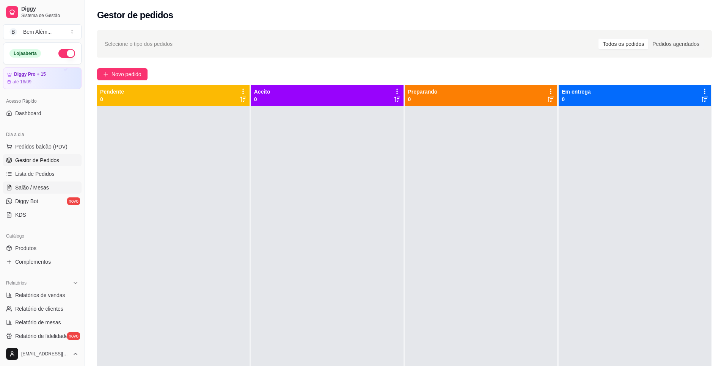
click at [45, 188] on span "Salão / Mesas" at bounding box center [32, 188] width 34 height 8
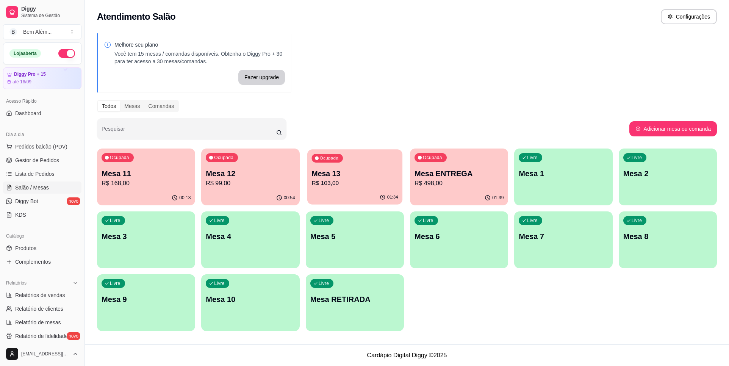
click at [376, 175] on p "Mesa 13" at bounding box center [355, 174] width 86 height 10
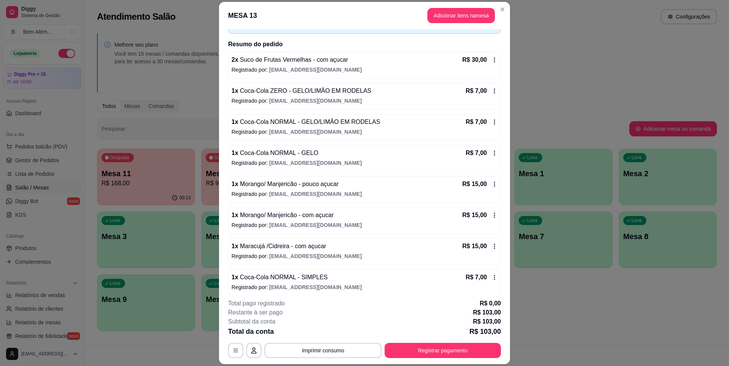
scroll to position [55, 0]
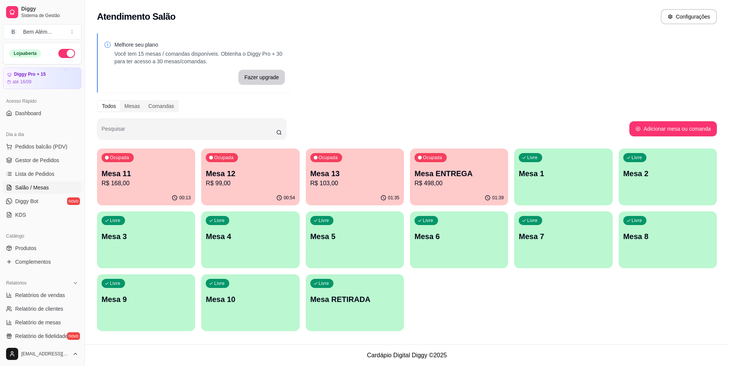
click at [480, 194] on div "01:39" at bounding box center [459, 198] width 98 height 15
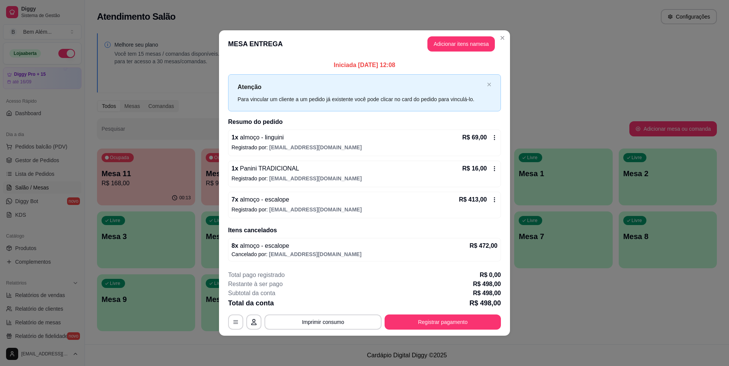
click at [358, 131] on div "1 x almoço - linguini R$ 69,00 Registrado por: [EMAIL_ADDRESS][DOMAIN_NAME]" at bounding box center [364, 143] width 273 height 27
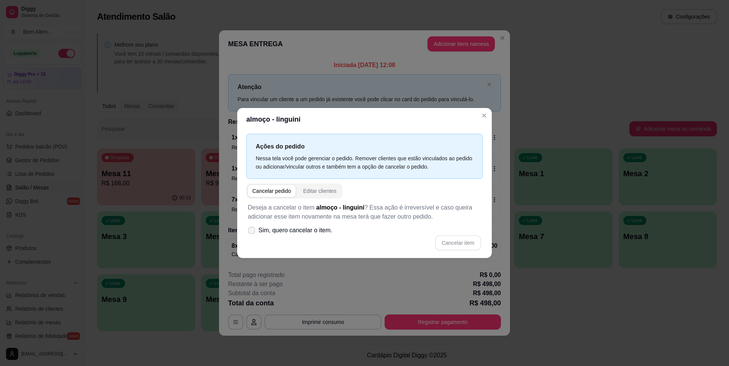
click at [303, 226] on span "Sim, quero cancelar o item." at bounding box center [295, 230] width 74 height 9
click at [252, 232] on input "Sim, quero cancelar o item." at bounding box center [249, 234] width 5 height 5
checkbox input "true"
click at [449, 245] on button "Cancelar item" at bounding box center [458, 242] width 46 height 15
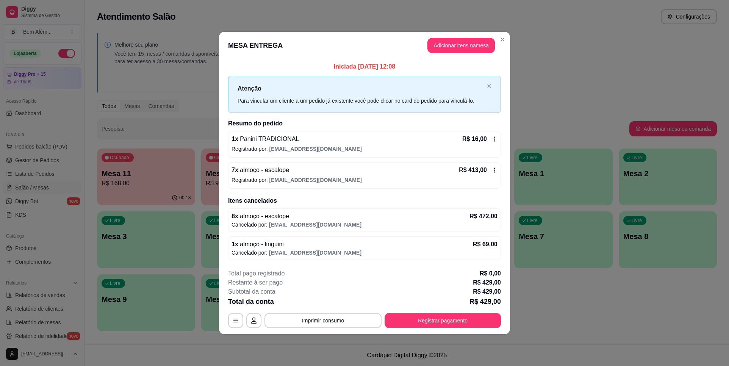
click at [403, 135] on div "1 x Panini TRADICIONAL R$ 16,00" at bounding box center [365, 139] width 266 height 9
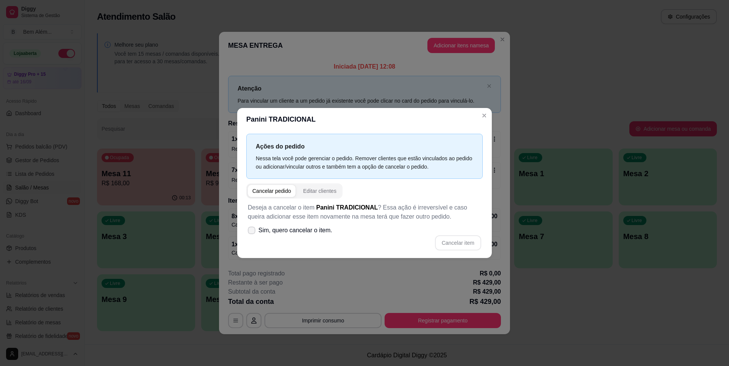
click at [267, 229] on span "Sim, quero cancelar o item." at bounding box center [295, 230] width 74 height 9
click at [252, 232] on input "Sim, quero cancelar o item." at bounding box center [249, 234] width 5 height 5
checkbox input "true"
click at [454, 244] on button "Cancelar item" at bounding box center [458, 242] width 46 height 15
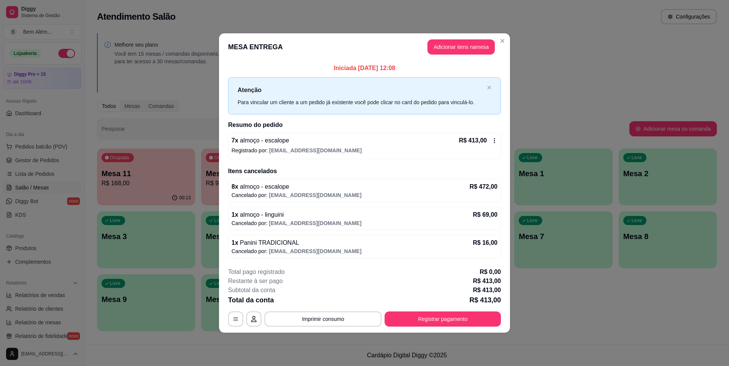
click at [343, 143] on div "7 x almoço - escalope R$ 413,00" at bounding box center [365, 140] width 266 height 9
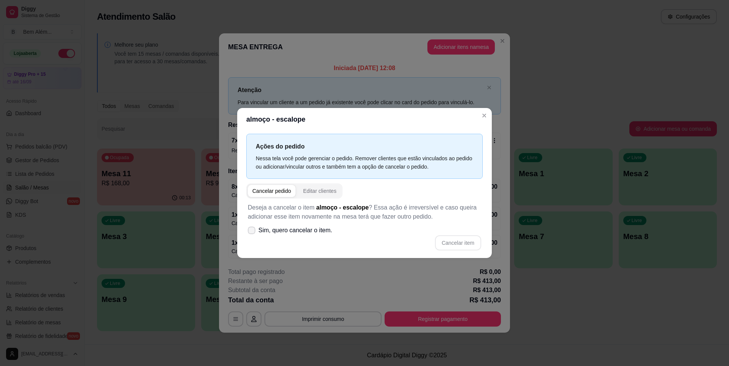
click at [284, 233] on span "Sim, quero cancelar o item." at bounding box center [295, 230] width 74 height 9
click at [252, 233] on input "Sim, quero cancelar o item." at bounding box center [249, 234] width 5 height 5
checkbox input "true"
click at [450, 237] on button "Cancelar item" at bounding box center [458, 242] width 46 height 15
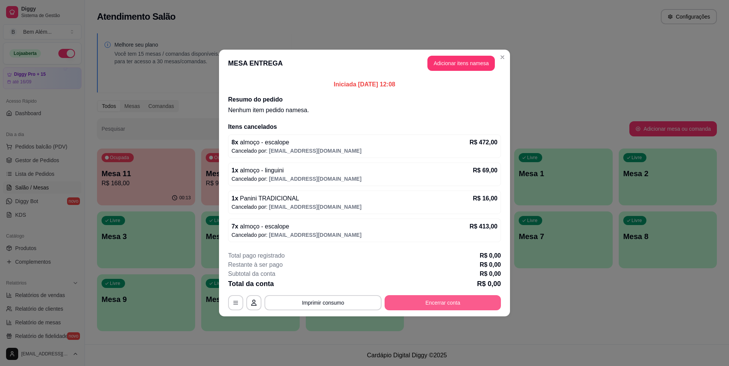
click at [462, 301] on button "Encerrar conta" at bounding box center [443, 302] width 116 height 15
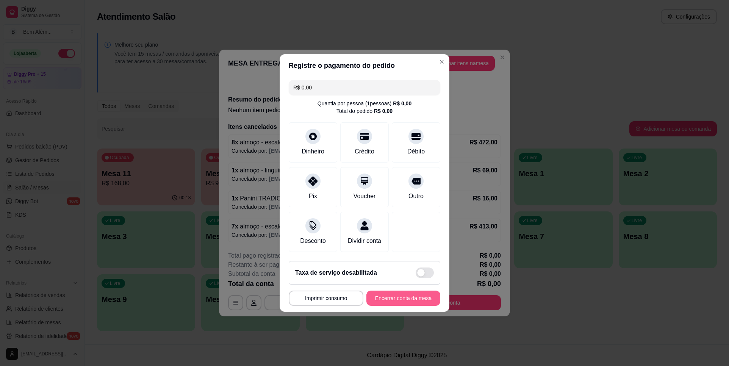
click at [389, 303] on button "Encerrar conta da mesa" at bounding box center [404, 298] width 74 height 15
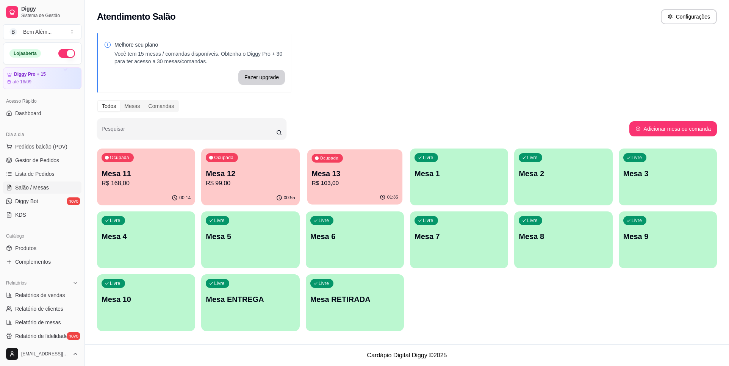
click at [345, 187] on p "R$ 103,00" at bounding box center [355, 183] width 86 height 9
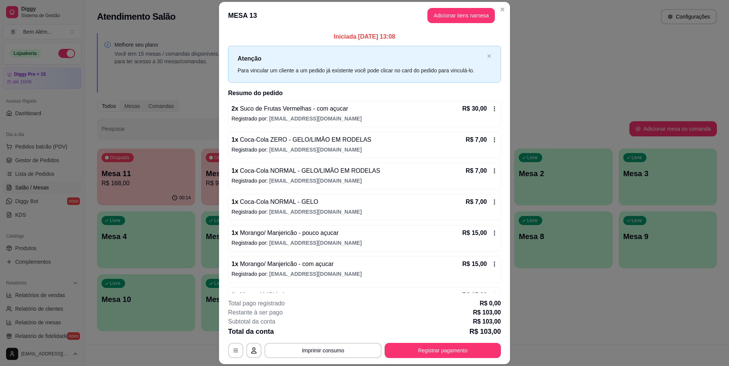
click at [324, 112] on span "Suco de Frutas Vermelhas - com açucar" at bounding box center [293, 108] width 110 height 6
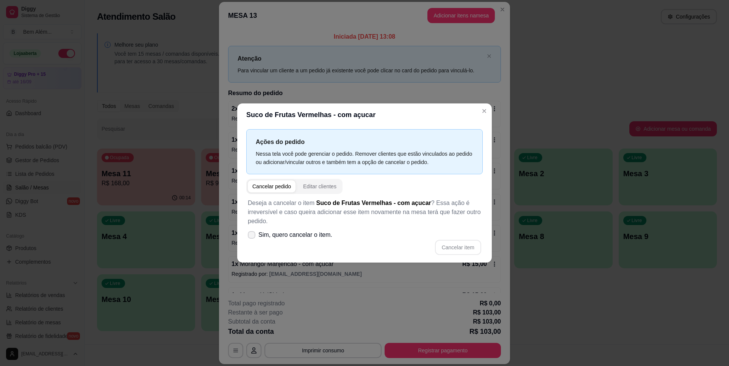
click at [324, 233] on span "Sim, quero cancelar o item." at bounding box center [295, 234] width 74 height 9
click at [252, 237] on input "Sim, quero cancelar o item." at bounding box center [249, 239] width 5 height 5
checkbox input "true"
click at [469, 248] on button "Cancelar item" at bounding box center [457, 247] width 45 height 15
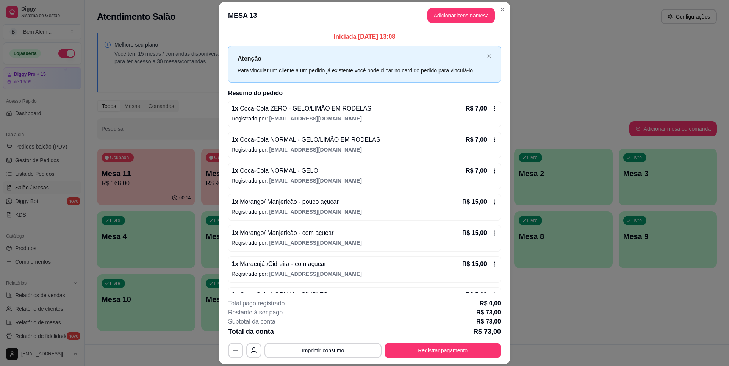
click at [286, 114] on div "1 x Coca-Cola ZERO - GELO/LIMÂO EM RODELAS R$ 7,00 Registrado por: [EMAIL_ADDRE…" at bounding box center [364, 114] width 273 height 27
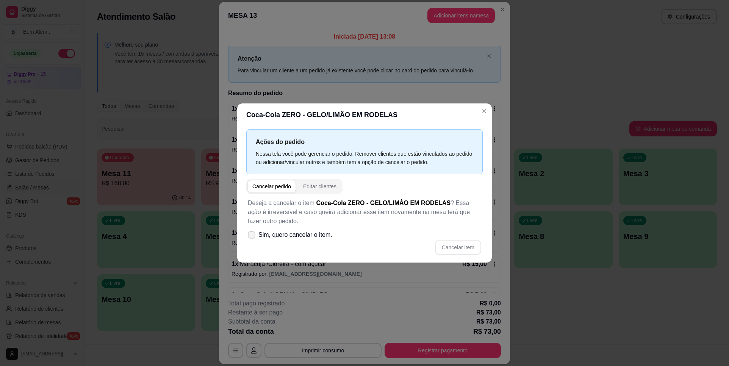
click at [312, 236] on span "Sim, quero cancelar o item." at bounding box center [295, 234] width 74 height 9
click at [252, 237] on input "Sim, quero cancelar o item." at bounding box center [249, 239] width 5 height 5
checkbox input "true"
click at [466, 251] on button "Cancelar item" at bounding box center [458, 247] width 46 height 15
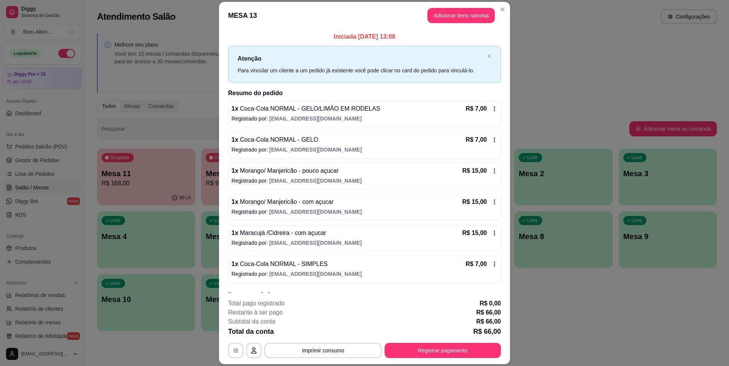
click at [343, 110] on span "Coca-Cola NORMAL - GELO/LIMÂO EM RODELAS" at bounding box center [309, 108] width 142 height 6
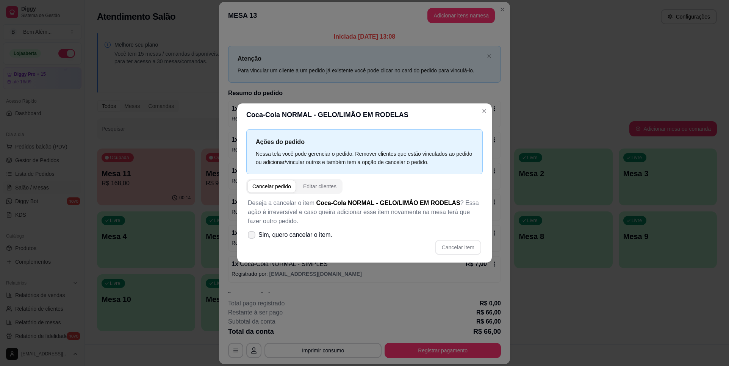
click at [283, 232] on span "Sim, quero cancelar o item." at bounding box center [295, 234] width 74 height 9
click at [252, 237] on input "Sim, quero cancelar o item." at bounding box center [249, 239] width 5 height 5
checkbox input "true"
click at [473, 248] on button "Cancelar item" at bounding box center [458, 247] width 46 height 15
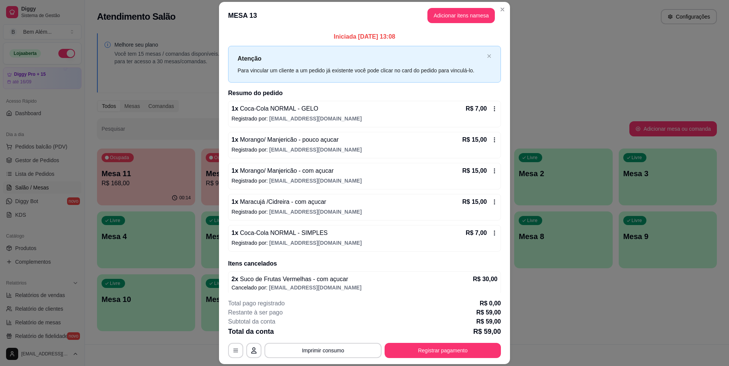
click at [279, 119] on span "[EMAIL_ADDRESS][DOMAIN_NAME]" at bounding box center [315, 119] width 92 height 6
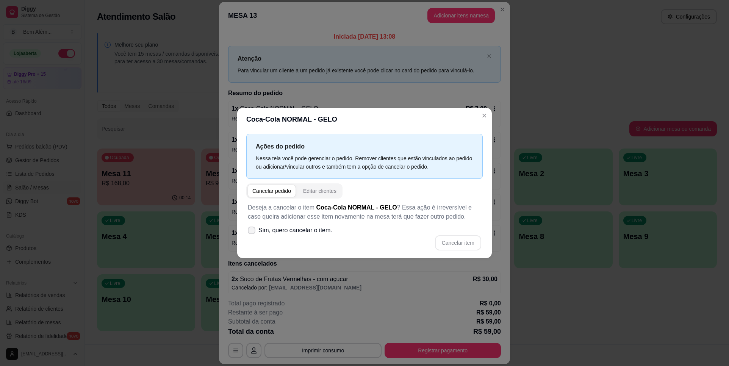
click at [309, 229] on span "Sim, quero cancelar o item." at bounding box center [295, 230] width 74 height 9
click at [252, 232] on input "Sim, quero cancelar o item." at bounding box center [249, 234] width 5 height 5
checkbox input "true"
click at [474, 246] on button "Cancelar item" at bounding box center [458, 242] width 46 height 15
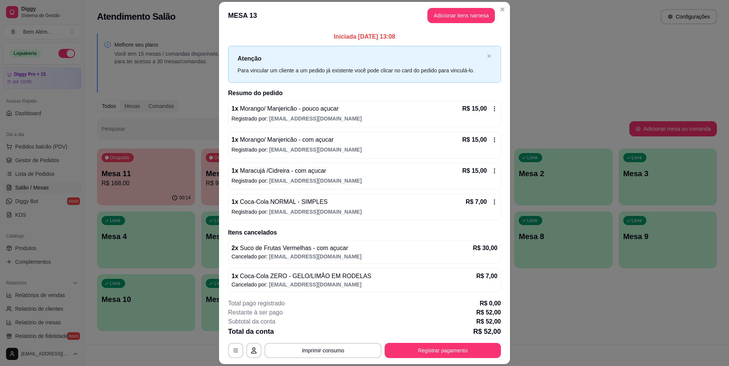
click at [352, 109] on div "1 x Morango/ Manjericão - pouco açucar R$ 15,00" at bounding box center [365, 108] width 266 height 9
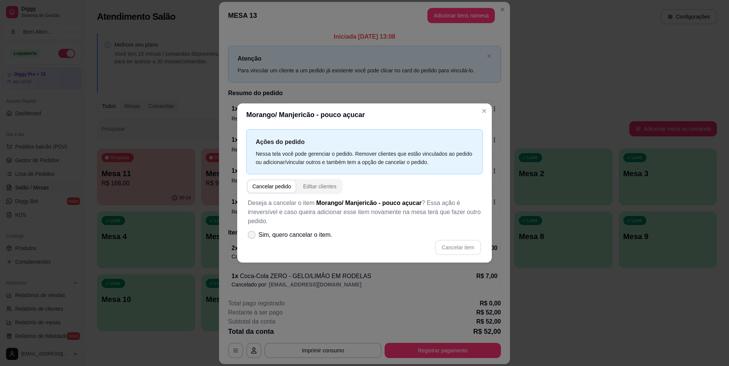
click at [325, 236] on span "Sim, quero cancelar o item." at bounding box center [295, 234] width 74 height 9
click at [252, 237] on input "Sim, quero cancelar o item." at bounding box center [249, 239] width 5 height 5
checkbox input "true"
click at [470, 246] on button "Cancelar item" at bounding box center [457, 247] width 45 height 15
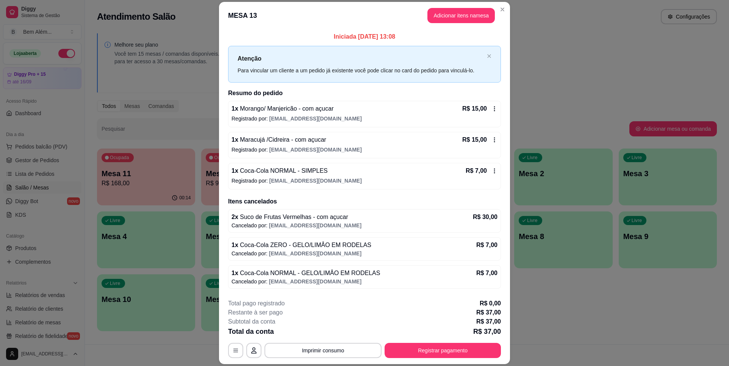
click at [315, 118] on span "[EMAIL_ADDRESS][DOMAIN_NAME]" at bounding box center [315, 119] width 92 height 6
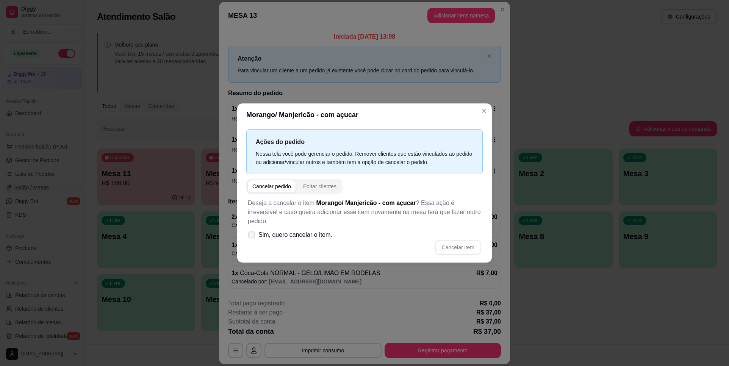
click at [304, 233] on span "Sim, quero cancelar o item." at bounding box center [295, 234] width 74 height 9
click at [252, 237] on input "Sim, quero cancelar o item." at bounding box center [249, 239] width 5 height 5
checkbox input "true"
click at [458, 240] on button "Cancelar item" at bounding box center [458, 247] width 46 height 15
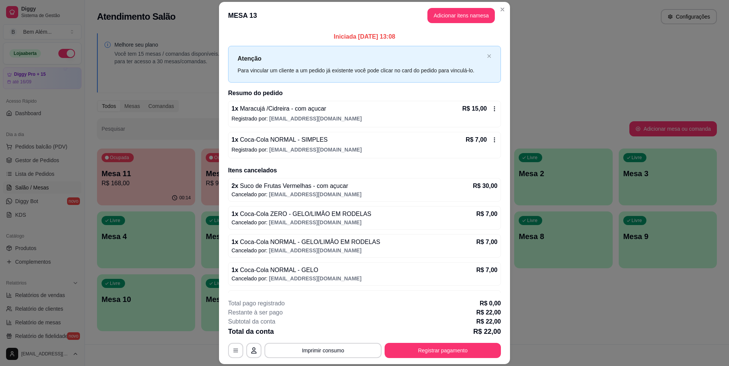
click at [321, 109] on span "Maracujá /Cidreira - com açucar" at bounding box center [282, 108] width 88 height 6
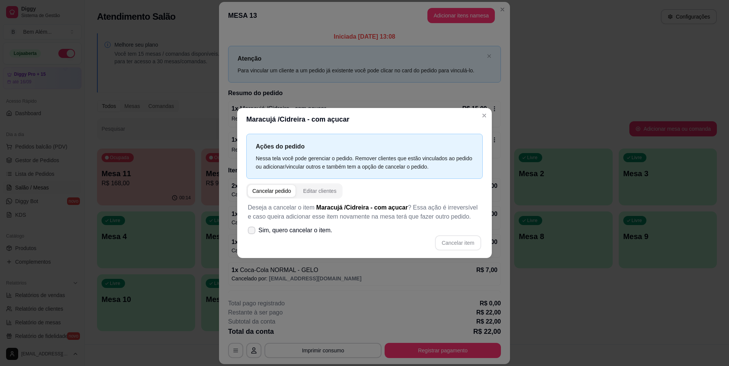
click at [316, 233] on span "Sim, quero cancelar o item." at bounding box center [295, 230] width 74 height 9
click at [252, 233] on input "Sim, quero cancelar o item." at bounding box center [249, 234] width 5 height 5
checkbox input "true"
click at [463, 241] on button "Cancelar item" at bounding box center [457, 243] width 45 height 15
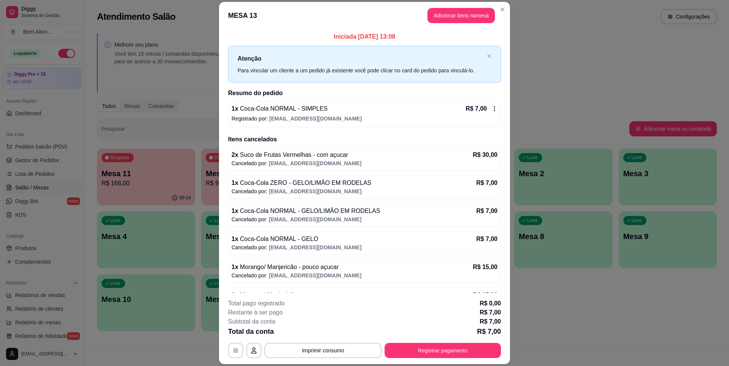
click at [343, 112] on div "1 x Coca-Cola NORMAL - SIMPLES R$ 7,00" at bounding box center [365, 108] width 266 height 9
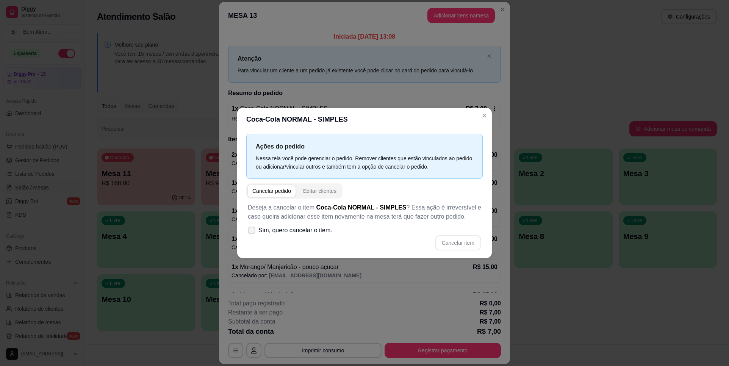
click at [315, 230] on span "Sim, quero cancelar o item." at bounding box center [295, 230] width 74 height 9
click at [252, 232] on input "Sim, quero cancelar o item." at bounding box center [249, 234] width 5 height 5
checkbox input "true"
click at [467, 249] on button "Cancelar item" at bounding box center [458, 242] width 46 height 15
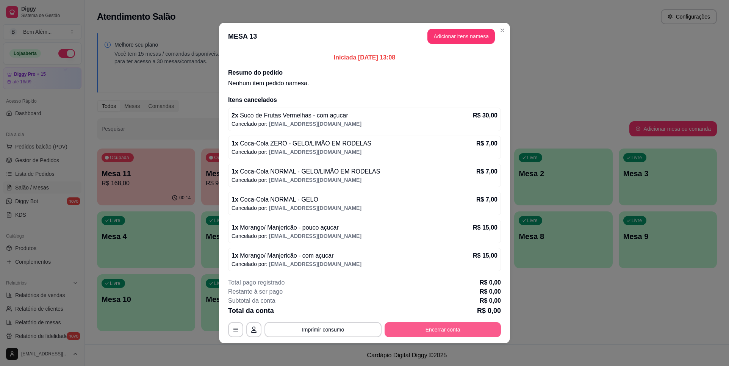
click at [448, 327] on button "Encerrar conta" at bounding box center [443, 329] width 116 height 15
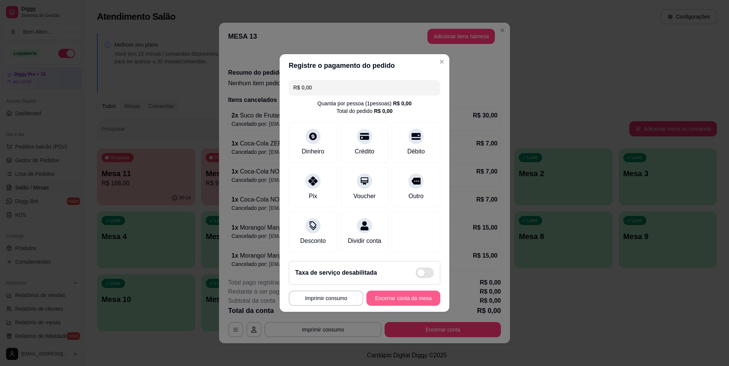
click at [414, 305] on button "Encerrar conta da mesa" at bounding box center [404, 298] width 74 height 15
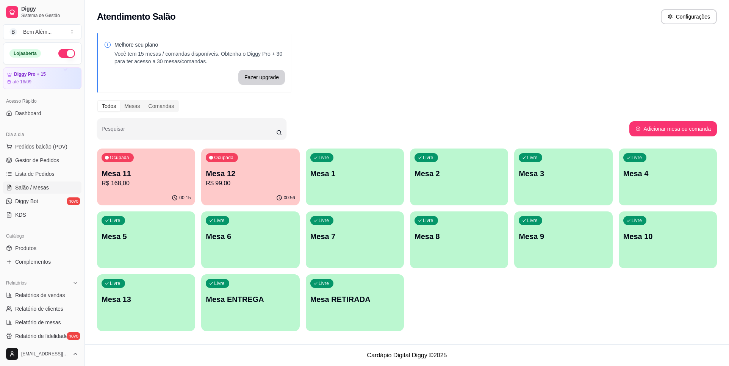
click at [149, 175] on p "Mesa 11" at bounding box center [146, 173] width 89 height 11
click at [274, 157] on div "Ocupada Mesa 12 R$ 99,00" at bounding box center [251, 169] width 96 height 41
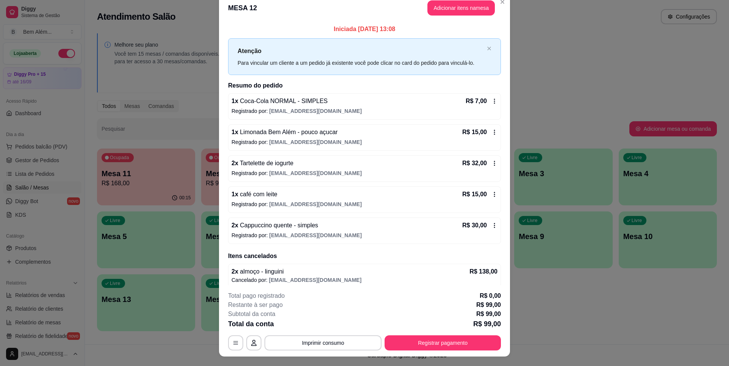
scroll to position [0, 0]
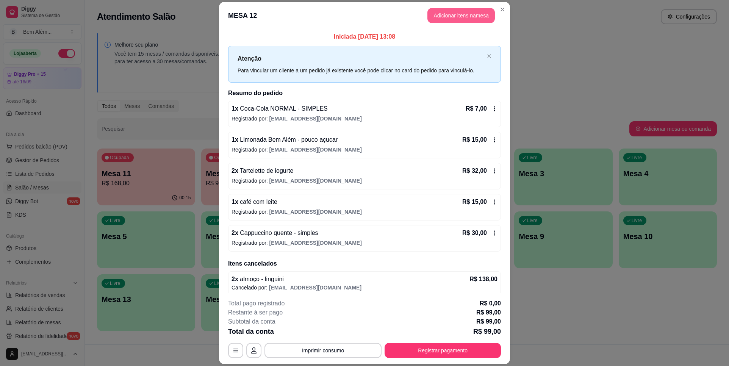
click at [480, 16] on button "Adicionar itens na mesa" at bounding box center [461, 15] width 67 height 15
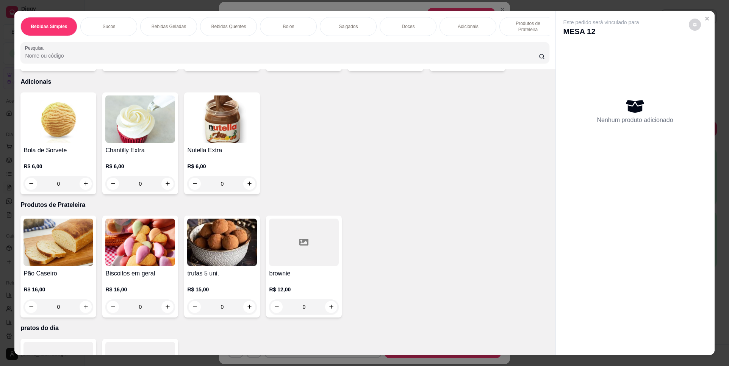
scroll to position [1211, 0]
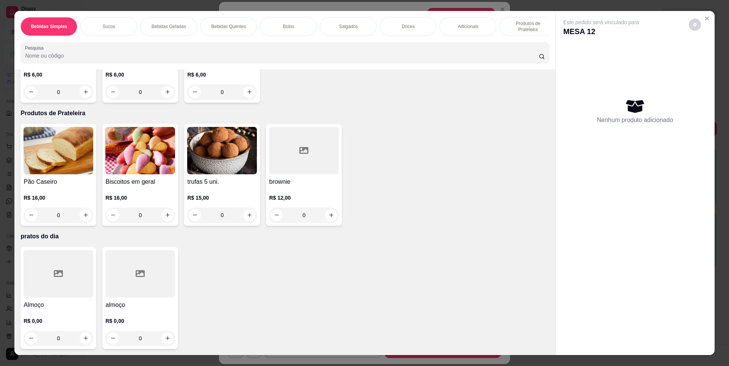
click at [125, 271] on div at bounding box center [140, 273] width 70 height 47
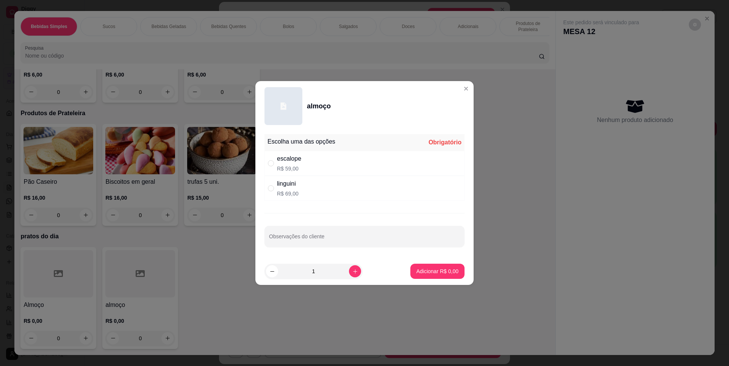
click at [343, 162] on div "escalope R$ 59,00" at bounding box center [365, 163] width 200 height 25
radio input "true"
click at [437, 269] on p "Adicionar R$ 59,00" at bounding box center [436, 272] width 45 height 8
type input "1"
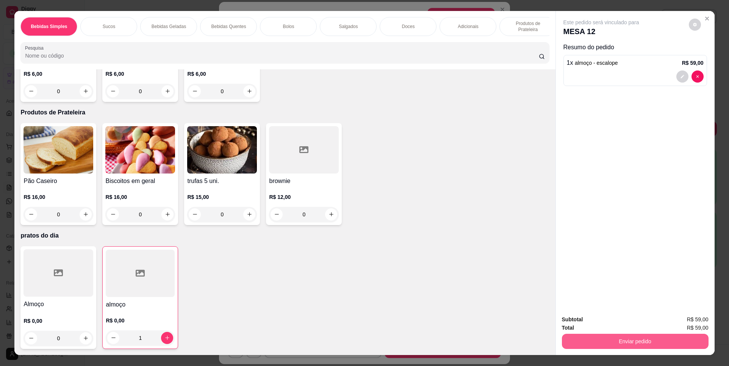
click at [670, 340] on button "Enviar pedido" at bounding box center [635, 341] width 147 height 15
click at [609, 324] on button "Não registrar e enviar pedido" at bounding box center [610, 323] width 79 height 14
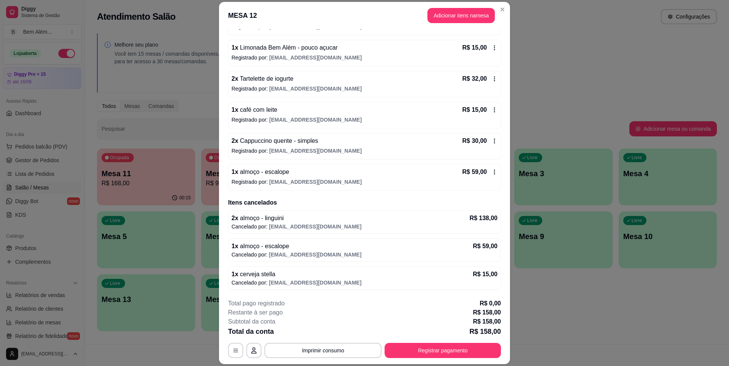
scroll to position [0, 0]
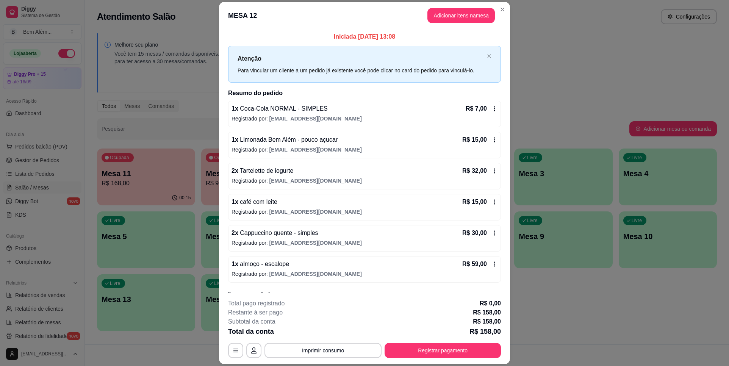
click at [457, 22] on button "Adicionar itens na mesa" at bounding box center [461, 15] width 67 height 15
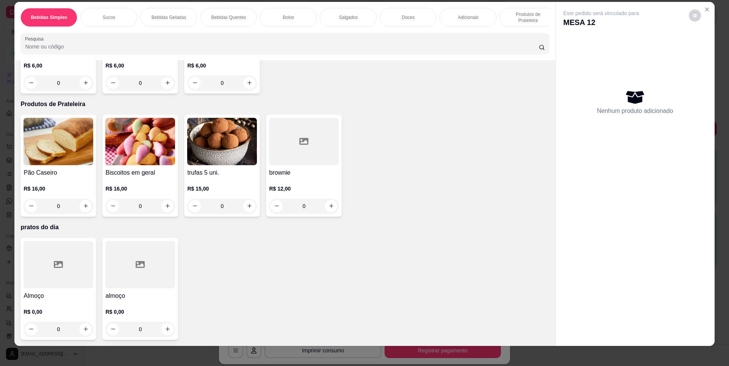
scroll to position [13, 0]
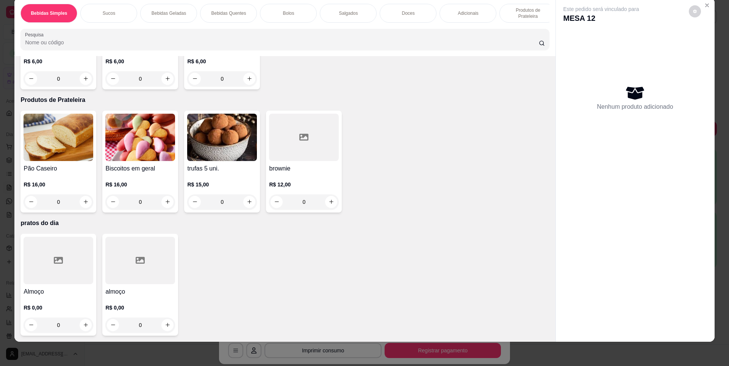
click at [123, 256] on div at bounding box center [140, 260] width 70 height 47
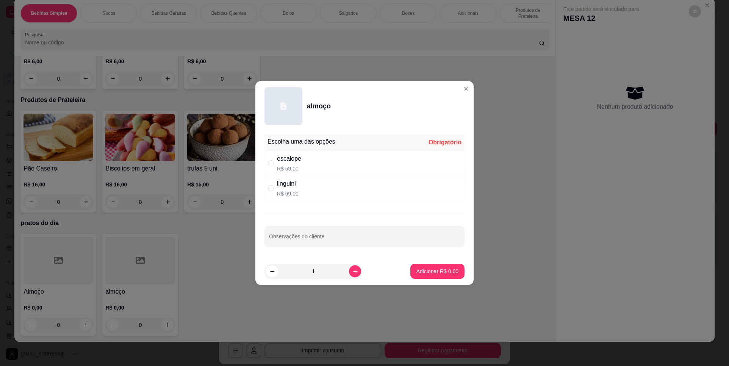
click at [287, 192] on p "R$ 69,00" at bounding box center [288, 194] width 22 height 8
radio input "true"
click at [349, 275] on button "increase-product-quantity" at bounding box center [355, 271] width 12 height 12
type input "2"
click at [435, 275] on button "Adicionar R$ 138,00" at bounding box center [434, 271] width 60 height 15
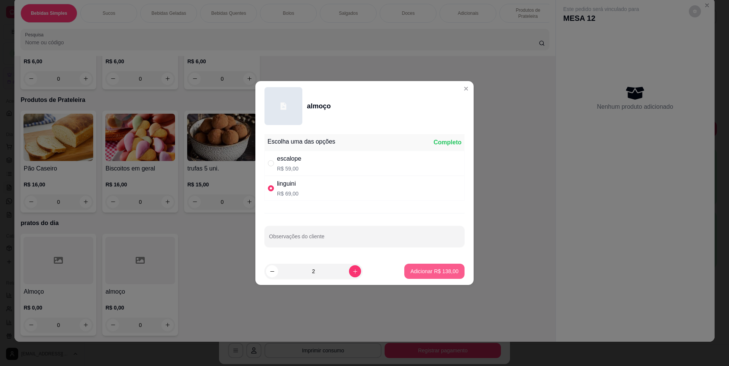
type input "2"
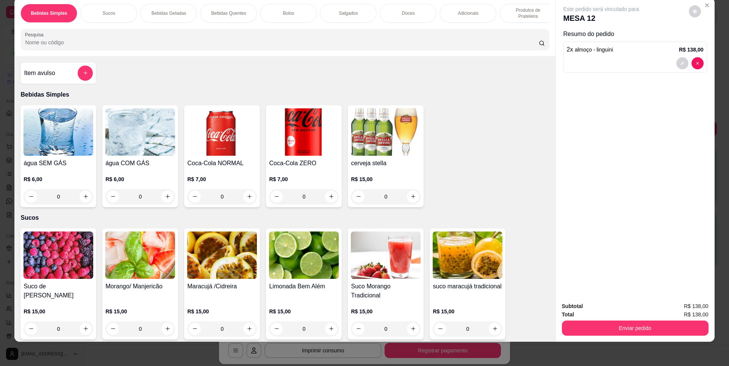
scroll to position [0, 0]
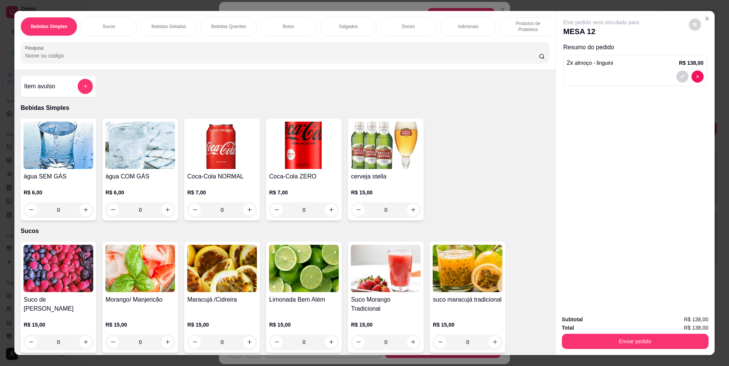
click at [374, 157] on img at bounding box center [386, 145] width 70 height 47
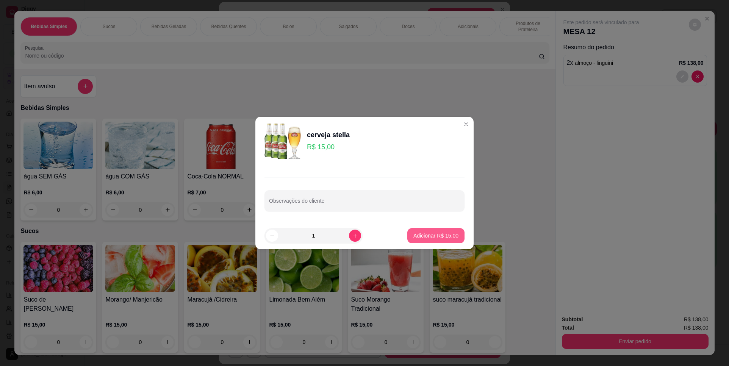
click at [436, 229] on button "Adicionar R$ 15,00" at bounding box center [435, 235] width 57 height 15
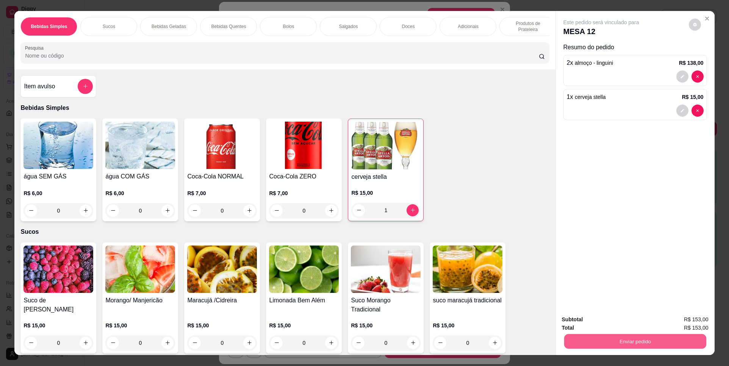
click at [650, 342] on button "Enviar pedido" at bounding box center [635, 341] width 142 height 15
click at [605, 322] on button "Não registrar e enviar pedido" at bounding box center [610, 323] width 79 height 14
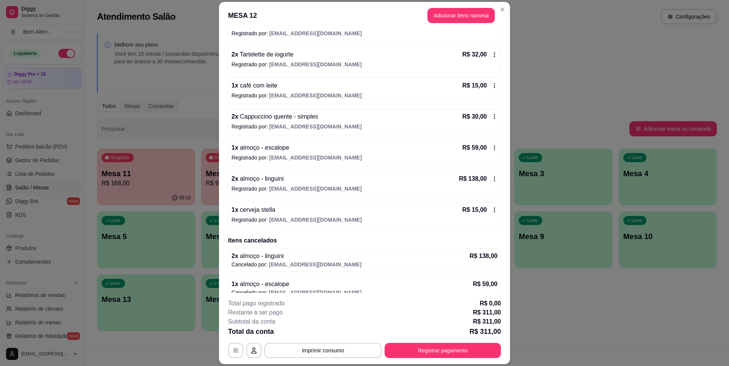
scroll to position [152, 0]
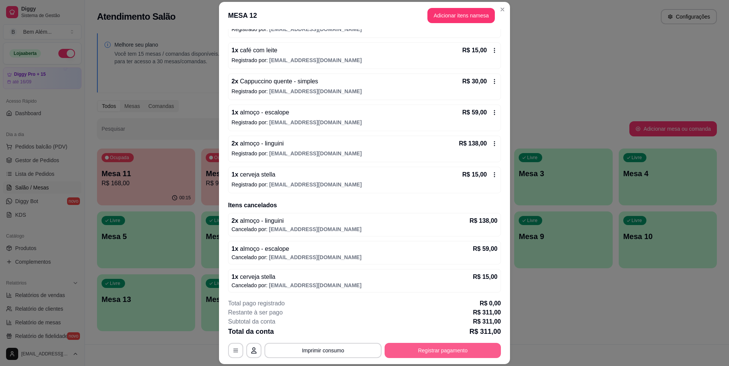
click at [451, 352] on button "Registrar pagamento" at bounding box center [443, 350] width 116 height 15
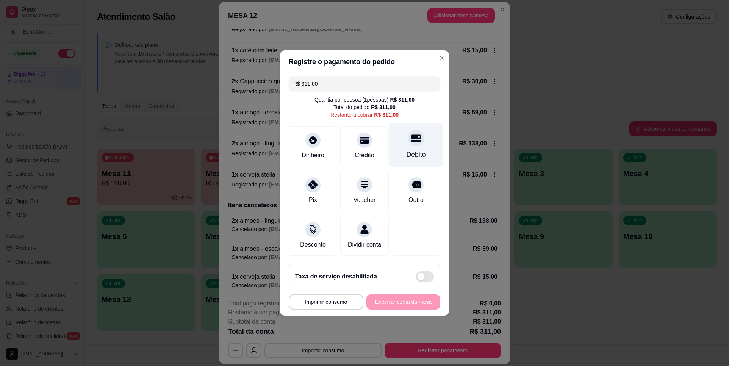
click at [421, 150] on div "Débito" at bounding box center [416, 155] width 19 height 10
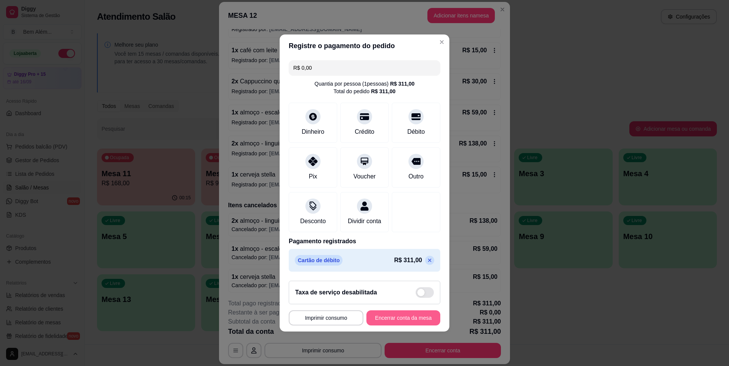
click at [403, 323] on button "Encerrar conta da mesa" at bounding box center [404, 317] width 74 height 15
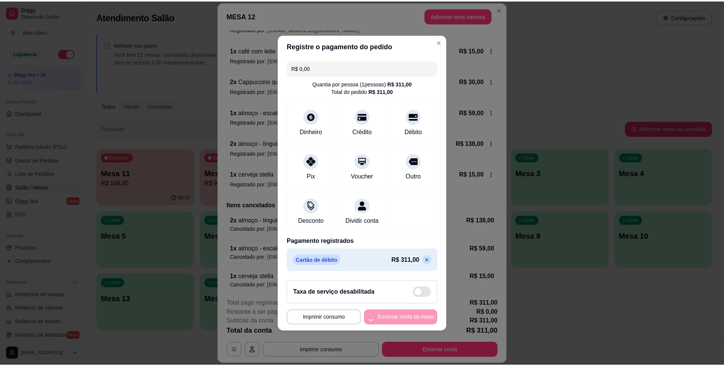
scroll to position [0, 0]
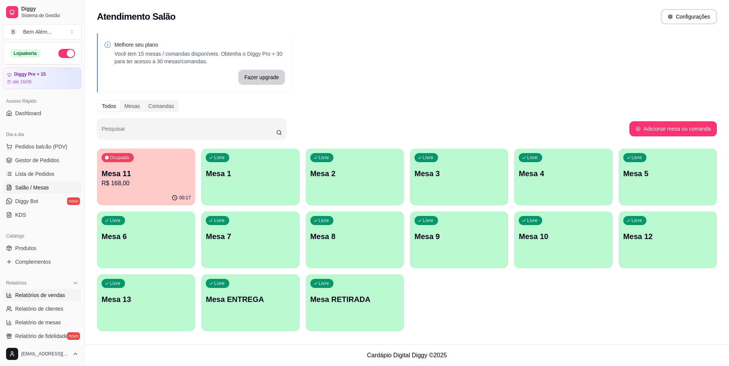
click at [21, 296] on span "Relatórios de vendas" at bounding box center [40, 295] width 50 height 8
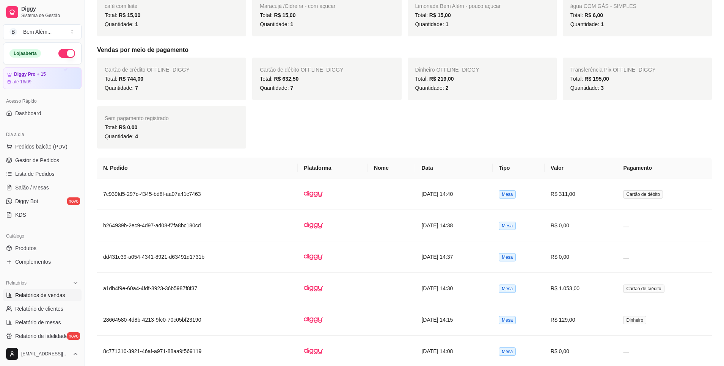
scroll to position [493, 0]
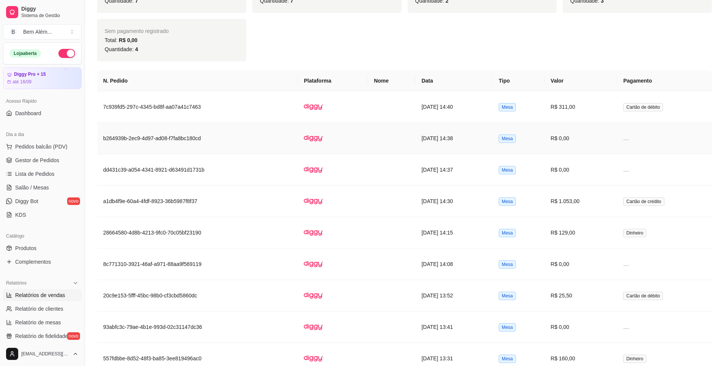
click at [368, 126] on td at bounding box center [391, 138] width 47 height 31
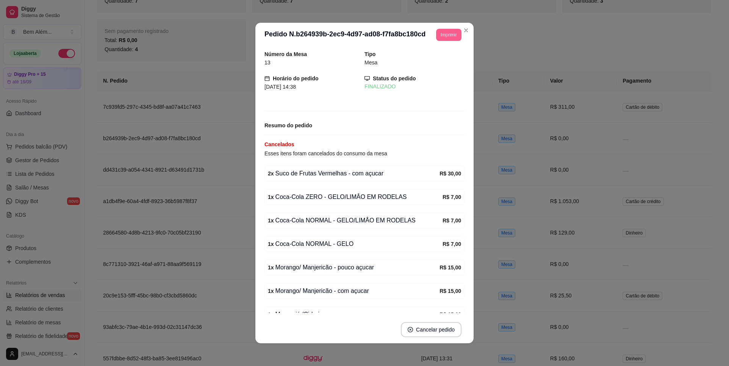
click at [456, 31] on button "Imprimir" at bounding box center [448, 35] width 25 height 12
click at [467, 29] on button "Close" at bounding box center [466, 30] width 12 height 12
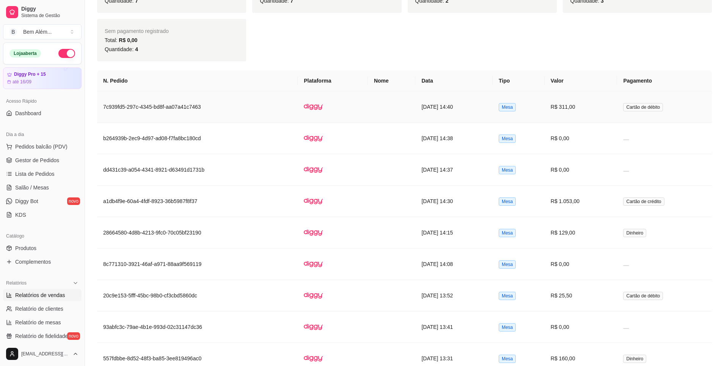
click at [492, 103] on td "[DATE] 14:40" at bounding box center [453, 106] width 77 height 31
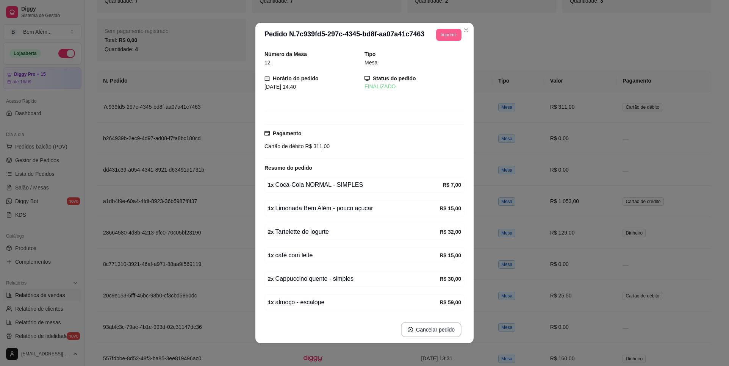
click at [451, 34] on button "Imprimir" at bounding box center [448, 35] width 25 height 12
click at [450, 63] on button "impressao computador" at bounding box center [425, 61] width 55 height 12
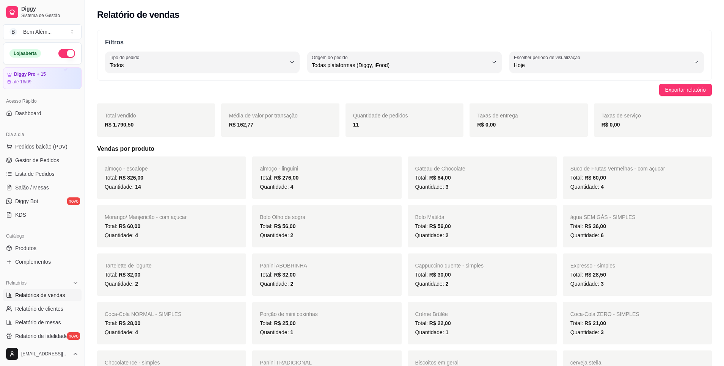
scroll to position [0, 0]
click at [38, 188] on span "Salão / Mesas" at bounding box center [32, 188] width 34 height 8
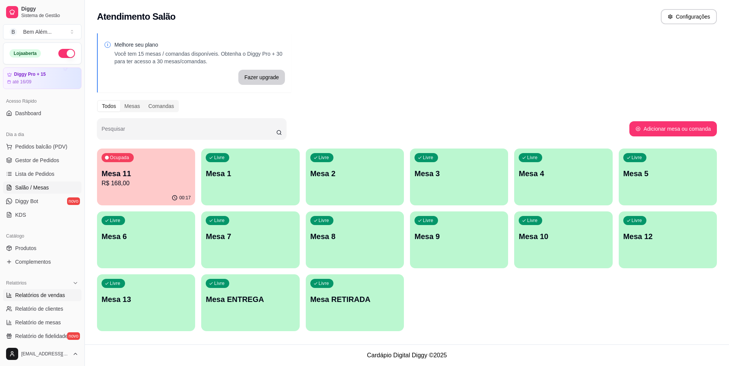
click at [59, 294] on span "Relatórios de vendas" at bounding box center [40, 295] width 50 height 8
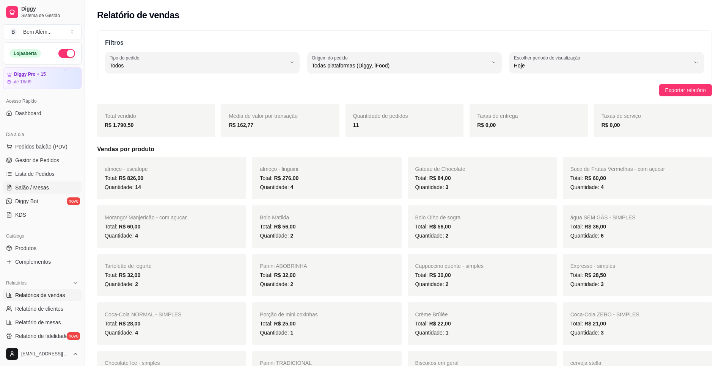
click at [38, 188] on span "Salão / Mesas" at bounding box center [32, 188] width 34 height 8
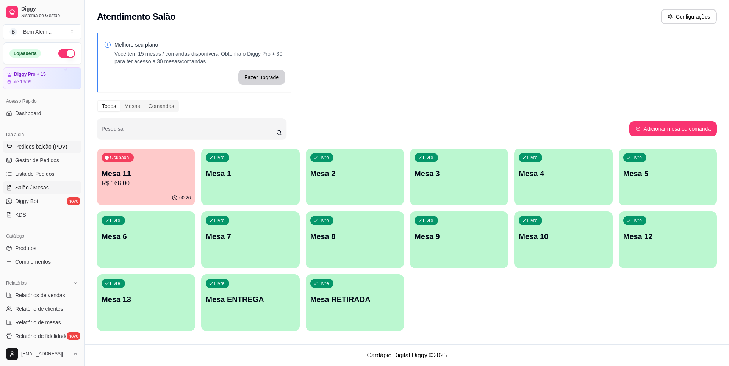
click at [57, 149] on span "Pedidos balcão (PDV)" at bounding box center [41, 147] width 52 height 8
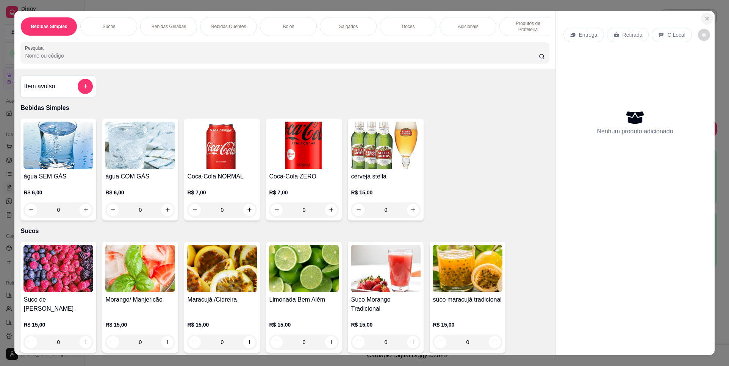
click at [706, 18] on icon "Close" at bounding box center [707, 19] width 6 height 6
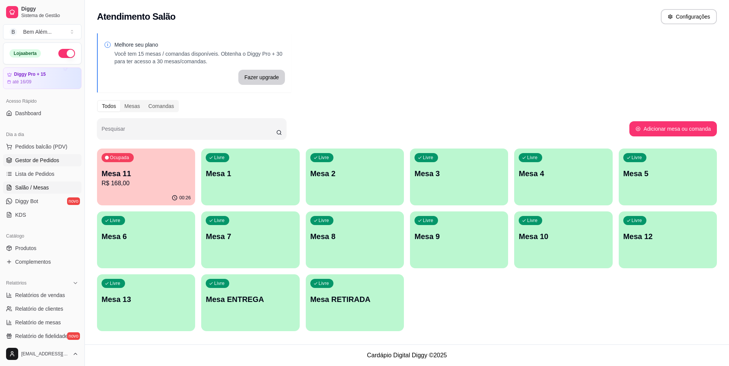
click at [21, 158] on span "Gestor de Pedidos" at bounding box center [37, 161] width 44 height 8
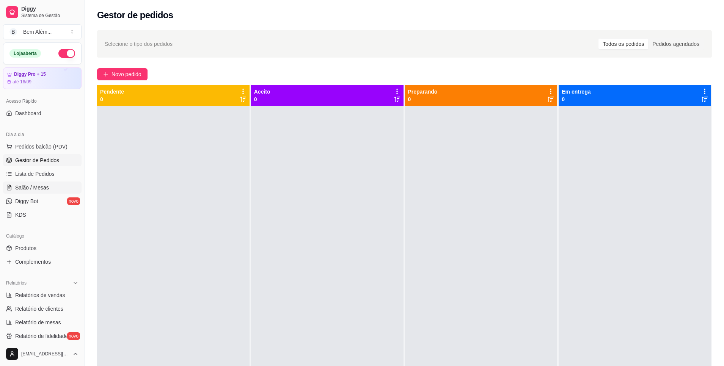
click at [40, 185] on span "Salão / Mesas" at bounding box center [32, 188] width 34 height 8
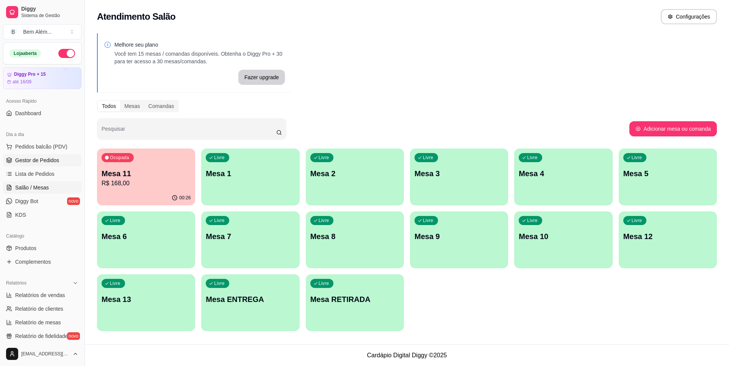
click at [29, 160] on span "Gestor de Pedidos" at bounding box center [37, 161] width 44 height 8
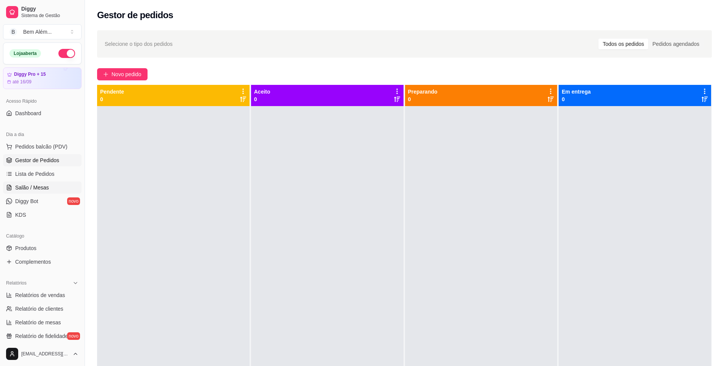
click at [36, 190] on span "Salão / Mesas" at bounding box center [32, 188] width 34 height 8
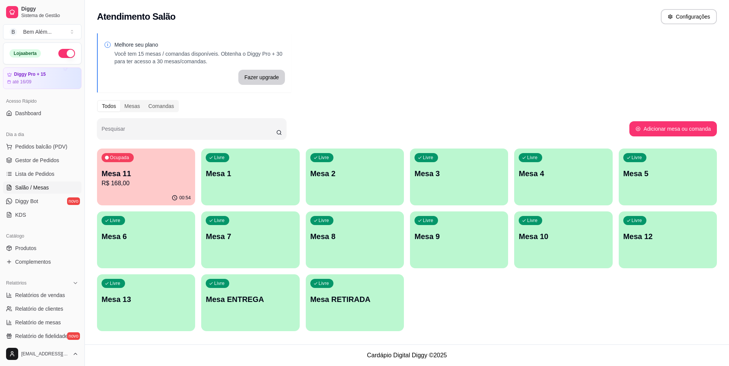
click at [187, 158] on div "Ocupada Mesa 11 R$ 168,00" at bounding box center [146, 170] width 98 height 42
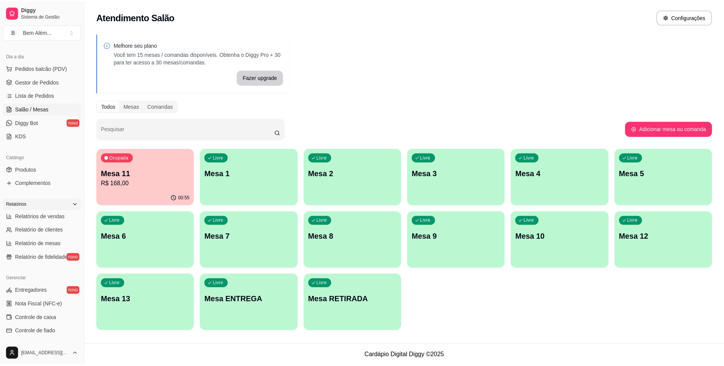
scroll to position [66, 0]
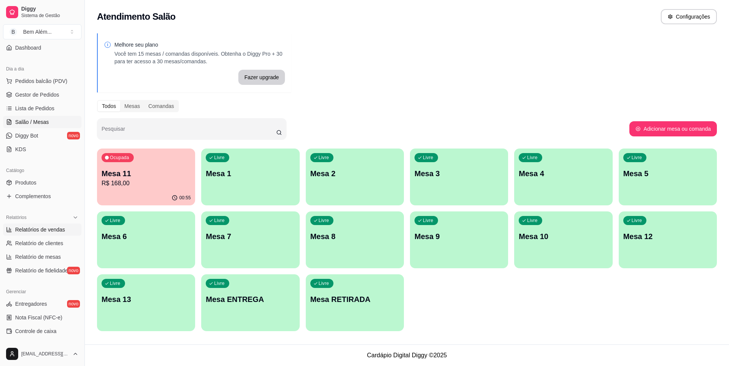
click at [52, 234] on link "Relatórios de vendas" at bounding box center [42, 230] width 78 height 12
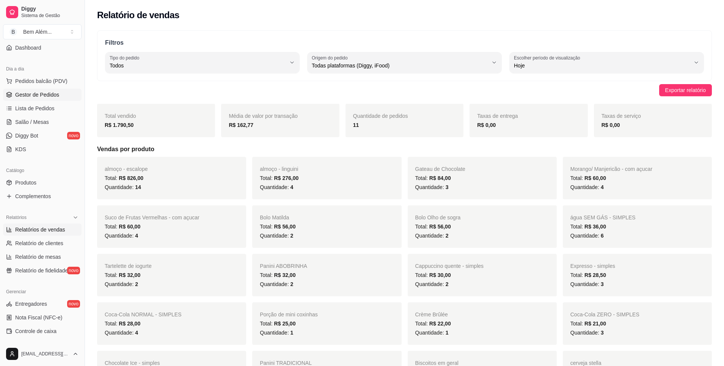
click at [52, 96] on span "Gestor de Pedidos" at bounding box center [37, 95] width 44 height 8
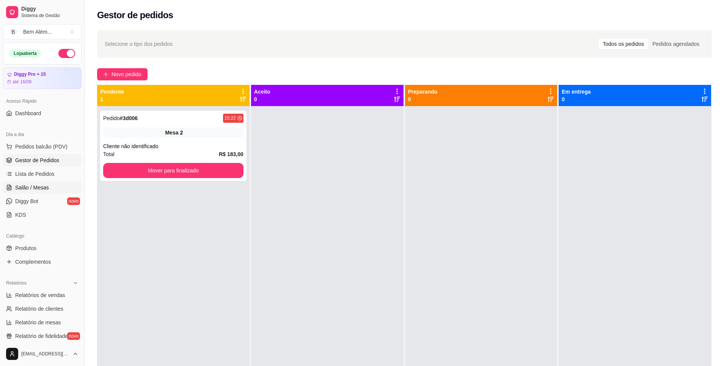
click at [41, 191] on span "Salão / Mesas" at bounding box center [32, 188] width 34 height 8
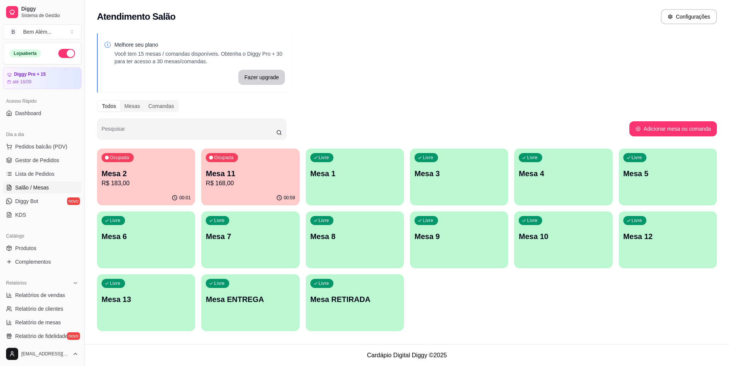
click at [155, 183] on p "R$ 183,00" at bounding box center [146, 183] width 89 height 9
click at [220, 170] on p "Mesa 11" at bounding box center [250, 174] width 86 height 10
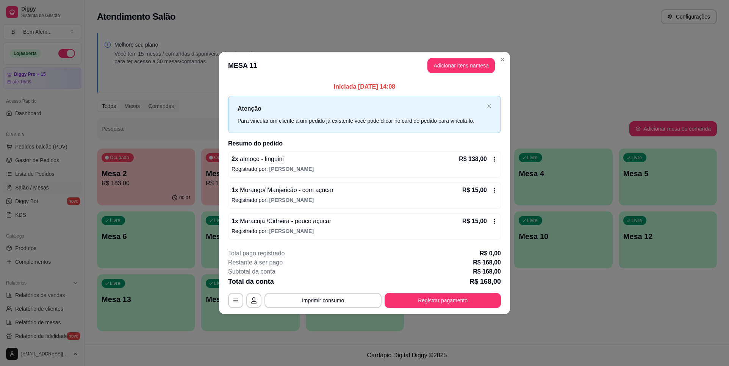
click at [274, 169] on span "[PERSON_NAME]" at bounding box center [291, 169] width 44 height 6
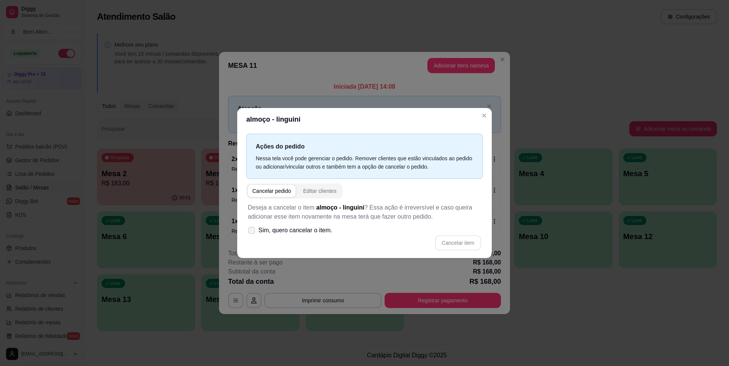
click at [277, 233] on span "Sim, quero cancelar o item." at bounding box center [295, 230] width 74 height 9
click at [252, 233] on input "Sim, quero cancelar o item." at bounding box center [249, 234] width 5 height 5
click at [466, 245] on button "Cancelar item" at bounding box center [458, 242] width 46 height 15
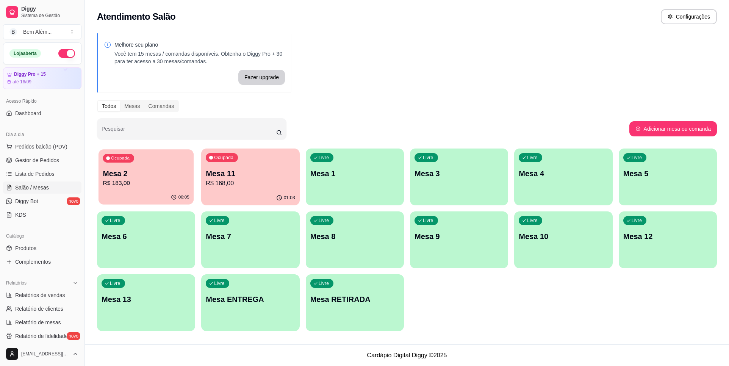
click at [169, 188] on div "Ocupada Mesa 2 R$ 183,00" at bounding box center [147, 169] width 96 height 41
click at [230, 177] on p "Mesa 11" at bounding box center [250, 174] width 86 height 10
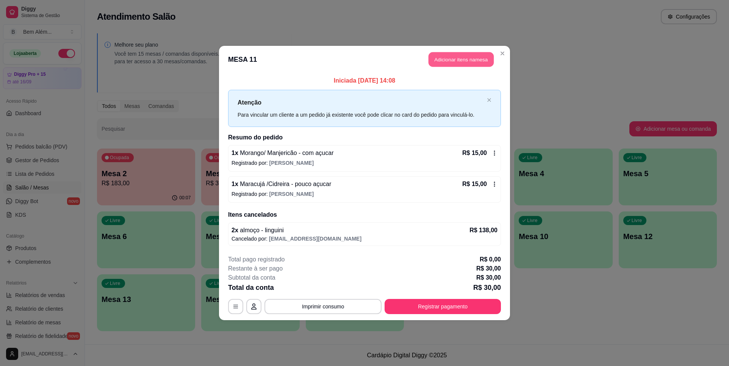
click at [471, 53] on button "Adicionar itens na mesa" at bounding box center [461, 59] width 65 height 15
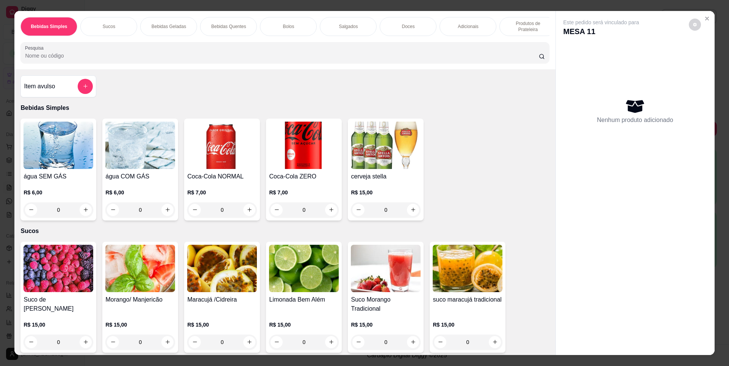
click at [512, 27] on p "Produtos de Prateleira" at bounding box center [528, 26] width 44 height 12
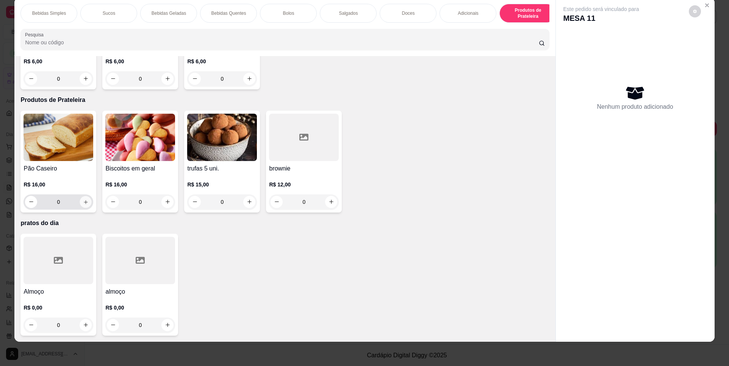
click at [83, 203] on icon "increase-product-quantity" at bounding box center [86, 202] width 6 height 6
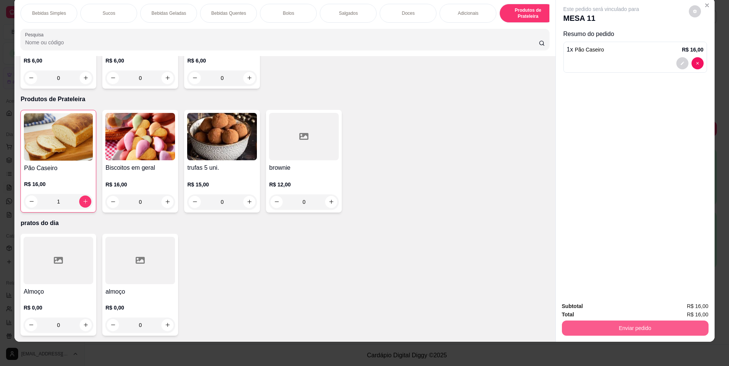
click at [679, 324] on button "Enviar pedido" at bounding box center [635, 328] width 147 height 15
click at [636, 306] on button "Não registrar e enviar pedido" at bounding box center [610, 309] width 79 height 14
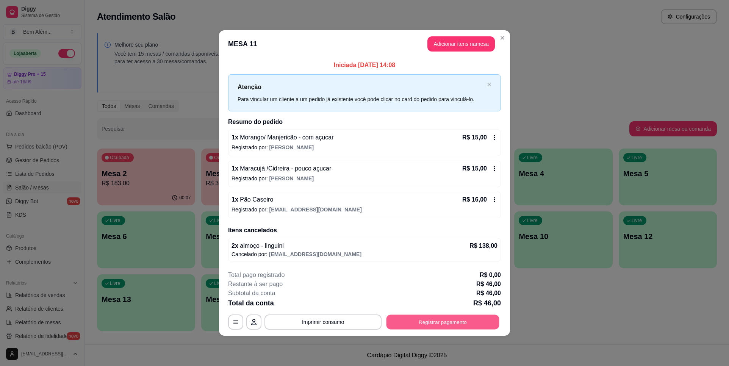
click at [471, 322] on button "Registrar pagamento" at bounding box center [443, 322] width 113 height 15
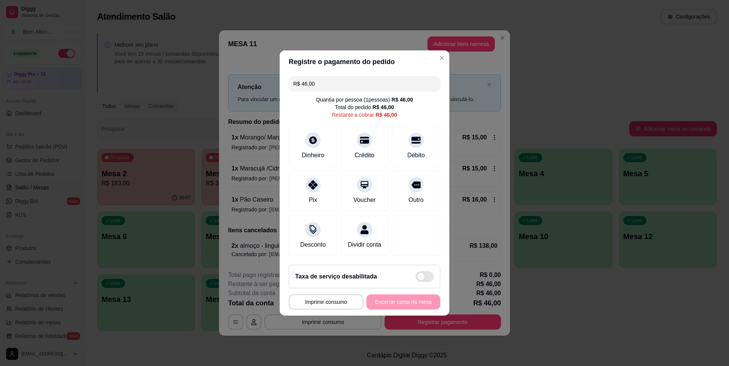
drag, startPoint x: 335, startPoint y: 78, endPoint x: 274, endPoint y: 82, distance: 61.9
click at [274, 82] on div "**********" at bounding box center [364, 183] width 729 height 366
click at [412, 150] on div "Débito" at bounding box center [416, 155] width 19 height 10
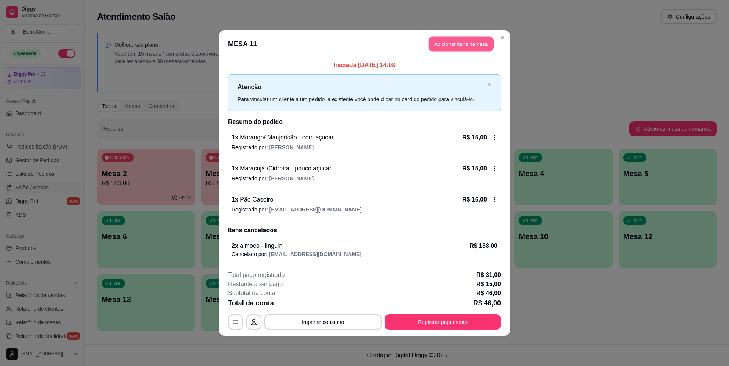
click at [463, 40] on button "Adicionar itens na mesa" at bounding box center [461, 44] width 65 height 15
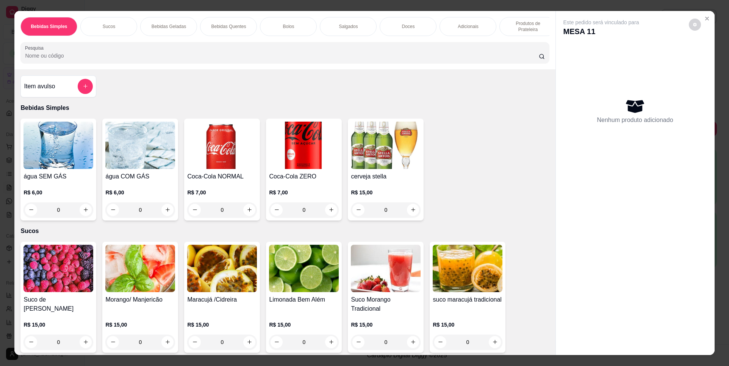
click at [519, 24] on p "Produtos de Prateleira" at bounding box center [528, 26] width 44 height 12
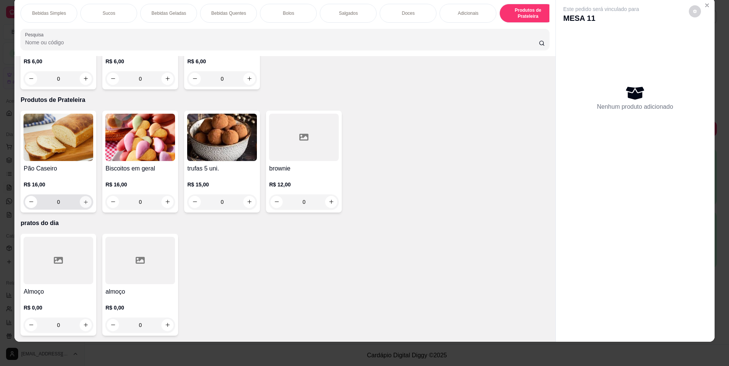
click at [85, 204] on icon "increase-product-quantity" at bounding box center [86, 202] width 6 height 6
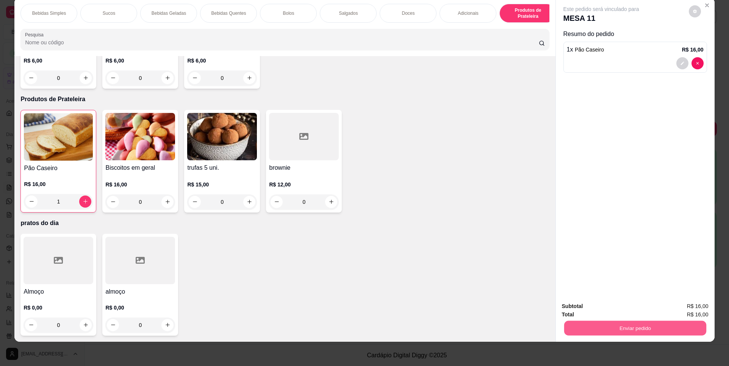
click at [624, 324] on button "Enviar pedido" at bounding box center [635, 328] width 142 height 15
click at [614, 309] on button "Não registrar e enviar pedido" at bounding box center [610, 309] width 77 height 14
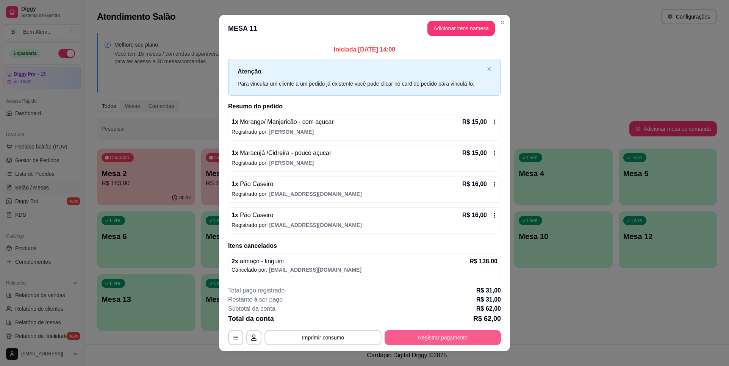
click at [489, 336] on button "Registrar pagamento" at bounding box center [443, 337] width 116 height 15
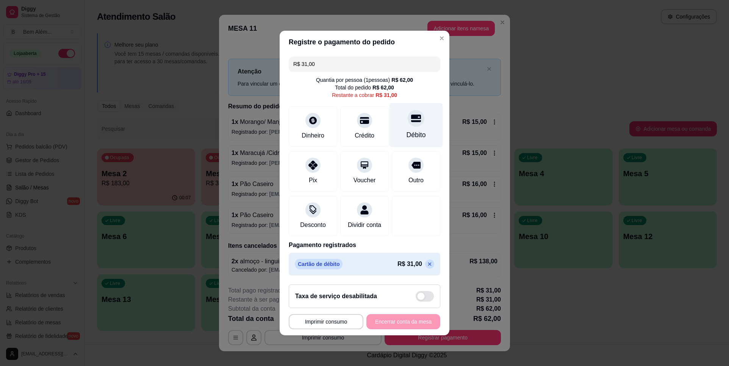
click at [407, 134] on div "Débito" at bounding box center [416, 135] width 19 height 10
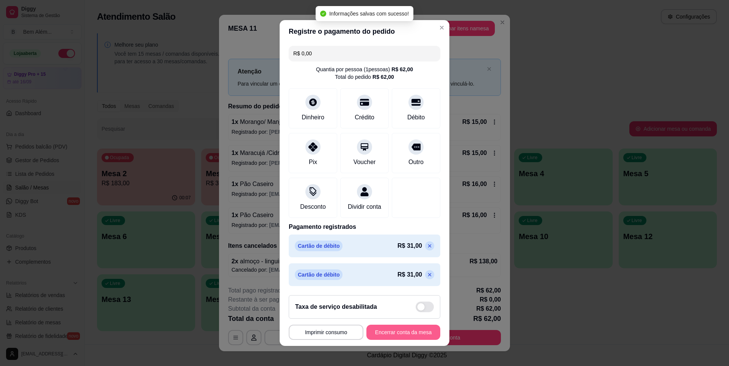
click at [410, 336] on button "Encerrar conta da mesa" at bounding box center [404, 332] width 74 height 15
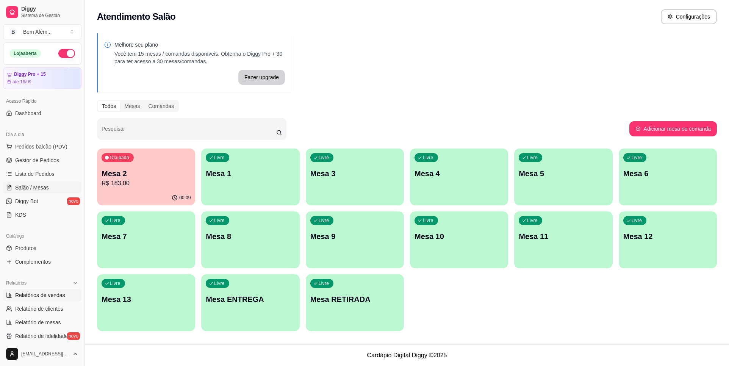
click at [56, 296] on span "Relatórios de vendas" at bounding box center [40, 295] width 50 height 8
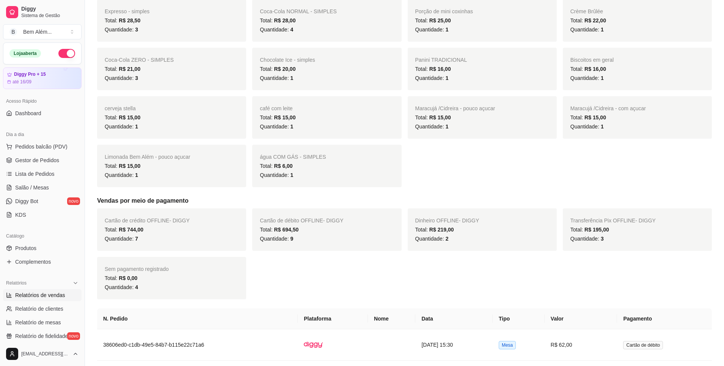
scroll to position [379, 0]
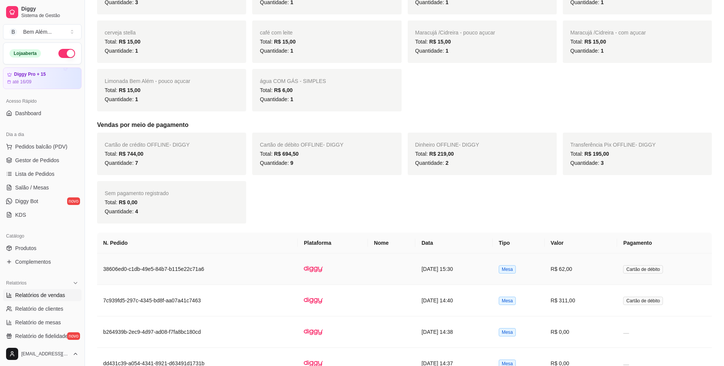
click at [471, 267] on td "[DATE] 15:30" at bounding box center [453, 269] width 77 height 31
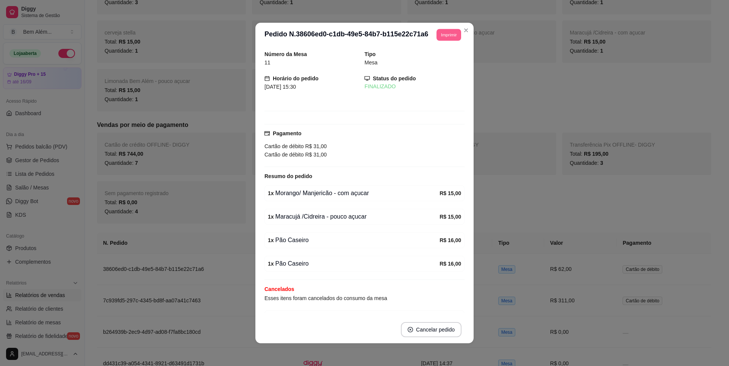
click at [444, 33] on button "Imprimir" at bounding box center [449, 35] width 25 height 12
click at [430, 58] on button "impressao computador" at bounding box center [426, 61] width 57 height 12
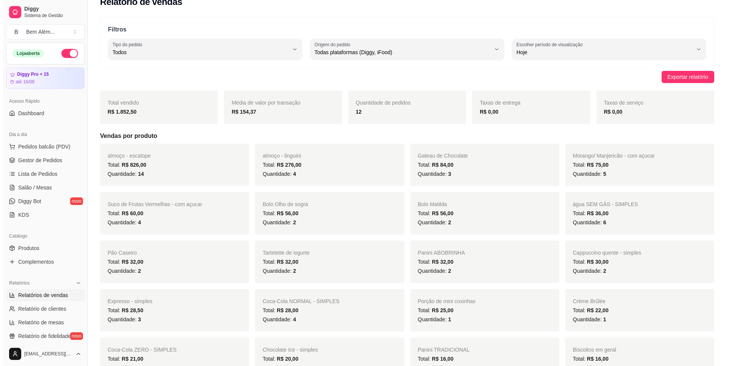
scroll to position [0, 0]
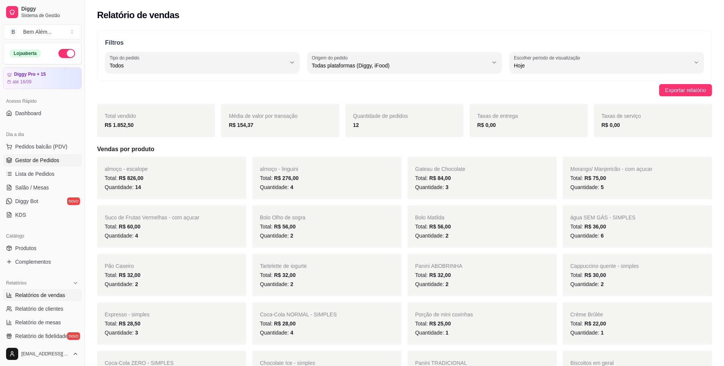
click at [49, 162] on span "Gestor de Pedidos" at bounding box center [37, 161] width 44 height 8
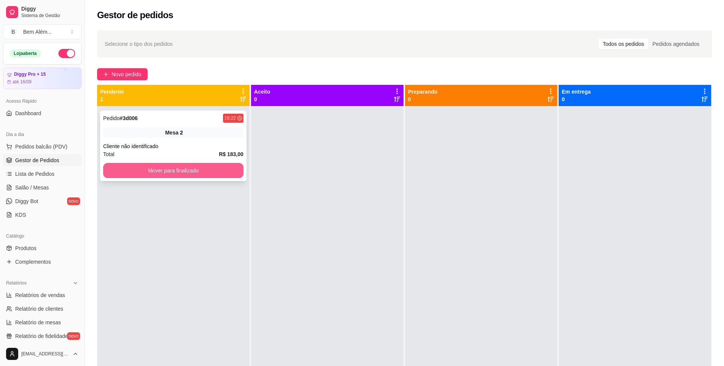
click at [122, 172] on button "Mover para finalizado" at bounding box center [173, 170] width 140 height 15
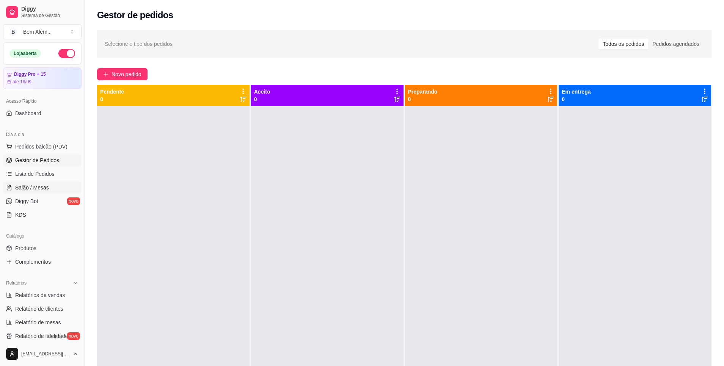
click at [60, 191] on link "Salão / Mesas" at bounding box center [42, 188] width 78 height 12
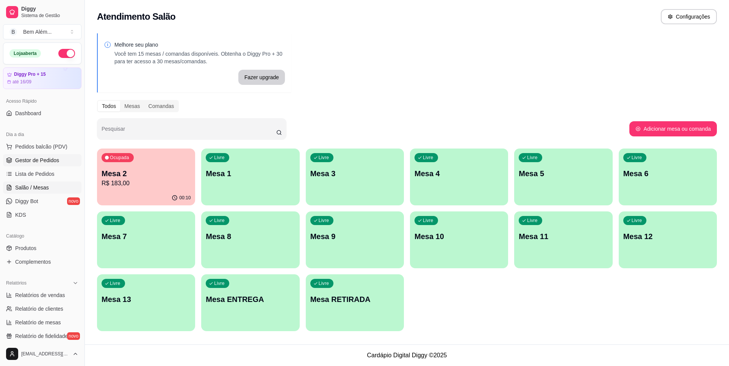
click at [37, 159] on span "Gestor de Pedidos" at bounding box center [37, 161] width 44 height 8
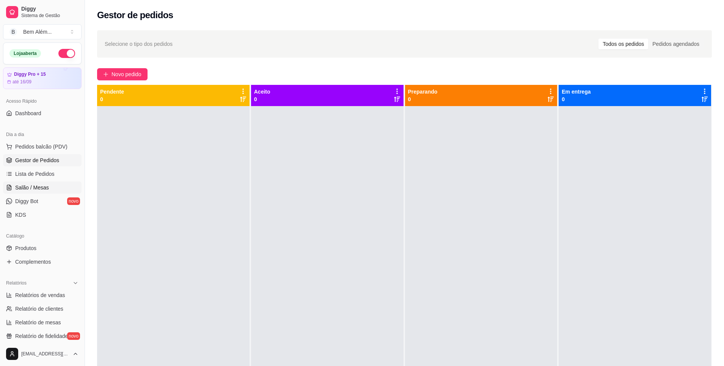
click at [58, 185] on link "Salão / Mesas" at bounding box center [42, 188] width 78 height 12
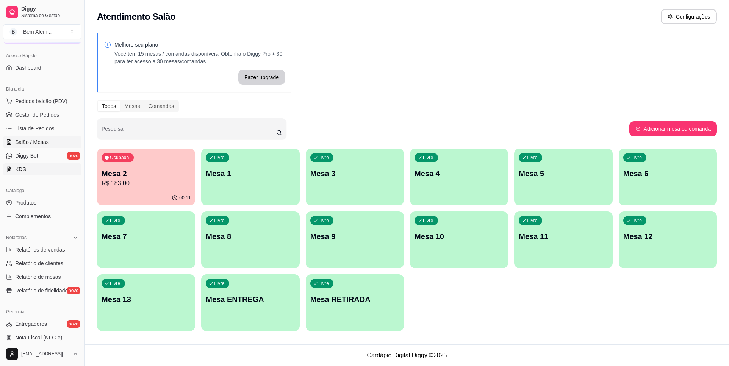
scroll to position [152, 0]
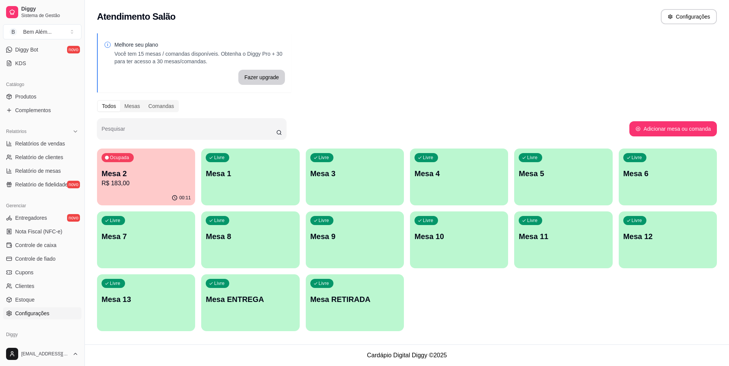
click at [32, 310] on span "Configurações" at bounding box center [32, 314] width 34 height 8
click at [55, 311] on link "Configurações" at bounding box center [42, 313] width 78 height 12
click at [24, 312] on span "Configurações" at bounding box center [32, 314] width 34 height 8
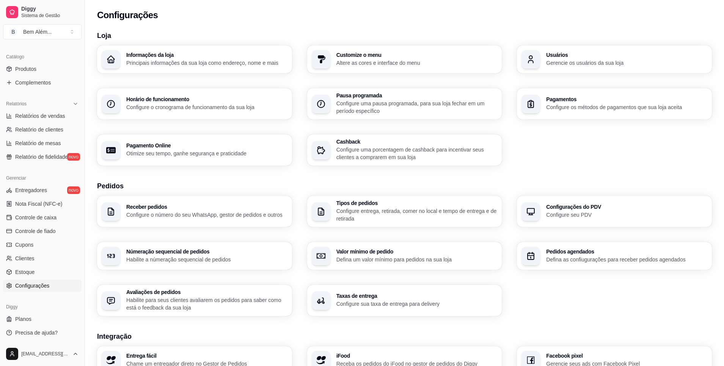
click at [554, 61] on p "Gerencie os usuários da sua loja" at bounding box center [626, 63] width 161 height 8
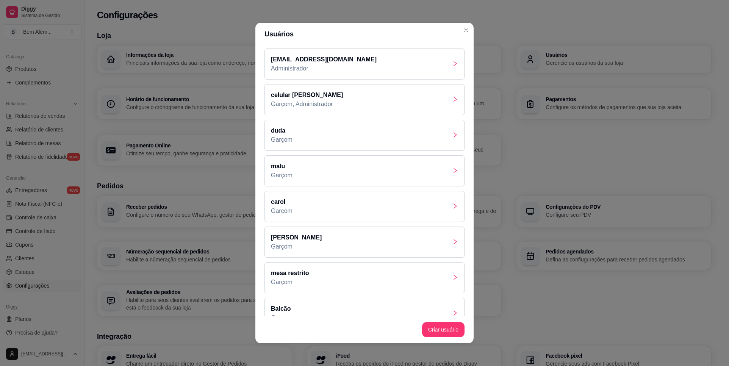
click at [313, 143] on div "duda Garçom" at bounding box center [365, 135] width 200 height 31
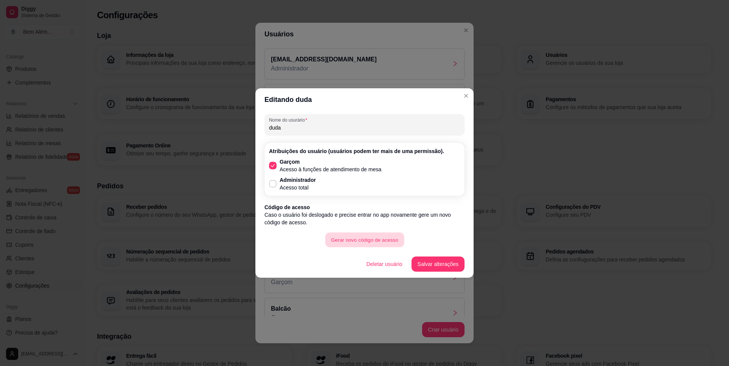
click at [372, 235] on button "Gerar novo código de acesso" at bounding box center [364, 240] width 79 height 15
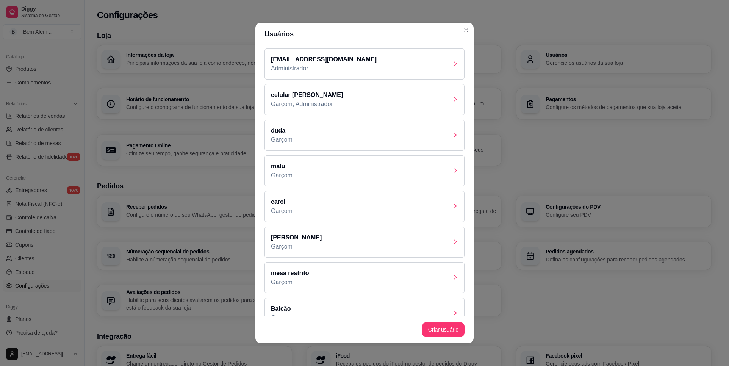
click at [319, 174] on div "malu Garçom" at bounding box center [365, 170] width 200 height 31
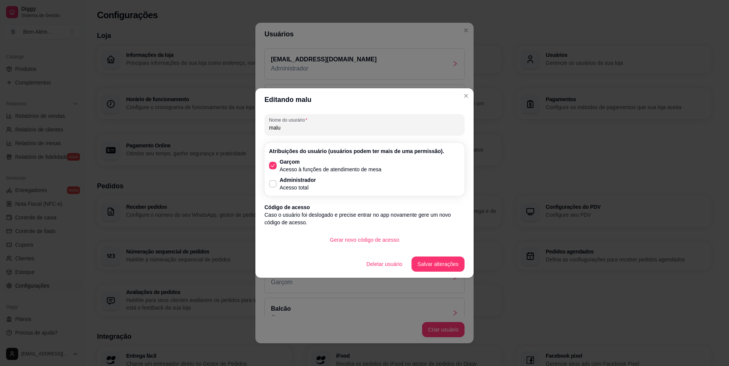
click at [339, 248] on div "Nome do usurário malu Atribuições do usuário (usuários podem ter mais de uma pe…" at bounding box center [364, 180] width 218 height 139
click at [344, 241] on button "Gerar novo código de acesso" at bounding box center [364, 239] width 81 height 15
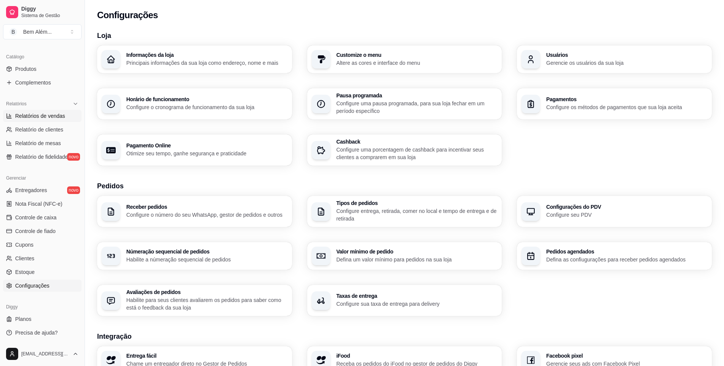
click at [49, 118] on span "Relatórios de vendas" at bounding box center [40, 116] width 50 height 8
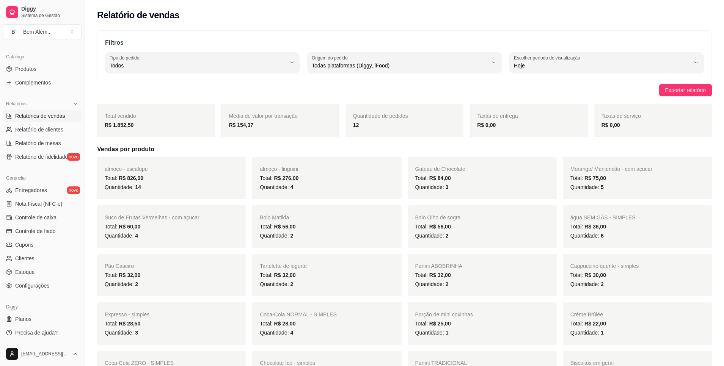
scroll to position [38, 0]
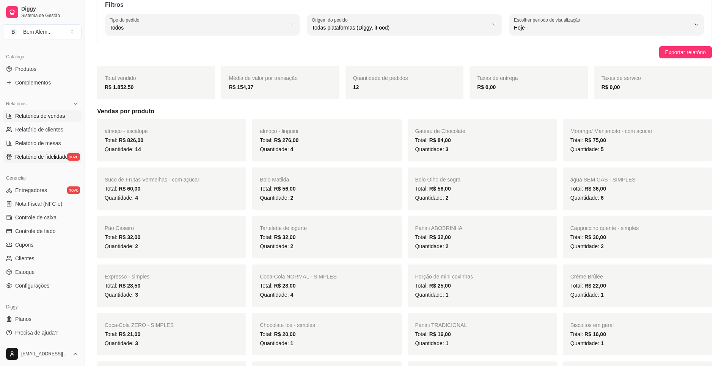
click at [36, 154] on span "Relatório de fidelidade" at bounding box center [41, 157] width 53 height 8
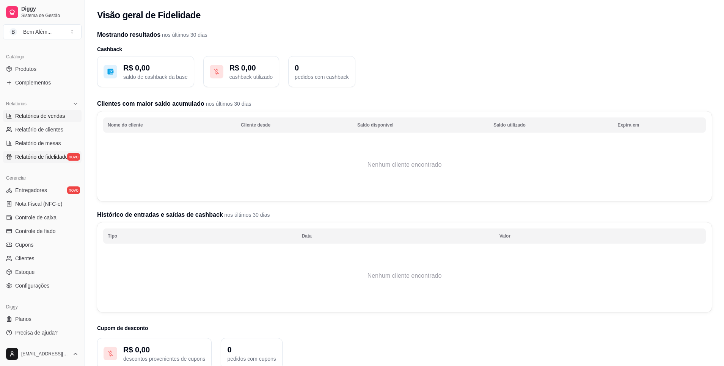
click at [44, 113] on span "Relatórios de vendas" at bounding box center [40, 116] width 50 height 8
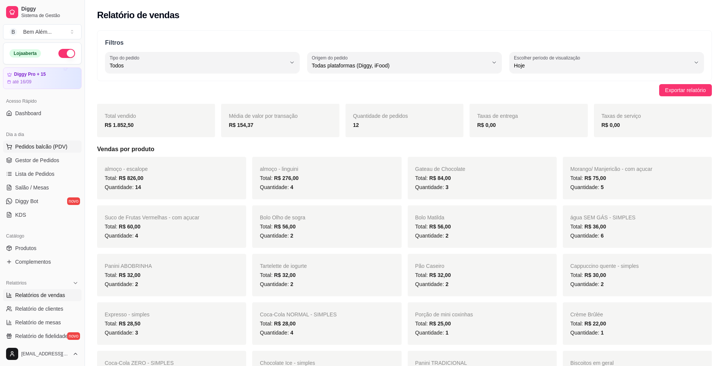
click at [44, 144] on span "Pedidos balcão (PDV)" at bounding box center [41, 147] width 52 height 8
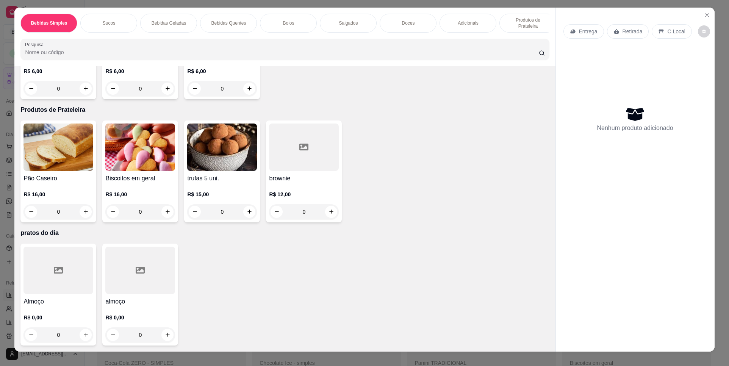
scroll to position [13, 0]
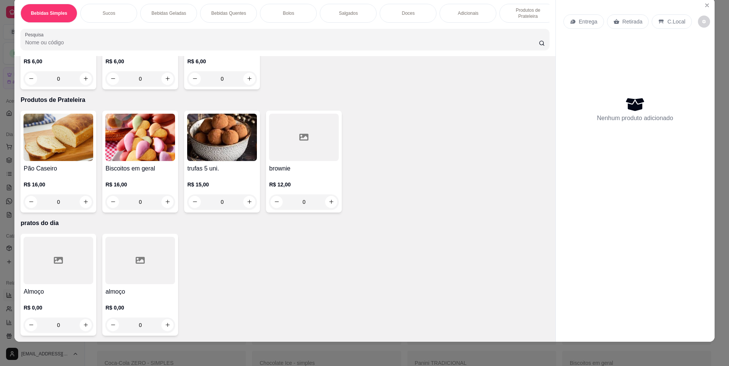
click at [140, 272] on div at bounding box center [140, 260] width 70 height 47
click at [35, 148] on img at bounding box center [58, 137] width 70 height 47
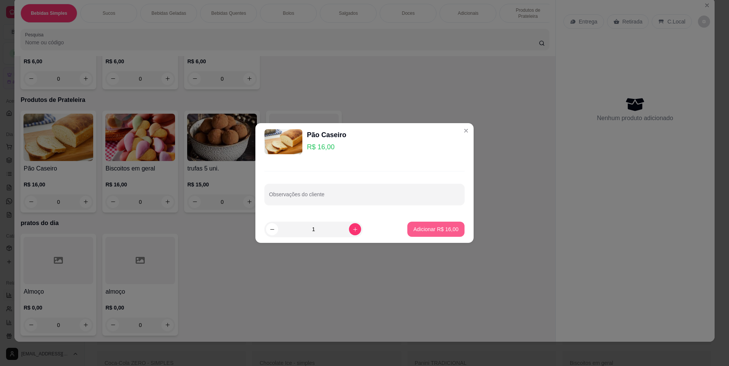
click at [445, 228] on p "Adicionar R$ 16,00" at bounding box center [436, 230] width 45 height 8
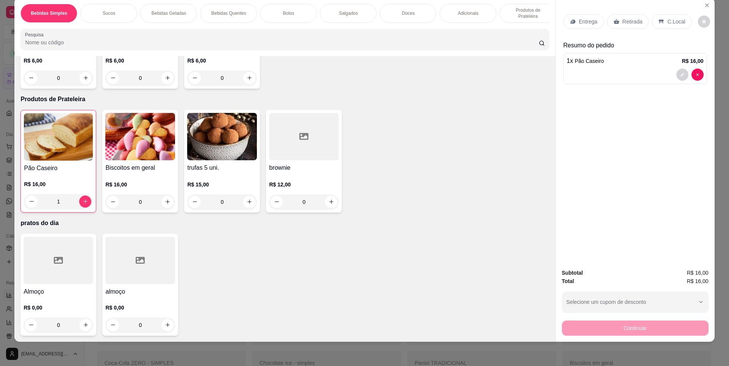
click at [617, 18] on div "Retirada" at bounding box center [628, 21] width 42 height 14
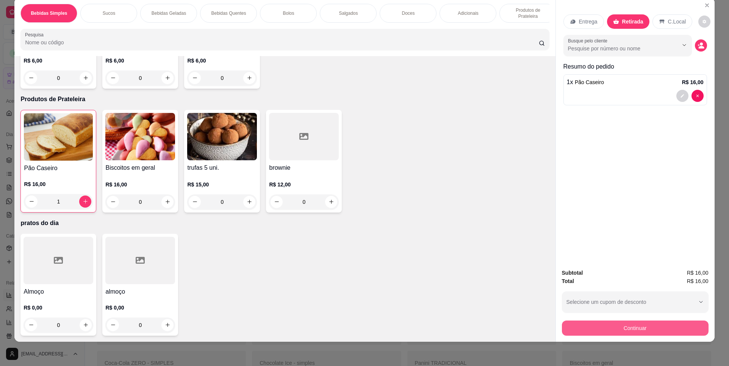
click at [633, 327] on button "Continuar" at bounding box center [635, 328] width 147 height 15
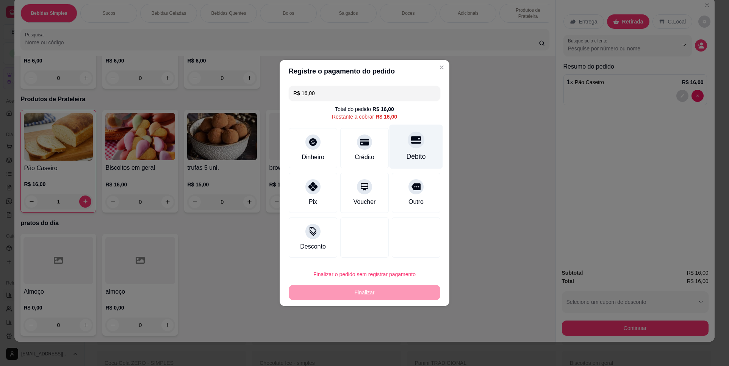
click at [416, 162] on div "Débito" at bounding box center [416, 147] width 53 height 44
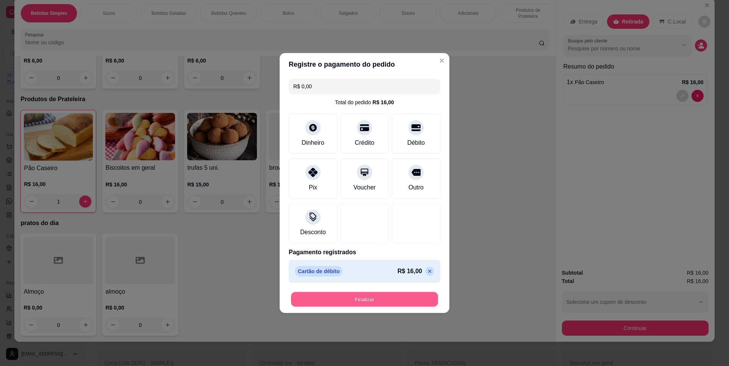
click at [405, 295] on button "Finalizar" at bounding box center [364, 299] width 147 height 15
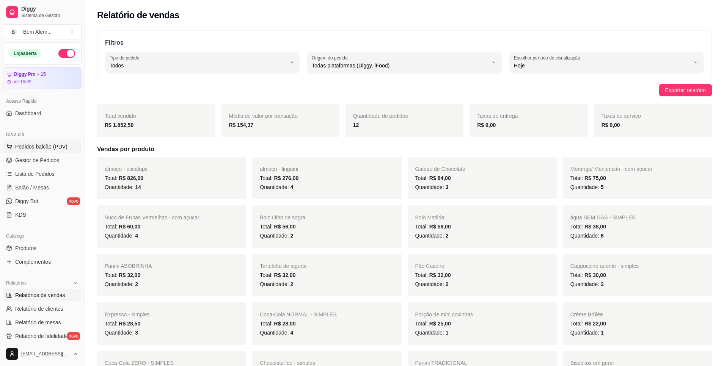
click at [34, 148] on span "Pedidos balcão (PDV)" at bounding box center [41, 147] width 52 height 8
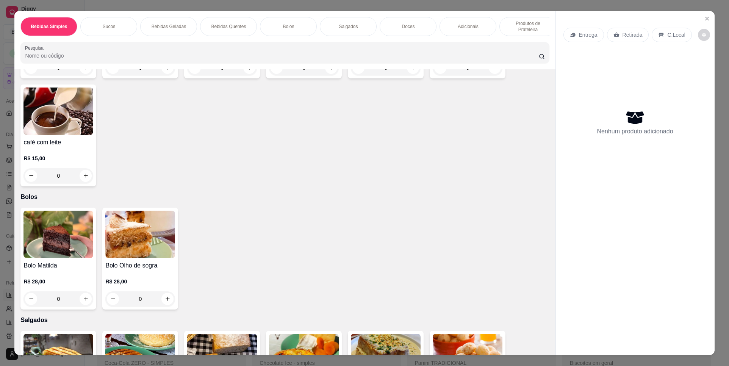
scroll to position [1099, 0]
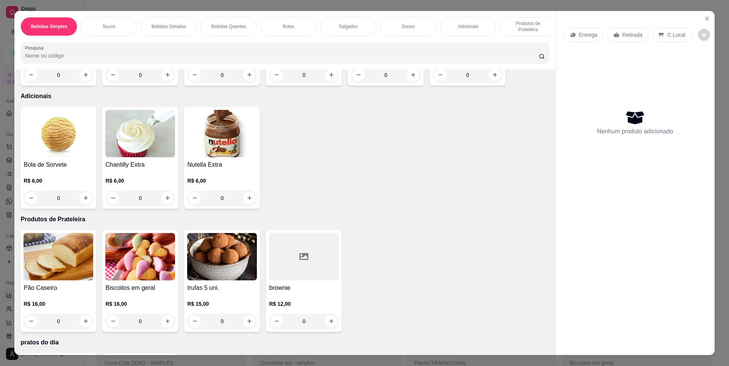
click at [67, 239] on img at bounding box center [58, 256] width 70 height 47
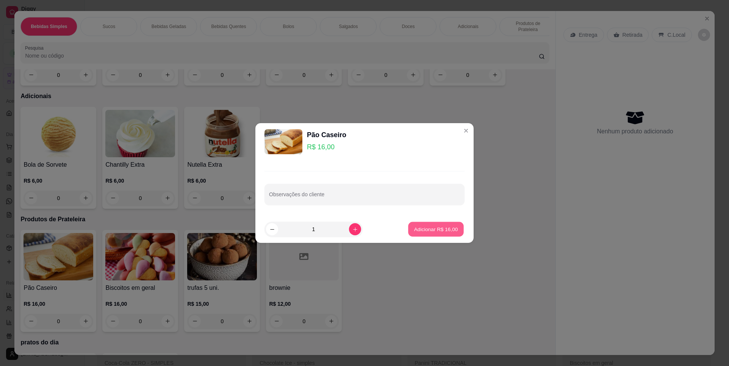
click at [439, 232] on p "Adicionar R$ 16,00" at bounding box center [436, 229] width 44 height 7
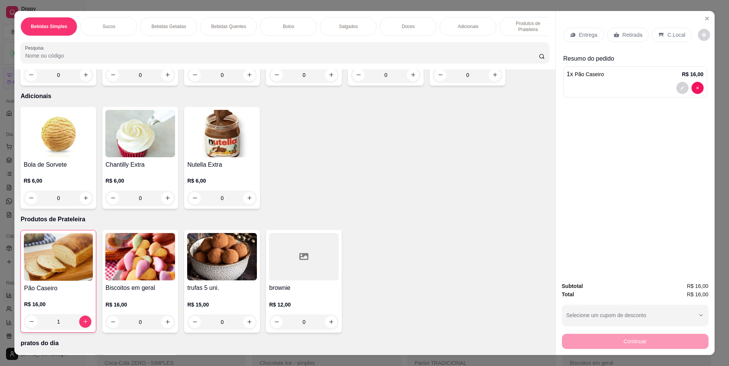
click at [624, 37] on p "Retirada" at bounding box center [633, 35] width 20 height 8
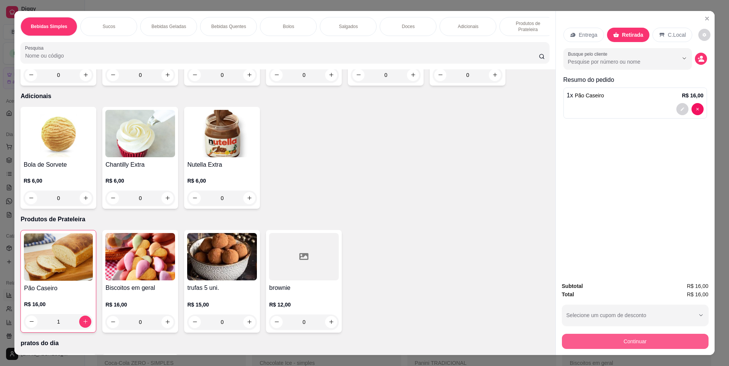
click at [652, 345] on button "Continuar" at bounding box center [635, 341] width 147 height 15
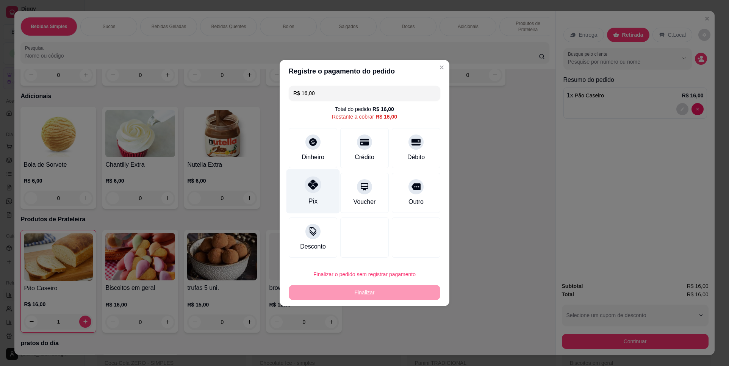
click at [317, 188] on div at bounding box center [313, 184] width 17 height 17
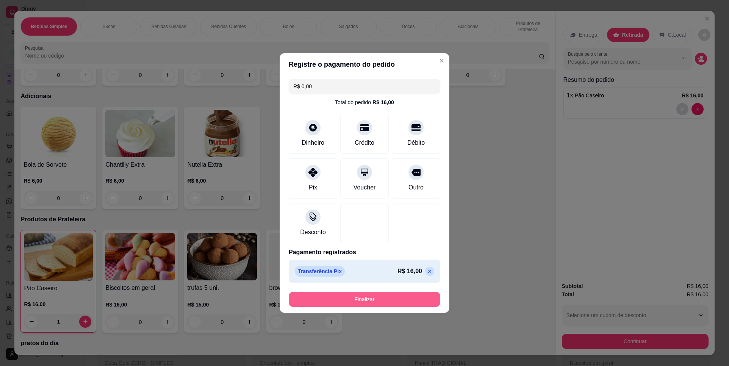
click at [348, 295] on button "Finalizar" at bounding box center [365, 299] width 152 height 15
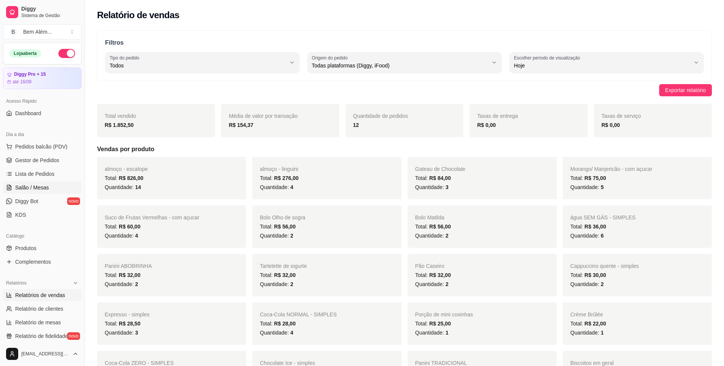
click at [44, 183] on link "Salão / Mesas" at bounding box center [42, 188] width 78 height 12
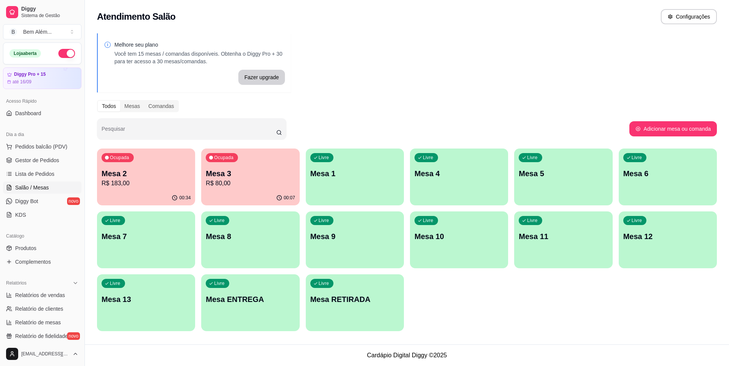
click at [251, 184] on p "R$ 80,00" at bounding box center [250, 183] width 89 height 9
click at [158, 182] on p "R$ 183,00" at bounding box center [146, 183] width 89 height 9
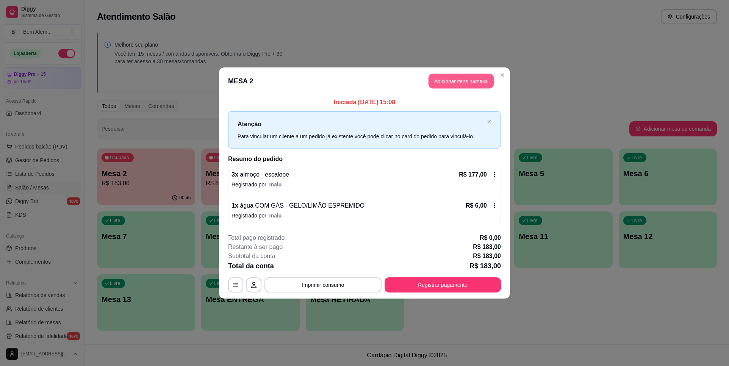
click at [474, 81] on button "Adicionar itens na mesa" at bounding box center [461, 81] width 65 height 15
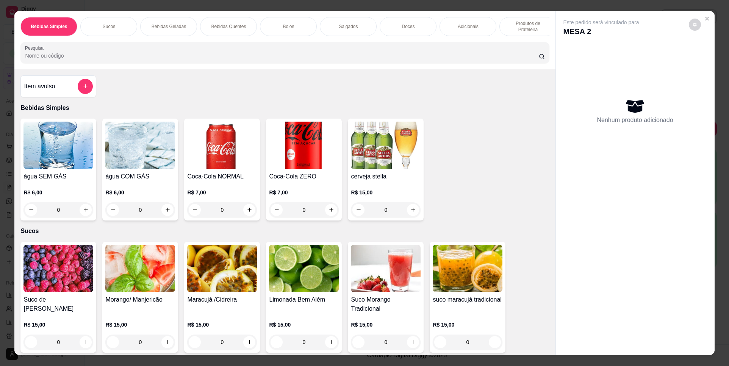
scroll to position [303, 0]
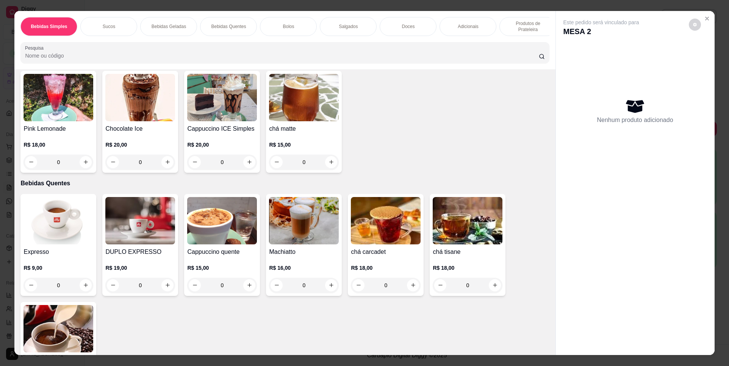
click at [87, 230] on img at bounding box center [58, 220] width 70 height 47
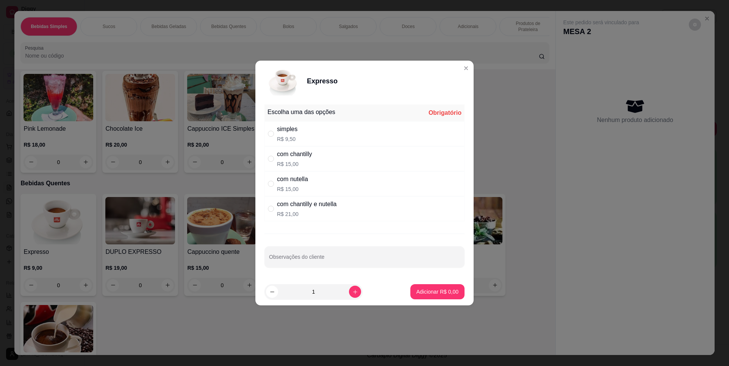
click at [287, 130] on div "simples" at bounding box center [287, 129] width 20 height 9
click at [409, 281] on footer "1 Adicionar R$ 9,50" at bounding box center [364, 291] width 218 height 27
click at [419, 288] on p "Adicionar R$ 9,50" at bounding box center [438, 292] width 42 height 8
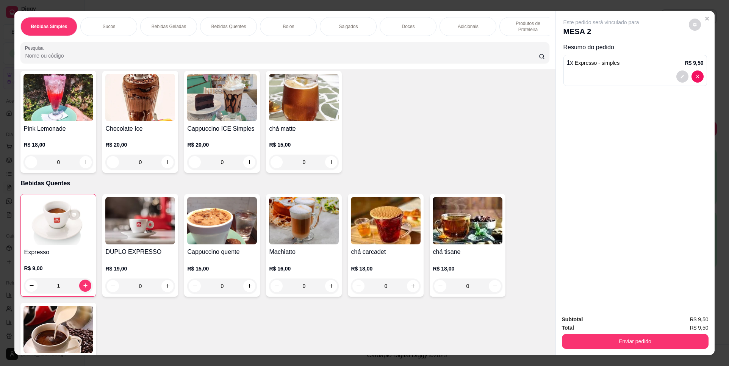
click at [75, 230] on img at bounding box center [58, 220] width 69 height 47
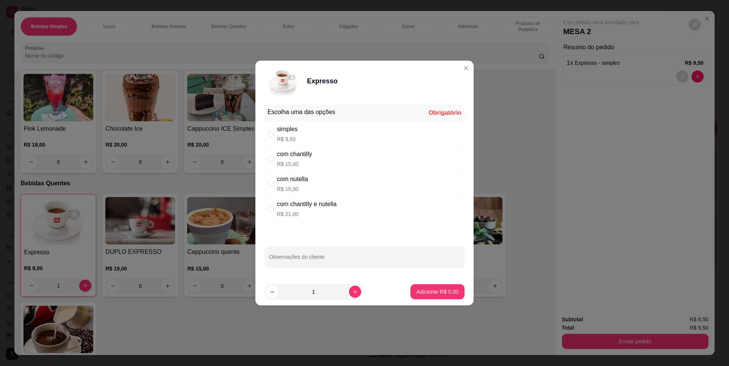
click at [280, 180] on div "com nutella" at bounding box center [292, 179] width 31 height 9
click at [349, 291] on button "increase-product-quantity" at bounding box center [355, 292] width 12 height 12
click at [445, 291] on p "Adicionar R$ 30,00" at bounding box center [436, 291] width 44 height 7
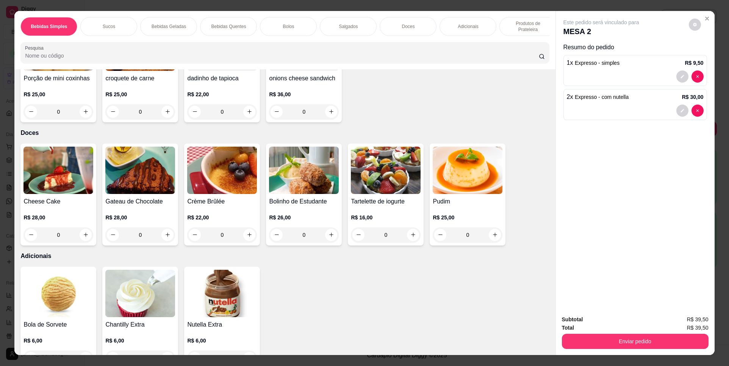
scroll to position [948, 0]
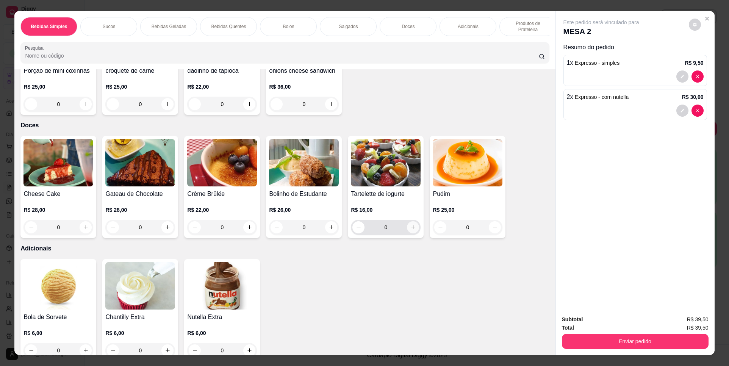
click at [414, 233] on button "increase-product-quantity" at bounding box center [413, 227] width 12 height 12
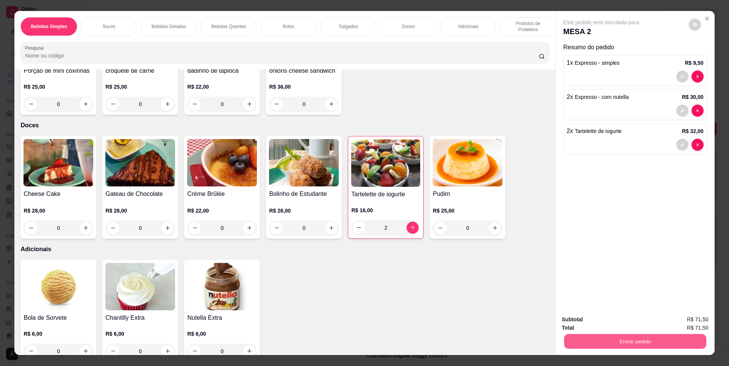
click at [618, 339] on button "Enviar pedido" at bounding box center [635, 341] width 142 height 15
click at [608, 324] on button "Não registrar e enviar pedido" at bounding box center [610, 323] width 77 height 14
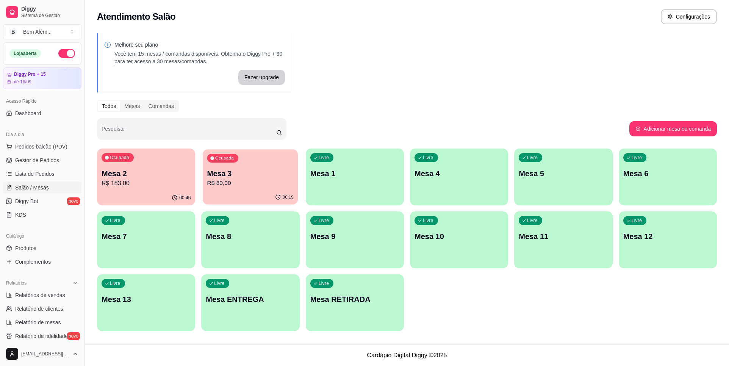
click at [298, 177] on div "Ocupada Mesa 3 R$ 80,00" at bounding box center [251, 169] width 96 height 41
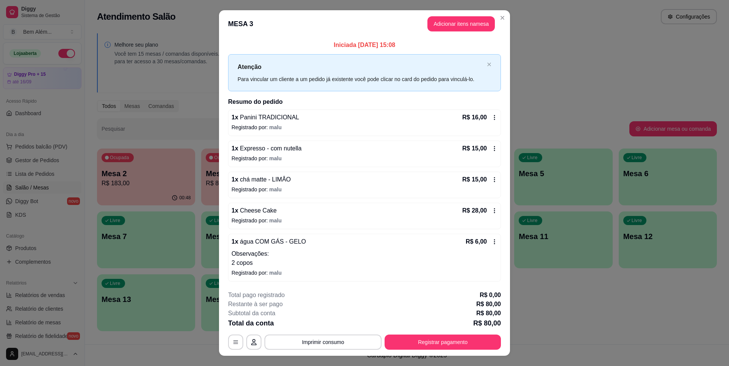
scroll to position [14, 0]
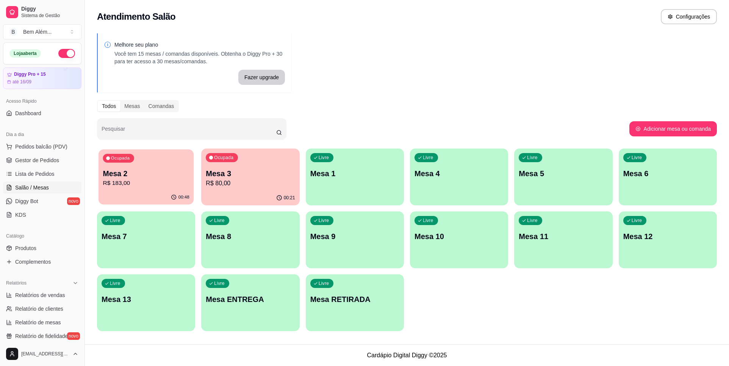
click at [188, 174] on p "Mesa 2" at bounding box center [146, 174] width 86 height 10
click at [211, 178] on p "Mesa 3" at bounding box center [250, 173] width 89 height 11
click at [158, 169] on p "Mesa 2" at bounding box center [146, 173] width 89 height 11
click at [60, 161] on link "Gestor de Pedidos" at bounding box center [42, 160] width 78 height 12
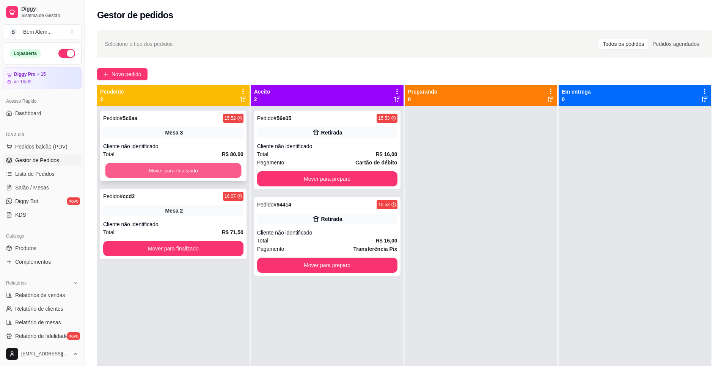
click at [213, 172] on button "Mover para finalizado" at bounding box center [173, 170] width 136 height 15
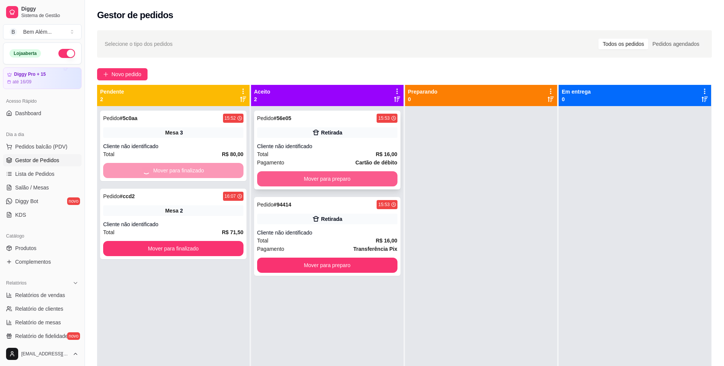
click at [299, 177] on button "Mover para preparo" at bounding box center [327, 178] width 140 height 15
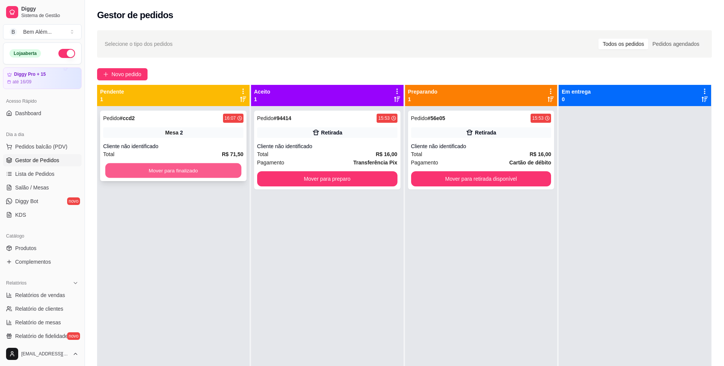
click at [209, 172] on button "Mover para finalizado" at bounding box center [173, 170] width 136 height 15
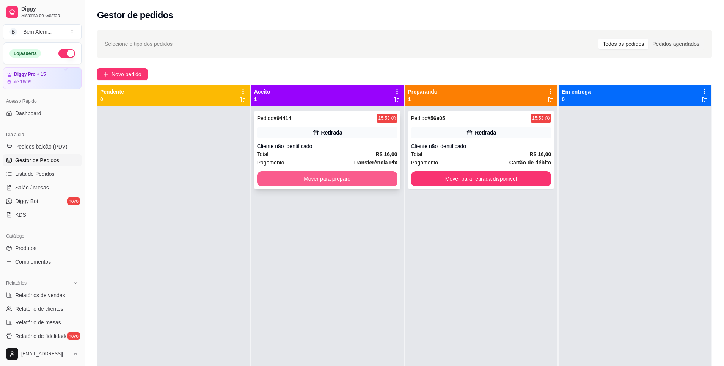
click at [278, 176] on button "Mover para preparo" at bounding box center [327, 178] width 140 height 15
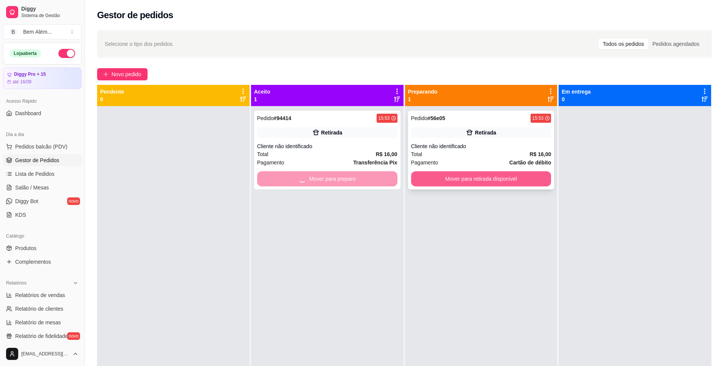
click at [458, 180] on button "Mover para retirada disponível" at bounding box center [481, 178] width 140 height 15
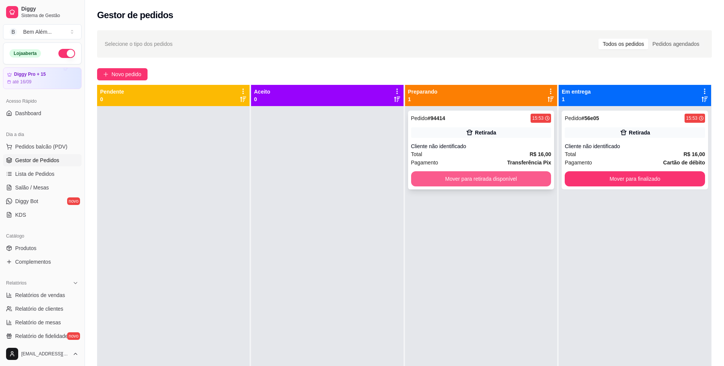
click at [517, 179] on button "Mover para retirada disponível" at bounding box center [481, 178] width 140 height 15
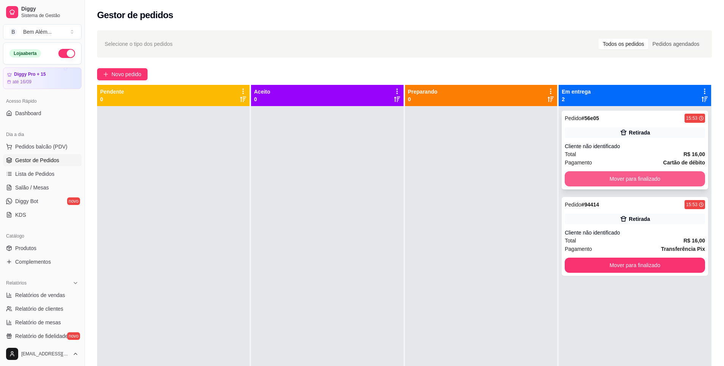
click at [570, 175] on button "Mover para finalizado" at bounding box center [634, 178] width 140 height 15
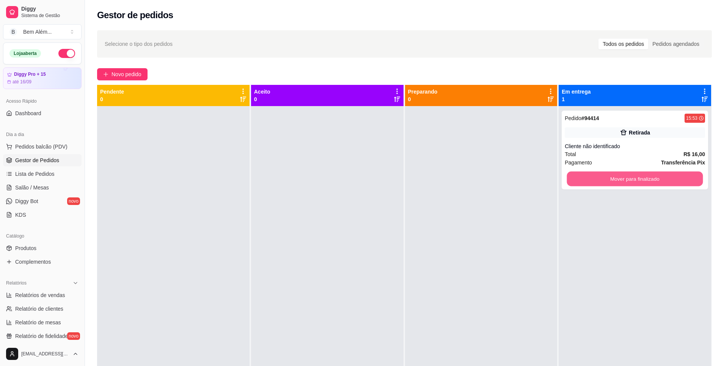
click at [570, 175] on button "Mover para finalizado" at bounding box center [635, 179] width 136 height 15
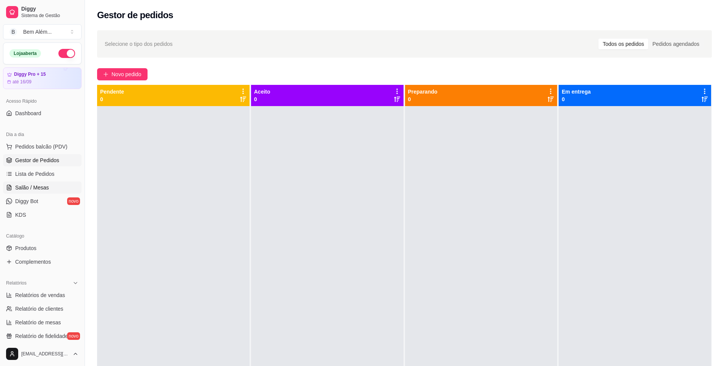
click at [65, 189] on link "Salão / Mesas" at bounding box center [42, 188] width 78 height 12
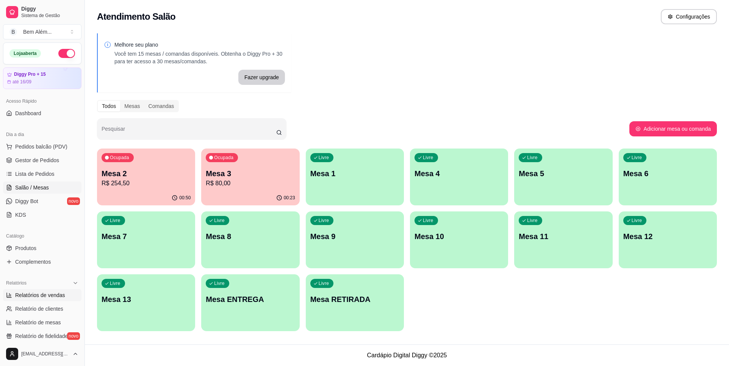
click at [74, 292] on link "Relatórios de vendas" at bounding box center [42, 295] width 78 height 12
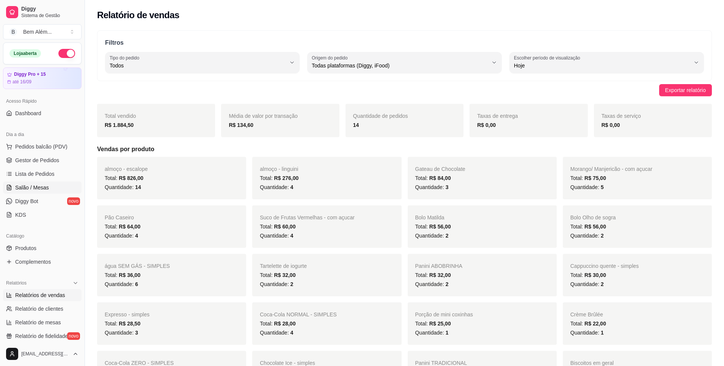
click at [43, 191] on span "Salão / Mesas" at bounding box center [32, 188] width 34 height 8
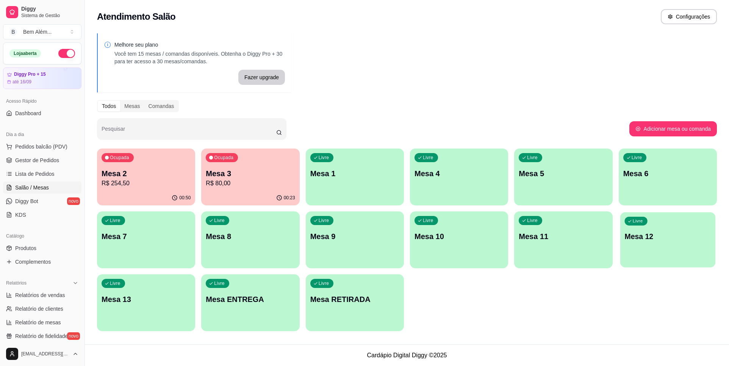
click at [681, 246] on div "Livre Mesa 12" at bounding box center [668, 235] width 96 height 46
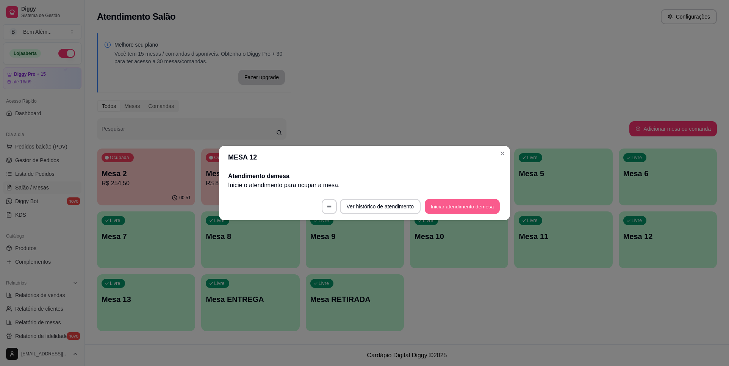
click at [477, 203] on button "Iniciar atendimento de mesa" at bounding box center [462, 206] width 75 height 15
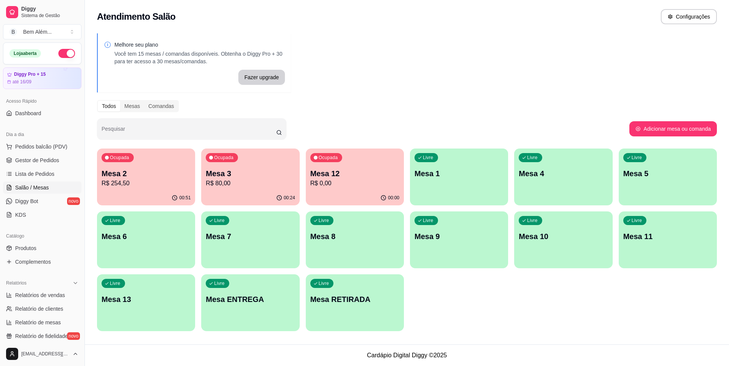
drag, startPoint x: 666, startPoint y: 273, endPoint x: 664, endPoint y: 268, distance: 5.6
drag, startPoint x: 664, startPoint y: 268, endPoint x: 582, endPoint y: 299, distance: 87.4
click at [582, 299] on div "Ocupada Mesa 2 R$ 254,50 00:51 Ocupada Mesa 3 R$ 80,00 00:24 Ocupada Mesa 12 R$…" at bounding box center [407, 240] width 620 height 183
click at [435, 262] on div "Ocupada Mesa 2 R$ 254,50 00:51 Ocupada Mesa 3 R$ 80,00 00:24 Ocupada Mesa 12 R$…" at bounding box center [407, 240] width 620 height 183
click at [153, 180] on p "R$ 254,50" at bounding box center [146, 183] width 86 height 9
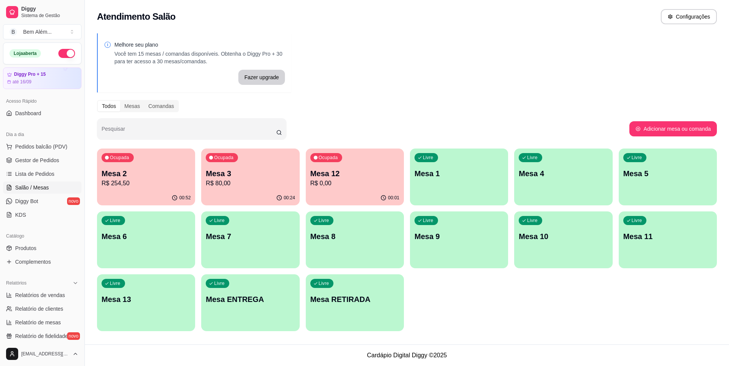
click at [265, 188] on div "Ocupada Mesa 3 R$ 80,00" at bounding box center [250, 170] width 98 height 42
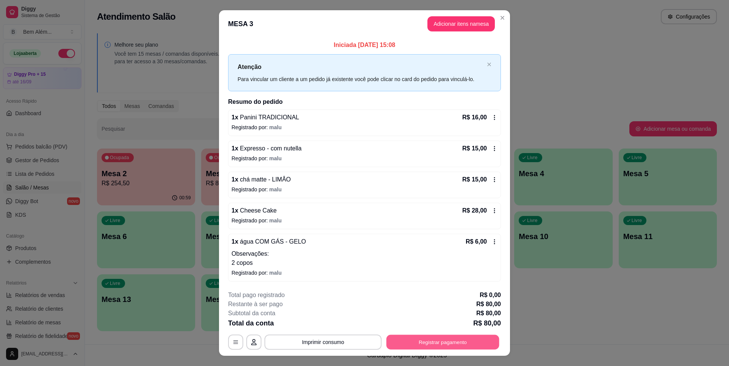
click at [426, 338] on button "Registrar pagamento" at bounding box center [443, 342] width 113 height 15
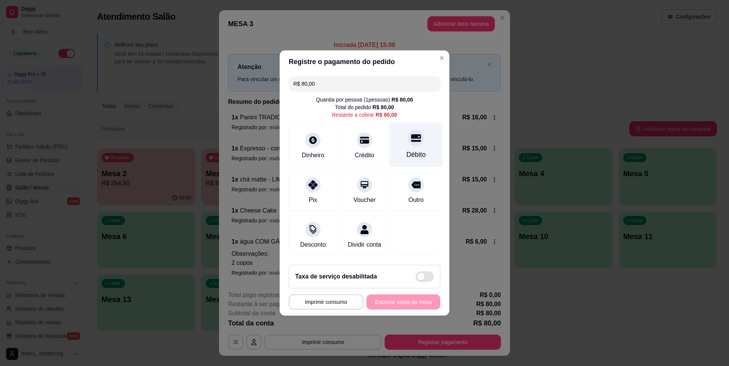
click at [412, 138] on icon at bounding box center [416, 138] width 10 height 10
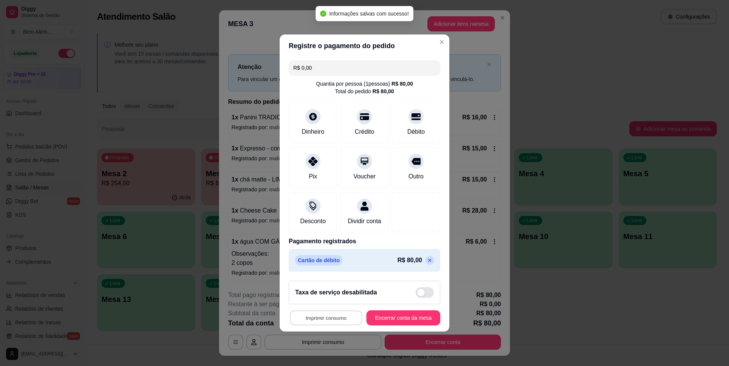
click at [345, 321] on button "Imprimir consumo" at bounding box center [326, 318] width 72 height 15
click at [339, 306] on button "impressao computador" at bounding box center [324, 305] width 55 height 12
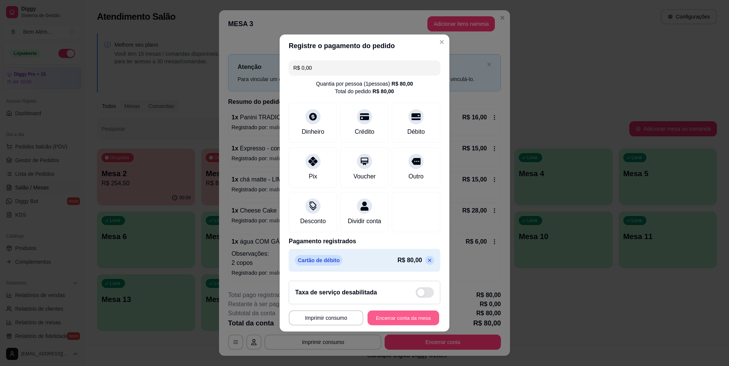
click at [393, 325] on button "Encerrar conta da mesa" at bounding box center [404, 318] width 72 height 15
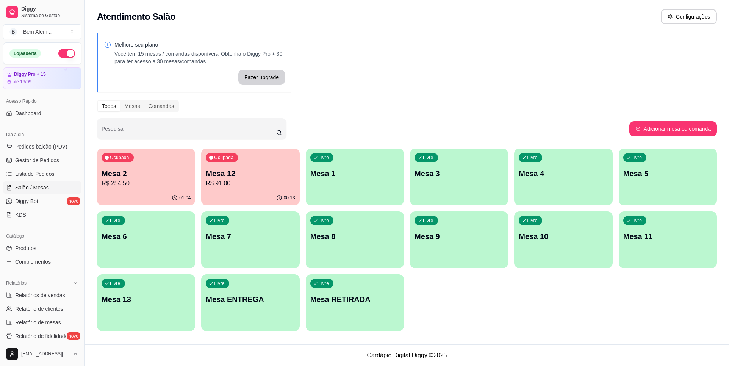
click at [147, 182] on p "R$ 254,50" at bounding box center [146, 183] width 89 height 9
click at [564, 250] on div "Livre Mesa 10" at bounding box center [564, 235] width 96 height 46
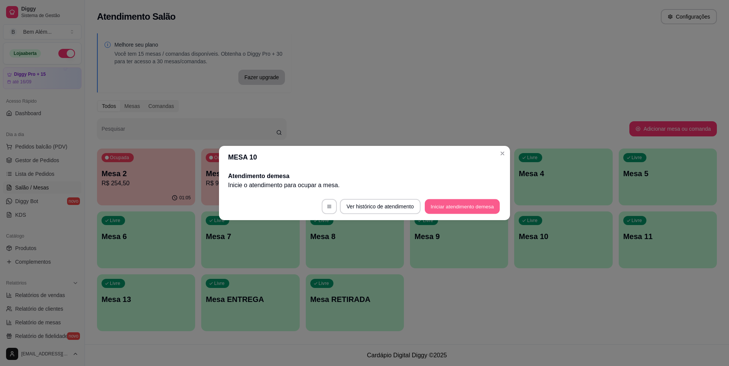
click at [461, 205] on button "Iniciar atendimento de mesa" at bounding box center [462, 206] width 75 height 15
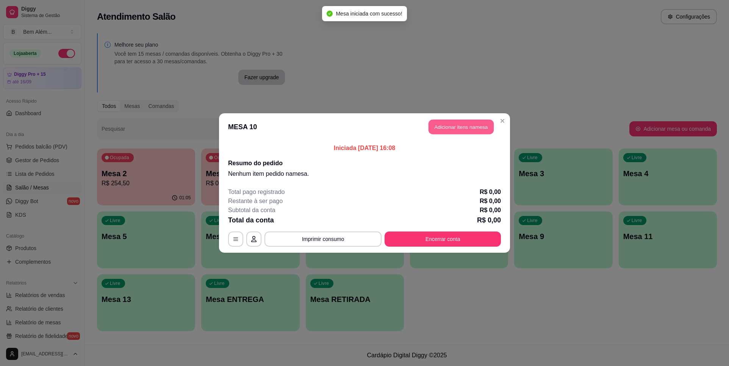
click at [458, 124] on button "Adicionar itens na mesa" at bounding box center [461, 127] width 65 height 15
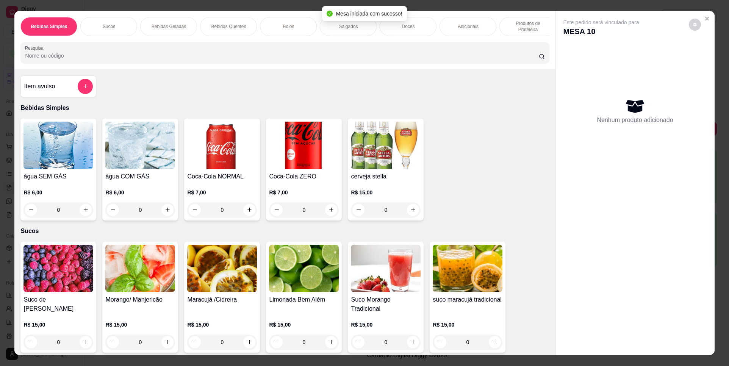
click at [342, 27] on p "Salgados" at bounding box center [348, 26] width 19 height 6
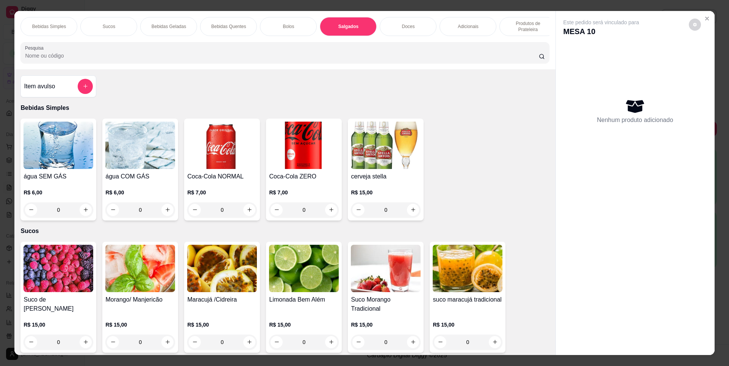
scroll to position [13, 0]
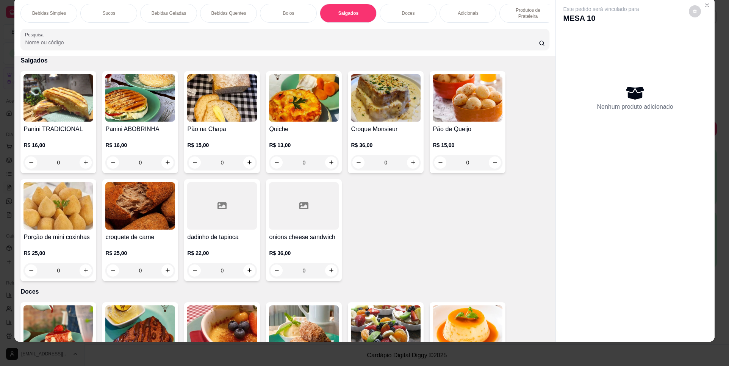
click at [165, 159] on div "R$ 16,00 0" at bounding box center [140, 155] width 70 height 29
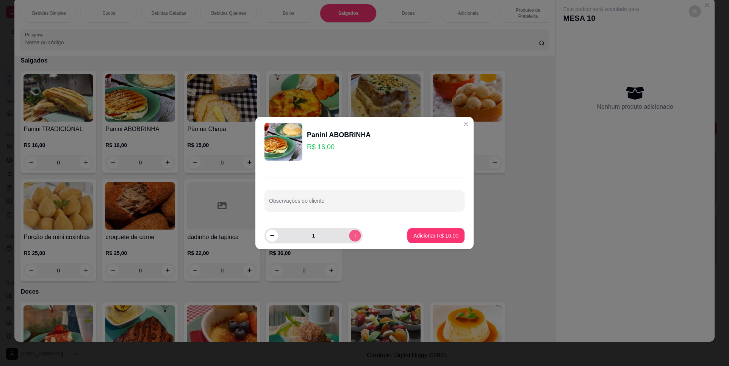
click at [349, 240] on button "increase-product-quantity" at bounding box center [355, 236] width 12 height 12
click at [428, 242] on button "Adicionar R$ 32,00" at bounding box center [435, 235] width 57 height 15
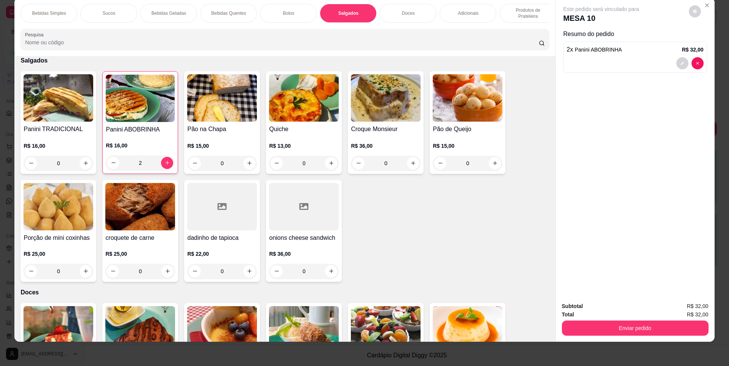
click at [163, 16] on p "Bebidas Geladas" at bounding box center [169, 13] width 34 height 6
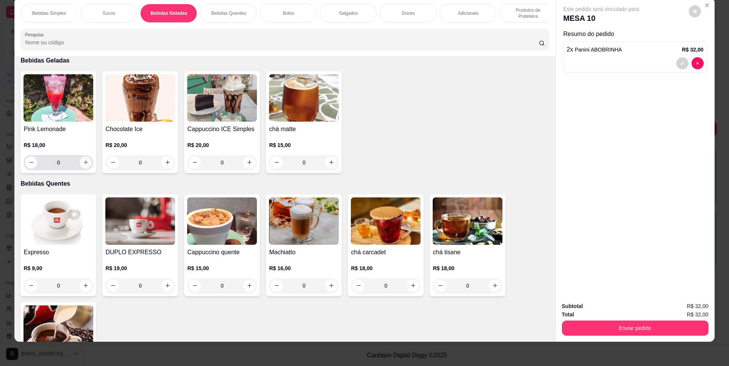
click at [83, 165] on icon "increase-product-quantity" at bounding box center [86, 163] width 6 height 6
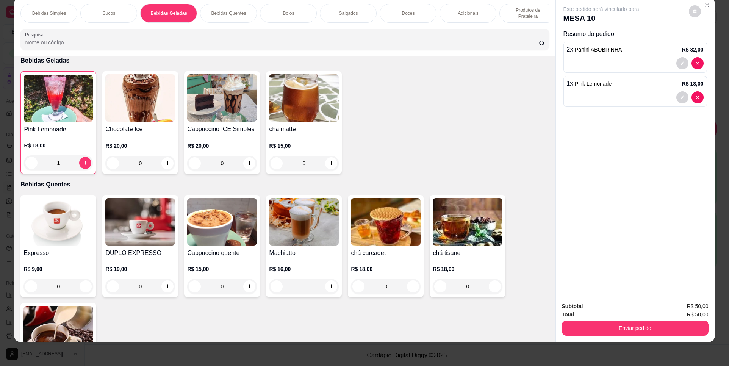
click at [103, 10] on div "Sucos" at bounding box center [108, 13] width 57 height 19
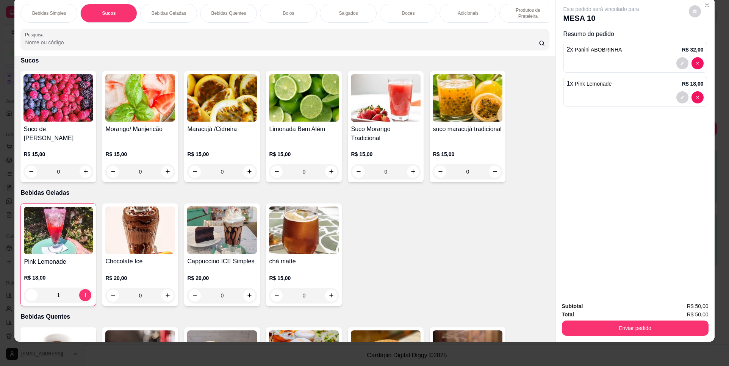
click at [61, 110] on img at bounding box center [58, 97] width 70 height 47
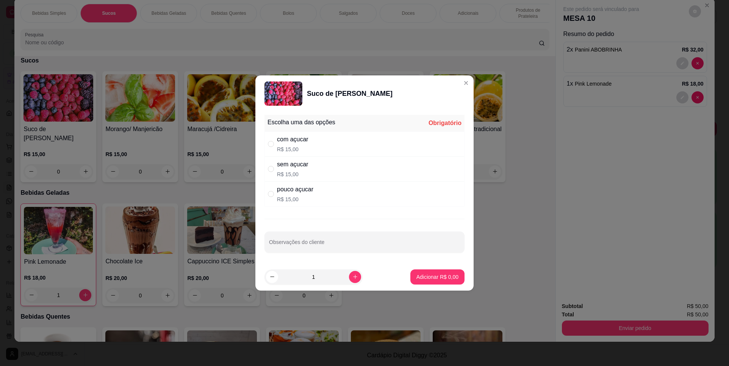
click at [278, 198] on p "R$ 15,00" at bounding box center [295, 200] width 36 height 8
click at [428, 282] on button "Adicionar R$ 15,00" at bounding box center [435, 276] width 57 height 15
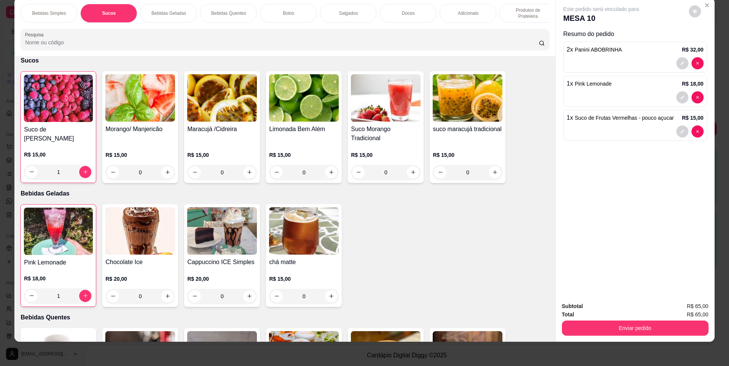
click at [285, 250] on img at bounding box center [304, 230] width 70 height 47
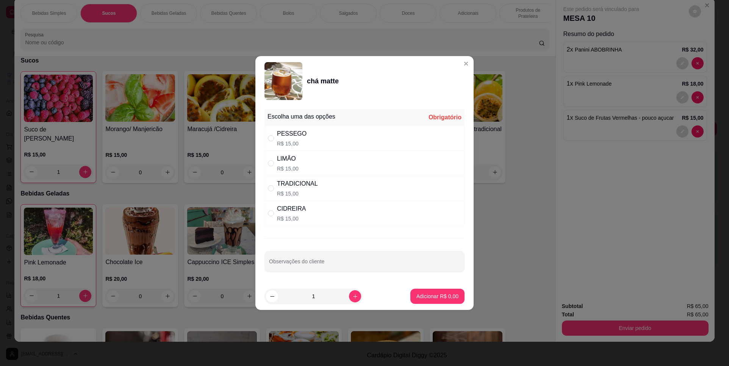
click at [305, 141] on div "PESSEGO R$ 15,00" at bounding box center [365, 138] width 200 height 25
click at [414, 293] on p "Adicionar R$ 15,00" at bounding box center [436, 297] width 45 height 8
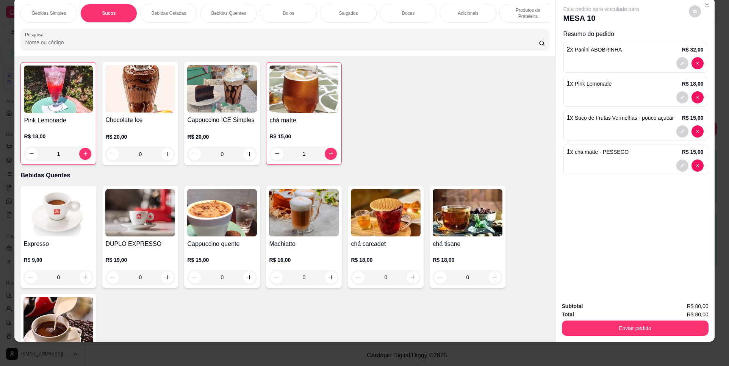
scroll to position [302, 0]
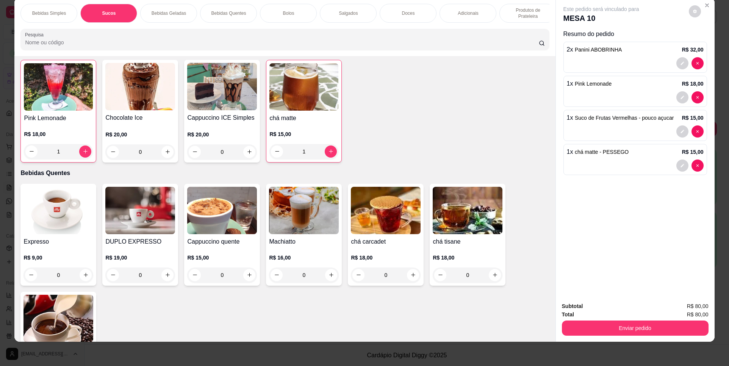
click at [61, 324] on img at bounding box center [58, 318] width 70 height 47
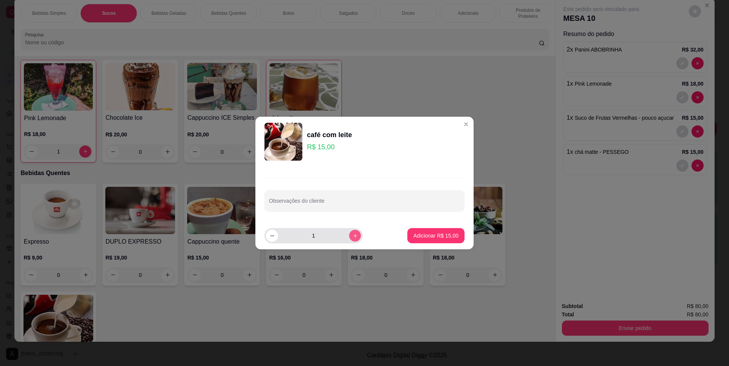
click at [352, 233] on icon "increase-product-quantity" at bounding box center [355, 236] width 6 height 6
click at [269, 233] on button "decrease-product-quantity" at bounding box center [272, 236] width 12 height 12
click at [443, 233] on p "Adicionar R$ 15,00" at bounding box center [436, 236] width 45 height 8
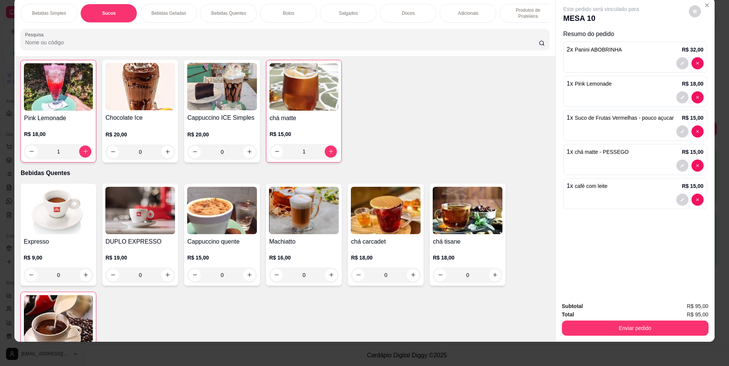
click at [348, 14] on p "Salgados" at bounding box center [348, 13] width 19 height 6
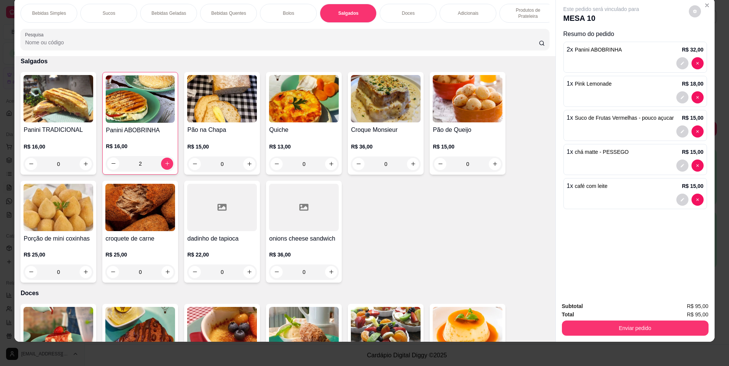
click at [61, 115] on img at bounding box center [58, 98] width 70 height 47
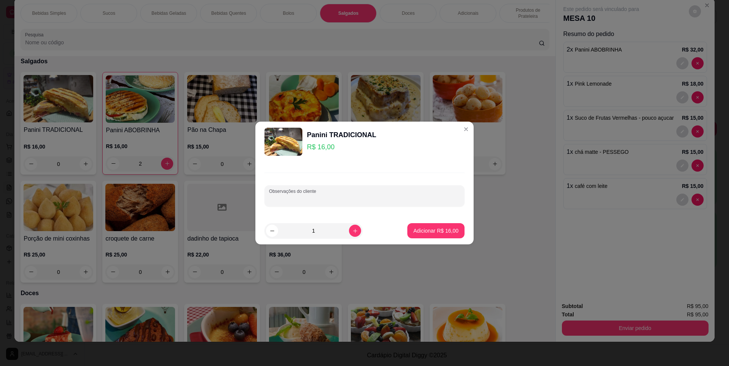
click at [302, 196] on input "Observações do cliente" at bounding box center [364, 199] width 191 height 8
click at [431, 232] on p "Adicionar R$ 16,00" at bounding box center [436, 230] width 44 height 7
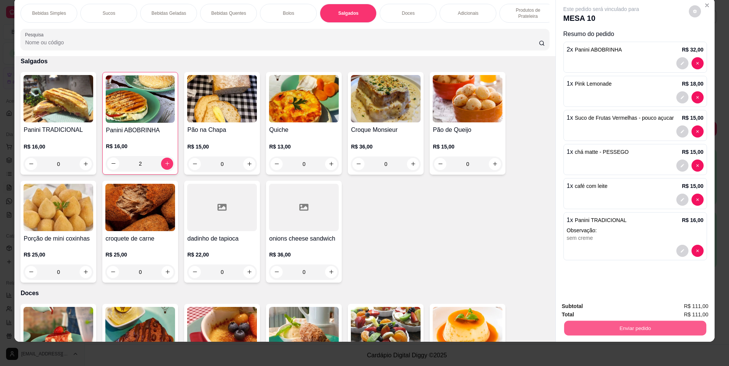
click at [634, 329] on button "Enviar pedido" at bounding box center [635, 328] width 142 height 15
click at [614, 308] on button "Não registrar e enviar pedido" at bounding box center [610, 309] width 79 height 14
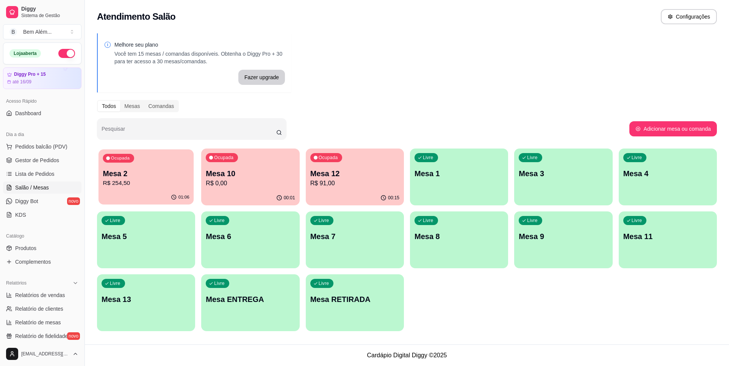
click at [136, 172] on p "Mesa 2" at bounding box center [146, 174] width 86 height 10
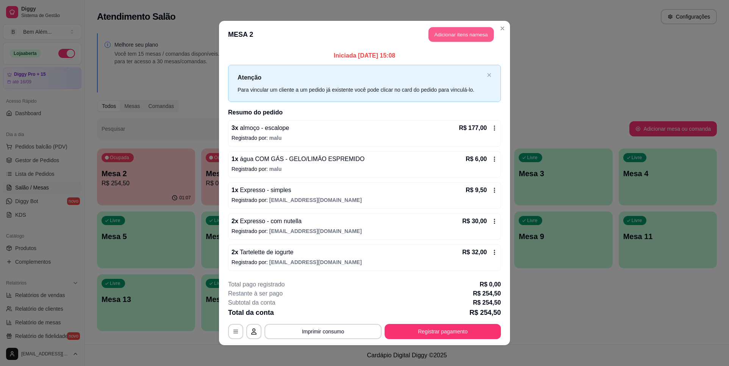
click at [443, 36] on button "Adicionar itens na mesa" at bounding box center [461, 34] width 65 height 15
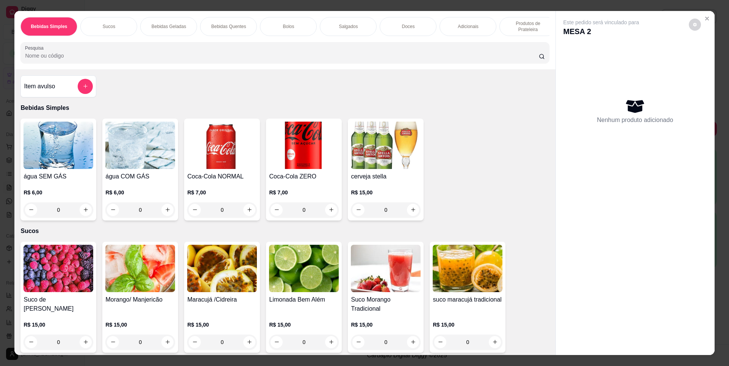
click at [515, 31] on p "Produtos de Prateleira" at bounding box center [528, 26] width 44 height 12
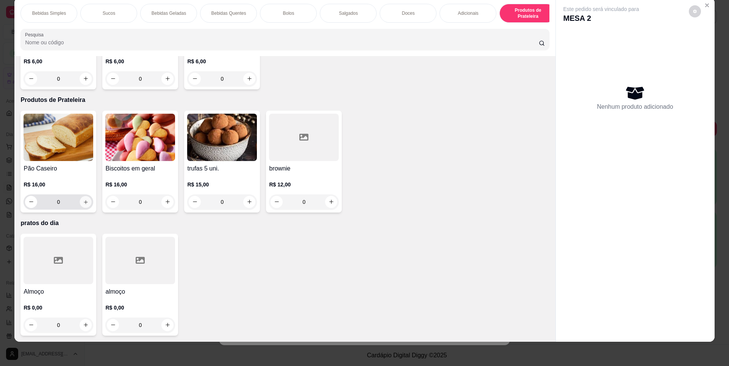
click at [83, 202] on icon "increase-product-quantity" at bounding box center [86, 202] width 6 height 6
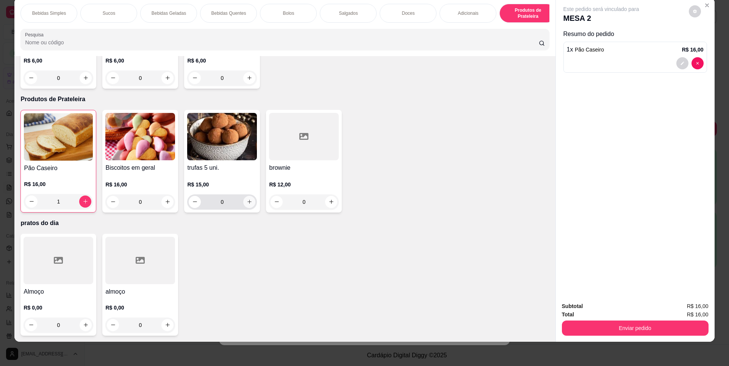
click at [247, 204] on icon "increase-product-quantity" at bounding box center [250, 202] width 6 height 6
click at [166, 201] on icon "increase-product-quantity" at bounding box center [168, 202] width 6 height 6
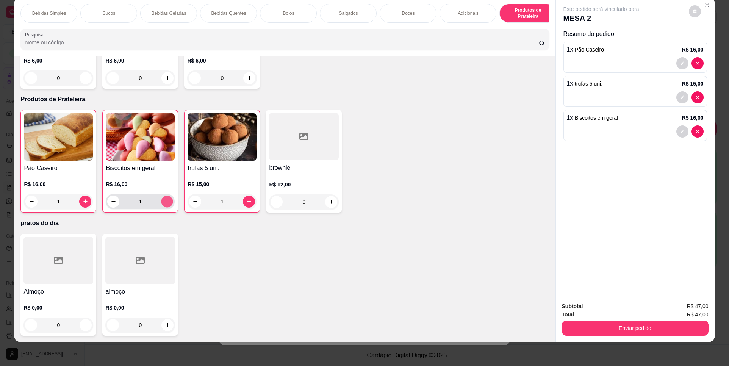
click at [166, 201] on icon "increase-product-quantity" at bounding box center [167, 202] width 6 height 6
click at [193, 204] on icon "decrease-product-quantity" at bounding box center [196, 202] width 6 height 6
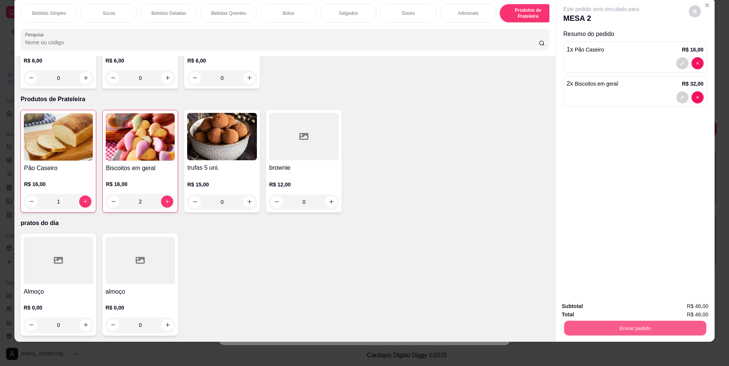
click at [650, 324] on button "Enviar pedido" at bounding box center [635, 328] width 142 height 15
click at [613, 309] on button "Não registrar e enviar pedido" at bounding box center [610, 309] width 79 height 14
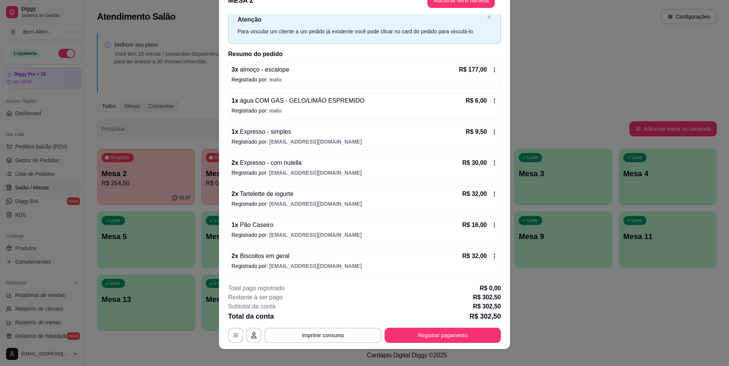
scroll to position [22, 0]
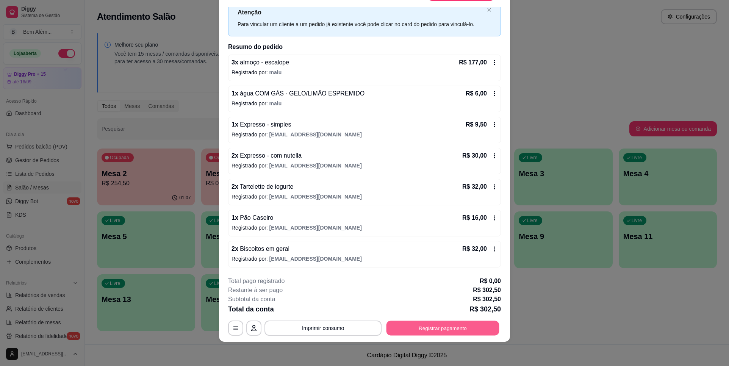
click at [473, 330] on button "Registrar pagamento" at bounding box center [443, 328] width 113 height 15
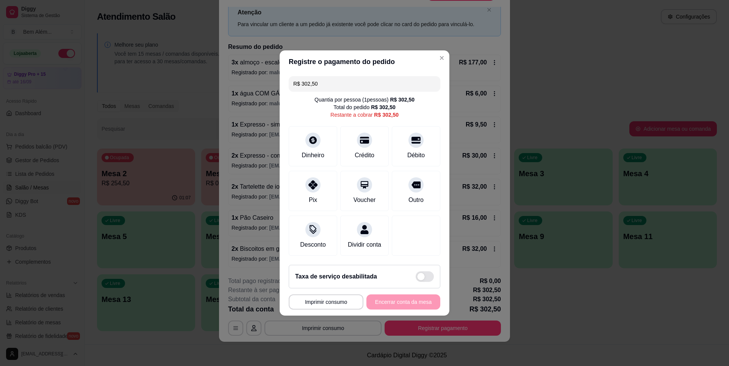
drag, startPoint x: 337, startPoint y: 76, endPoint x: 260, endPoint y: 83, distance: 76.9
click at [260, 83] on div "**********" at bounding box center [364, 183] width 729 height 366
click at [419, 153] on div "Débito" at bounding box center [416, 155] width 19 height 10
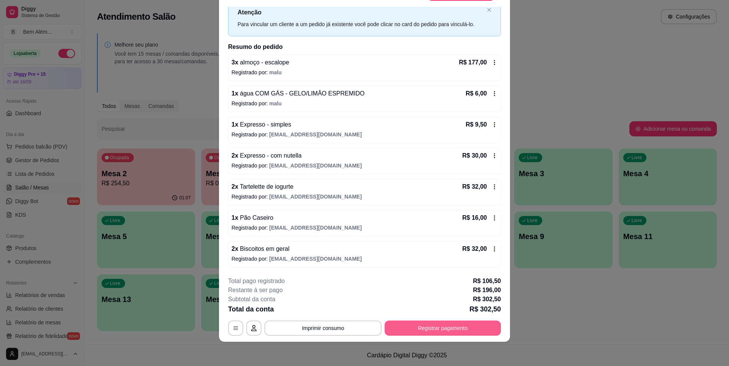
click at [468, 327] on button "Registrar pagamento" at bounding box center [443, 328] width 116 height 15
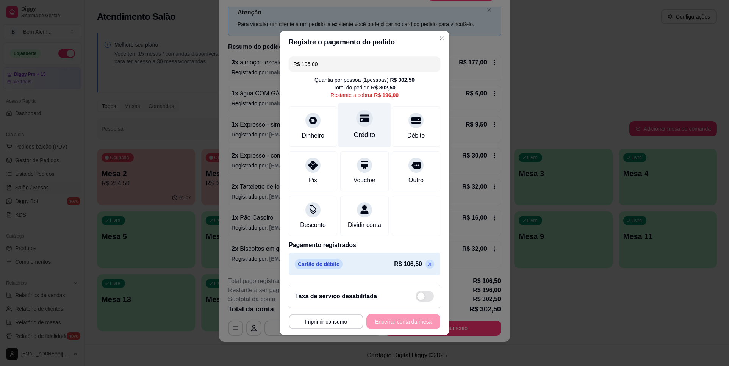
click at [376, 121] on div "Crédito" at bounding box center [364, 125] width 53 height 44
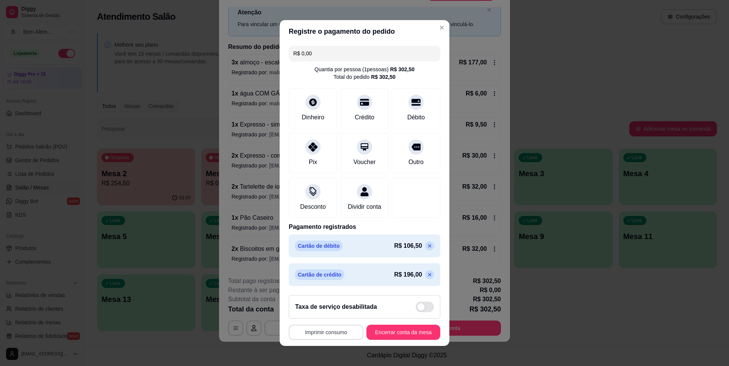
click at [344, 335] on button "Imprimir consumo" at bounding box center [326, 332] width 75 height 15
click at [344, 320] on button "impressao computador" at bounding box center [321, 317] width 55 height 12
click at [376, 337] on button "Encerrar conta da mesa" at bounding box center [404, 332] width 74 height 15
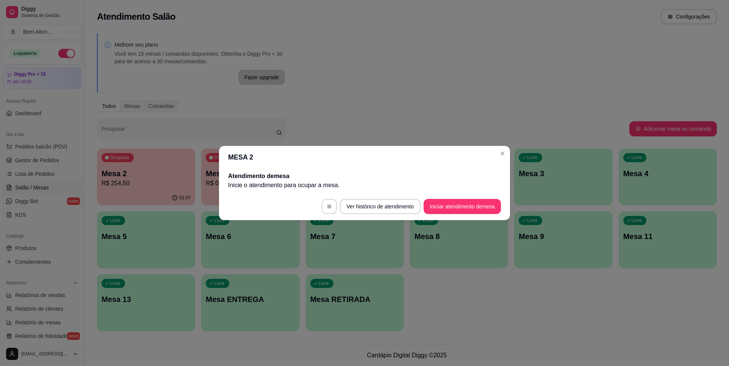
scroll to position [0, 0]
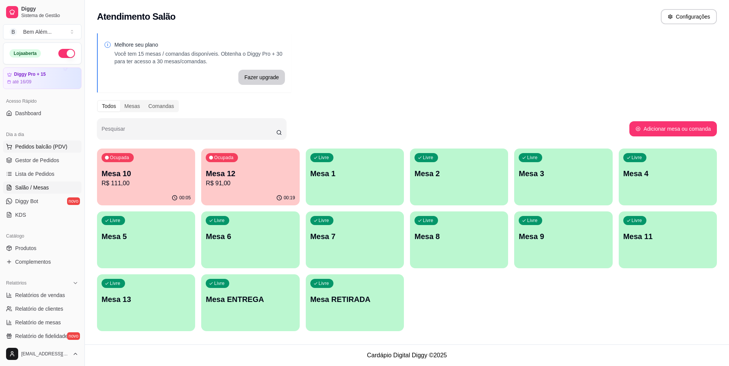
click at [56, 152] on button "Pedidos balcão (PDV)" at bounding box center [42, 147] width 78 height 12
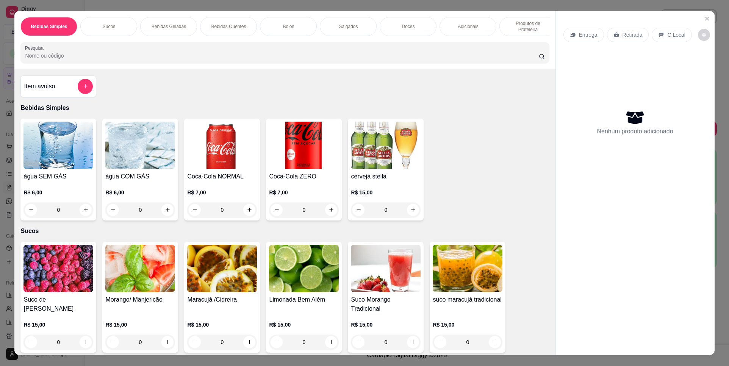
click at [346, 21] on div "Salgados" at bounding box center [348, 26] width 57 height 19
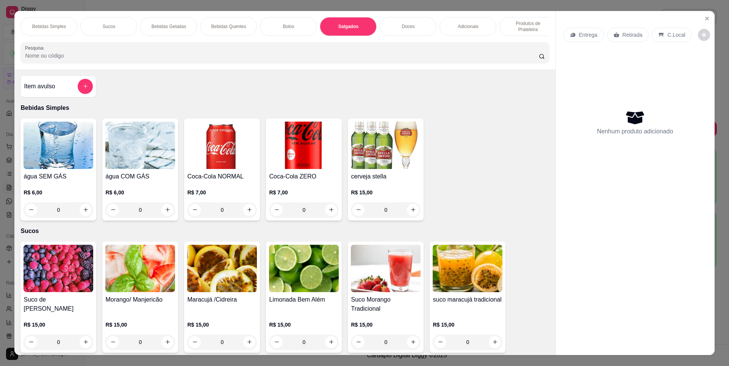
scroll to position [13, 0]
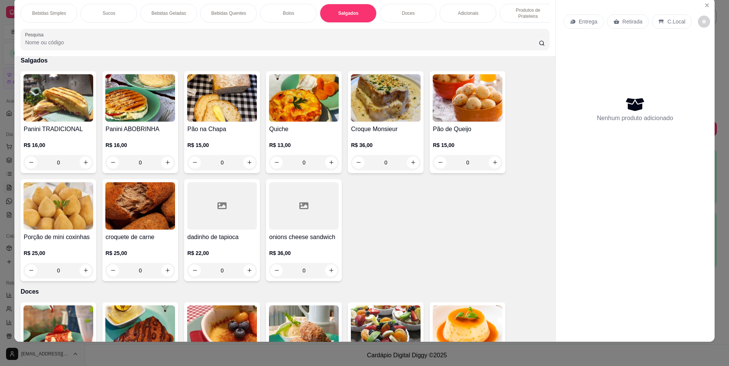
click at [348, 22] on div "Salgados" at bounding box center [348, 13] width 57 height 19
click at [330, 168] on div "0" at bounding box center [304, 162] width 70 height 15
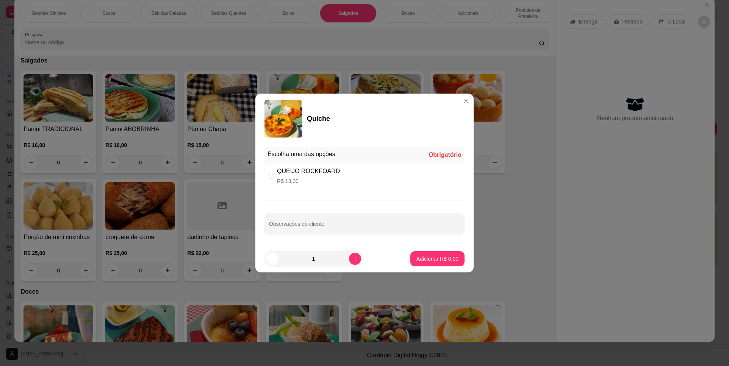
click at [371, 179] on div "QUEIJO ROCKFOARD R$ 13,00" at bounding box center [365, 175] width 200 height 25
click at [432, 263] on button "Adicionar R$ 13,00" at bounding box center [436, 259] width 56 height 15
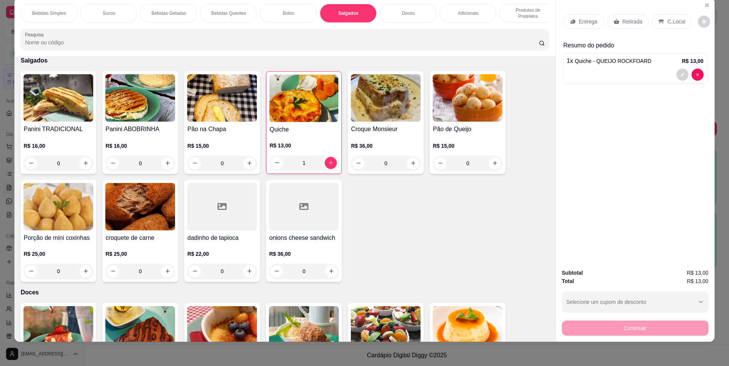
click at [401, 17] on div "Doces" at bounding box center [408, 13] width 57 height 19
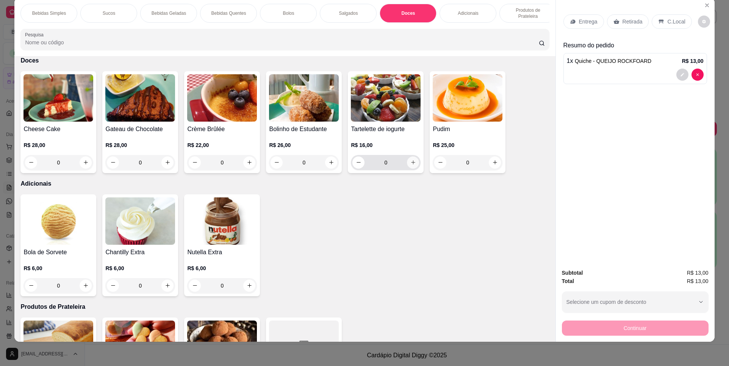
click at [413, 165] on icon "increase-product-quantity" at bounding box center [413, 163] width 6 height 6
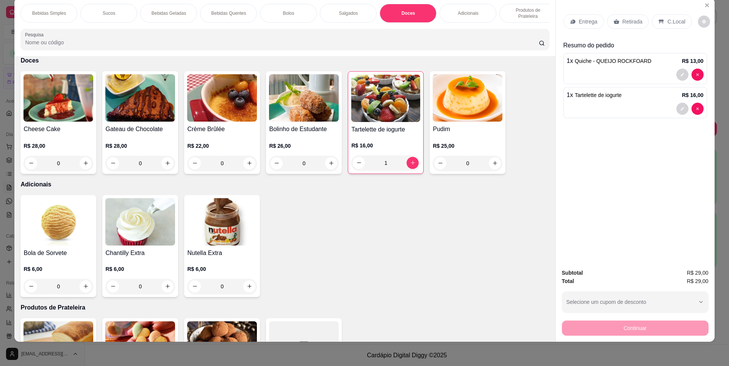
click at [623, 18] on p "Retirada" at bounding box center [633, 22] width 20 height 8
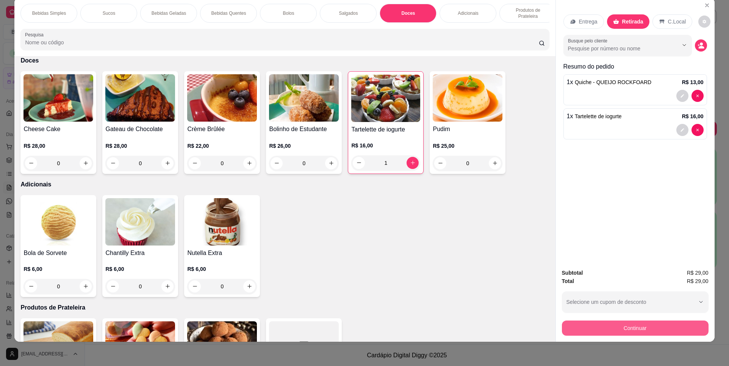
click at [630, 327] on button "Continuar" at bounding box center [635, 328] width 147 height 15
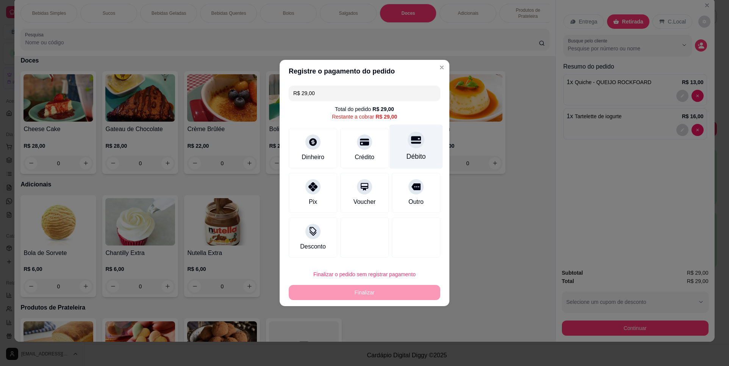
click at [411, 141] on icon at bounding box center [416, 140] width 10 height 8
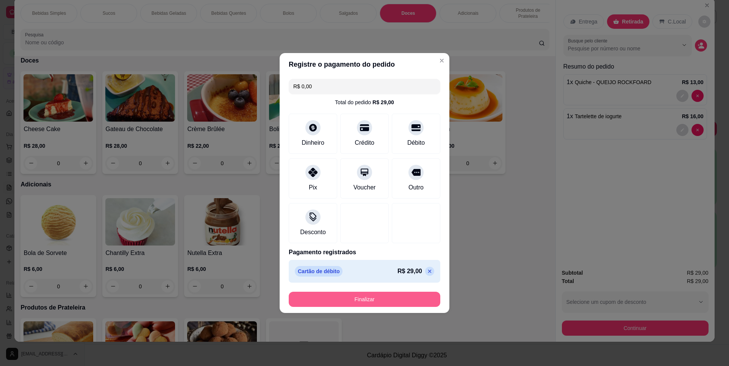
click at [366, 299] on button "Finalizar" at bounding box center [365, 299] width 152 height 15
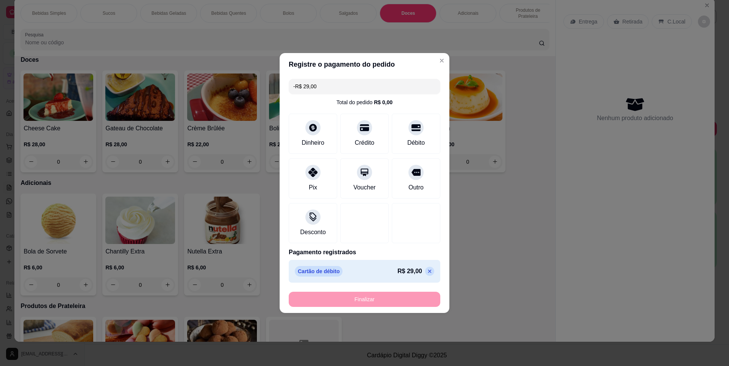
scroll to position [998, 0]
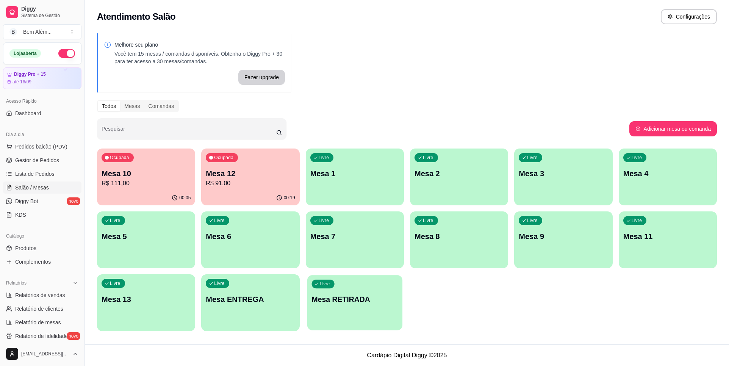
click at [344, 315] on div "Livre Mesa RETIRADA" at bounding box center [355, 298] width 96 height 46
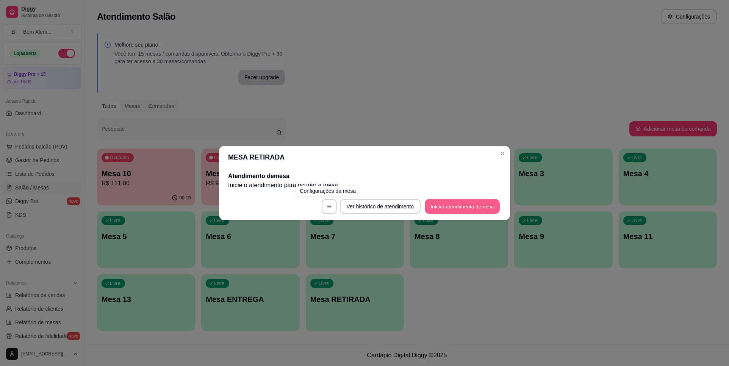
click at [440, 204] on button "Iniciar atendimento de mesa" at bounding box center [462, 206] width 75 height 15
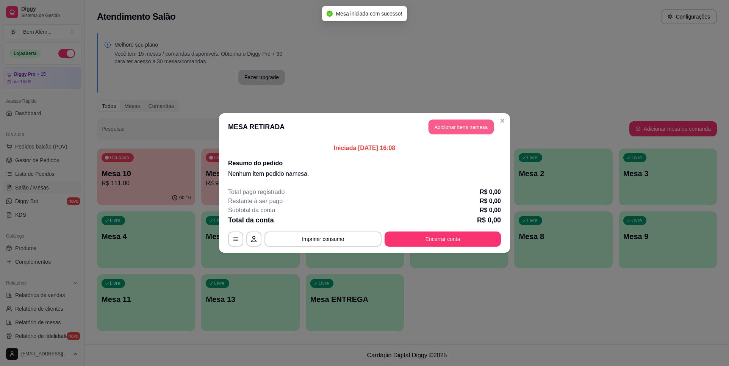
click at [450, 129] on button "Adicionar itens na mesa" at bounding box center [461, 127] width 65 height 15
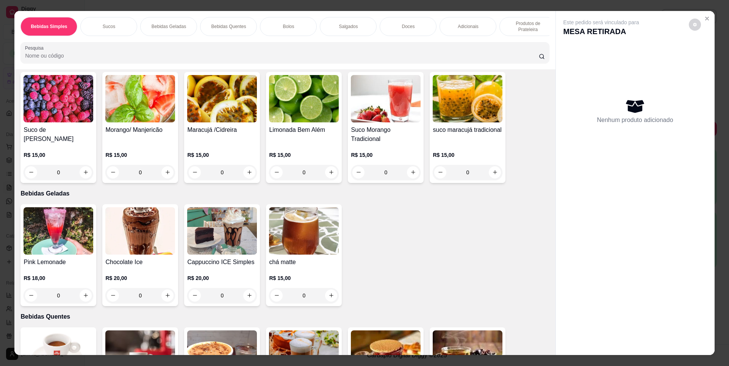
scroll to position [190, 0]
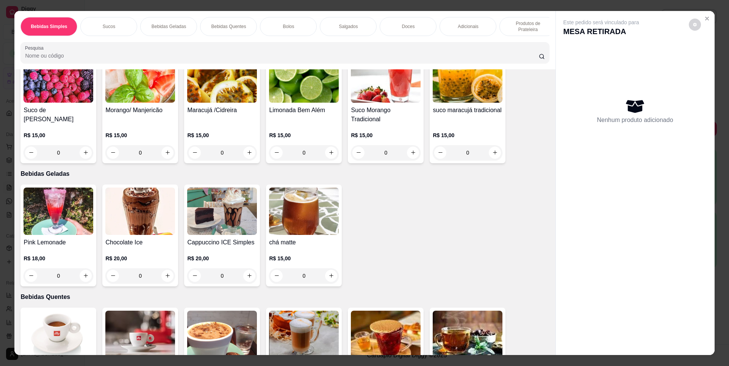
click at [309, 235] on img at bounding box center [304, 211] width 70 height 47
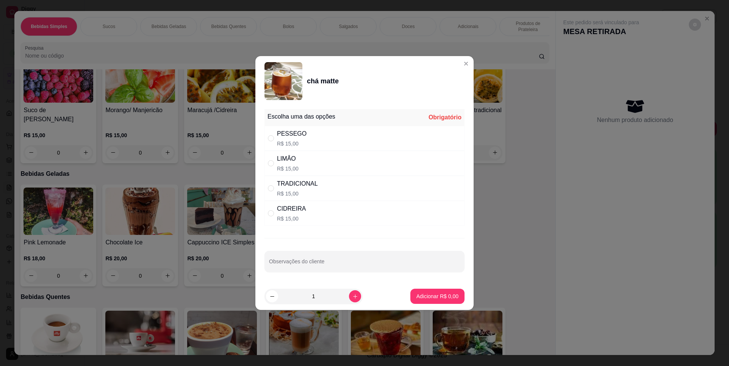
click at [327, 163] on div "LIMÂO R$ 15,00" at bounding box center [365, 163] width 200 height 25
click at [426, 296] on p "Adicionar R$ 15,00" at bounding box center [436, 297] width 45 height 8
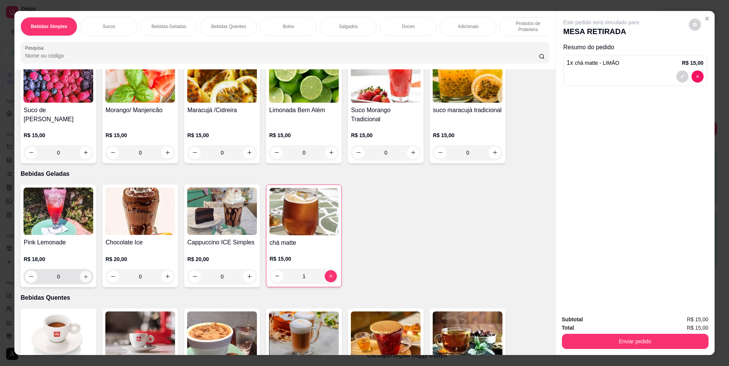
click at [83, 280] on icon "increase-product-quantity" at bounding box center [86, 277] width 6 height 6
click at [84, 279] on icon "increase-product-quantity" at bounding box center [86, 277] width 6 height 6
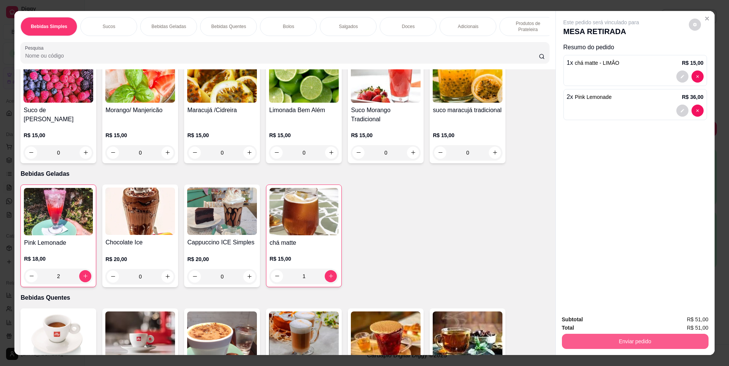
click at [664, 343] on button "Enviar pedido" at bounding box center [635, 341] width 147 height 15
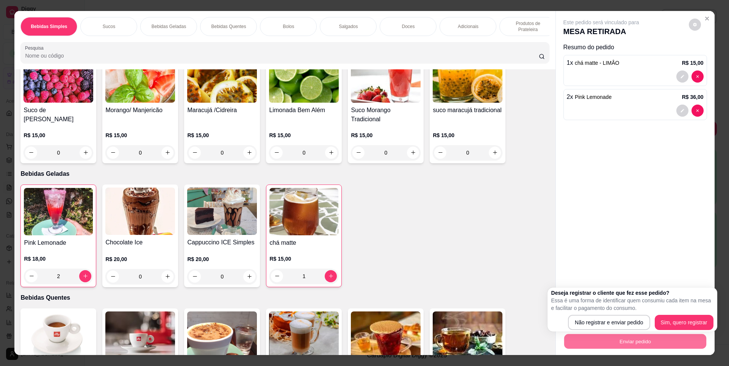
click at [408, 28] on p "Doces" at bounding box center [408, 26] width 13 height 6
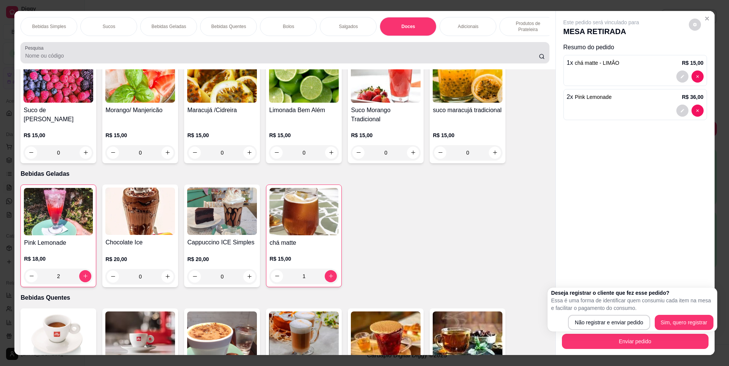
scroll to position [13, 0]
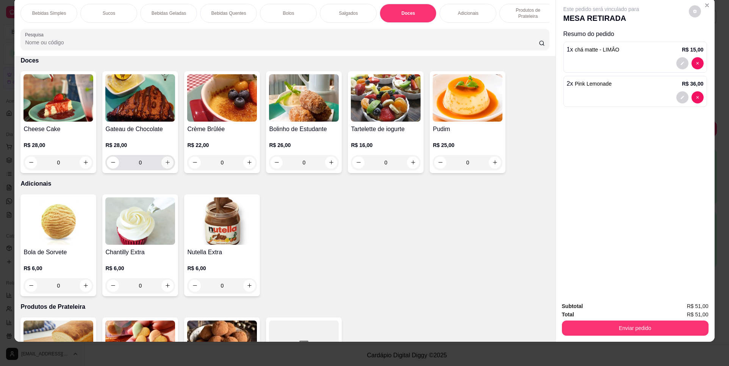
click at [165, 165] on icon "increase-product-quantity" at bounding box center [168, 163] width 6 height 6
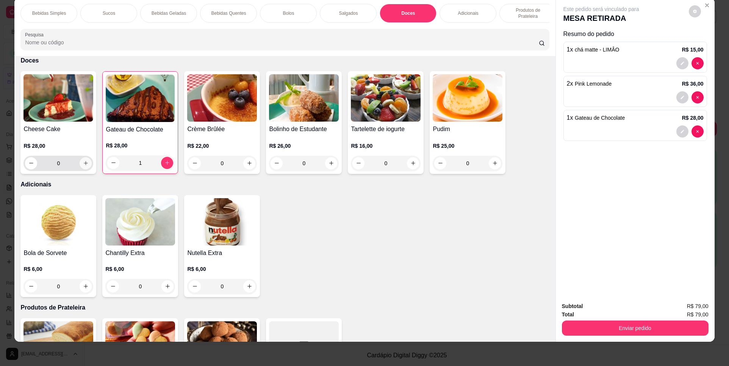
click at [83, 166] on icon "increase-product-quantity" at bounding box center [86, 163] width 6 height 6
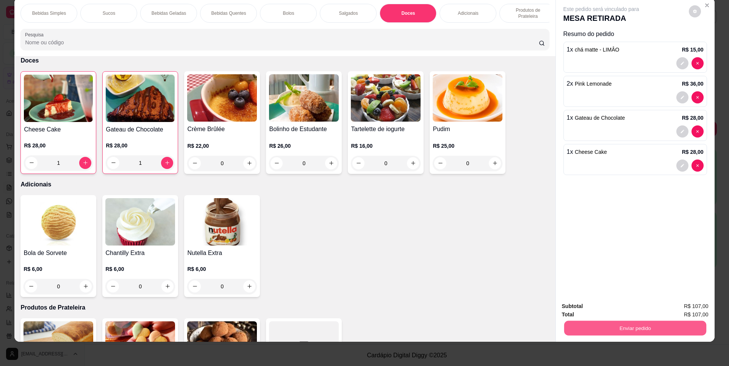
click at [655, 328] on button "Enviar pedido" at bounding box center [635, 328] width 142 height 15
click at [597, 309] on button "Não registrar e enviar pedido" at bounding box center [610, 309] width 77 height 14
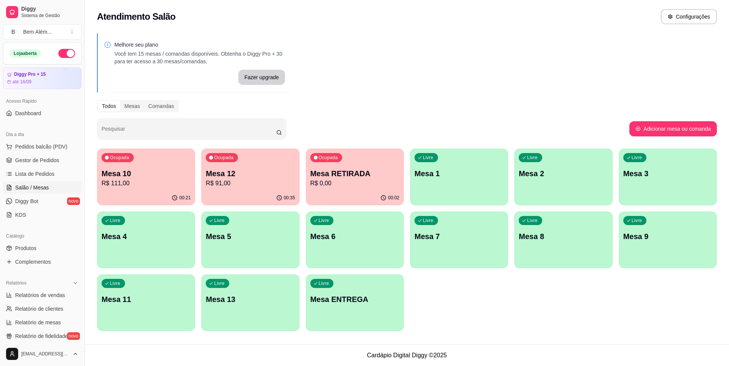
click at [256, 315] on div "Livre Mesa 13" at bounding box center [250, 298] width 98 height 48
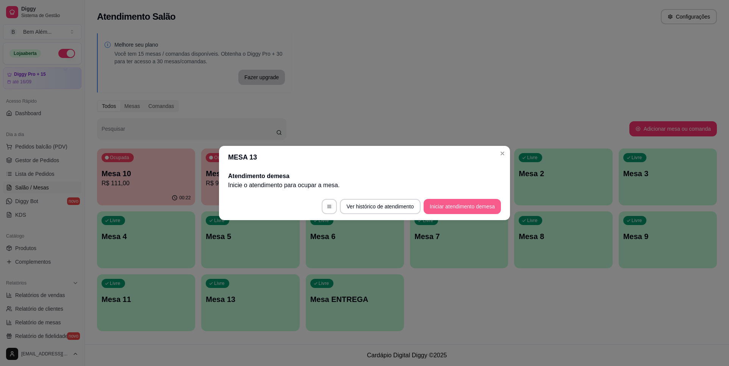
click at [444, 217] on footer "Ver histórico de atendimento Iniciar atendimento de mesa" at bounding box center [364, 206] width 291 height 27
click at [448, 216] on footer "Ver histórico de atendimento Iniciar atendimento de mesa" at bounding box center [364, 206] width 291 height 27
click at [451, 211] on button "Iniciar atendimento de mesa" at bounding box center [462, 206] width 77 height 15
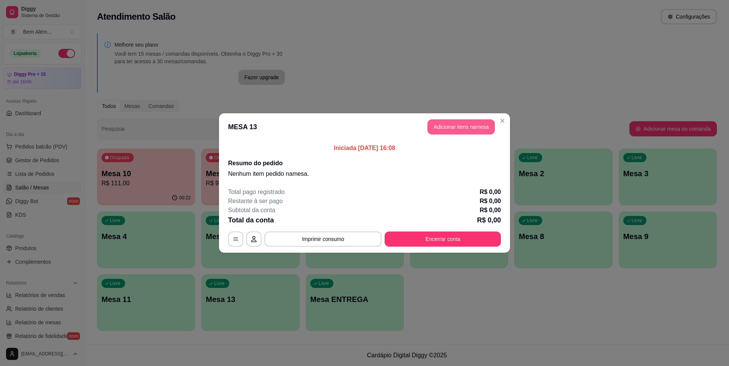
click at [480, 126] on button "Adicionar itens na mesa" at bounding box center [461, 126] width 67 height 15
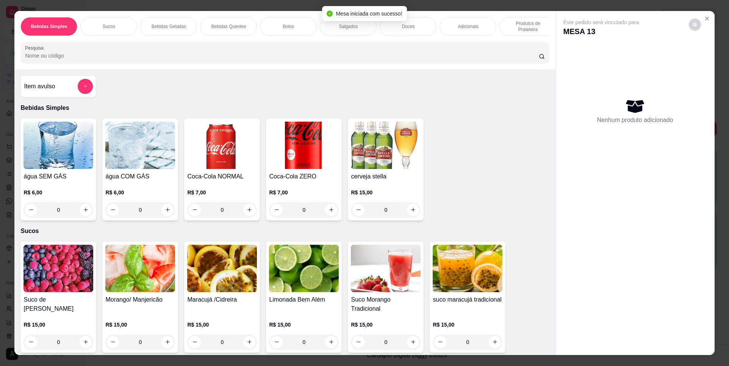
click at [128, 312] on div "Morango/ Manjericão" at bounding box center [140, 304] width 70 height 18
click at [33, 300] on div "Suco de Frutas Vermelhas R$ 15,00 0" at bounding box center [58, 297] width 76 height 111
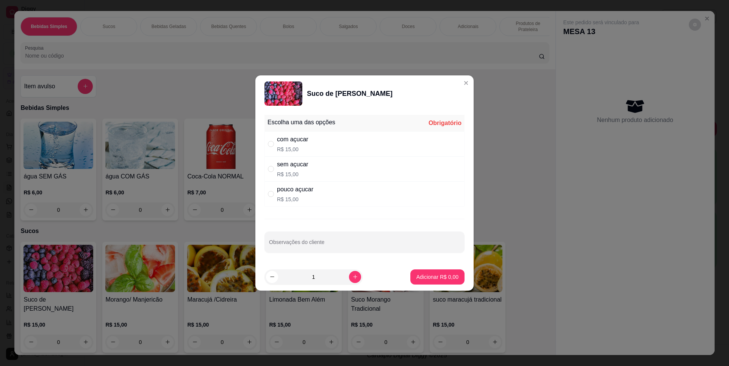
click at [350, 197] on div "pouco açucar R$ 15,00" at bounding box center [365, 194] width 200 height 25
click at [427, 284] on button "Adicionar R$ 15,00" at bounding box center [435, 276] width 57 height 15
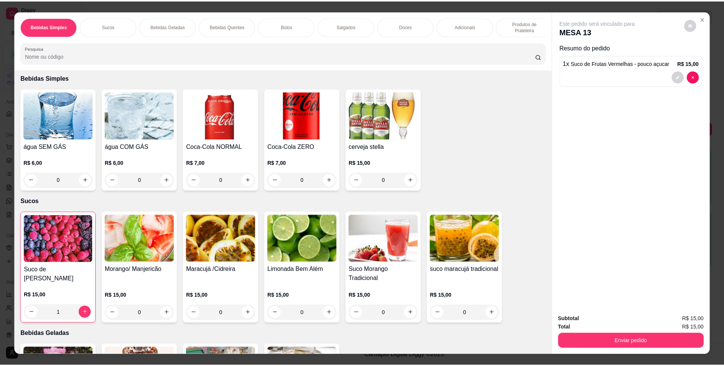
scroll to position [38, 0]
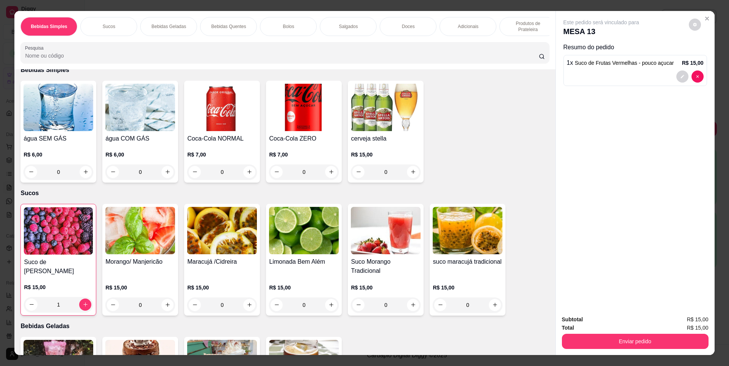
click at [326, 246] on img at bounding box center [304, 230] width 70 height 47
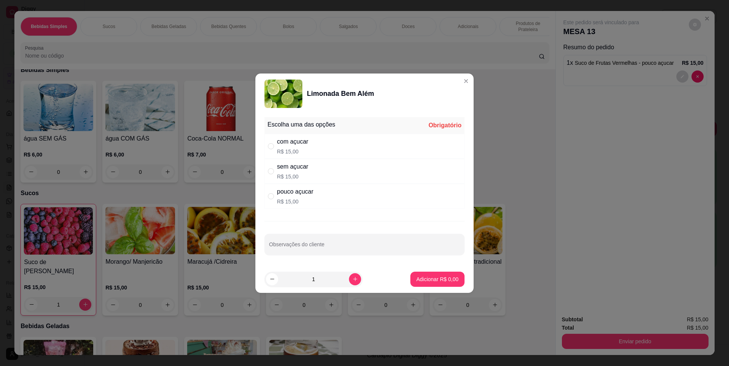
click at [353, 147] on div "com açucar R$ 15,00" at bounding box center [365, 146] width 200 height 25
click at [437, 284] on button "Adicionar R$ 15,00" at bounding box center [435, 279] width 57 height 15
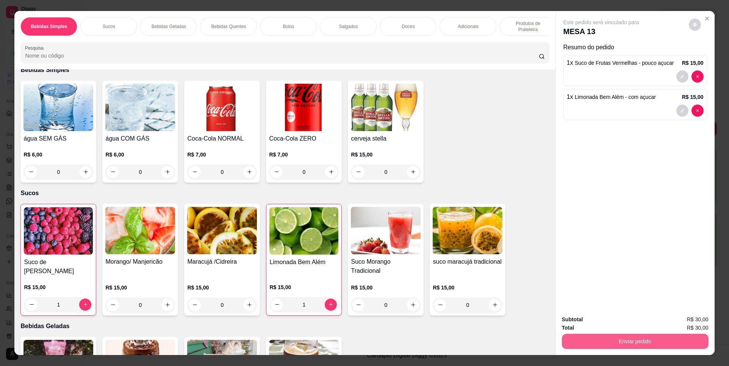
click at [683, 348] on button "Enviar pedido" at bounding box center [635, 341] width 147 height 15
click at [610, 323] on button "Não registrar e enviar pedido" at bounding box center [610, 323] width 79 height 14
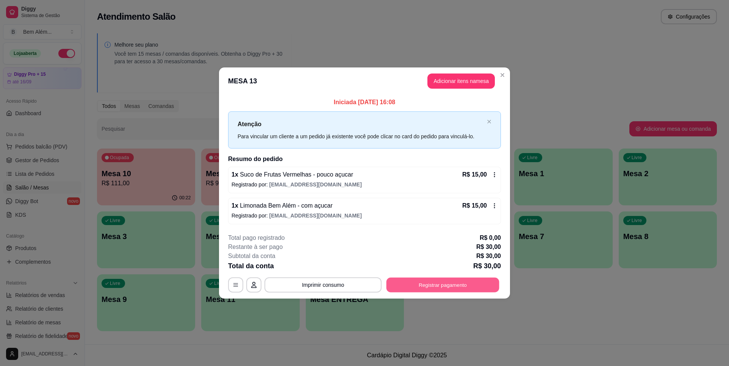
click at [429, 287] on button "Registrar pagamento" at bounding box center [443, 284] width 113 height 15
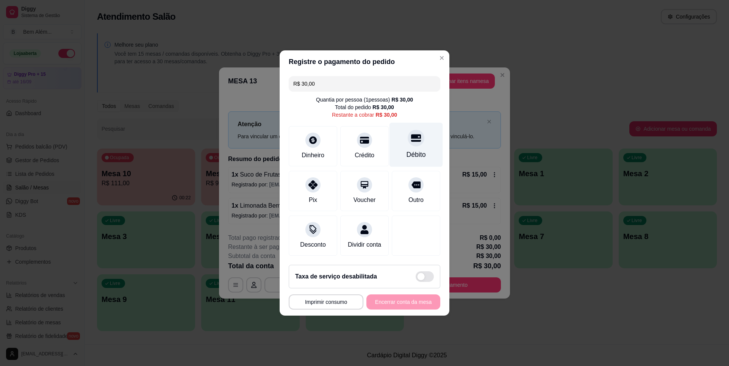
click at [397, 140] on div "Débito" at bounding box center [416, 145] width 53 height 44
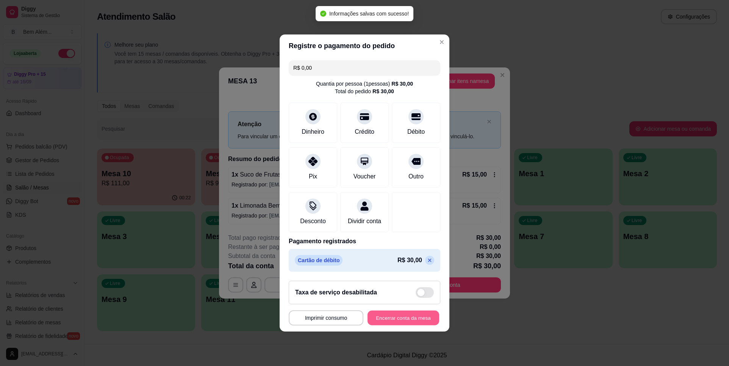
click at [413, 325] on button "Encerrar conta da mesa" at bounding box center [404, 318] width 72 height 15
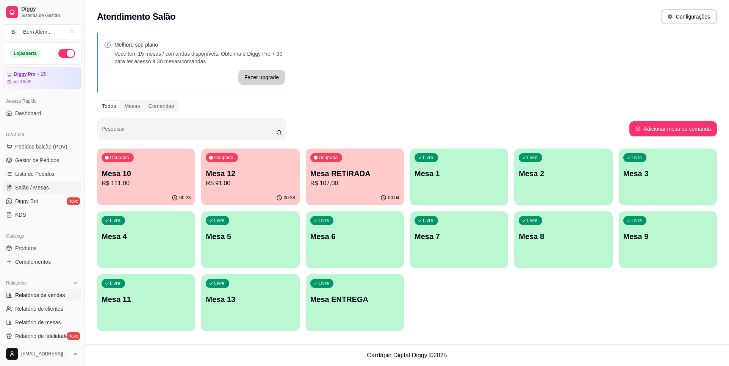
click at [12, 296] on icon at bounding box center [9, 295] width 6 height 6
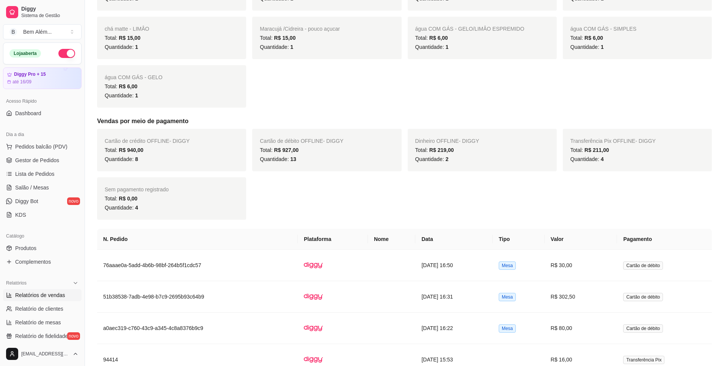
scroll to position [493, 0]
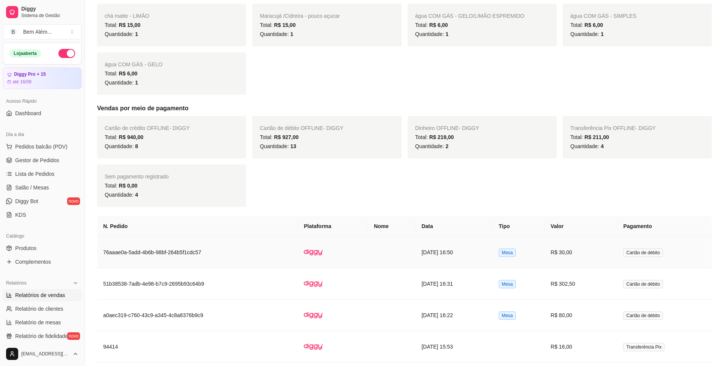
click at [455, 260] on td "[DATE] 16:50" at bounding box center [453, 252] width 77 height 31
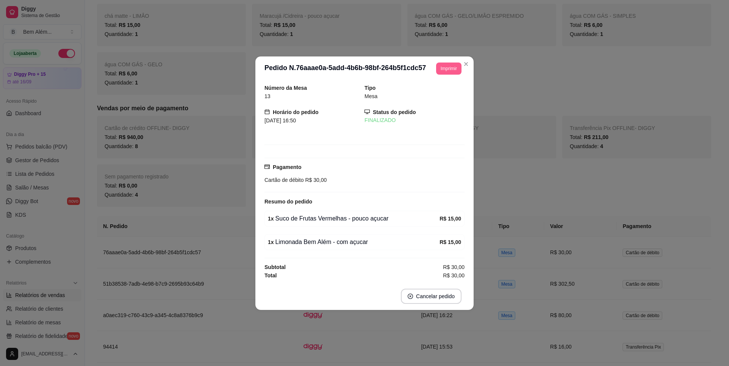
click at [454, 69] on button "Imprimir" at bounding box center [448, 69] width 25 height 12
click at [436, 100] on button "impressao computador" at bounding box center [428, 95] width 55 height 12
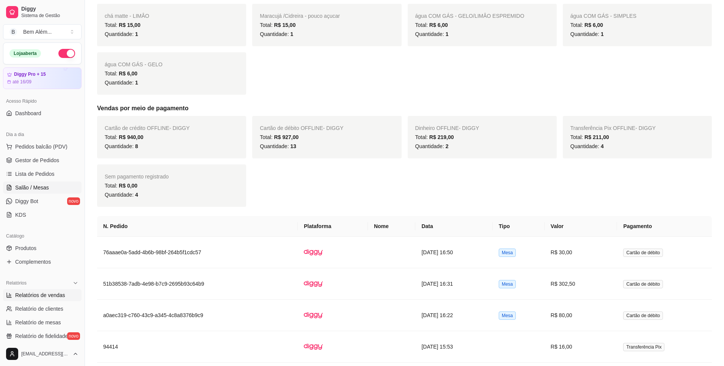
click at [49, 189] on link "Salão / Mesas" at bounding box center [42, 188] width 78 height 12
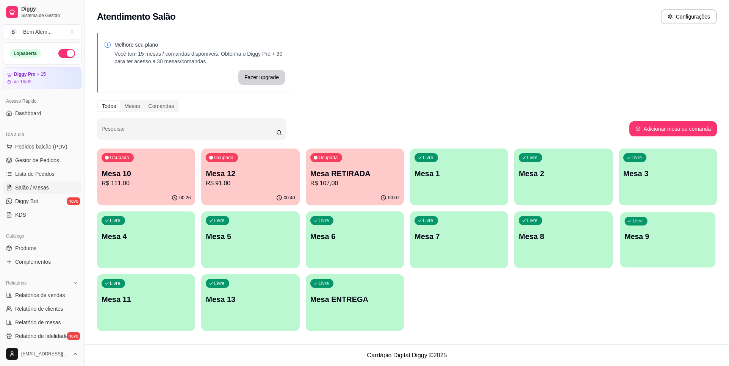
click at [662, 236] on p "Mesa 9" at bounding box center [668, 237] width 86 height 10
click at [19, 163] on span "Gestor de Pedidos" at bounding box center [37, 161] width 44 height 8
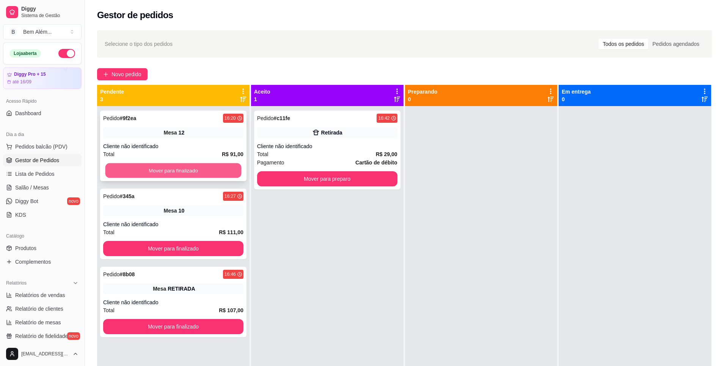
click at [162, 171] on button "Mover para finalizado" at bounding box center [173, 170] width 136 height 15
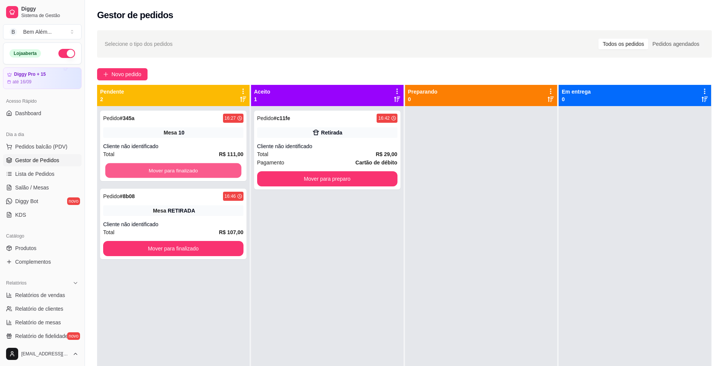
click at [162, 171] on button "Mover para finalizado" at bounding box center [173, 170] width 136 height 15
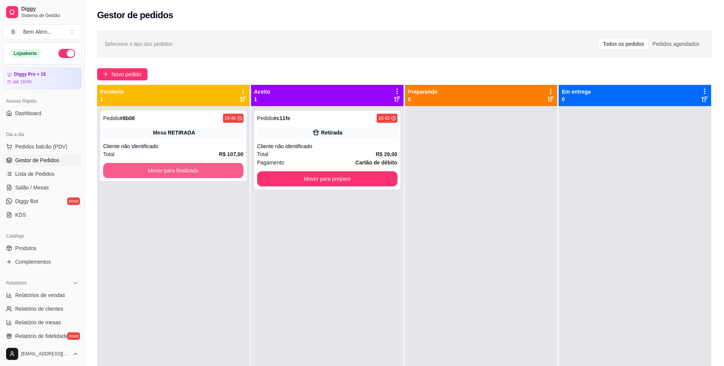
click at [162, 171] on button "Mover para finalizado" at bounding box center [173, 170] width 140 height 15
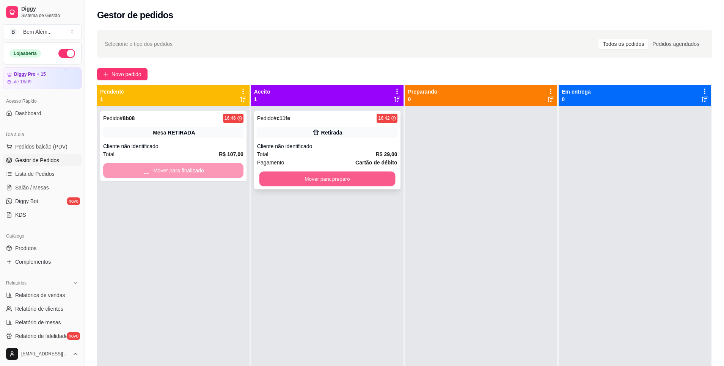
click at [282, 182] on button "Mover para preparo" at bounding box center [327, 179] width 136 height 15
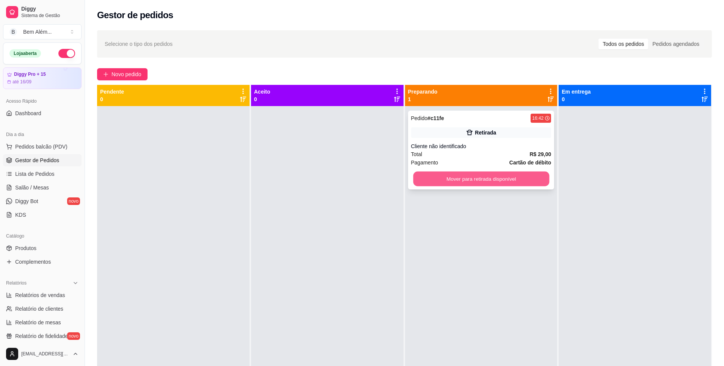
click at [442, 182] on button "Mover para retirada disponível" at bounding box center [481, 179] width 136 height 15
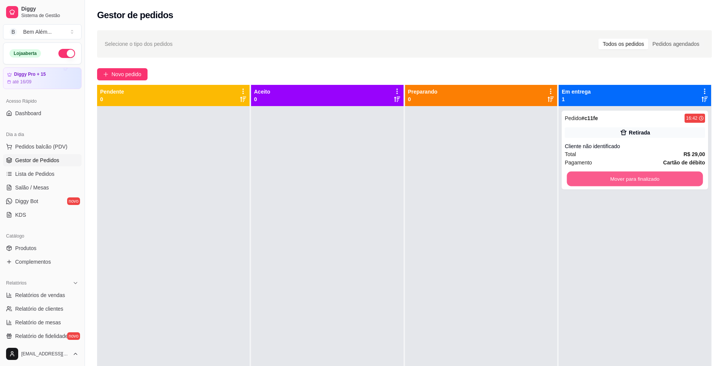
click at [603, 178] on button "Mover para finalizado" at bounding box center [635, 179] width 136 height 15
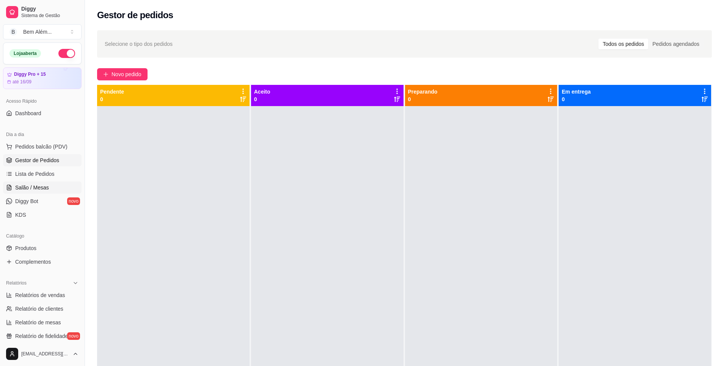
click at [56, 183] on link "Salão / Mesas" at bounding box center [42, 188] width 78 height 12
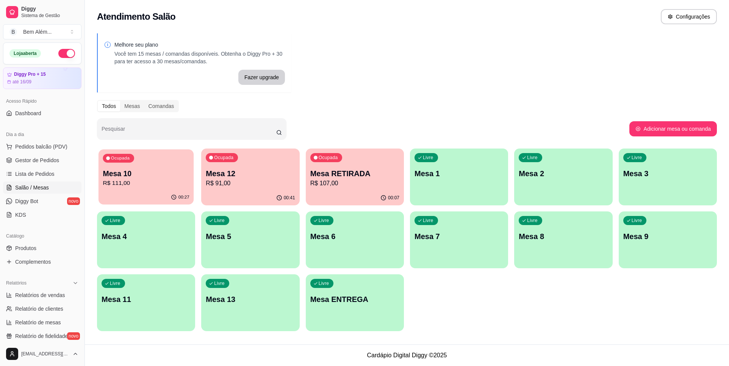
click at [139, 185] on p "R$ 111,00" at bounding box center [146, 183] width 86 height 9
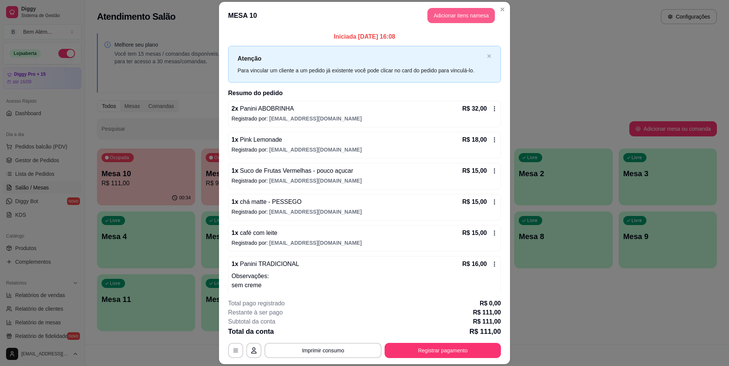
click at [443, 18] on button "Adicionar itens na mesa" at bounding box center [461, 15] width 67 height 15
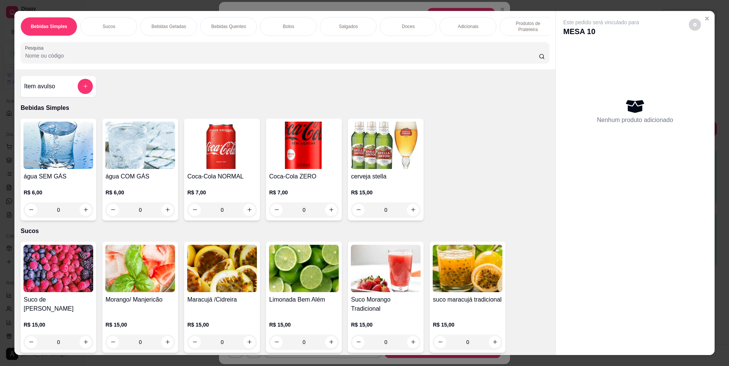
click at [409, 28] on p "Doces" at bounding box center [408, 26] width 13 height 6
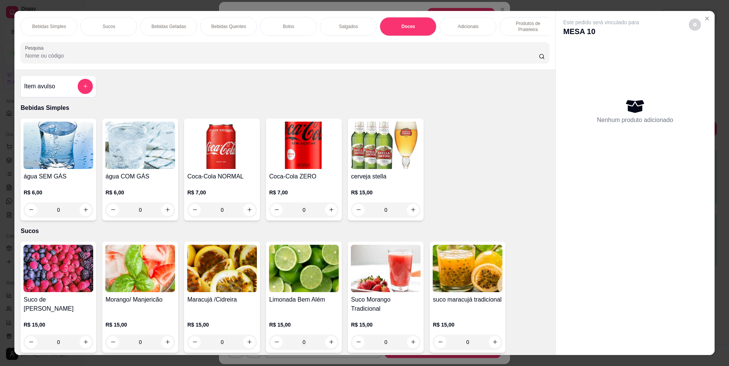
scroll to position [13, 0]
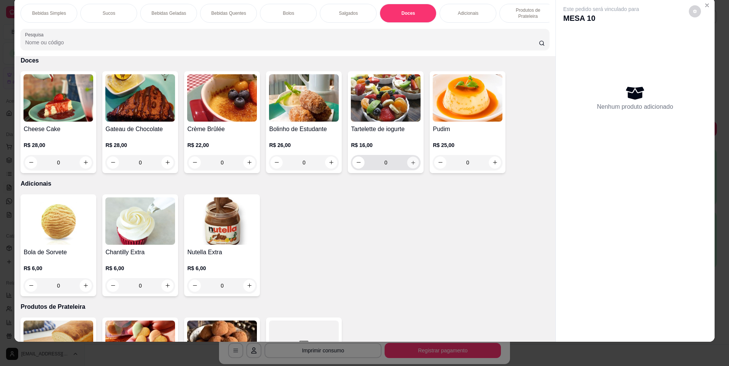
click at [410, 166] on icon "increase-product-quantity" at bounding box center [413, 163] width 6 height 6
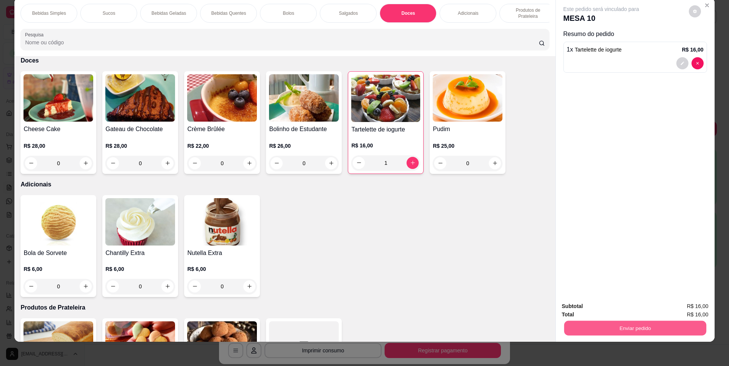
click at [593, 330] on button "Enviar pedido" at bounding box center [635, 328] width 142 height 15
click at [593, 307] on button "Não registrar e enviar pedido" at bounding box center [610, 309] width 77 height 14
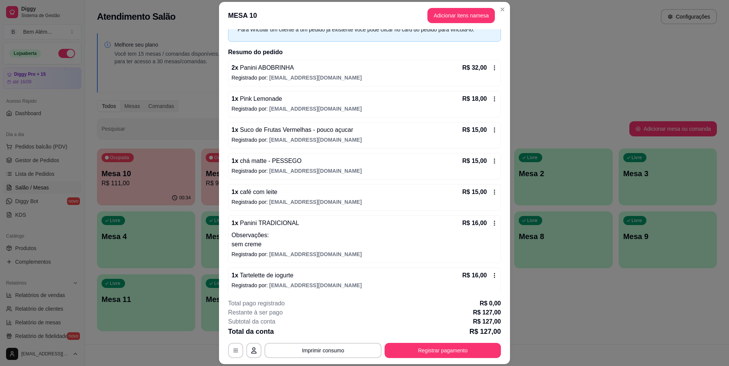
scroll to position [45, 0]
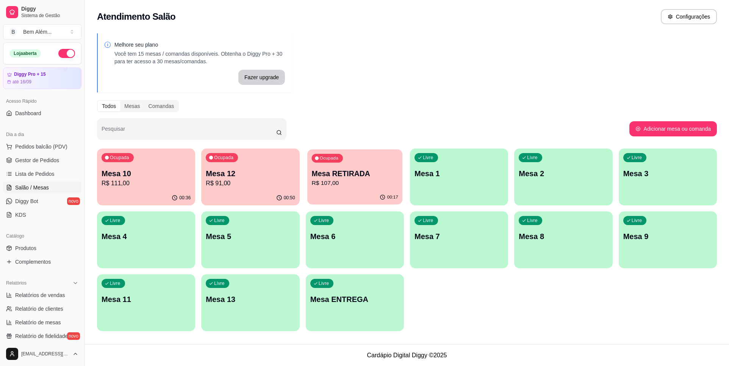
click at [328, 188] on div "Ocupada Mesa RETIRADA R$ 107,00" at bounding box center [355, 169] width 96 height 41
click at [31, 165] on link "Gestor de Pedidos" at bounding box center [42, 160] width 78 height 12
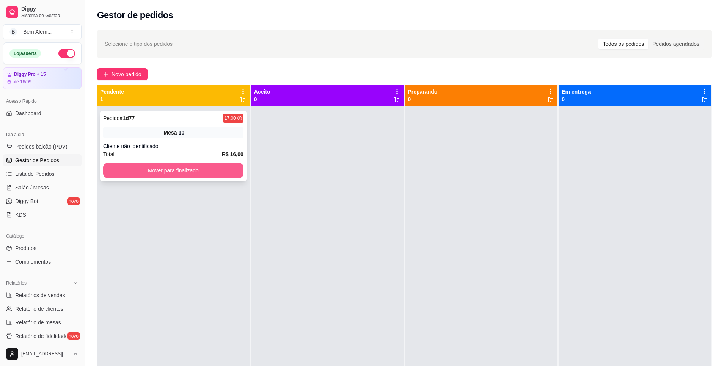
click at [153, 172] on button "Mover para finalizado" at bounding box center [173, 170] width 140 height 15
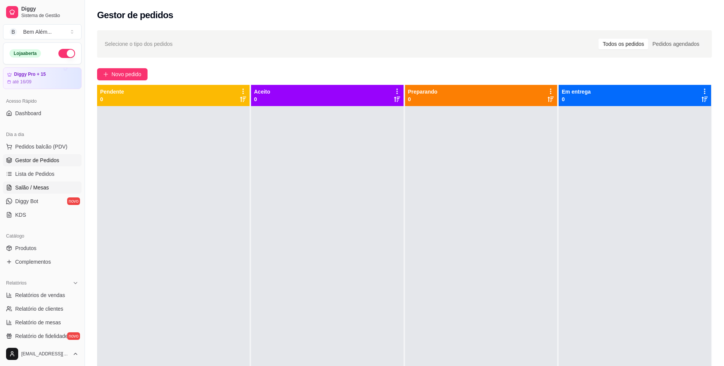
click at [49, 191] on link "Salão / Mesas" at bounding box center [42, 188] width 78 height 12
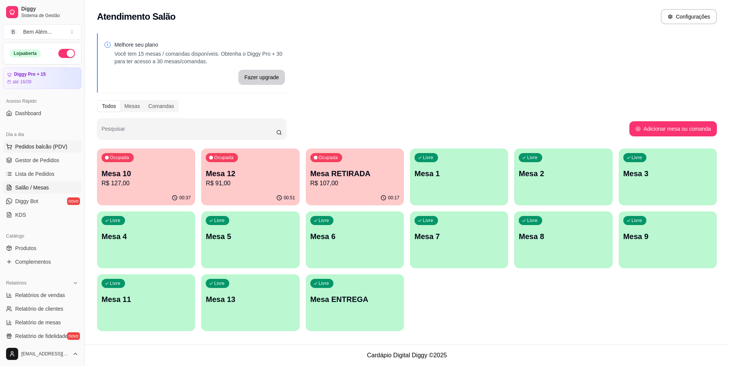
click at [55, 146] on span "Pedidos balcão (PDV)" at bounding box center [41, 147] width 52 height 8
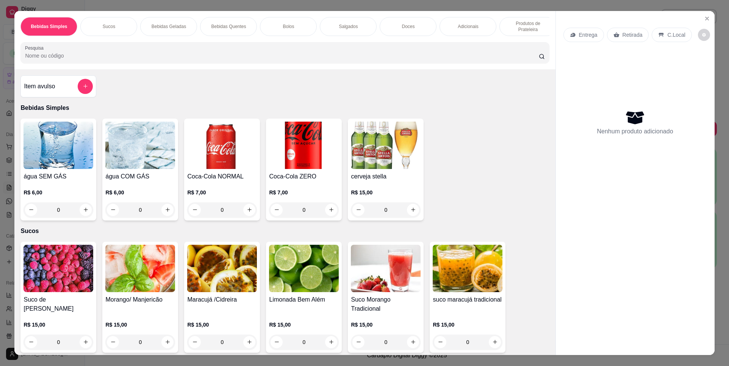
click at [62, 85] on div "Item avulso" at bounding box center [58, 86] width 69 height 15
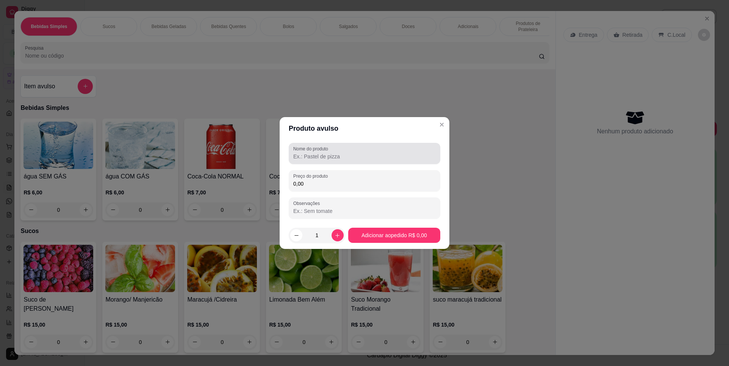
click at [322, 157] on input "Nome do produto" at bounding box center [364, 157] width 143 height 8
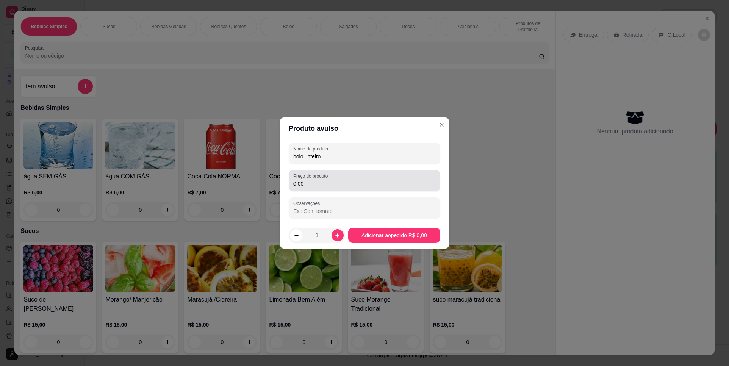
click at [322, 185] on input "0,00" at bounding box center [364, 184] width 143 height 8
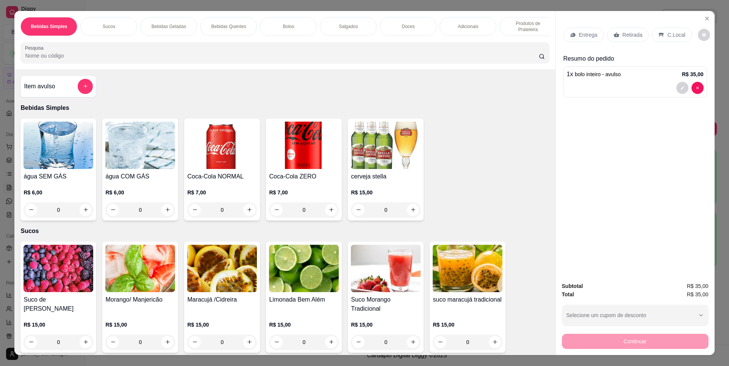
click at [638, 33] on p "Retirada" at bounding box center [633, 35] width 20 height 8
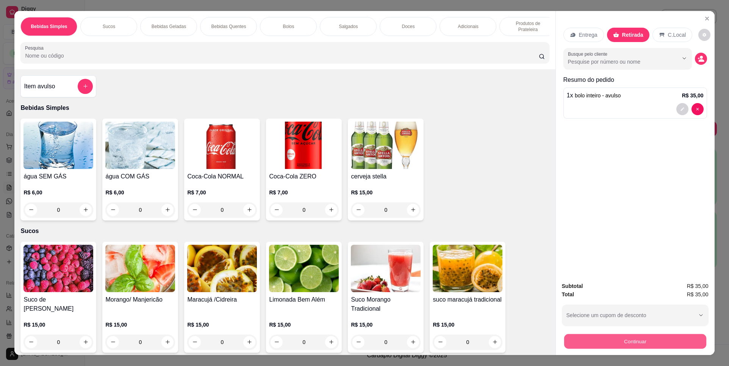
click at [652, 345] on button "Continuar" at bounding box center [635, 341] width 142 height 15
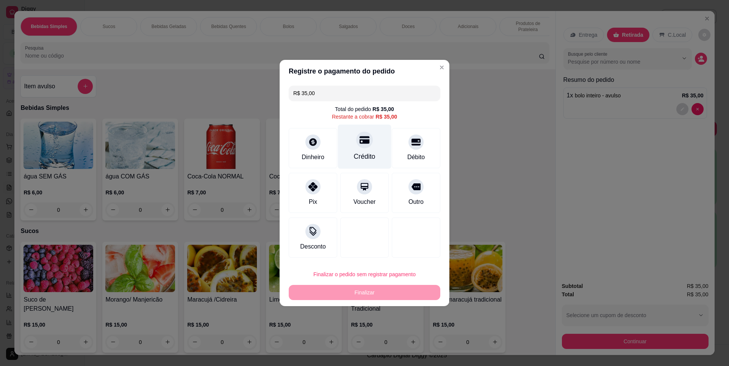
click at [372, 147] on div "Crédito" at bounding box center [364, 147] width 53 height 44
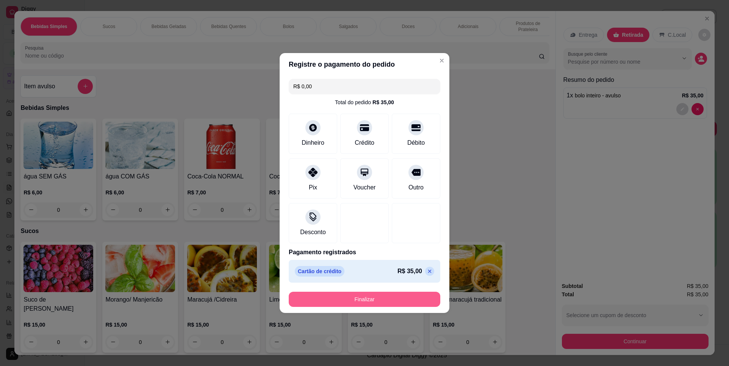
click at [373, 303] on button "Finalizar" at bounding box center [365, 299] width 152 height 15
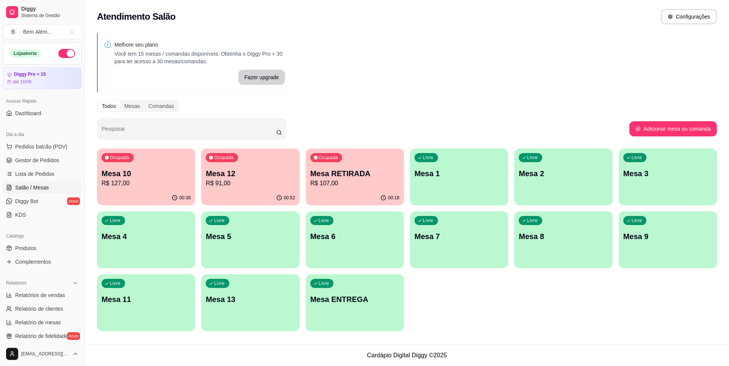
click at [258, 186] on p "R$ 91,00" at bounding box center [250, 183] width 89 height 9
click at [145, 168] on div "Ocupada Mesa 10 R$ 127,00" at bounding box center [147, 169] width 96 height 41
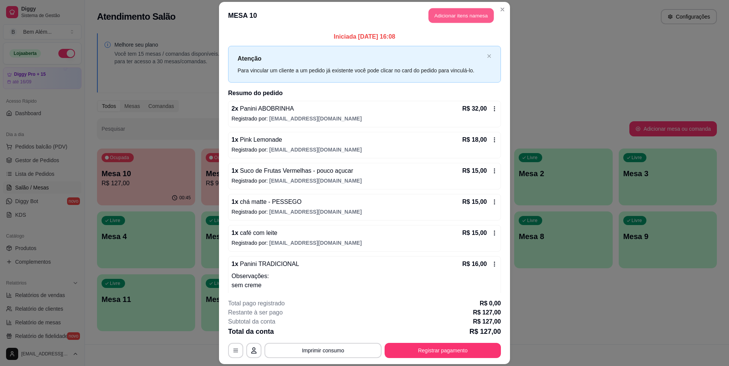
click at [465, 21] on button "Adicionar itens na mesa" at bounding box center [461, 15] width 65 height 15
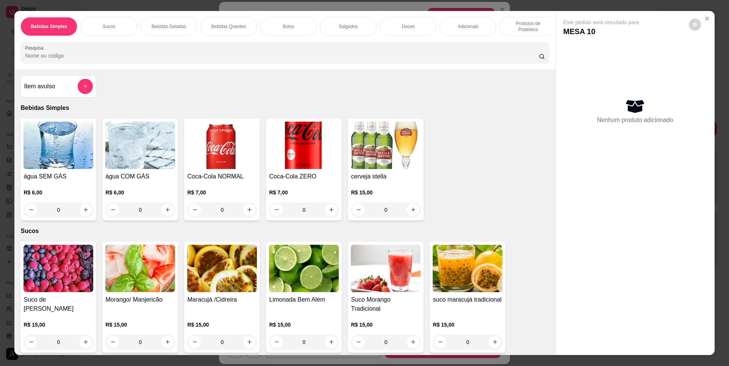
click at [339, 29] on p "Salgados" at bounding box center [348, 26] width 19 height 6
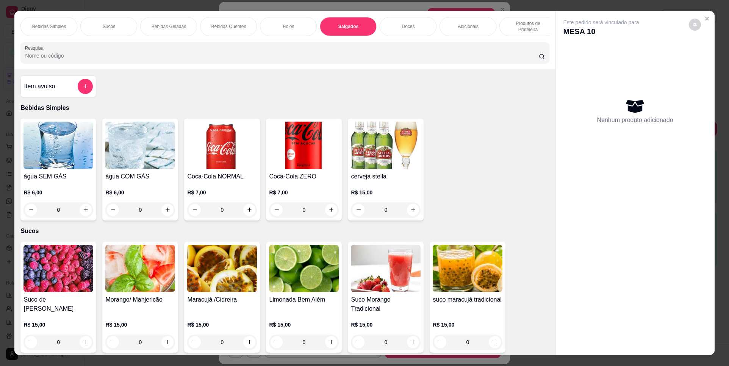
scroll to position [13, 0]
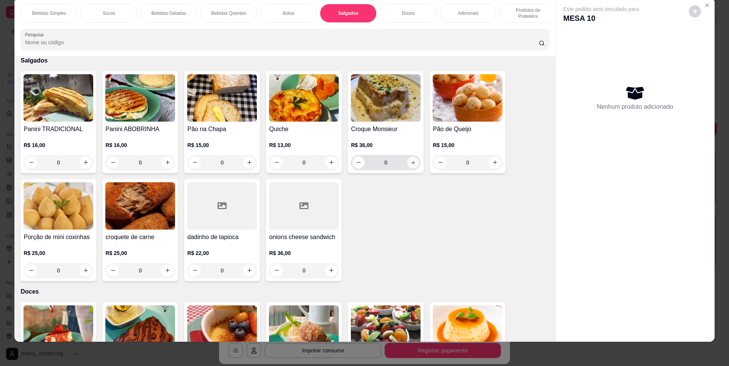
click at [410, 166] on icon "increase-product-quantity" at bounding box center [413, 163] width 6 height 6
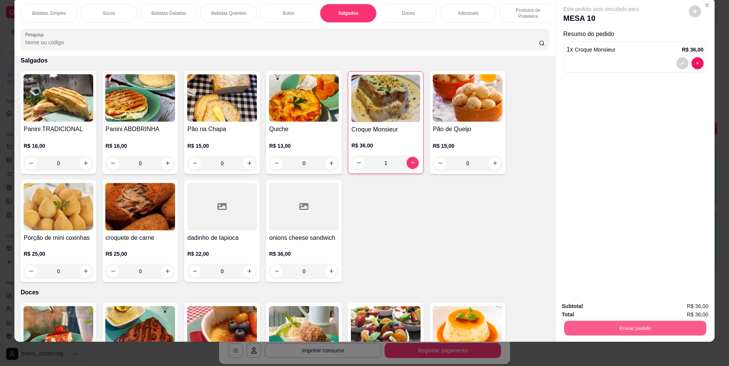
click at [663, 326] on button "Enviar pedido" at bounding box center [635, 328] width 142 height 15
click at [631, 307] on button "Não registrar e enviar pedido" at bounding box center [610, 309] width 79 height 14
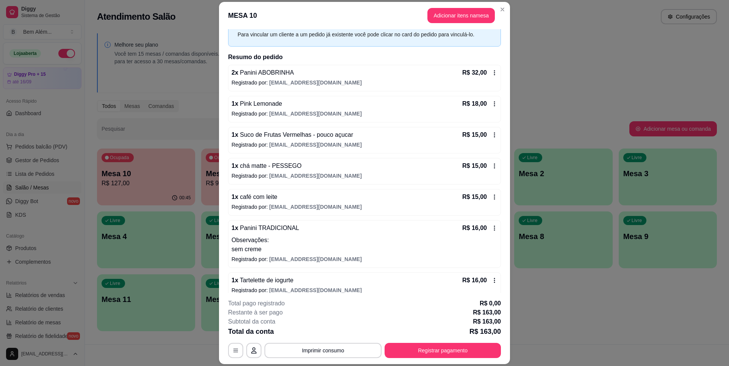
scroll to position [76, 0]
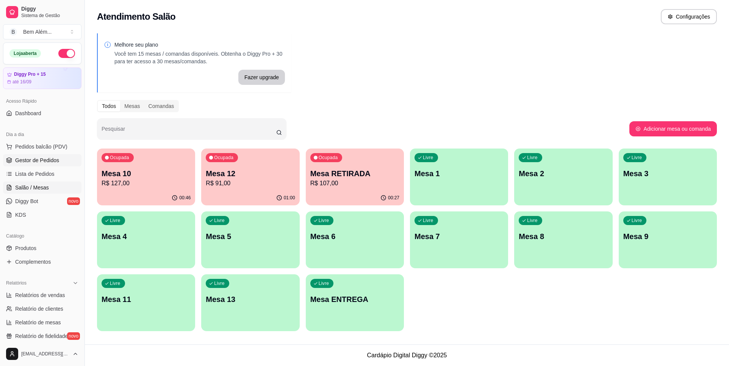
click at [67, 162] on link "Gestor de Pedidos" at bounding box center [42, 160] width 78 height 12
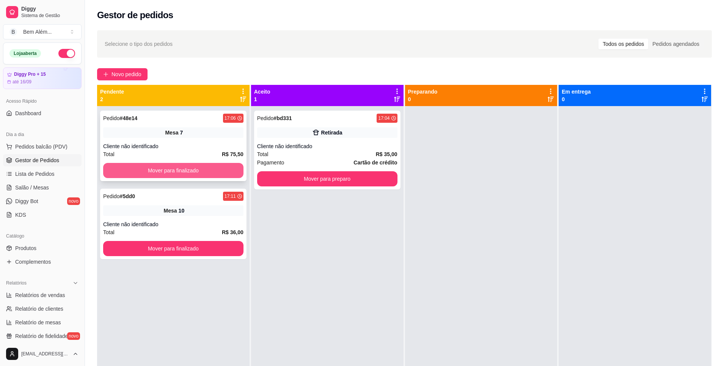
click at [133, 172] on button "Mover para finalizado" at bounding box center [173, 170] width 140 height 15
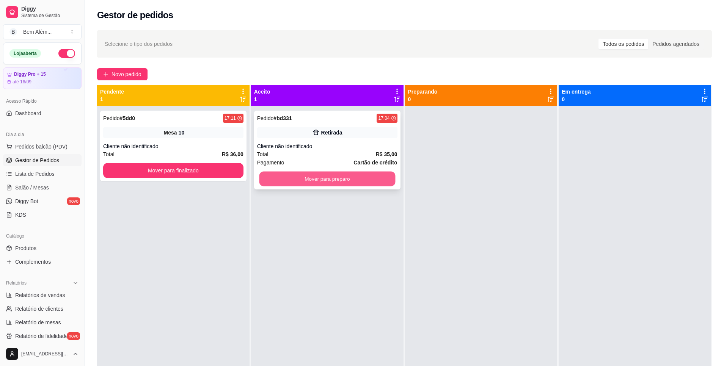
click at [294, 177] on button "Mover para preparo" at bounding box center [327, 179] width 136 height 15
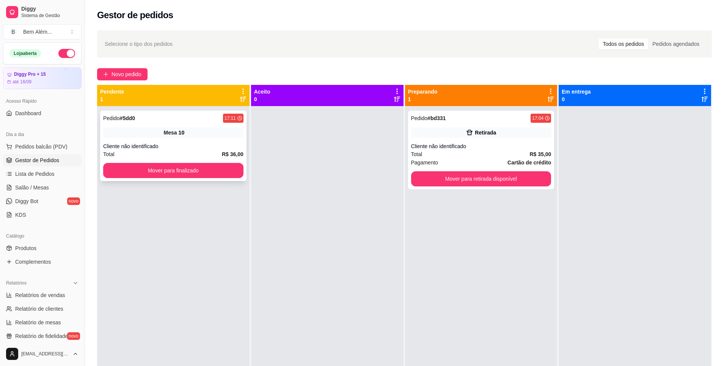
click at [215, 161] on div "Pedido # 5dd0 17:11 Mesa 10 Cliente não identificado Total R$ 36,00 Mover para …" at bounding box center [173, 146] width 146 height 70
click at [212, 169] on button "Mover para finalizado" at bounding box center [173, 170] width 136 height 15
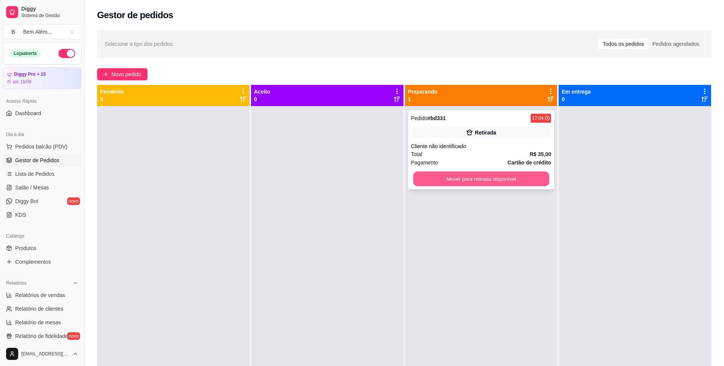
click at [459, 179] on button "Mover para retirada disponível" at bounding box center [481, 179] width 136 height 15
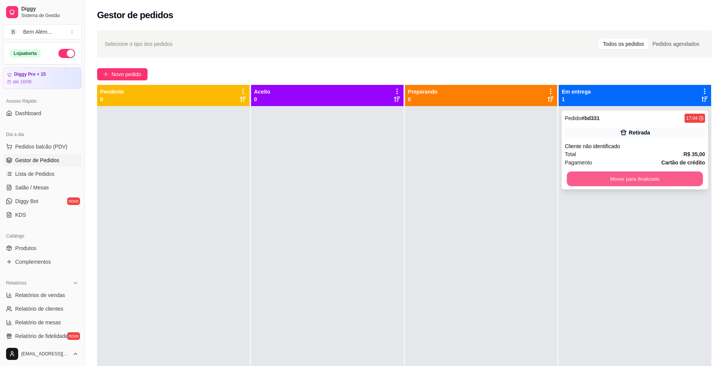
click at [599, 178] on button "Mover para finalizado" at bounding box center [635, 179] width 136 height 15
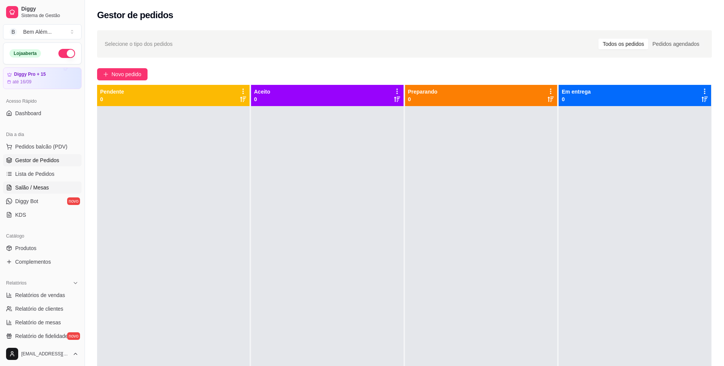
click at [45, 189] on span "Salão / Mesas" at bounding box center [32, 188] width 34 height 8
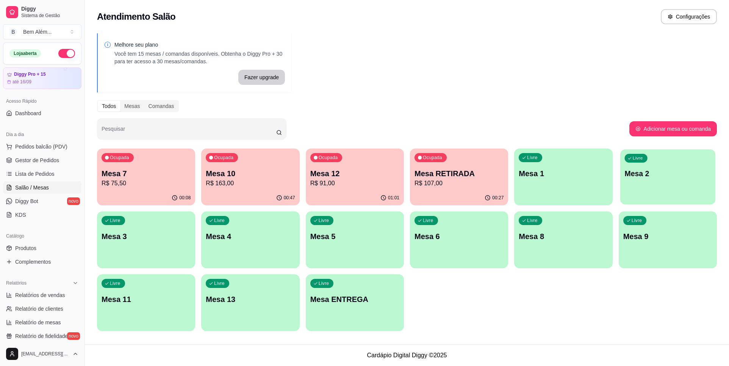
click at [704, 168] on div "Livre Mesa 2" at bounding box center [668, 172] width 96 height 46
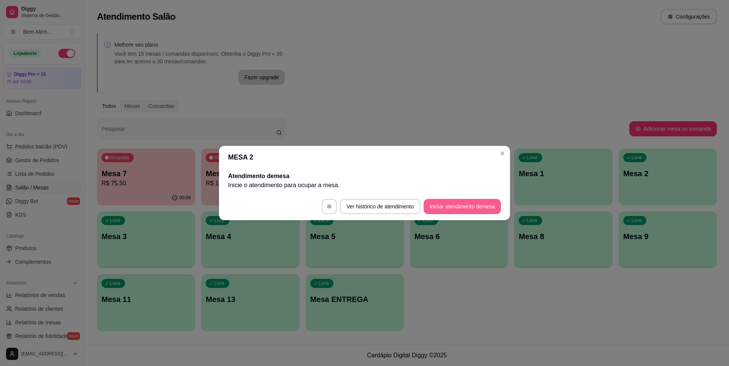
click at [446, 210] on button "Iniciar atendimento de mesa" at bounding box center [462, 206] width 77 height 15
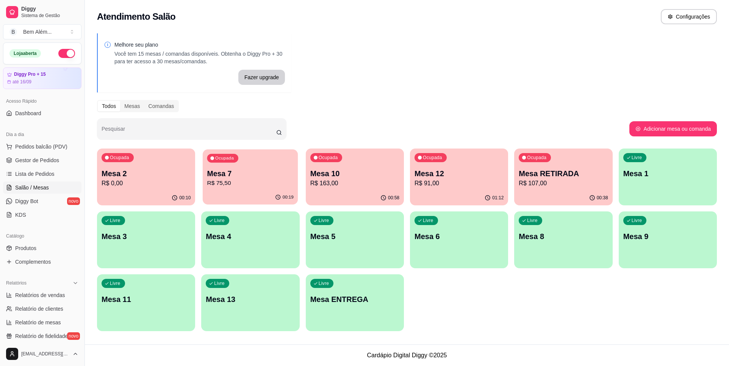
click at [240, 182] on p "R$ 75,50" at bounding box center [250, 183] width 86 height 9
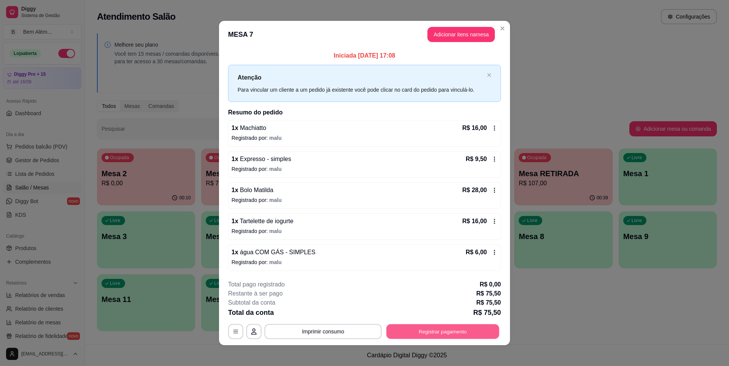
click at [397, 335] on button "Registrar pagamento" at bounding box center [443, 331] width 113 height 15
click at [333, 335] on button "Imprimir consumo" at bounding box center [323, 331] width 117 height 15
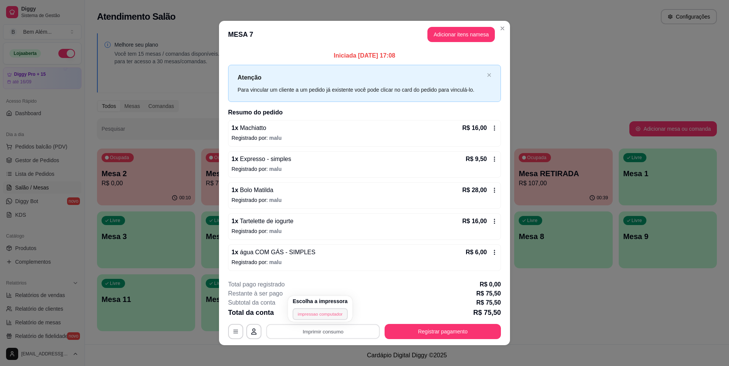
click at [341, 316] on button "impressao computador" at bounding box center [320, 314] width 55 height 12
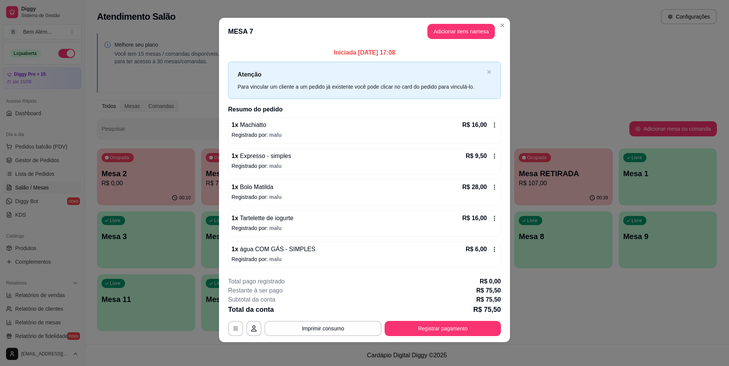
scroll to position [3, 0]
click at [442, 330] on button "Registrar pagamento" at bounding box center [443, 328] width 113 height 15
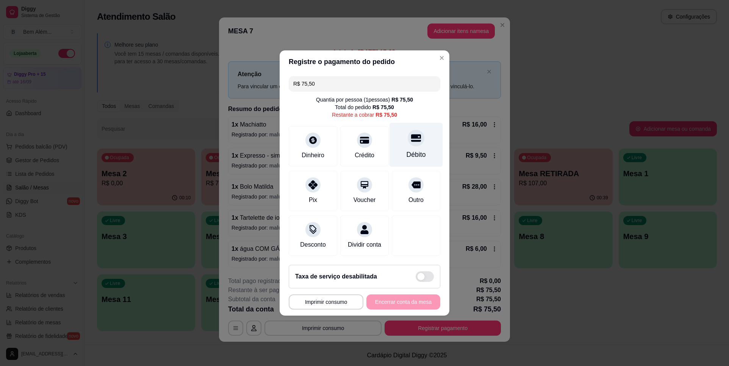
click at [416, 141] on div "Débito" at bounding box center [416, 145] width 53 height 44
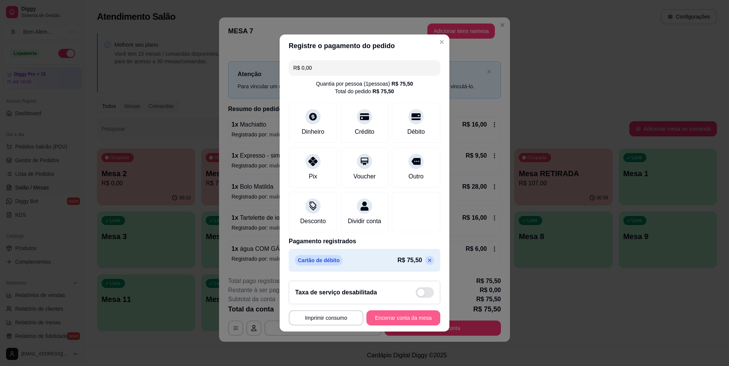
click at [388, 322] on button "Encerrar conta da mesa" at bounding box center [404, 317] width 74 height 15
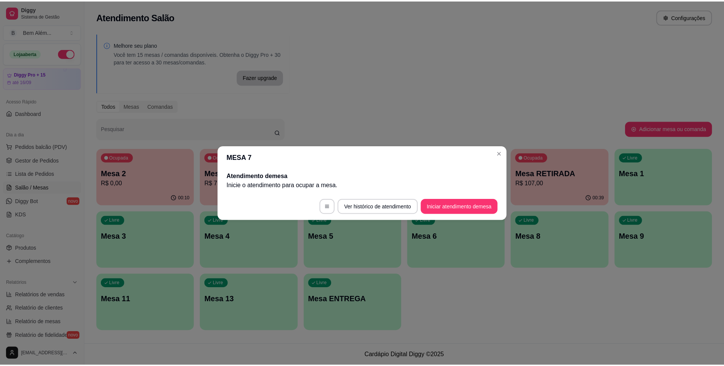
scroll to position [0, 0]
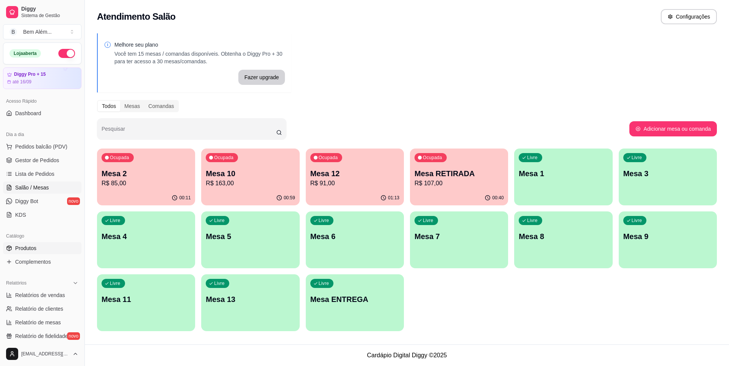
click at [59, 253] on link "Produtos" at bounding box center [42, 248] width 78 height 12
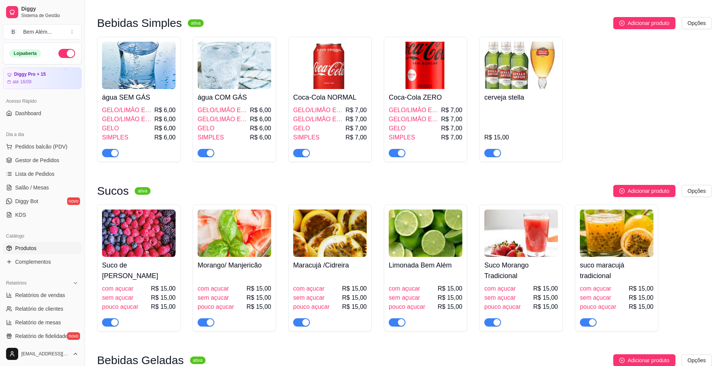
scroll to position [227, 0]
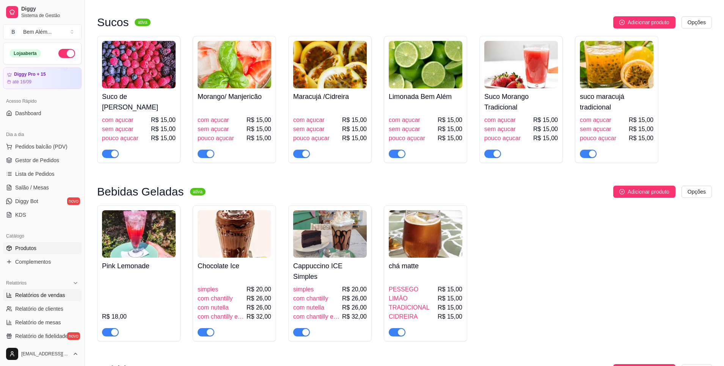
click at [43, 298] on span "Relatórios de vendas" at bounding box center [40, 295] width 50 height 8
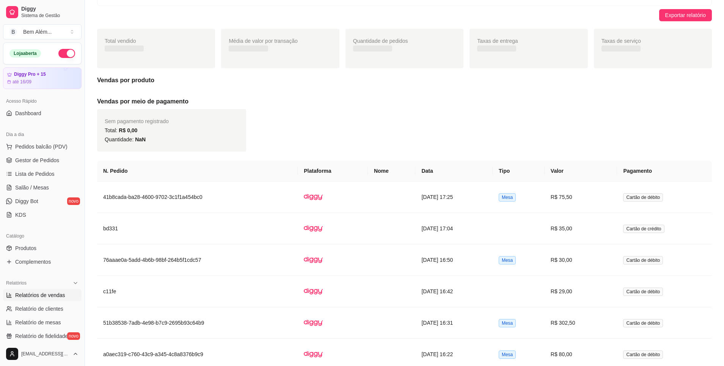
scroll to position [76, 0]
click at [458, 203] on td "[DATE] 17:25" at bounding box center [453, 196] width 77 height 31
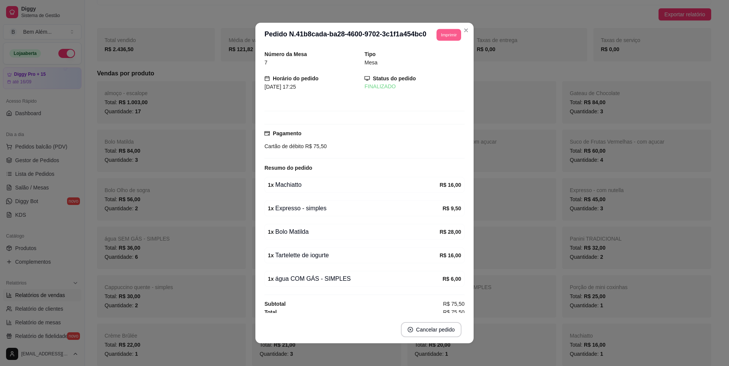
click at [451, 32] on button "Imprimir" at bounding box center [449, 35] width 25 height 12
click at [421, 59] on button "impressao computador" at bounding box center [426, 61] width 57 height 12
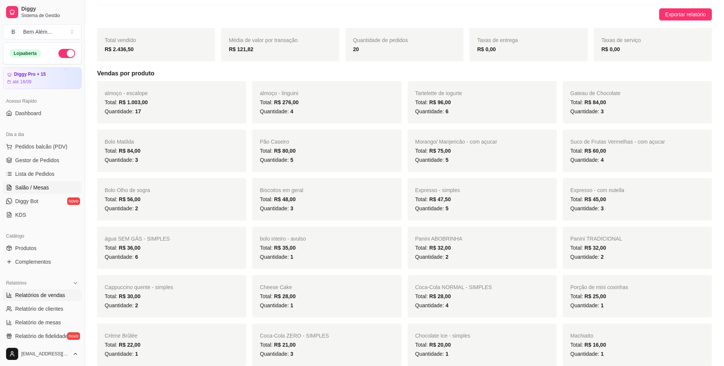
click at [49, 189] on link "Salão / Mesas" at bounding box center [42, 188] width 78 height 12
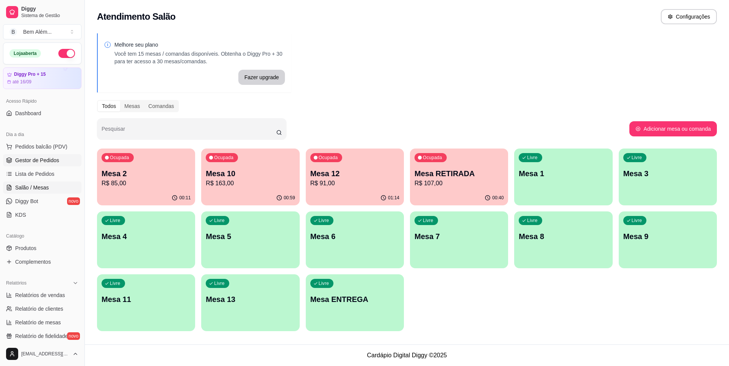
click at [23, 158] on span "Gestor de Pedidos" at bounding box center [37, 161] width 44 height 8
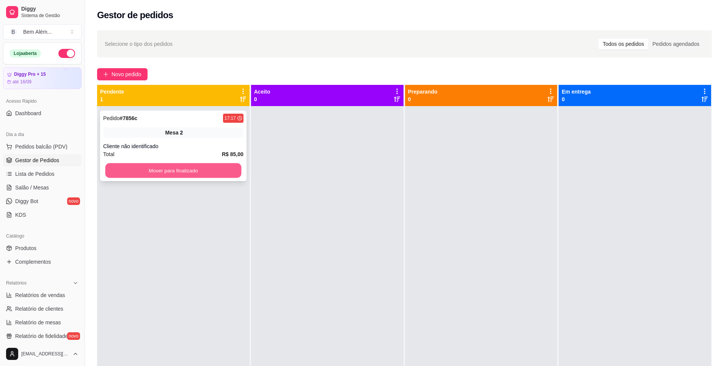
click at [133, 169] on button "Mover para finalizado" at bounding box center [173, 170] width 136 height 15
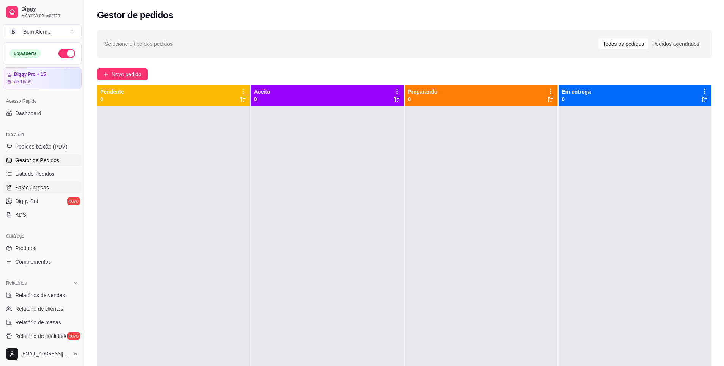
click at [29, 186] on span "Salão / Mesas" at bounding box center [32, 188] width 34 height 8
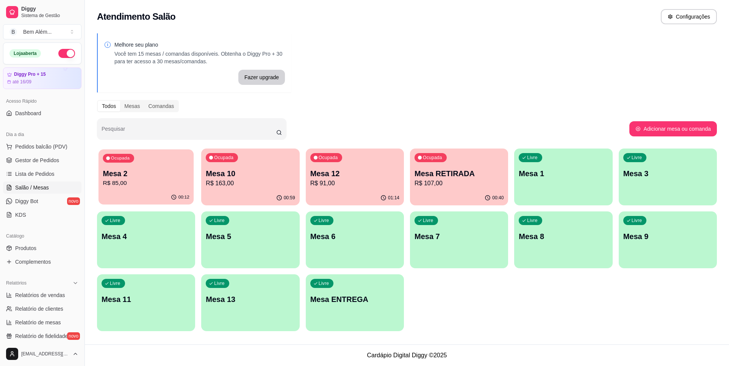
click at [169, 176] on p "Mesa 2" at bounding box center [146, 174] width 86 height 10
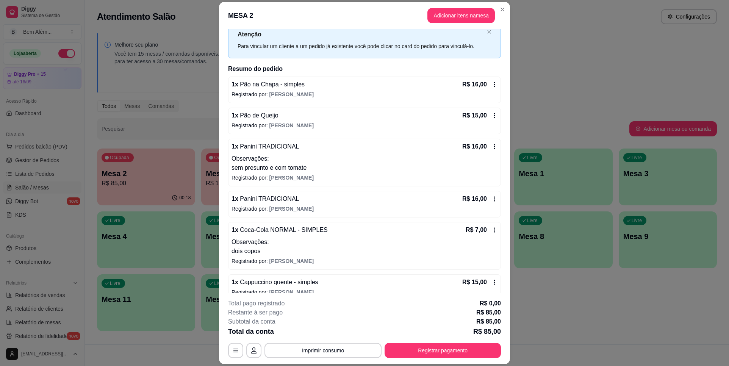
scroll to position [35, 0]
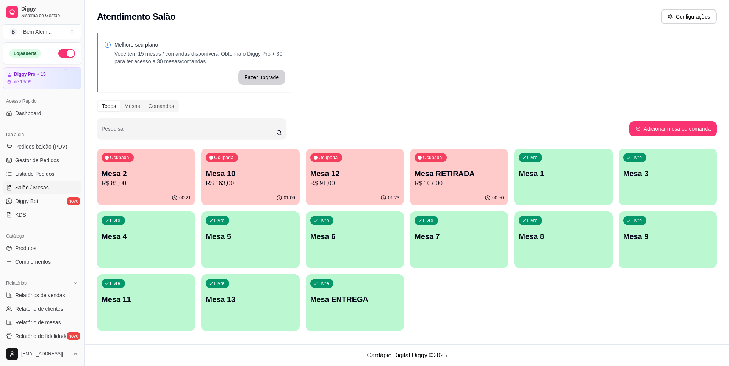
click at [235, 182] on p "R$ 163,00" at bounding box center [250, 183] width 89 height 9
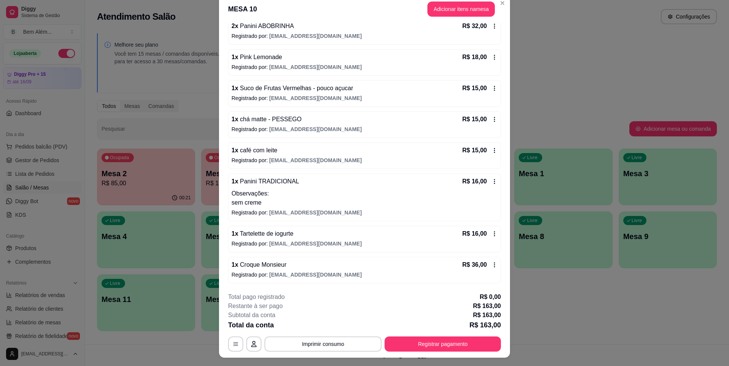
scroll to position [0, 0]
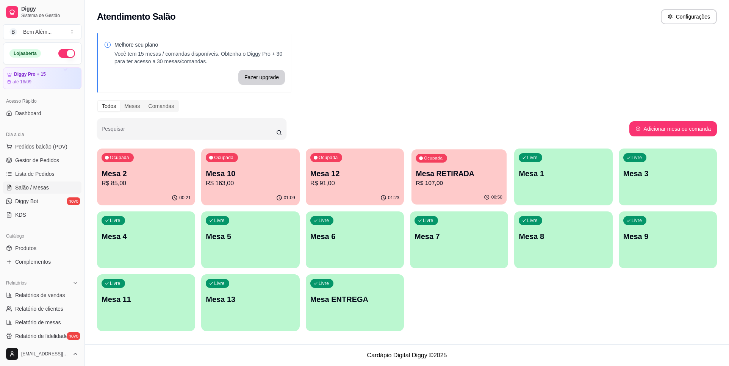
click at [446, 175] on p "Mesa RETIRADA" at bounding box center [459, 174] width 86 height 10
click at [240, 174] on p "Mesa 10" at bounding box center [250, 174] width 86 height 10
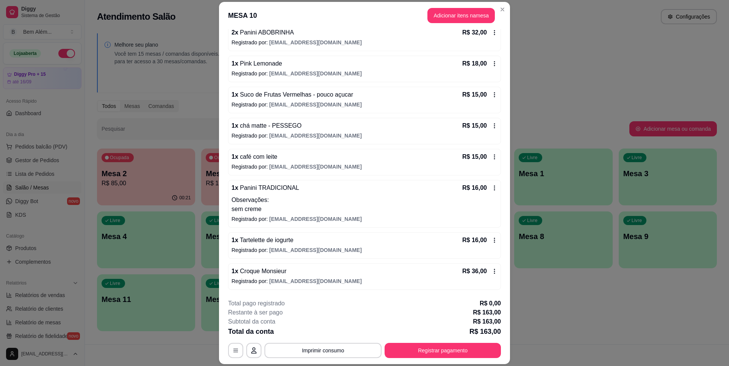
scroll to position [22, 0]
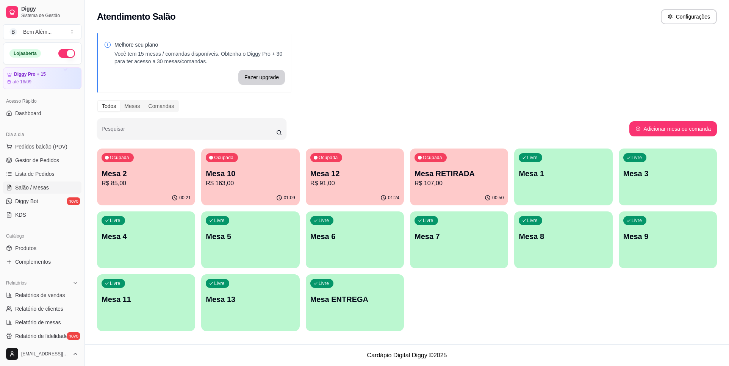
click at [418, 169] on p "Mesa RETIRADA" at bounding box center [459, 173] width 89 height 11
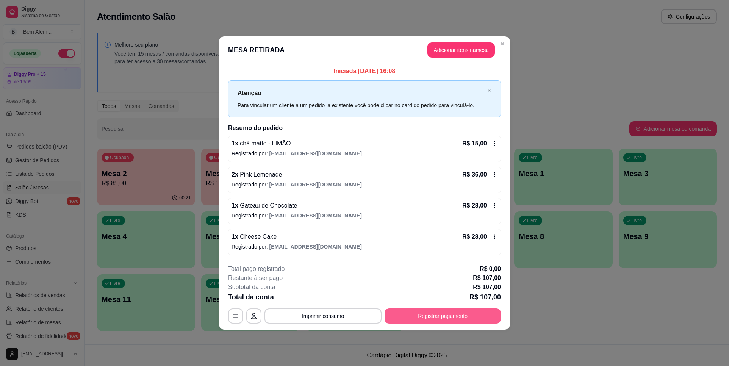
click at [441, 319] on button "Registrar pagamento" at bounding box center [443, 316] width 116 height 15
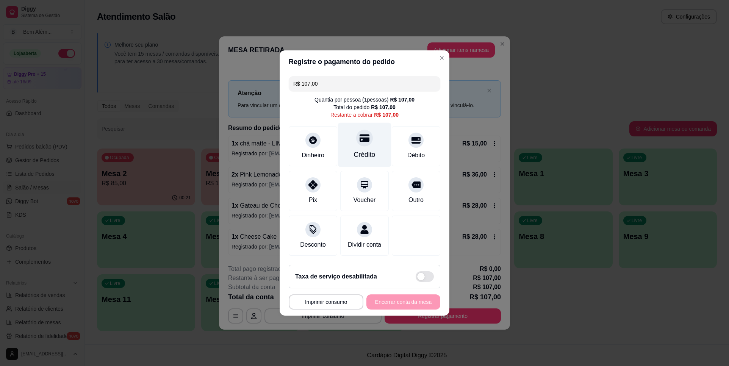
click at [371, 141] on div "Crédito" at bounding box center [364, 145] width 53 height 44
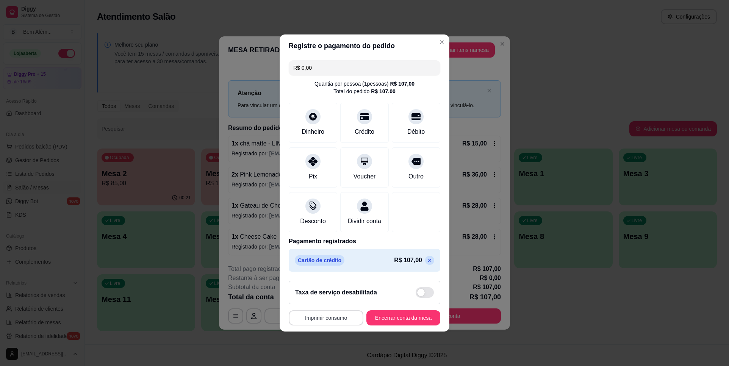
click at [339, 326] on button "Imprimir consumo" at bounding box center [326, 317] width 75 height 15
click at [326, 303] on button "impressao computador" at bounding box center [324, 305] width 55 height 12
click at [398, 322] on button "Encerrar conta da mesa" at bounding box center [404, 318] width 72 height 15
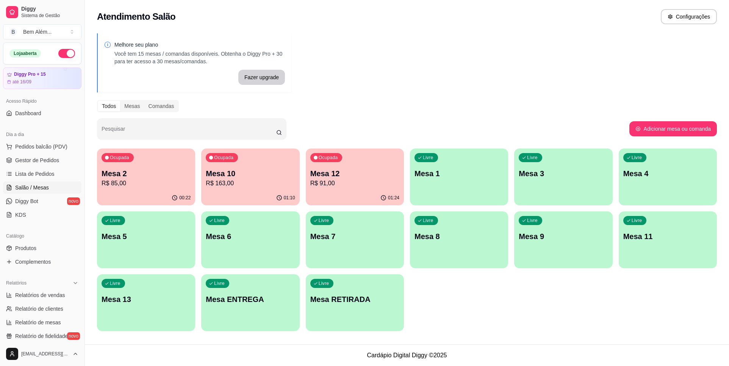
click at [262, 164] on div "Ocupada Mesa 10 R$ 163,00" at bounding box center [250, 170] width 98 height 42
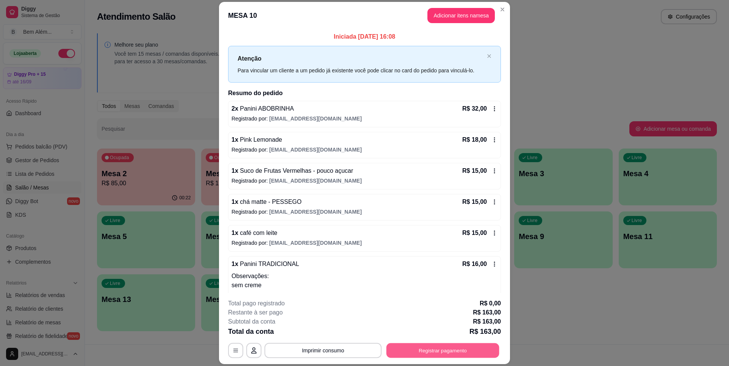
click at [463, 352] on button "Registrar pagamento" at bounding box center [443, 350] width 113 height 15
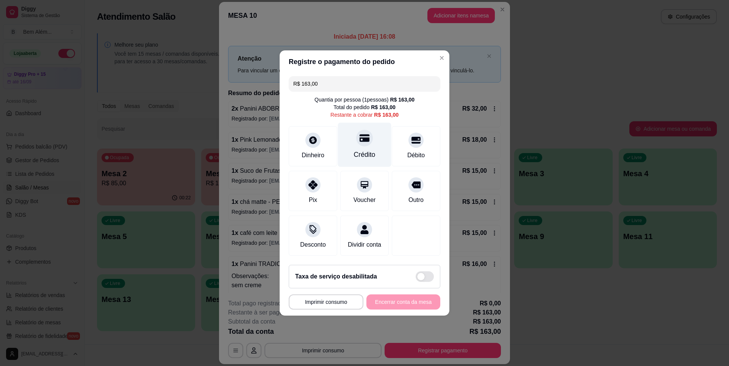
click at [364, 150] on div "Crédito" at bounding box center [365, 155] width 22 height 10
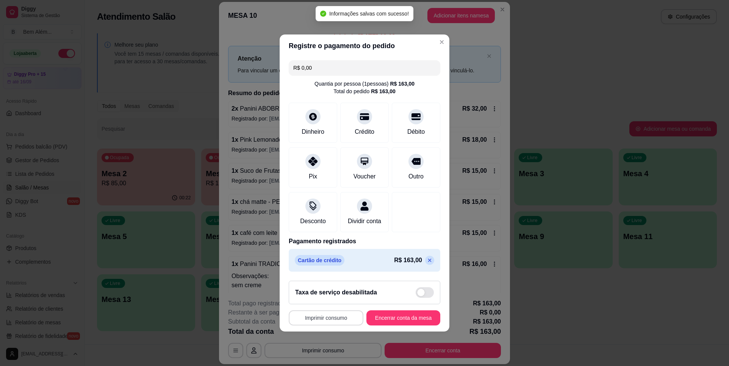
click at [338, 324] on button "Imprimir consumo" at bounding box center [326, 317] width 75 height 15
click at [338, 303] on button "impressao computador" at bounding box center [324, 305] width 55 height 12
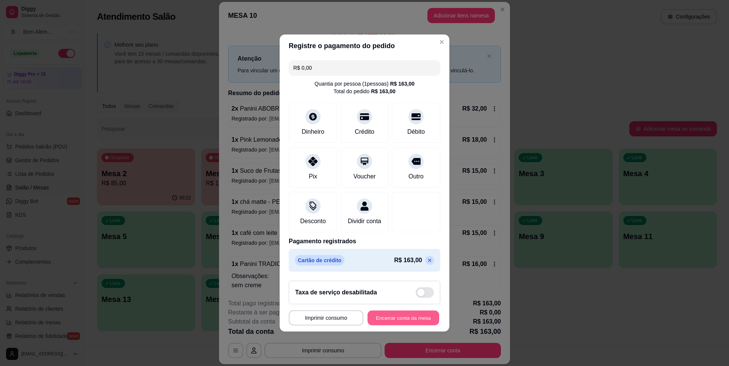
click at [399, 323] on button "Encerrar conta da mesa" at bounding box center [404, 318] width 72 height 15
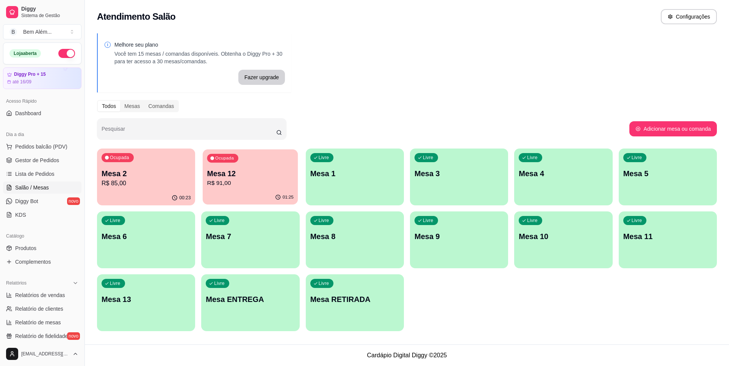
click at [236, 187] on p "R$ 91,00" at bounding box center [250, 183] width 86 height 9
click at [130, 196] on div "00:23" at bounding box center [146, 198] width 98 height 15
click at [56, 159] on span "Gestor de Pedidos" at bounding box center [37, 161] width 44 height 8
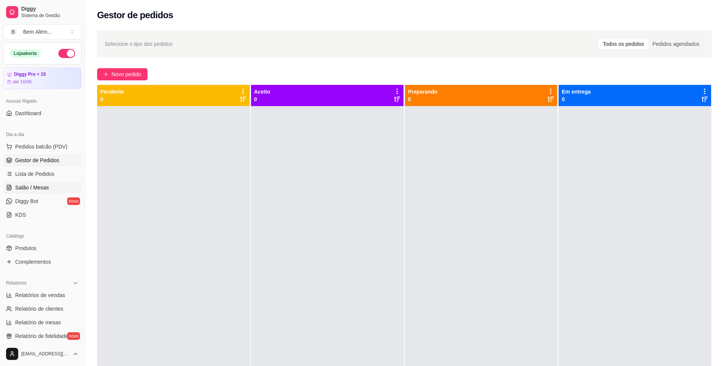
click at [56, 190] on link "Salão / Mesas" at bounding box center [42, 188] width 78 height 12
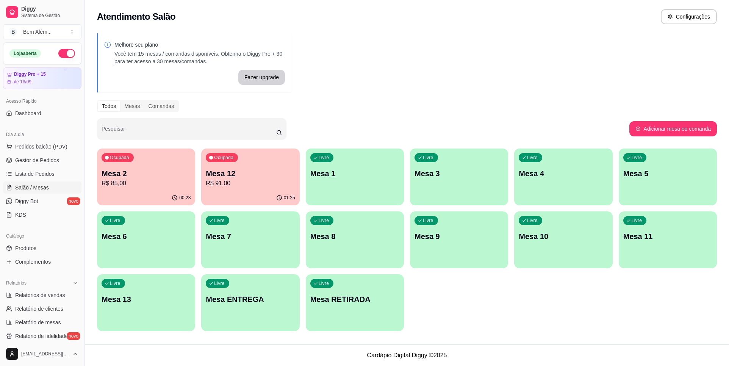
click at [164, 176] on p "Mesa 2" at bounding box center [146, 173] width 89 height 11
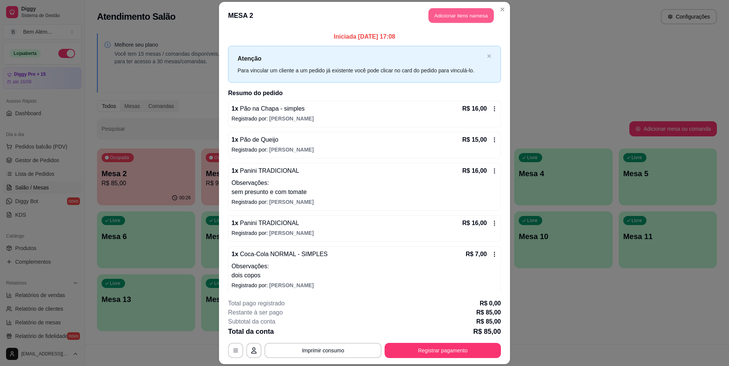
click at [437, 18] on button "Adicionar itens na mesa" at bounding box center [461, 15] width 65 height 15
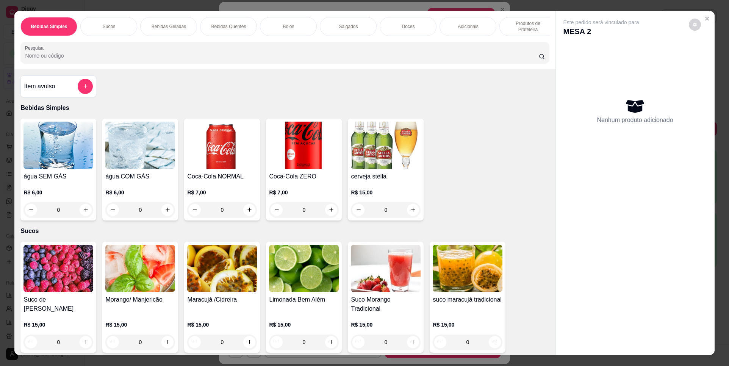
click at [396, 28] on div "Doces" at bounding box center [408, 26] width 57 height 19
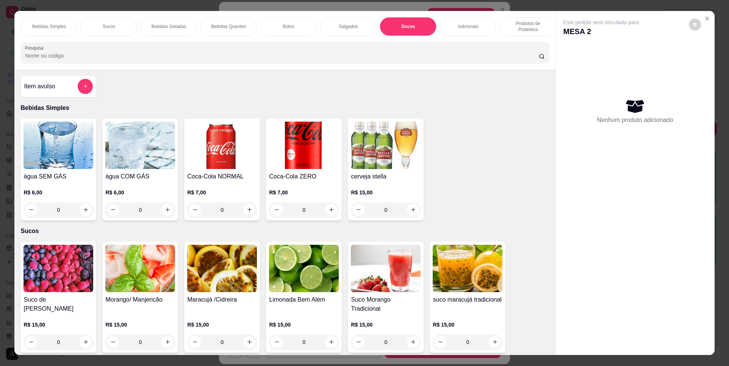
scroll to position [13, 0]
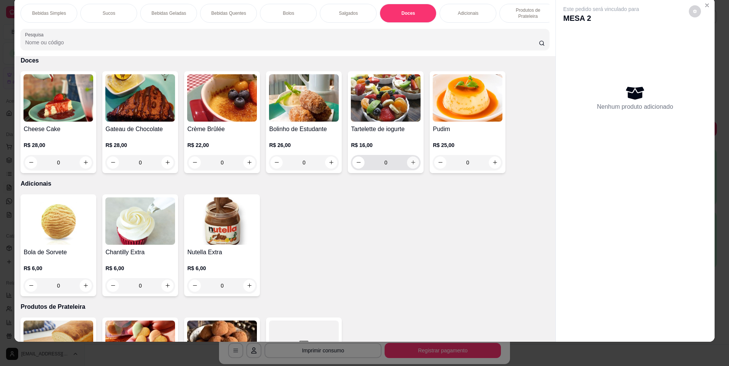
click at [414, 167] on button "increase-product-quantity" at bounding box center [413, 163] width 12 height 12
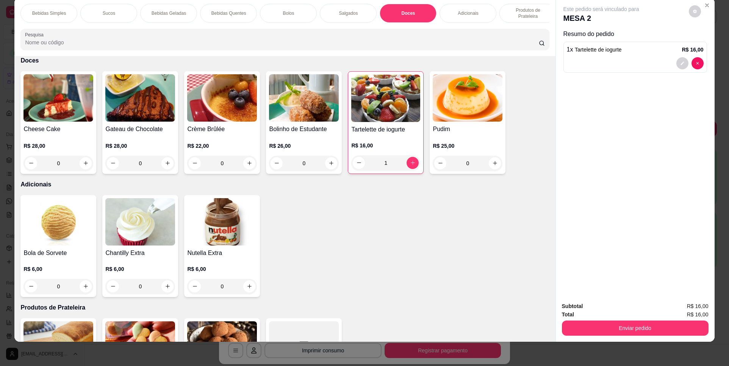
drag, startPoint x: 292, startPoint y: 18, endPoint x: 291, endPoint y: 27, distance: 8.4
click at [291, 18] on div "Bolos" at bounding box center [288, 13] width 57 height 19
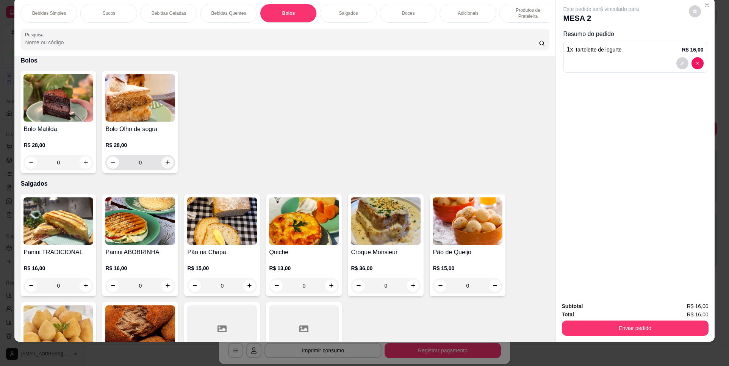
click at [166, 165] on icon "increase-product-quantity" at bounding box center [168, 163] width 4 height 4
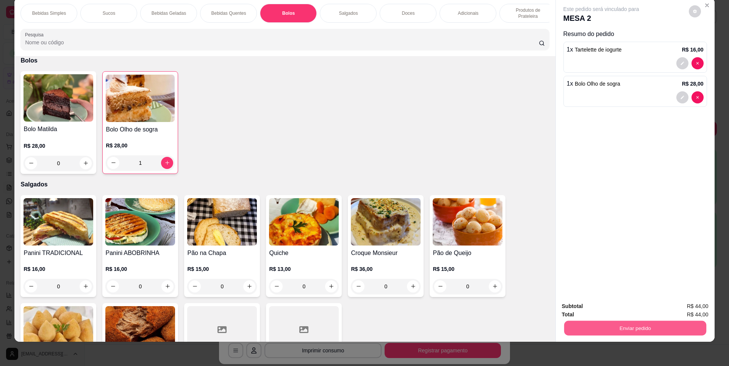
click at [603, 324] on button "Enviar pedido" at bounding box center [635, 328] width 142 height 15
click at [603, 310] on button "Não registrar e enviar pedido" at bounding box center [610, 309] width 79 height 14
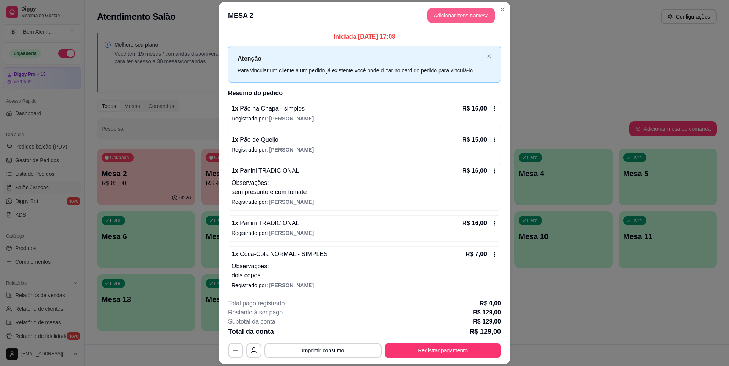
click at [462, 17] on button "Adicionar itens na mesa" at bounding box center [461, 15] width 67 height 15
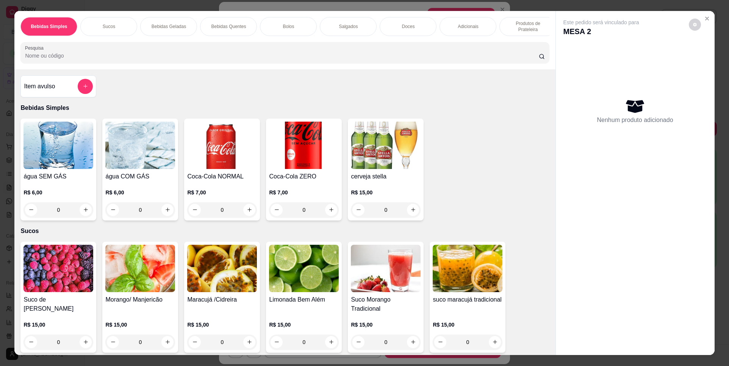
click at [523, 25] on p "Produtos de Prateleira" at bounding box center [528, 26] width 44 height 12
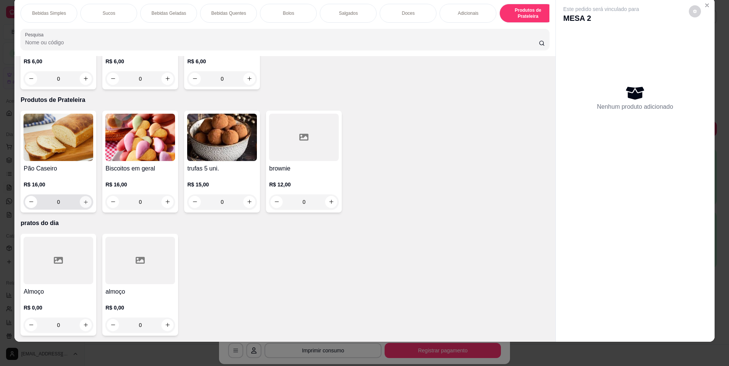
click at [83, 201] on icon "increase-product-quantity" at bounding box center [86, 202] width 6 height 6
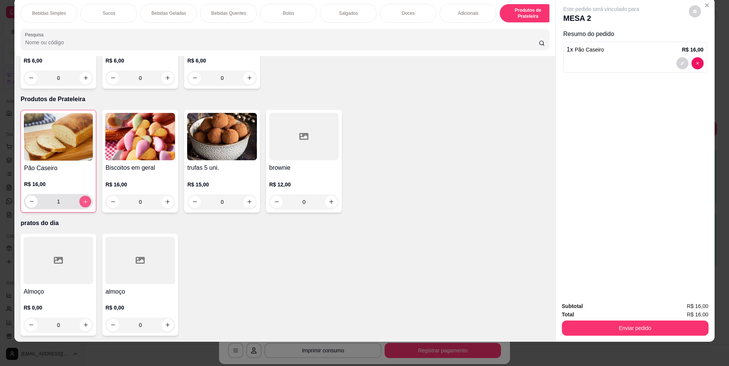
click at [83, 201] on icon "increase-product-quantity" at bounding box center [86, 202] width 6 height 6
click at [628, 328] on button "Enviar pedido" at bounding box center [635, 328] width 147 height 15
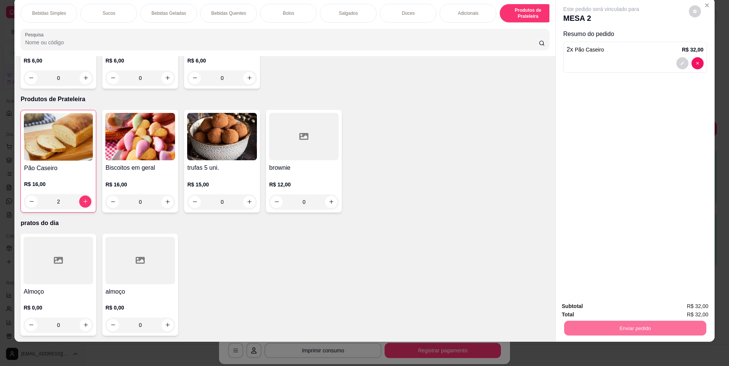
click at [611, 309] on button "Não registrar e enviar pedido" at bounding box center [610, 309] width 77 height 14
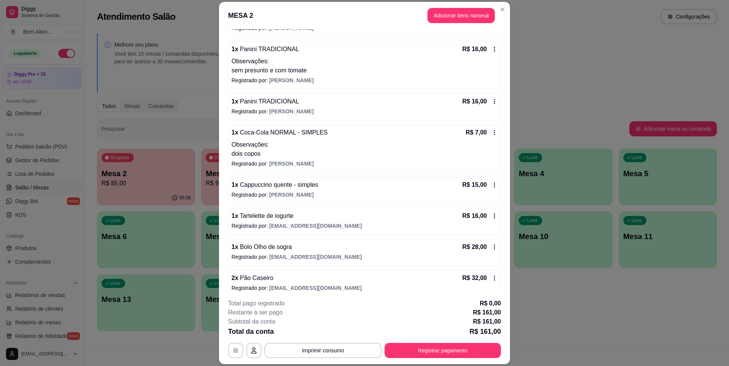
scroll to position [128, 0]
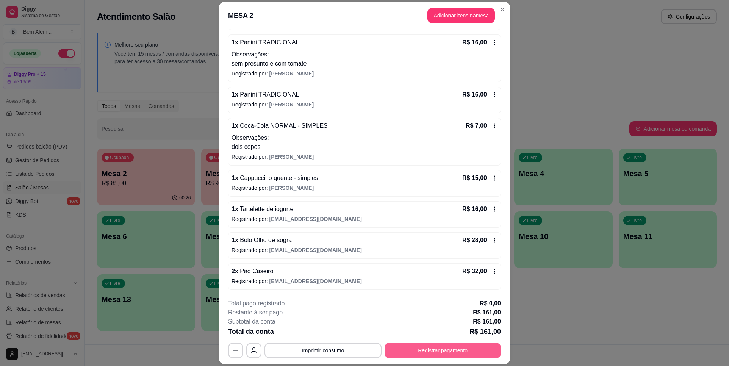
click at [473, 351] on button "Registrar pagamento" at bounding box center [443, 350] width 116 height 15
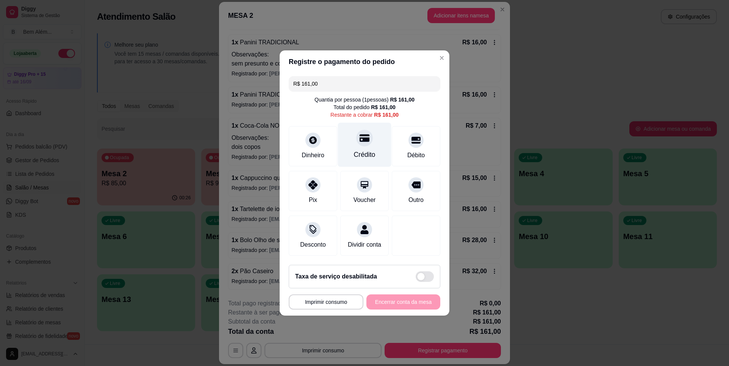
click at [349, 150] on div "Crédito" at bounding box center [364, 145] width 53 height 44
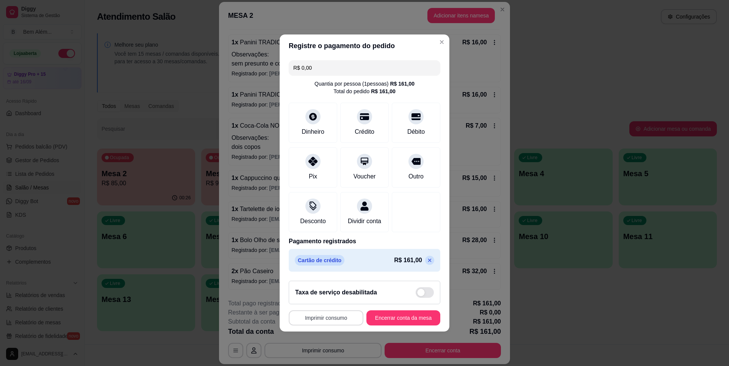
click at [343, 326] on button "Imprimir consumo" at bounding box center [326, 317] width 75 height 15
click at [339, 308] on button "impressao computador" at bounding box center [324, 305] width 57 height 12
click at [392, 326] on button "Encerrar conta da mesa" at bounding box center [404, 317] width 74 height 15
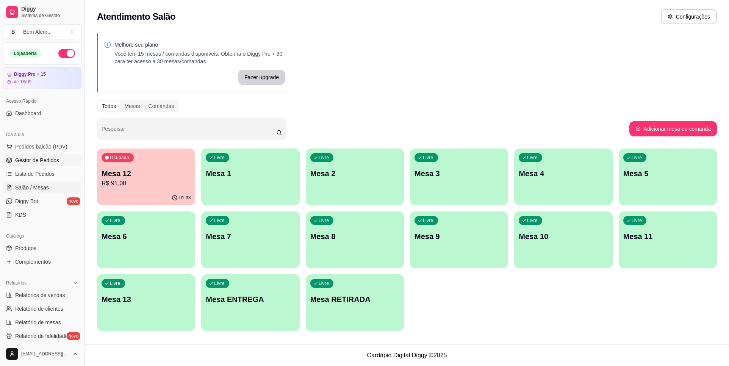
click at [43, 164] on link "Gestor de Pedidos" at bounding box center [42, 160] width 78 height 12
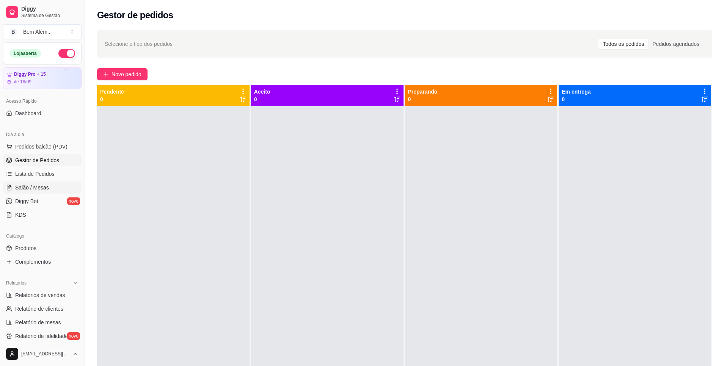
click at [60, 188] on link "Salão / Mesas" at bounding box center [42, 188] width 78 height 12
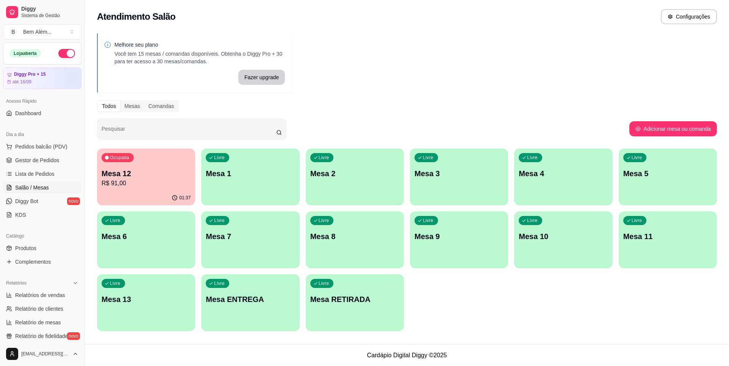
click at [140, 171] on p "Mesa 12" at bounding box center [146, 173] width 89 height 11
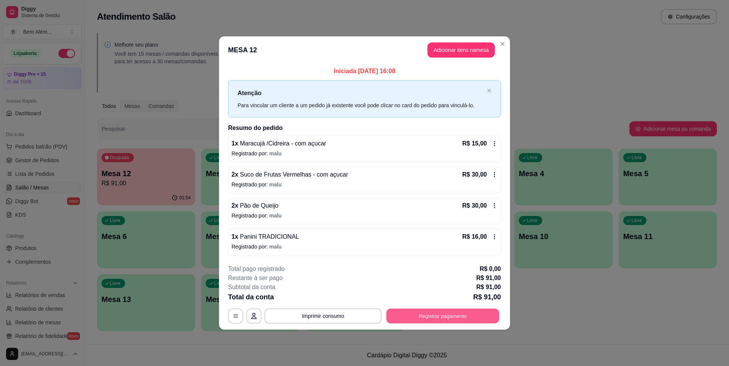
click at [474, 316] on button "Registrar pagamento" at bounding box center [443, 316] width 113 height 15
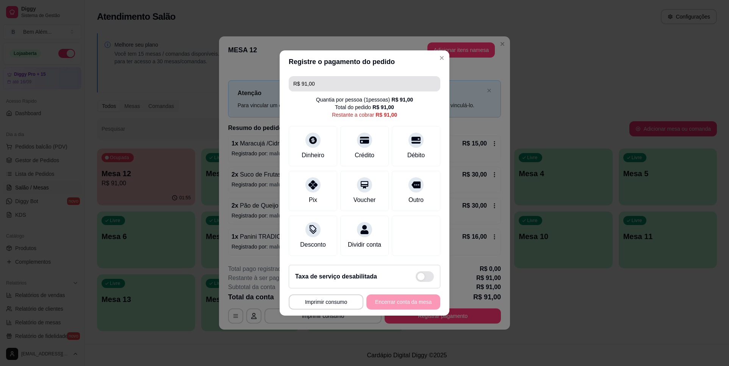
drag, startPoint x: 327, startPoint y: 87, endPoint x: 291, endPoint y: 79, distance: 36.9
click at [291, 79] on div "R$ 91,00 Quantia por pessoa ( 1 pessoas) R$ 91,00 Total do pedido R$ 91,00 Rest…" at bounding box center [365, 166] width 170 height 186
drag, startPoint x: 327, startPoint y: 81, endPoint x: 286, endPoint y: 83, distance: 40.6
click at [286, 83] on div "R$ 91,00 Quantia por pessoa ( 1 pessoas) R$ 91,00 Total do pedido R$ 91,00 Rest…" at bounding box center [365, 166] width 170 height 186
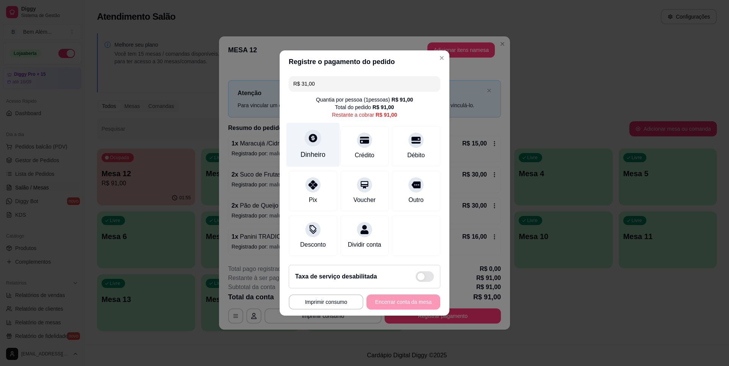
click at [316, 142] on div "Dinheiro" at bounding box center [313, 145] width 53 height 44
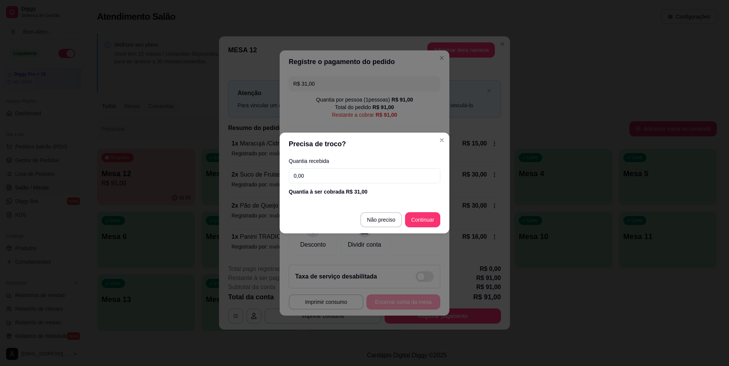
click at [342, 179] on input "0,00" at bounding box center [365, 175] width 152 height 15
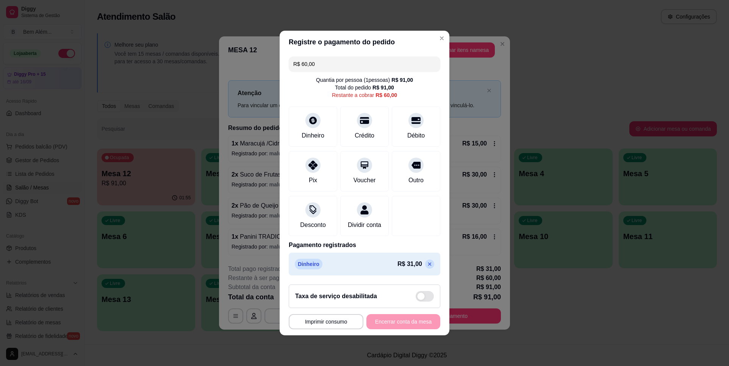
drag, startPoint x: 330, startPoint y: 58, endPoint x: 279, endPoint y: 71, distance: 52.0
click at [279, 71] on div "**********" at bounding box center [364, 183] width 729 height 366
click at [365, 134] on div "Crédito" at bounding box center [365, 135] width 22 height 10
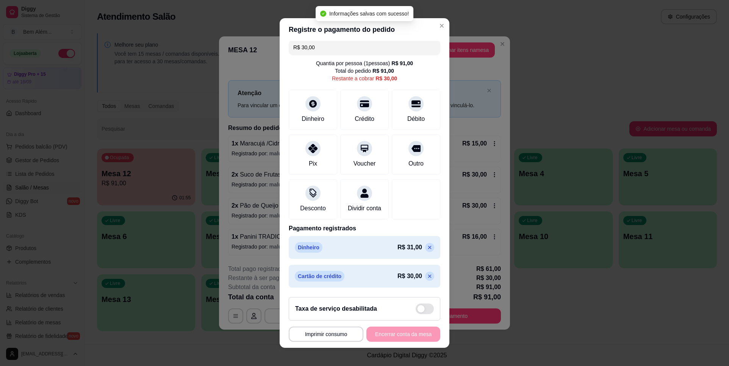
scroll to position [13, 0]
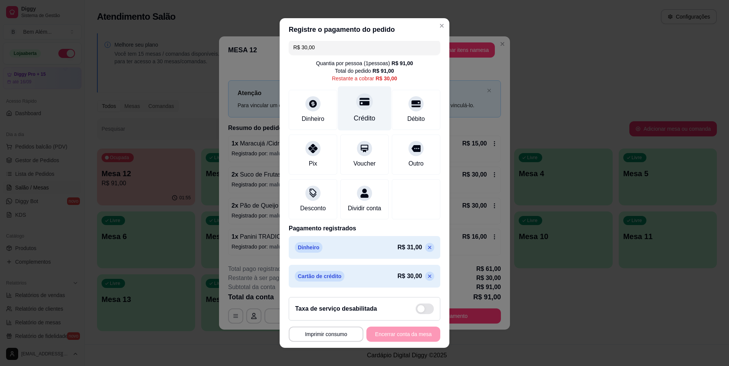
click at [361, 104] on div "Crédito" at bounding box center [364, 108] width 53 height 44
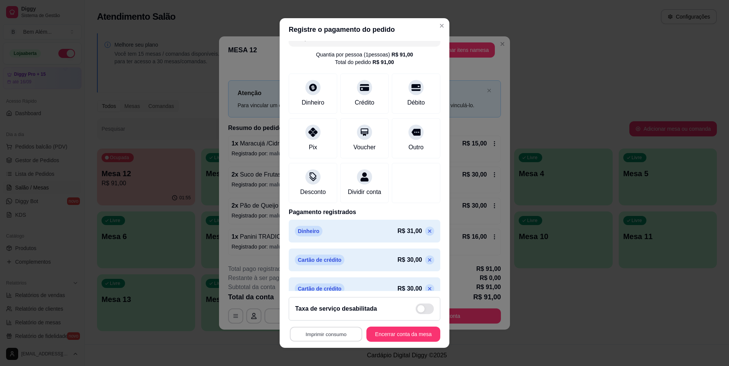
click at [309, 338] on button "Imprimir consumo" at bounding box center [326, 334] width 72 height 15
click at [323, 315] on button "impressao computador" at bounding box center [321, 317] width 55 height 12
click at [388, 333] on button "Encerrar conta da mesa" at bounding box center [404, 334] width 74 height 15
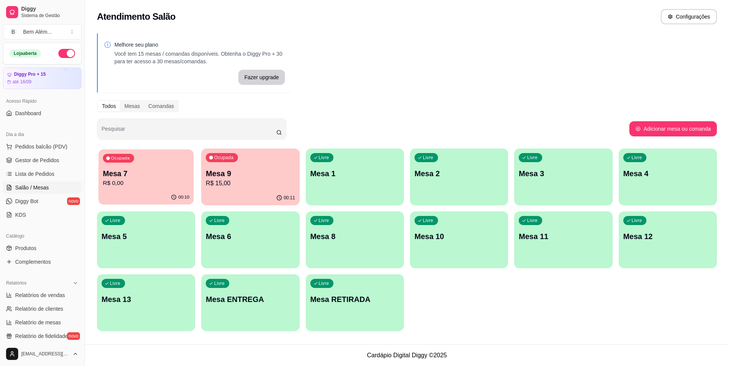
click at [160, 184] on p "R$ 0,00" at bounding box center [146, 183] width 86 height 9
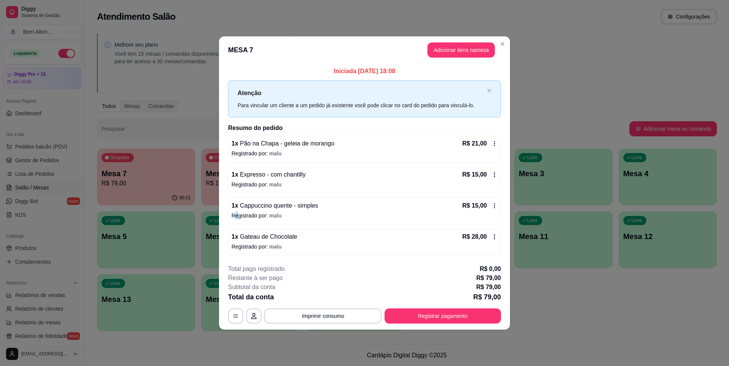
drag, startPoint x: 237, startPoint y: 215, endPoint x: 232, endPoint y: 215, distance: 5.3
click at [232, 215] on p "Registrado por: malu" at bounding box center [365, 216] width 266 height 8
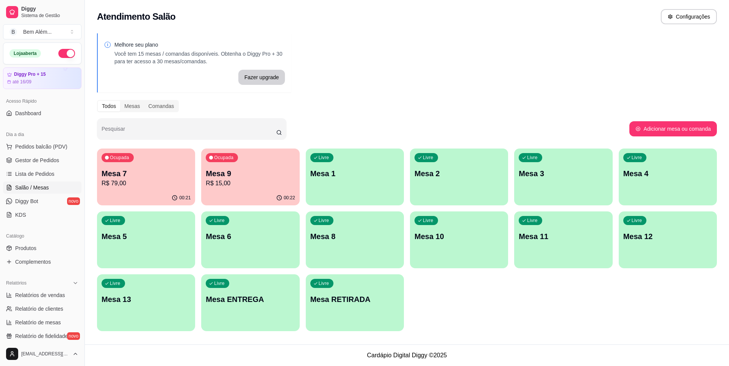
click at [62, 142] on button "Pedidos balcão (PDV)" at bounding box center [42, 147] width 78 height 12
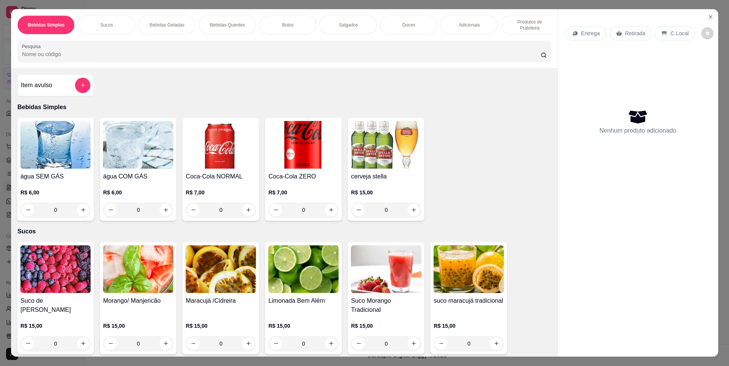
click at [64, 143] on img at bounding box center [55, 145] width 70 height 48
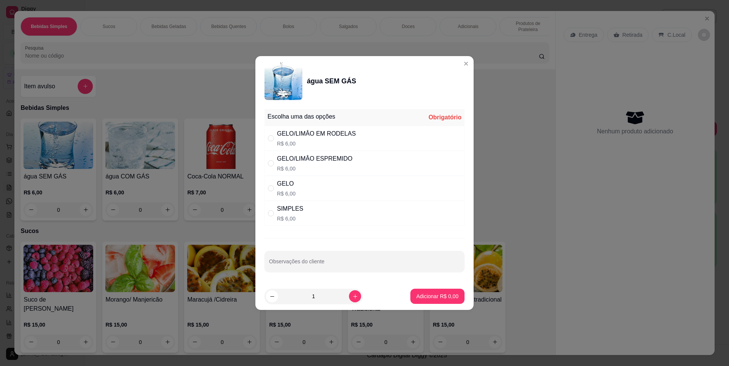
click at [334, 216] on div "SIMPLES R$ 6,00" at bounding box center [365, 213] width 200 height 25
click at [353, 296] on icon "increase-product-quantity" at bounding box center [355, 296] width 4 height 4
type input "2"
click at [423, 298] on p "Adicionar R$ 12,00" at bounding box center [436, 297] width 45 height 8
type input "2"
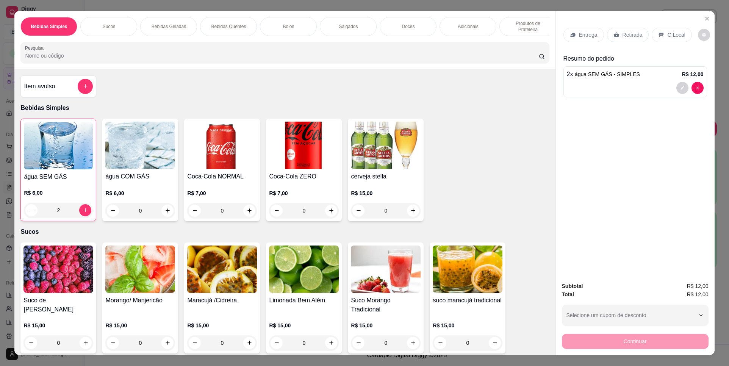
click at [635, 36] on p "Retirada" at bounding box center [633, 35] width 20 height 8
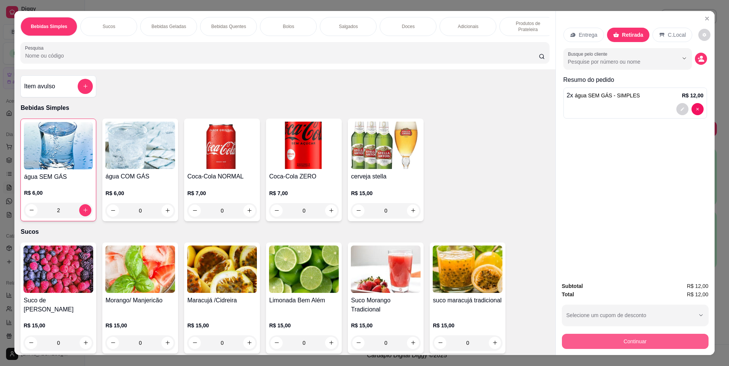
click at [633, 341] on button "Continuar" at bounding box center [635, 341] width 147 height 15
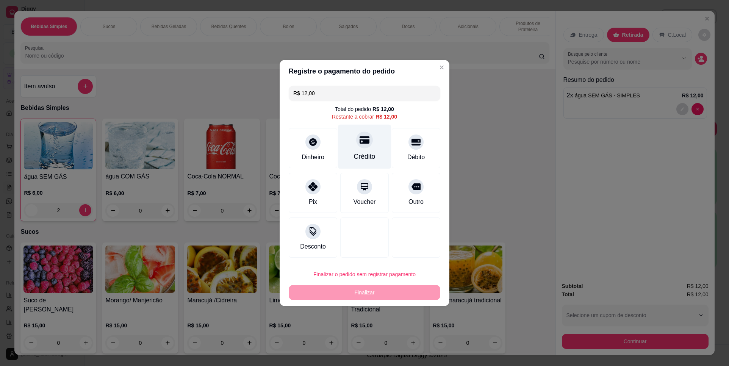
click at [358, 147] on div "Crédito" at bounding box center [364, 147] width 53 height 44
type input "R$ 0,00"
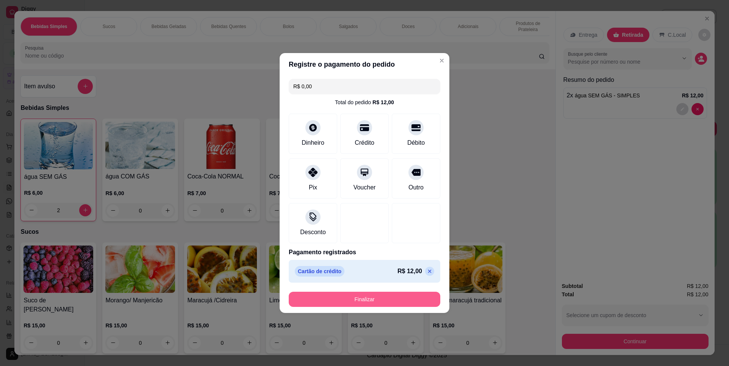
click at [370, 299] on button "Finalizar" at bounding box center [365, 299] width 152 height 15
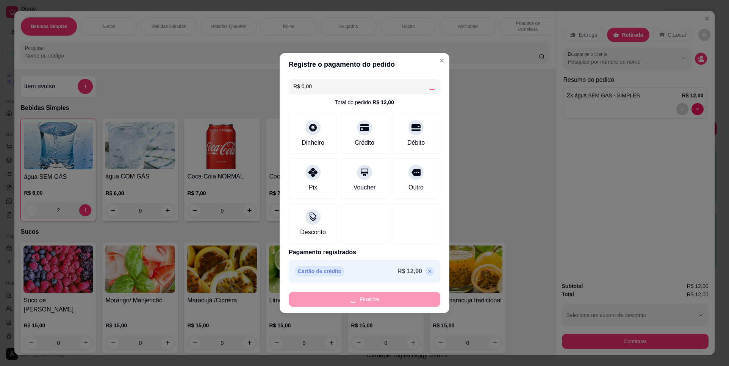
type input "0"
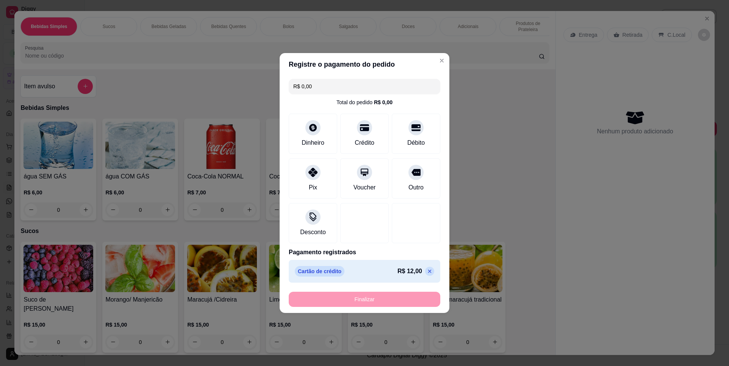
type input "-R$ 12,00"
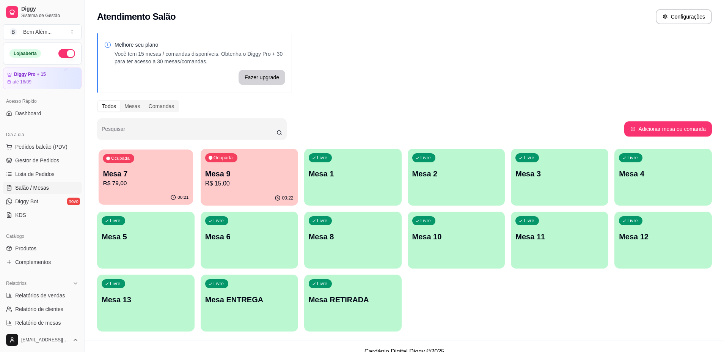
click at [139, 191] on div "00:21" at bounding box center [146, 197] width 94 height 14
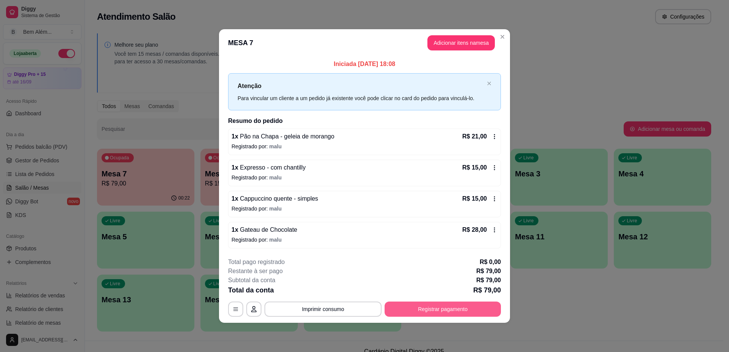
click at [446, 305] on button "Registrar pagamento" at bounding box center [443, 308] width 116 height 15
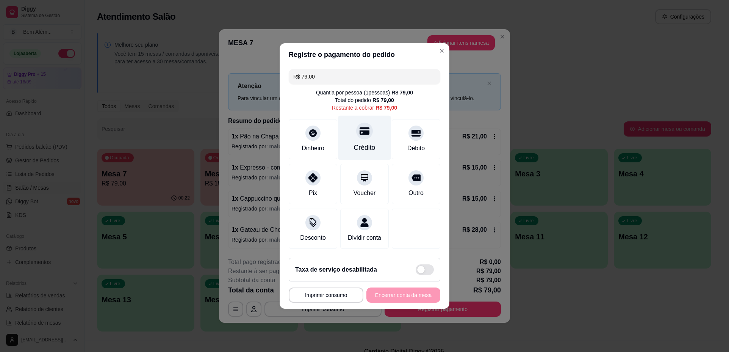
click at [370, 128] on div "Crédito" at bounding box center [364, 138] width 53 height 44
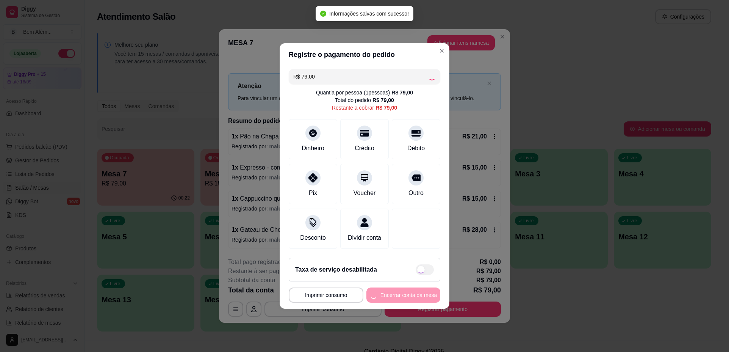
type input "R$ 0,00"
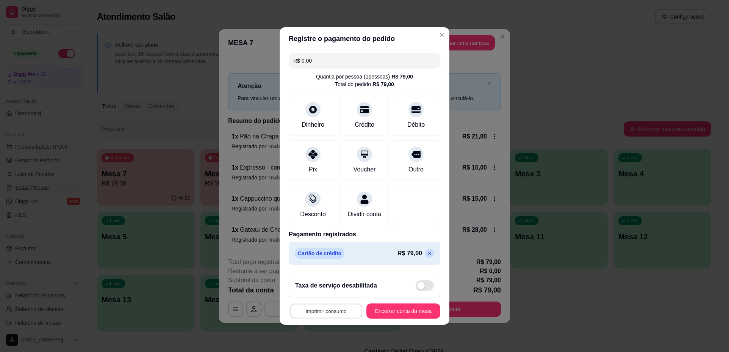
click at [346, 312] on button "Imprimir consumo" at bounding box center [326, 311] width 72 height 15
click at [338, 296] on button "impressao computador" at bounding box center [321, 298] width 55 height 12
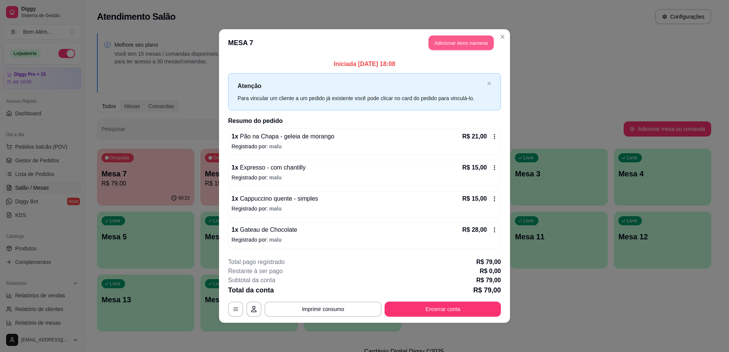
click at [460, 42] on button "Adicionar itens na mesa" at bounding box center [461, 43] width 65 height 15
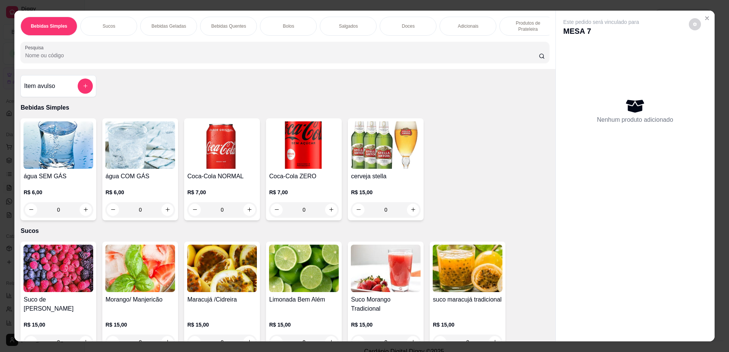
click at [509, 27] on p "Produtos de Prateleira" at bounding box center [528, 26] width 44 height 12
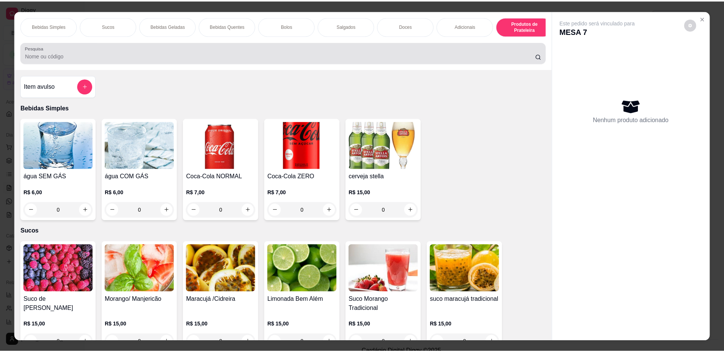
scroll to position [14, 0]
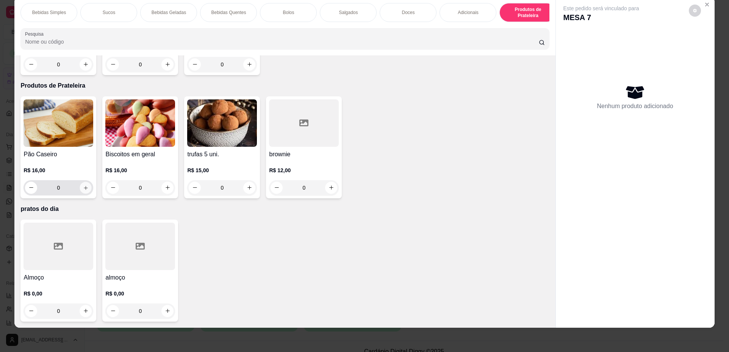
click at [83, 189] on icon "increase-product-quantity" at bounding box center [86, 188] width 6 height 6
type input "1"
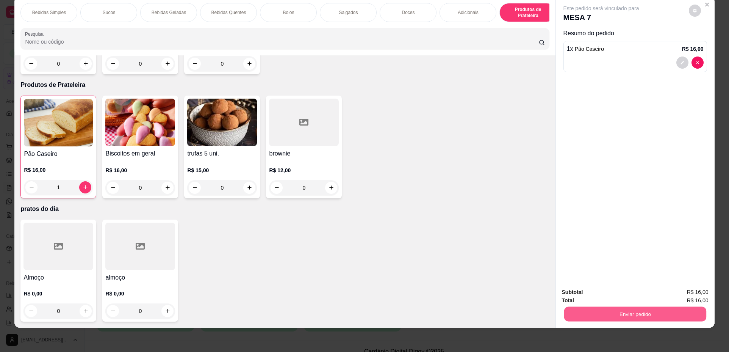
click at [629, 317] on button "Enviar pedido" at bounding box center [635, 314] width 142 height 15
click at [617, 293] on button "Não registrar e enviar pedido" at bounding box center [610, 295] width 79 height 14
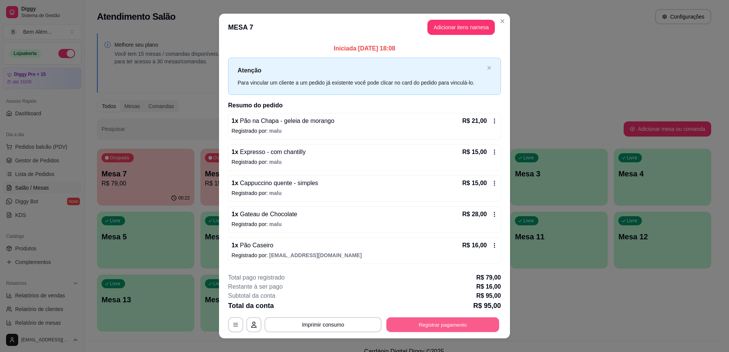
click at [450, 326] on button "Registrar pagamento" at bounding box center [443, 324] width 113 height 15
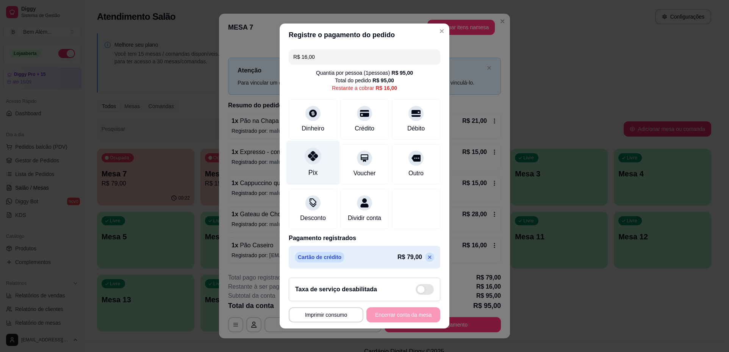
click at [312, 158] on div at bounding box center [313, 155] width 17 height 17
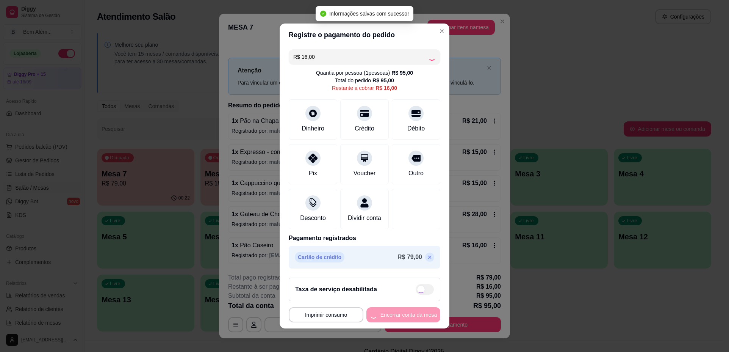
type input "R$ 0,00"
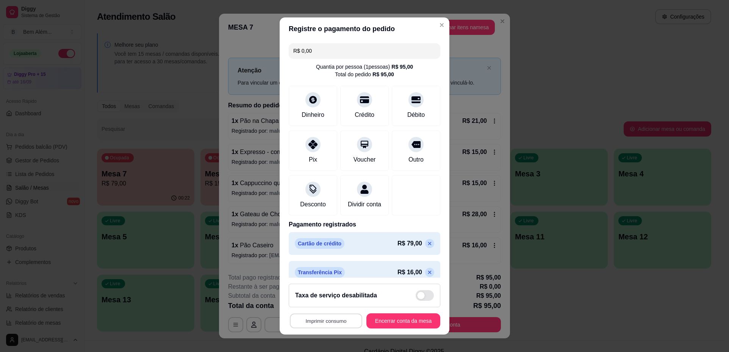
click at [335, 324] on button "Imprimir consumo" at bounding box center [326, 320] width 72 height 15
click at [336, 305] on button "impressao computador" at bounding box center [321, 303] width 57 height 12
click at [388, 320] on button "Encerrar conta da mesa" at bounding box center [404, 320] width 74 height 15
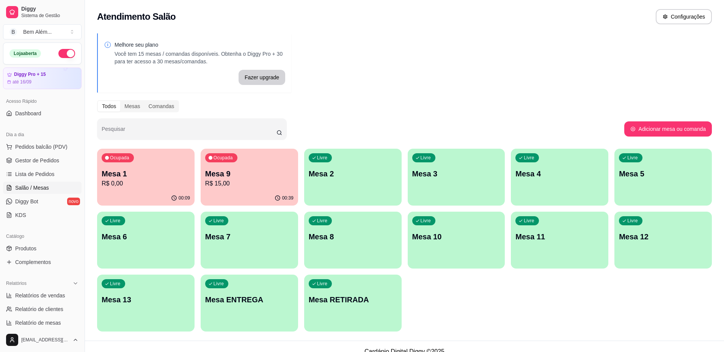
click at [238, 185] on p "R$ 15,00" at bounding box center [249, 183] width 88 height 9
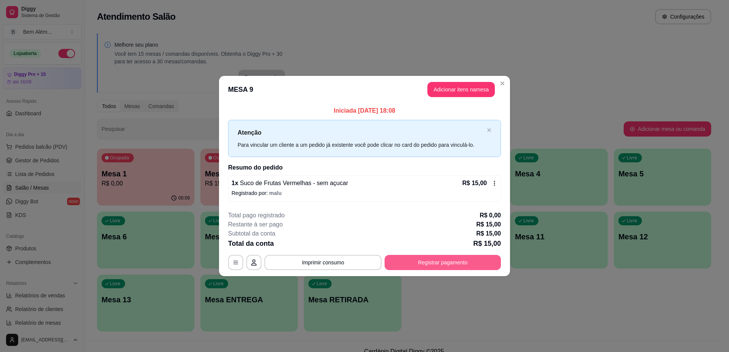
click at [437, 261] on button "Registrar pagamento" at bounding box center [443, 262] width 116 height 15
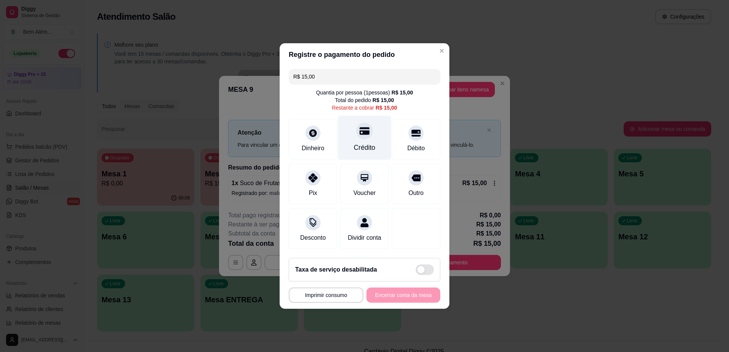
click at [365, 143] on div "Crédito" at bounding box center [365, 148] width 22 height 10
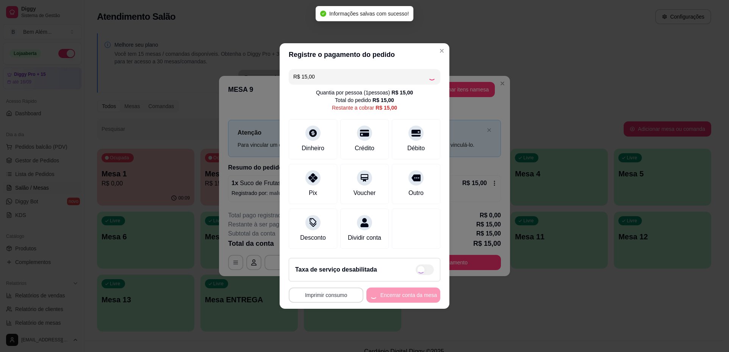
type input "R$ 0,00"
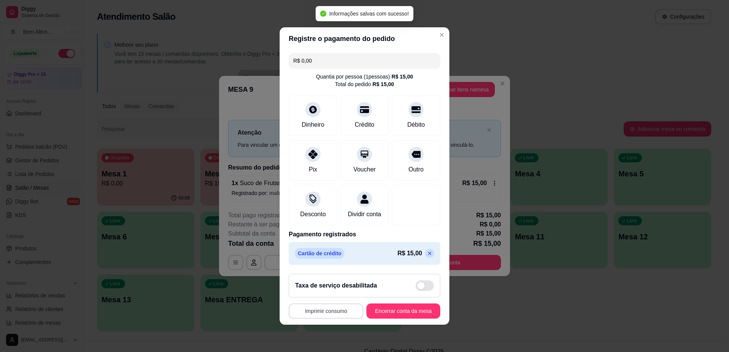
click at [343, 316] on button "Imprimir consumo" at bounding box center [326, 310] width 75 height 15
click at [336, 294] on button "impressao computador" at bounding box center [321, 298] width 55 height 12
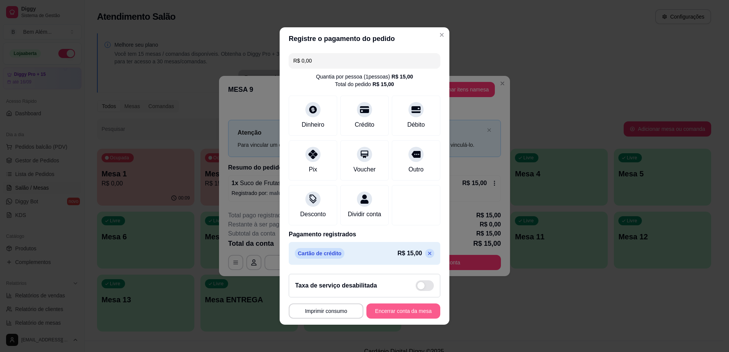
click at [415, 318] on button "Encerrar conta da mesa" at bounding box center [404, 310] width 74 height 15
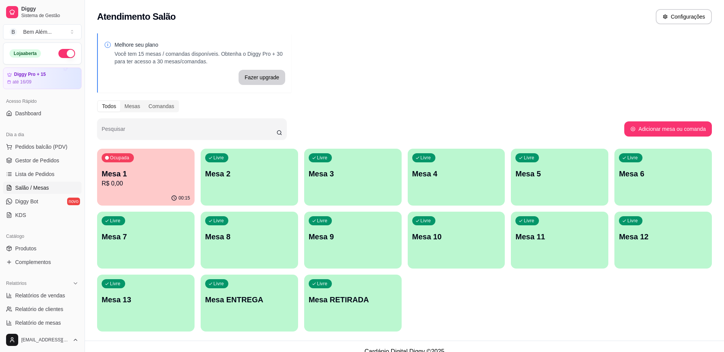
click at [173, 164] on div "Ocupada Mesa 1 R$ 0,00" at bounding box center [145, 170] width 97 height 42
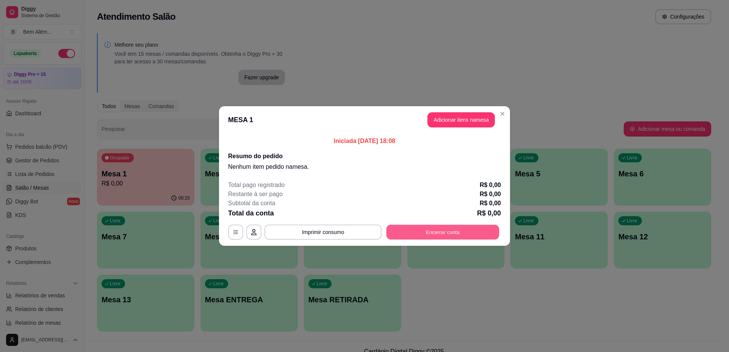
click at [444, 229] on button "Encerrar conta" at bounding box center [443, 232] width 113 height 15
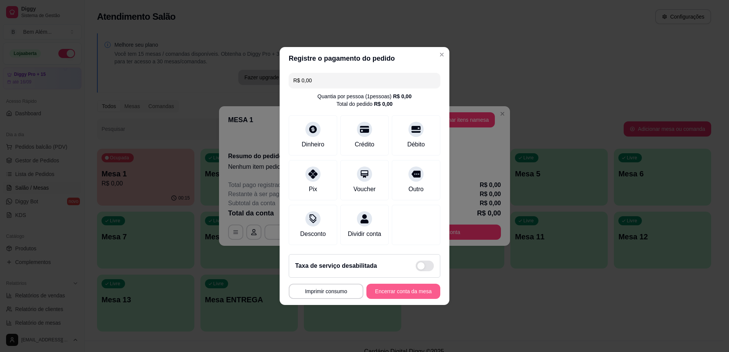
click at [415, 299] on button "Encerrar conta da mesa" at bounding box center [404, 291] width 74 height 15
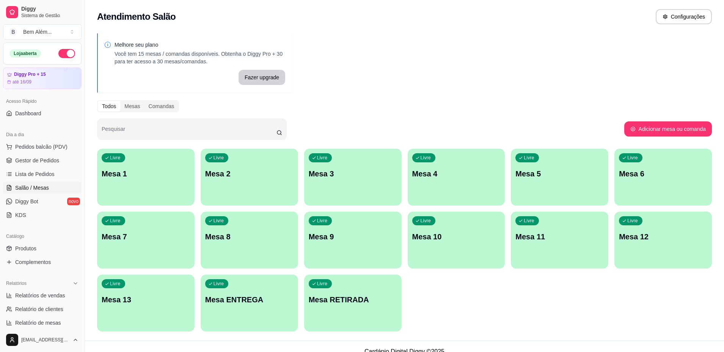
click at [64, 159] on link "Gestor de Pedidos" at bounding box center [42, 160] width 78 height 12
click at [33, 158] on span "Gestor de Pedidos" at bounding box center [37, 161] width 44 height 8
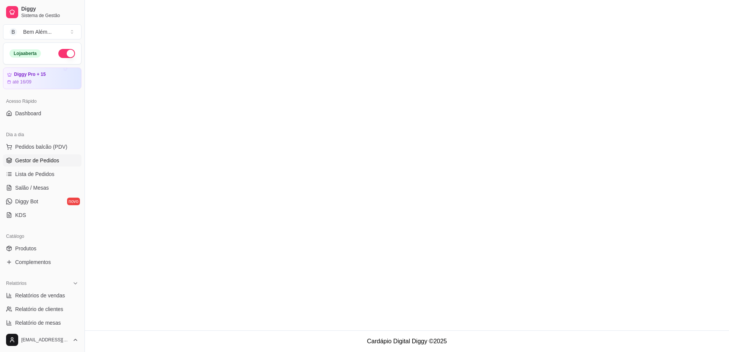
click at [34, 158] on span "Gestor de Pedidos" at bounding box center [37, 161] width 44 height 8
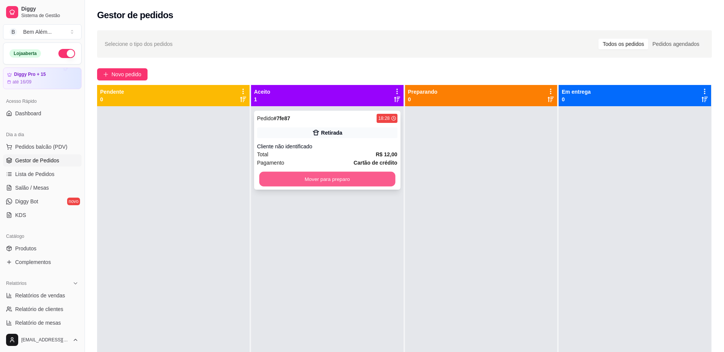
click at [280, 178] on button "Mover para preparo" at bounding box center [327, 179] width 136 height 15
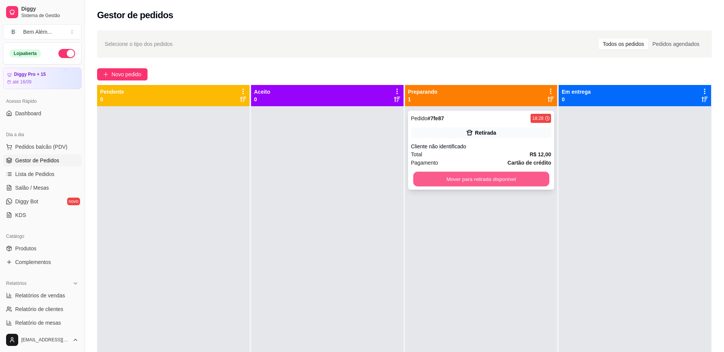
click at [459, 175] on button "Mover para retirada disponível" at bounding box center [481, 179] width 136 height 15
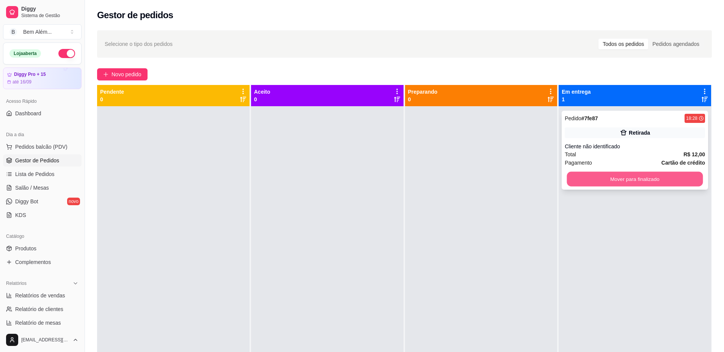
click at [579, 175] on button "Mover para finalizado" at bounding box center [635, 179] width 136 height 15
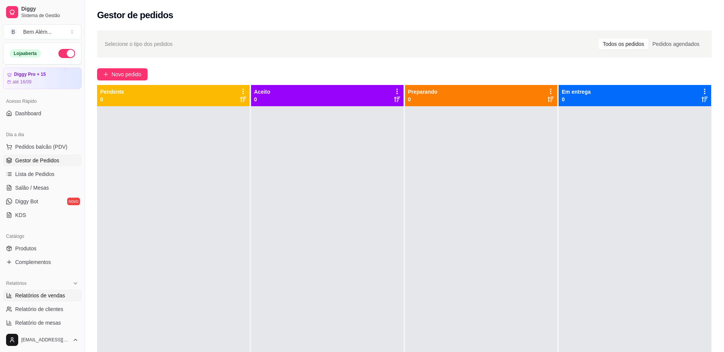
click at [50, 294] on span "Relatórios de vendas" at bounding box center [40, 295] width 50 height 8
select select "ALL"
select select "0"
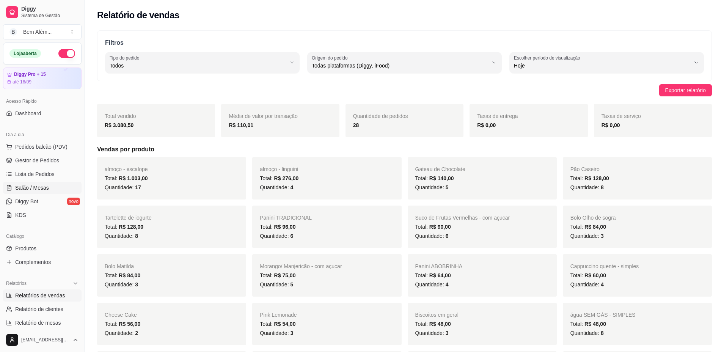
click at [46, 189] on span "Salão / Mesas" at bounding box center [32, 188] width 34 height 8
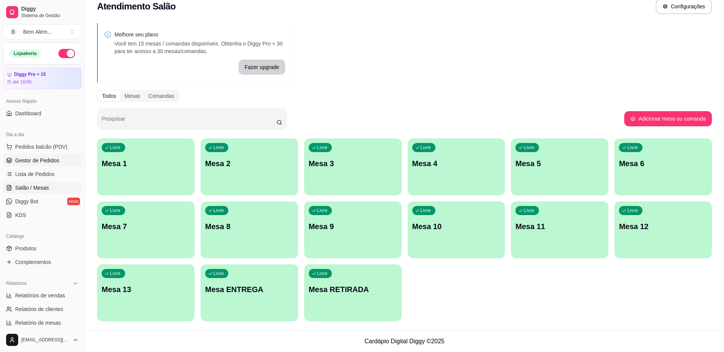
scroll to position [76, 0]
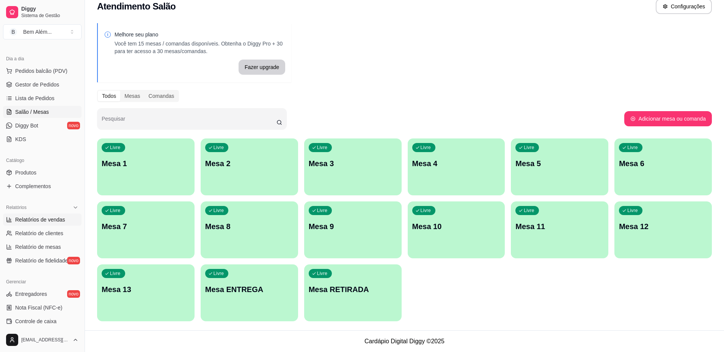
click at [32, 220] on span "Relatórios de vendas" at bounding box center [40, 220] width 50 height 8
select select "ALL"
select select "0"
